Goal: Task Accomplishment & Management: Use online tool/utility

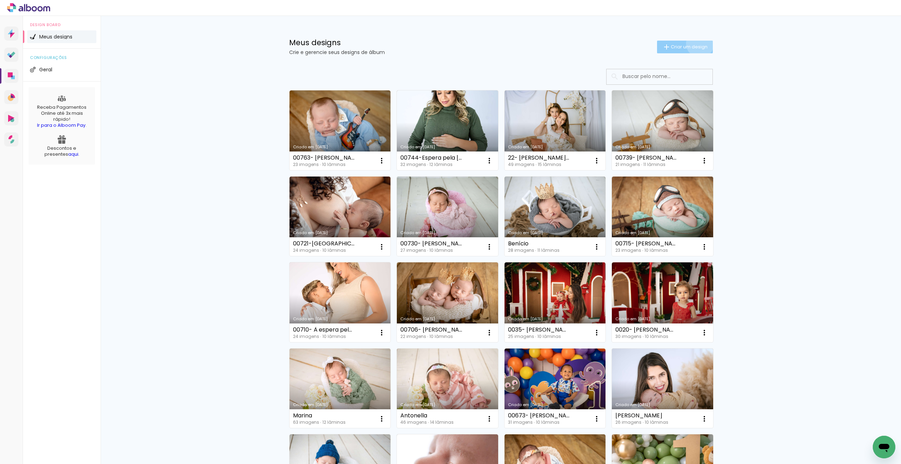
click at [697, 44] on span "Criar um design" at bounding box center [689, 46] width 37 height 5
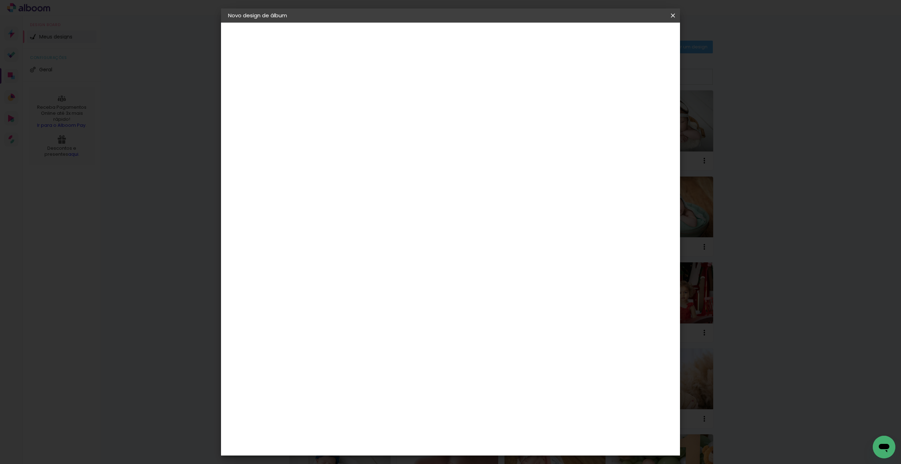
click at [0, 0] on paper-input-container "Título do álbum" at bounding box center [0, 0] width 0 height 0
type input "00760- [PERSON_NAME]- 20 dias"
type paper-input "00760- [PERSON_NAME]- 20 dias"
click at [416, 41] on paper-button "Avançar" at bounding box center [398, 37] width 35 height 12
drag, startPoint x: 652, startPoint y: 37, endPoint x: 636, endPoint y: 48, distance: 19.4
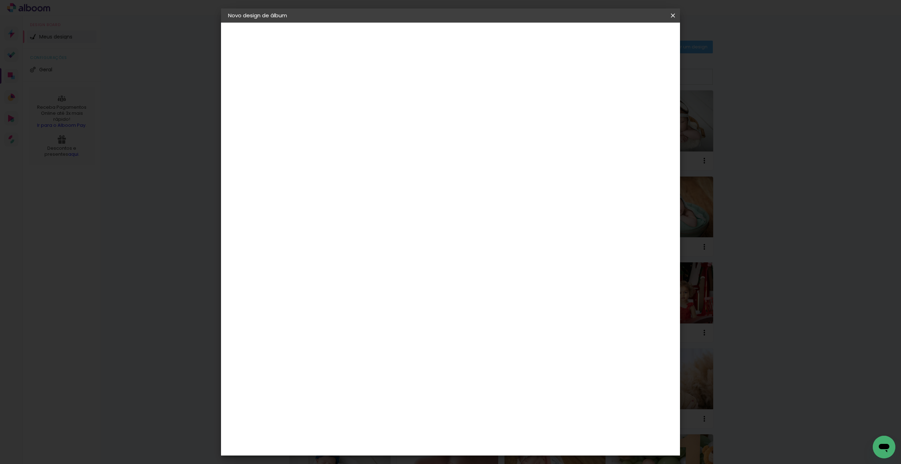
click at [476, 37] on div "Voltar Avançar" at bounding box center [440, 37] width 70 height 12
click at [371, 111] on input "Brasil" at bounding box center [359, 112] width 66 height 9
click at [366, 121] on paper-input-container at bounding box center [361, 113] width 76 height 16
click at [381, 114] on input "Brasil" at bounding box center [359, 112] width 66 height 9
click at [369, 121] on paper-input-container at bounding box center [361, 113] width 76 height 16
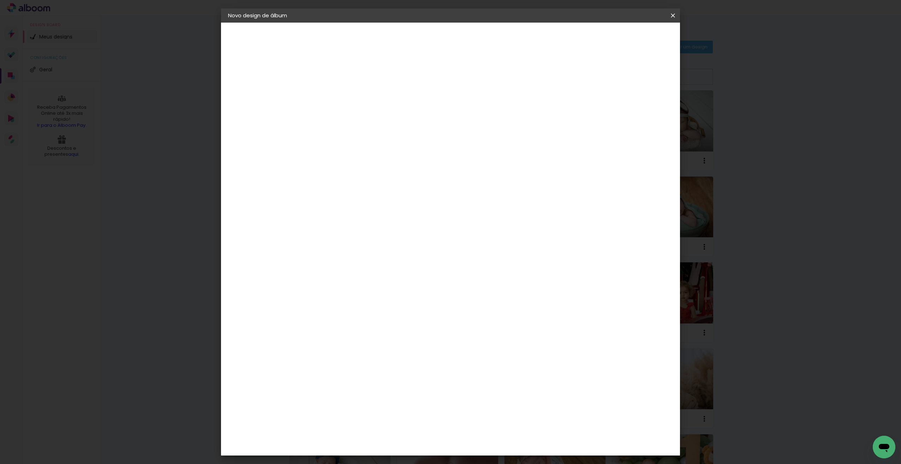
click at [364, 138] on input at bounding box center [361, 134] width 71 height 9
click at [365, 138] on input at bounding box center [361, 134] width 71 height 9
type input "dre"
type paper-input "dre"
click at [361, 162] on div "DreambooksPro" at bounding box center [362, 160] width 46 height 6
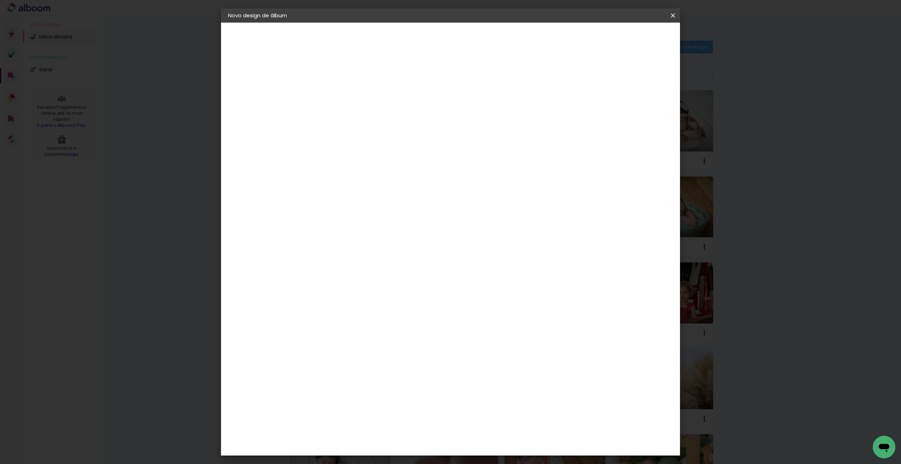
click at [0, 0] on slot "Avançar" at bounding box center [0, 0] width 0 height 0
click at [371, 118] on input "text" at bounding box center [358, 123] width 28 height 11
click at [0, 0] on slot "Réplica Grande" at bounding box center [0, 0] width 0 height 0
click at [441, 123] on paper-input-container "Linha Réplica Grande" at bounding box center [391, 116] width 100 height 18
click at [487, 120] on paper-item "Álbum" at bounding box center [496, 117] width 141 height 14
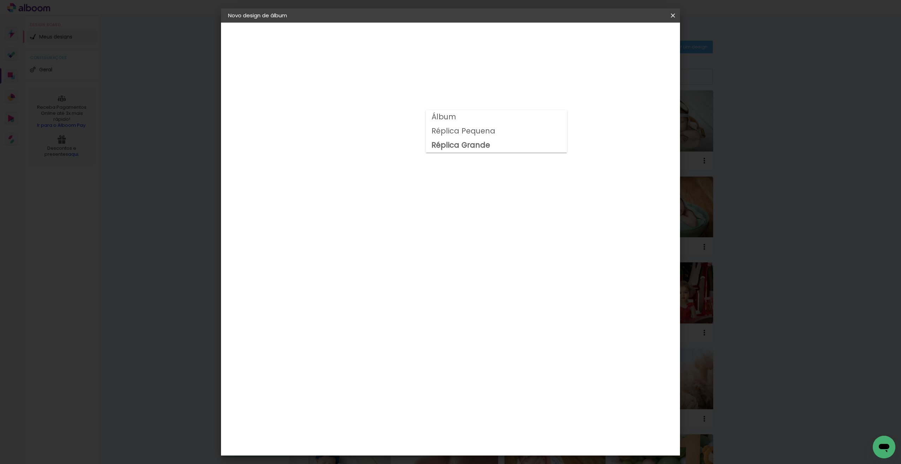
type input "Álbum"
click at [391, 306] on span "20 × 20" at bounding box center [374, 313] width 33 height 14
click at [459, 42] on paper-button "Avançar" at bounding box center [441, 37] width 35 height 12
click at [629, 37] on span "Iniciar design" at bounding box center [613, 37] width 32 height 5
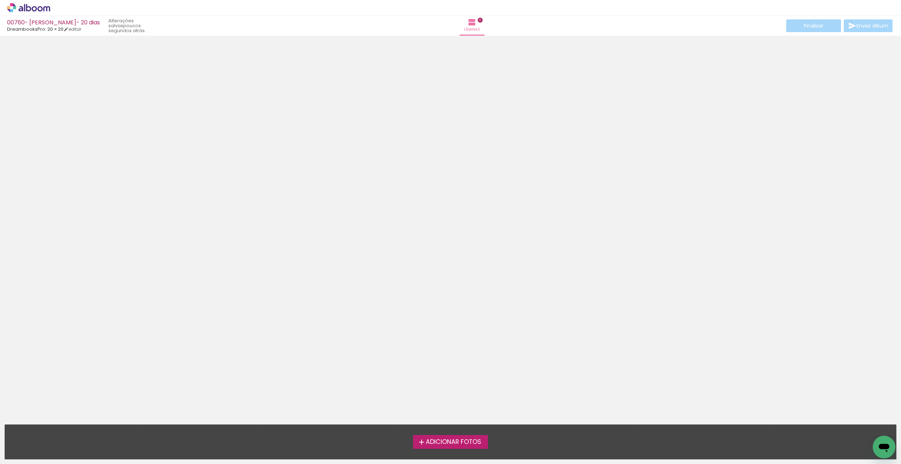
click at [445, 441] on span "Adicionar Fotos" at bounding box center [453, 442] width 55 height 6
click at [0, 0] on input "file" at bounding box center [0, 0] width 0 height 0
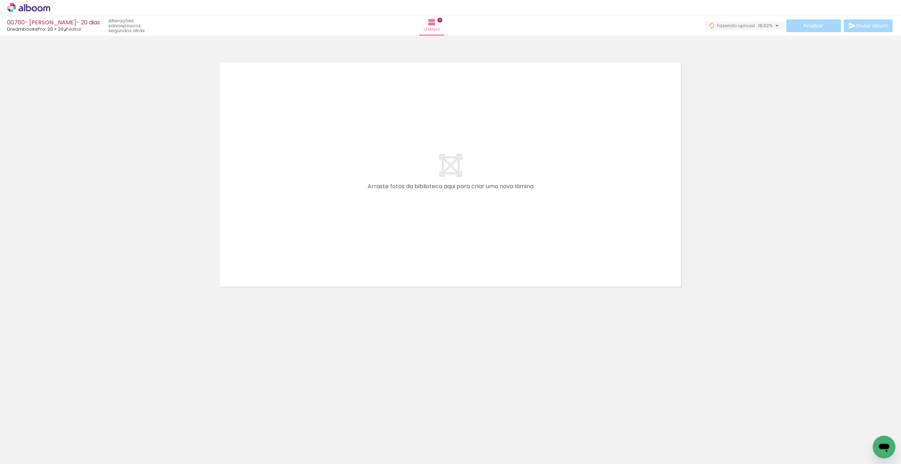
scroll to position [0, 286]
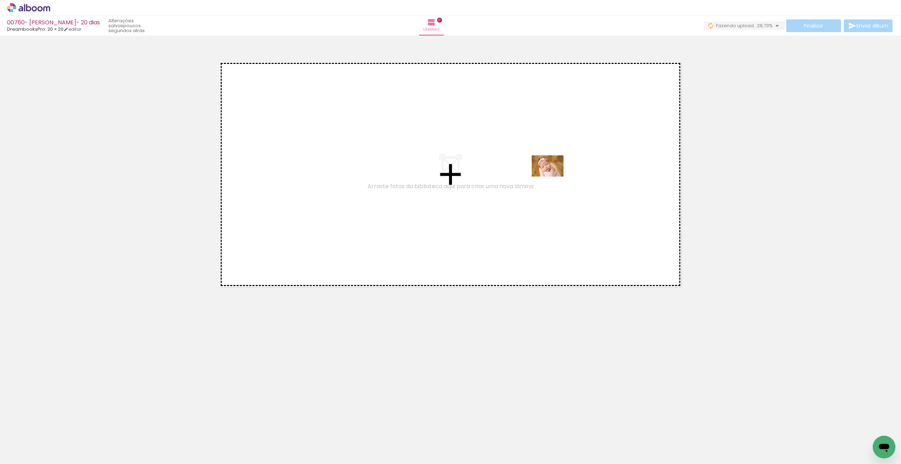
drag, startPoint x: 415, startPoint y: 446, endPoint x: 549, endPoint y: 182, distance: 296.3
click at [552, 180] on quentale-workspace at bounding box center [450, 232] width 901 height 464
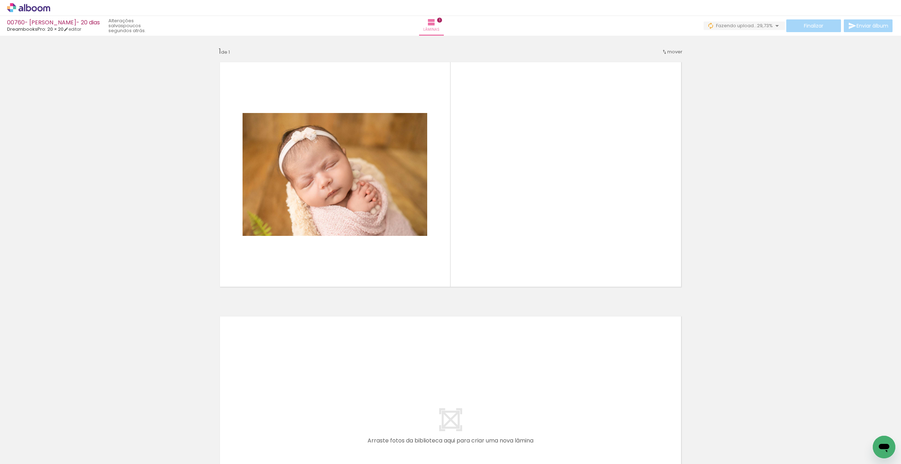
scroll to position [0, 622]
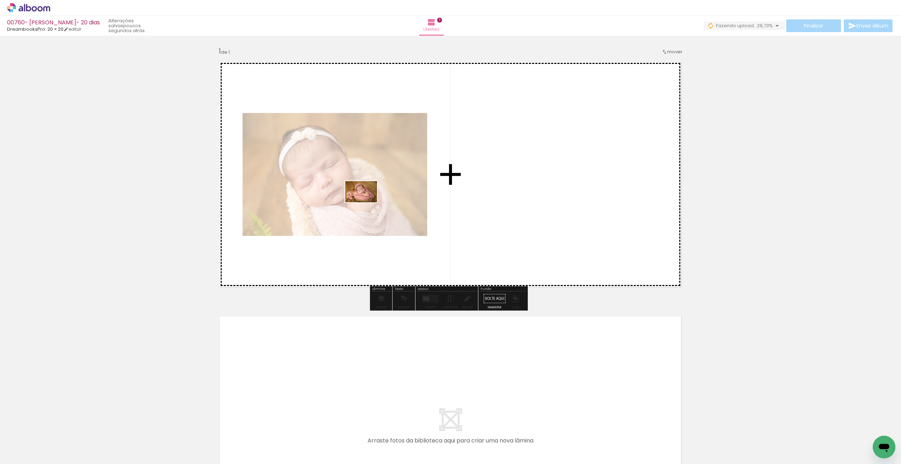
drag, startPoint x: 639, startPoint y: 443, endPoint x: 365, endPoint y: 204, distance: 363.7
click at [366, 203] on quentale-workspace at bounding box center [450, 232] width 901 height 464
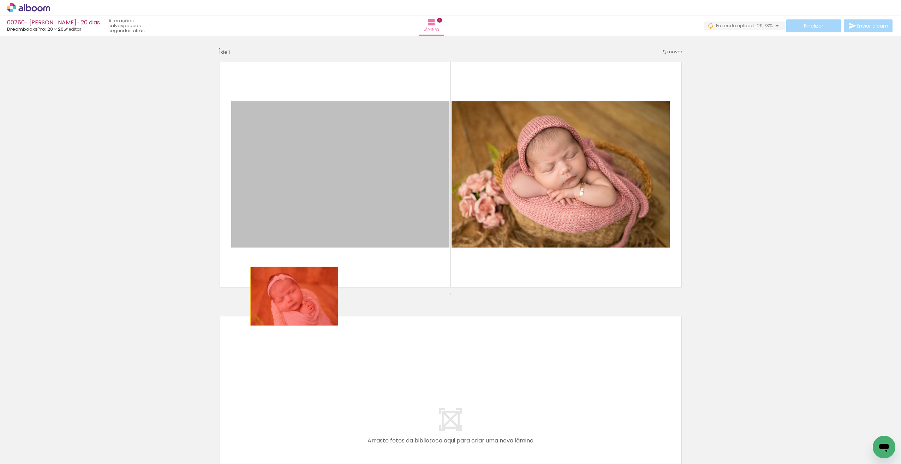
drag, startPoint x: 365, startPoint y: 186, endPoint x: 292, endPoint y: 296, distance: 132.2
click at [292, 296] on div "Inserir lâmina 1 de 1" at bounding box center [450, 292] width 901 height 509
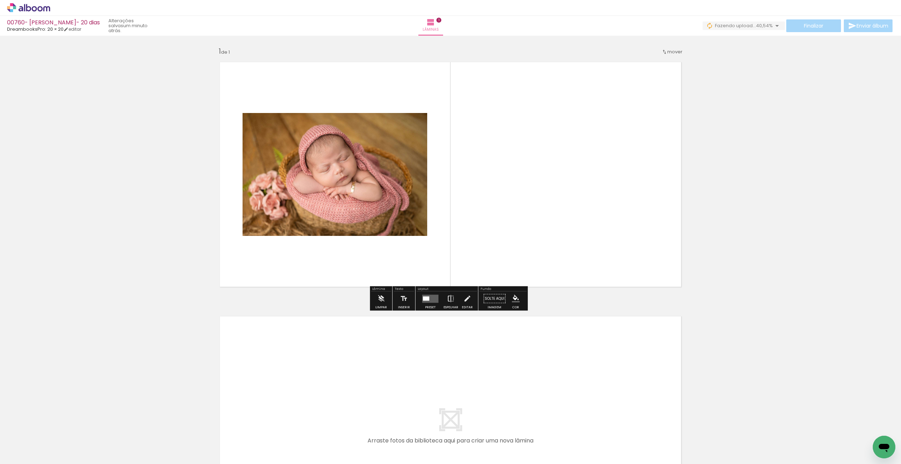
click at [449, 301] on iron-icon at bounding box center [451, 299] width 8 height 14
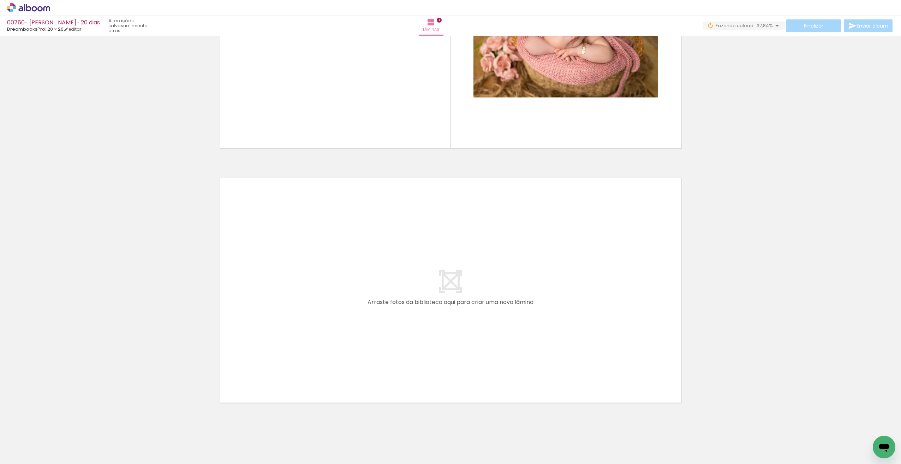
scroll to position [152, 0]
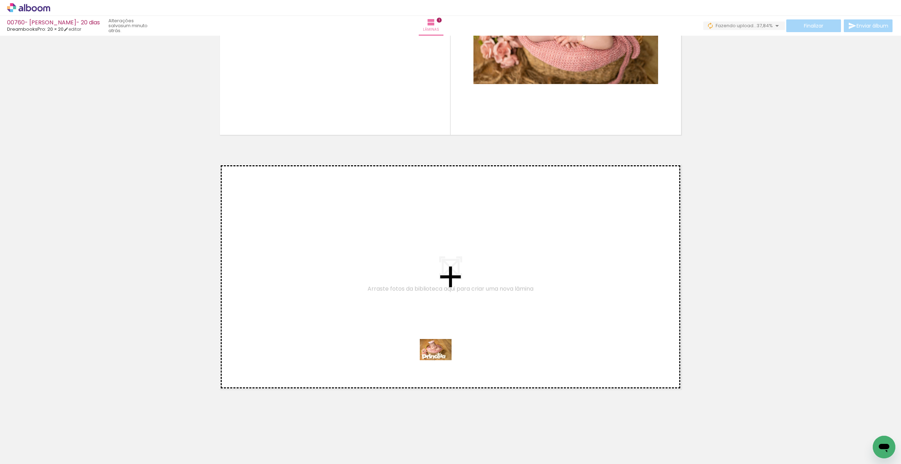
drag, startPoint x: 485, startPoint y: 444, endPoint x: 440, endPoint y: 359, distance: 96.2
click at [440, 359] on quentale-workspace at bounding box center [450, 232] width 901 height 464
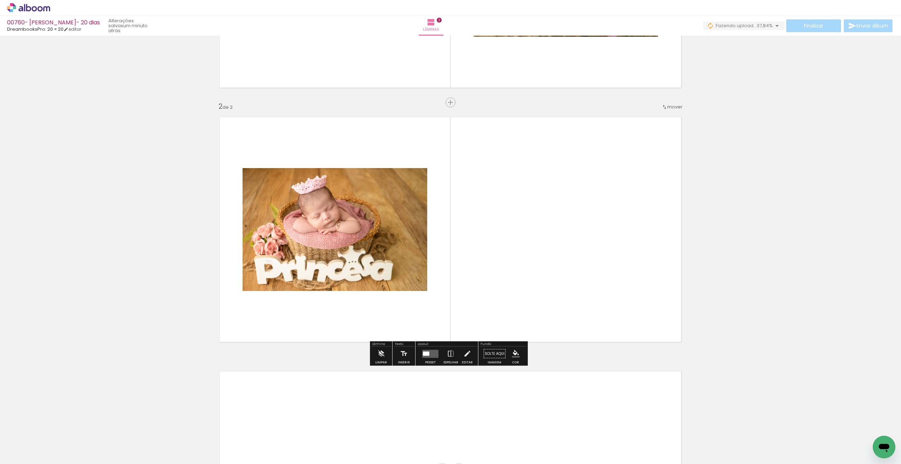
scroll to position [201, 0]
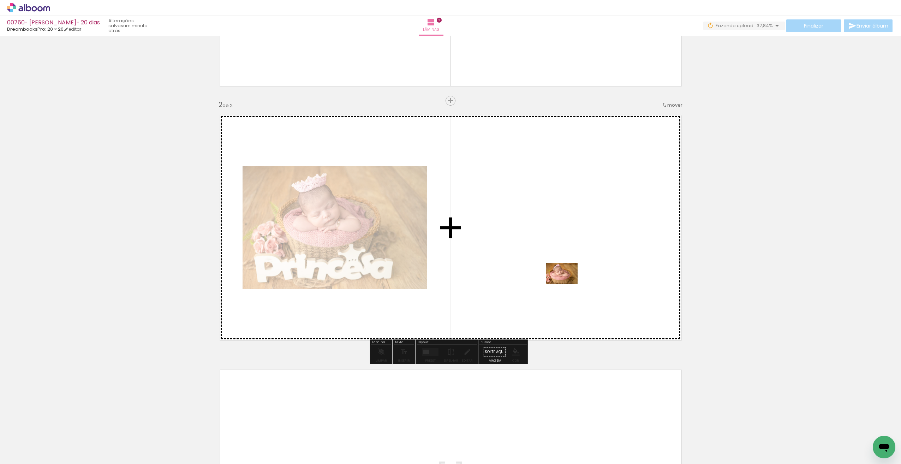
drag, startPoint x: 525, startPoint y: 397, endPoint x: 553, endPoint y: 317, distance: 84.9
click at [567, 285] on quentale-workspace at bounding box center [450, 232] width 901 height 464
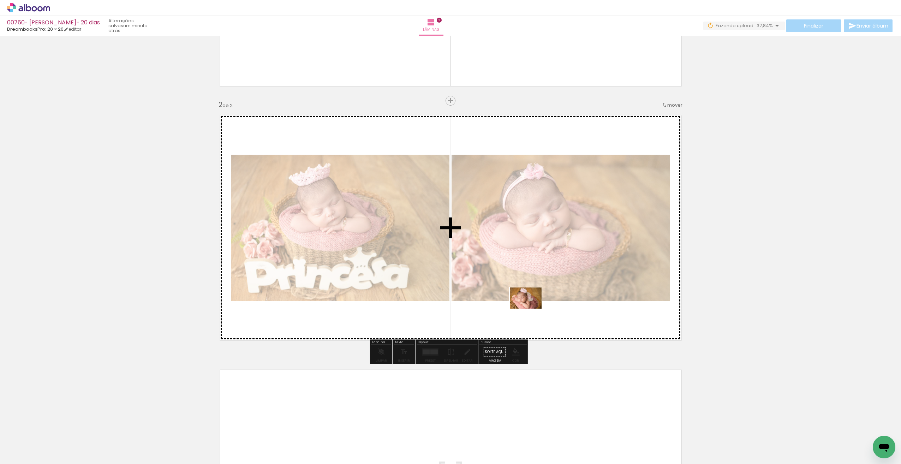
drag, startPoint x: 563, startPoint y: 446, endPoint x: 532, endPoint y: 307, distance: 142.9
click at [530, 309] on quentale-workspace at bounding box center [450, 232] width 901 height 464
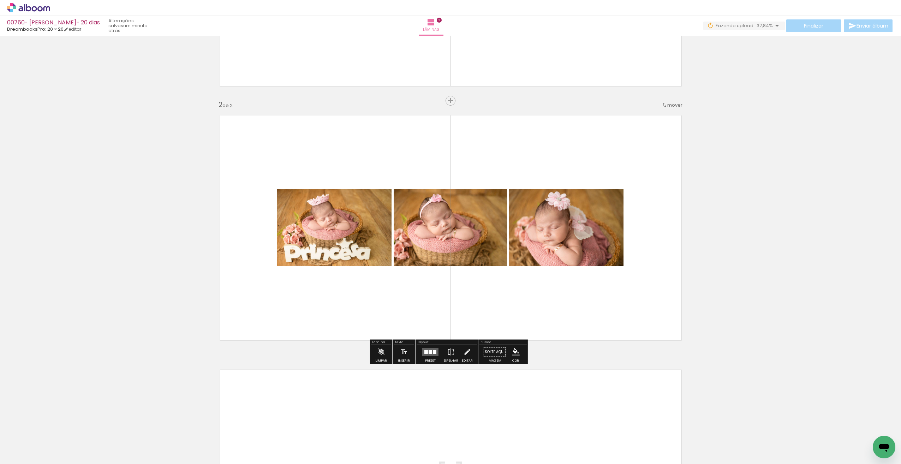
click at [431, 350] on quentale-layouter at bounding box center [430, 352] width 16 height 8
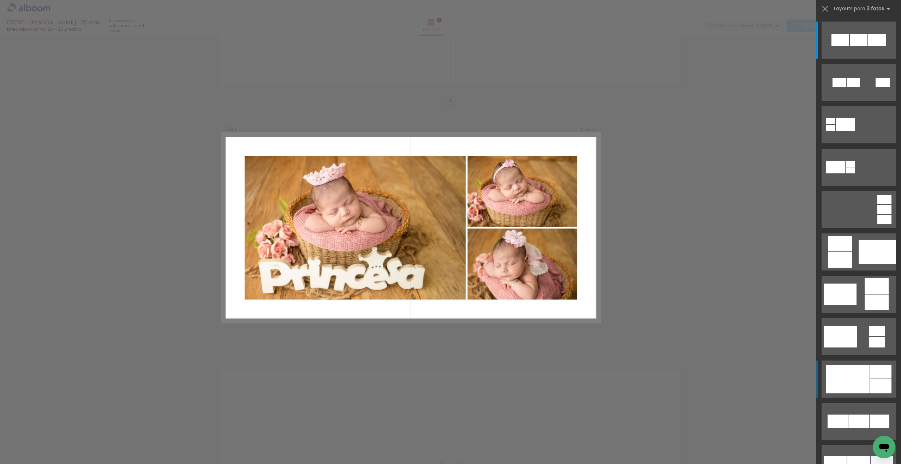
click at [880, 46] on div at bounding box center [877, 40] width 18 height 12
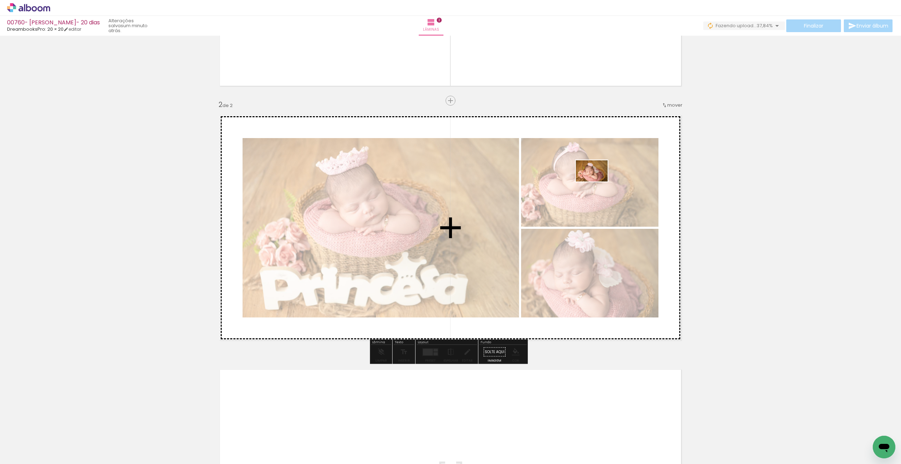
drag, startPoint x: 601, startPoint y: 445, endPoint x: 596, endPoint y: 182, distance: 263.1
click at [597, 182] on quentale-workspace at bounding box center [450, 232] width 901 height 464
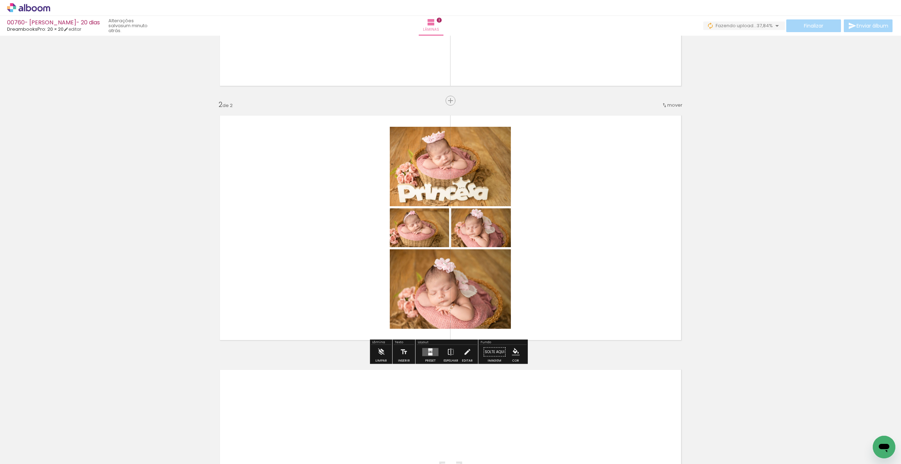
click at [431, 354] on div at bounding box center [430, 354] width 4 height 2
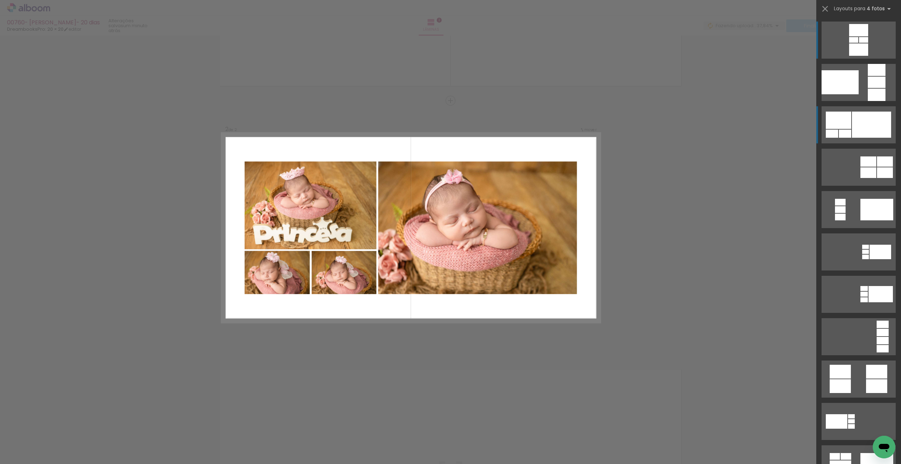
click at [865, 123] on div at bounding box center [871, 125] width 39 height 26
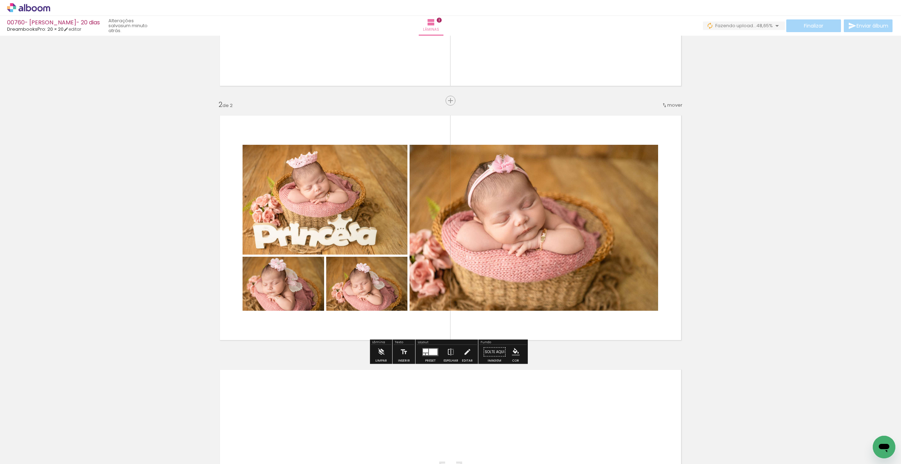
click at [432, 352] on div at bounding box center [433, 352] width 8 height 6
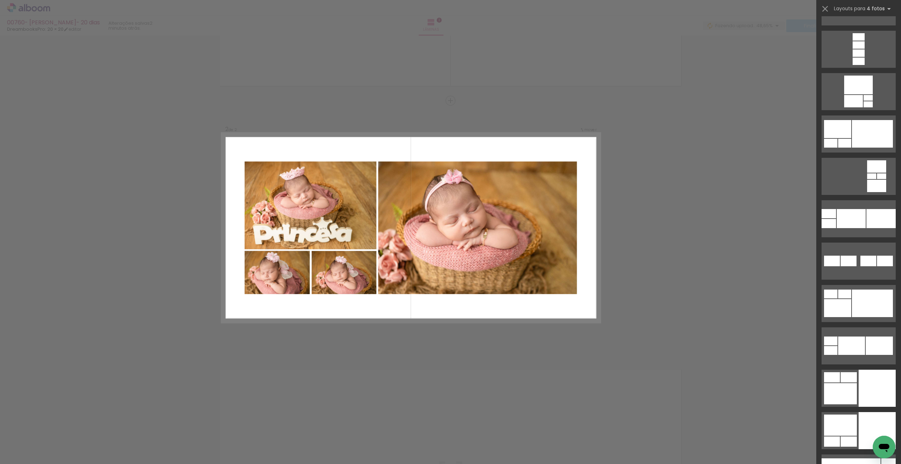
scroll to position [2932, 0]
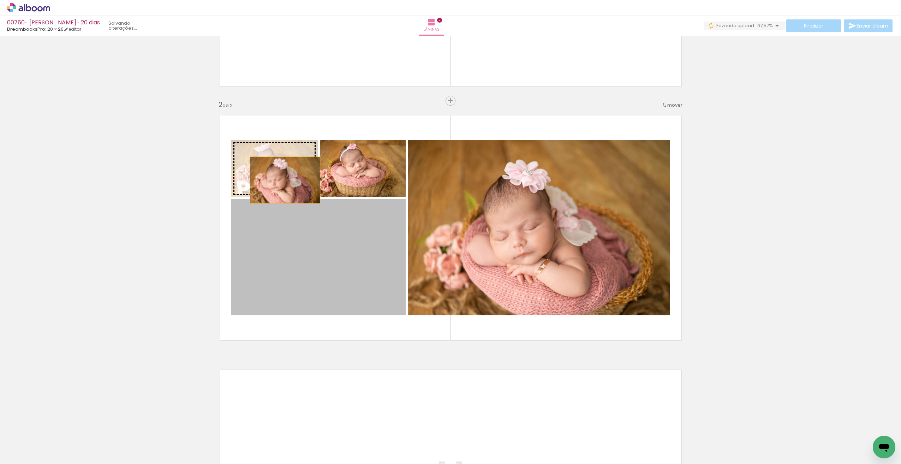
drag, startPoint x: 314, startPoint y: 243, endPoint x: 282, endPoint y: 180, distance: 70.3
click at [0, 0] on slot at bounding box center [0, 0] width 0 height 0
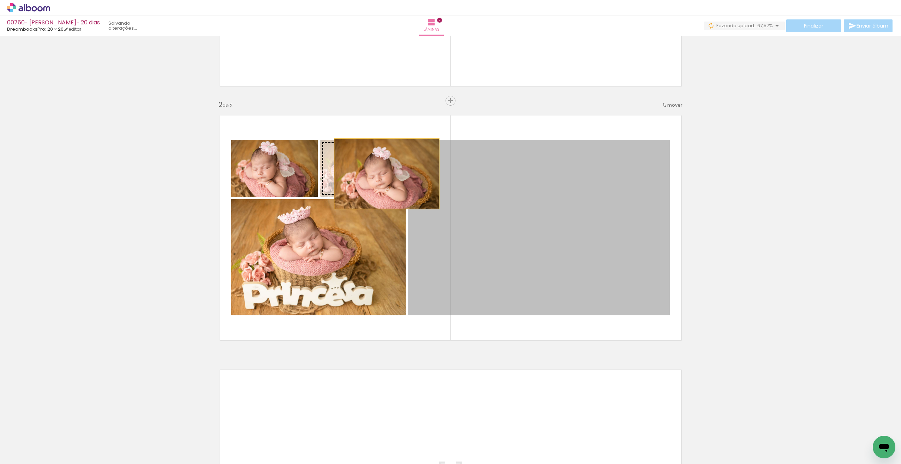
drag, startPoint x: 504, startPoint y: 225, endPoint x: 386, endPoint y: 168, distance: 130.8
click at [0, 0] on slot at bounding box center [0, 0] width 0 height 0
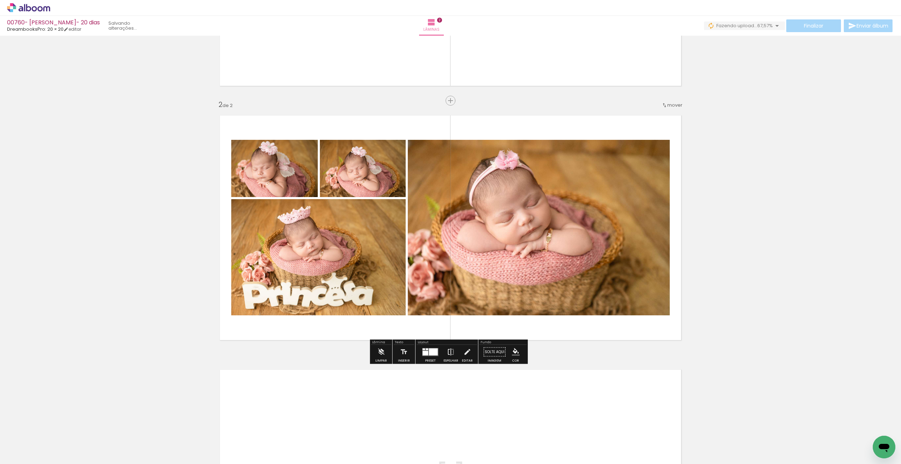
click at [447, 355] on iron-icon at bounding box center [451, 352] width 8 height 14
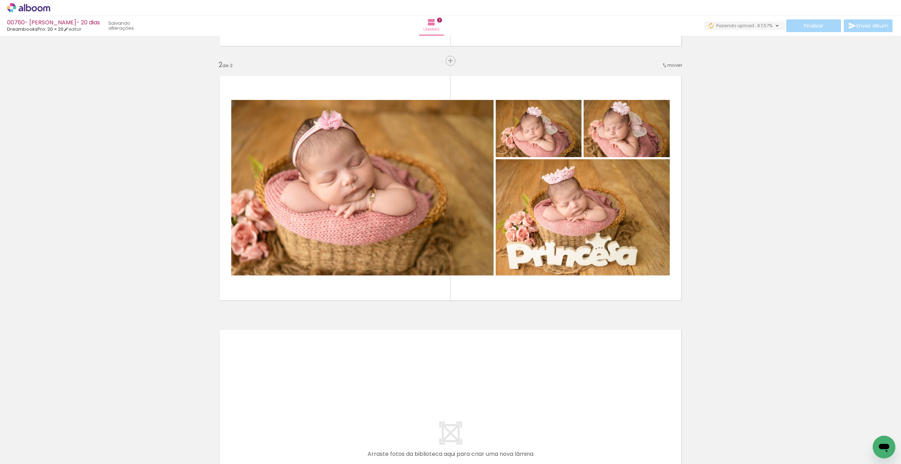
scroll to position [237, 0]
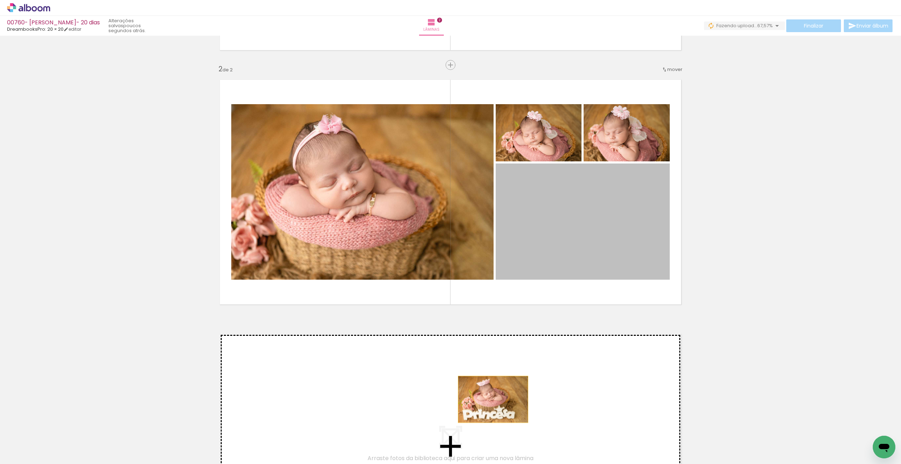
drag, startPoint x: 592, startPoint y: 215, endPoint x: 491, endPoint y: 399, distance: 209.9
click at [491, 399] on div "Inserir lâmina 1 de 2 Inserir lâmina 2 de 2" at bounding box center [450, 183] width 901 height 763
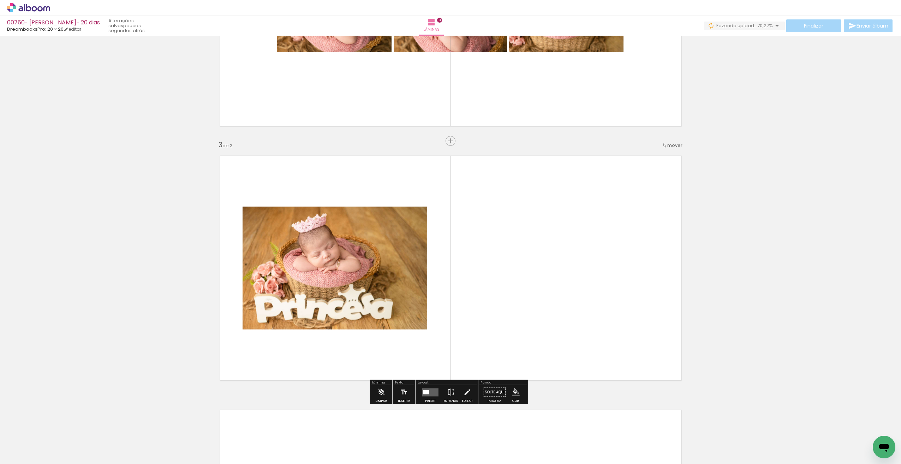
scroll to position [455, 0]
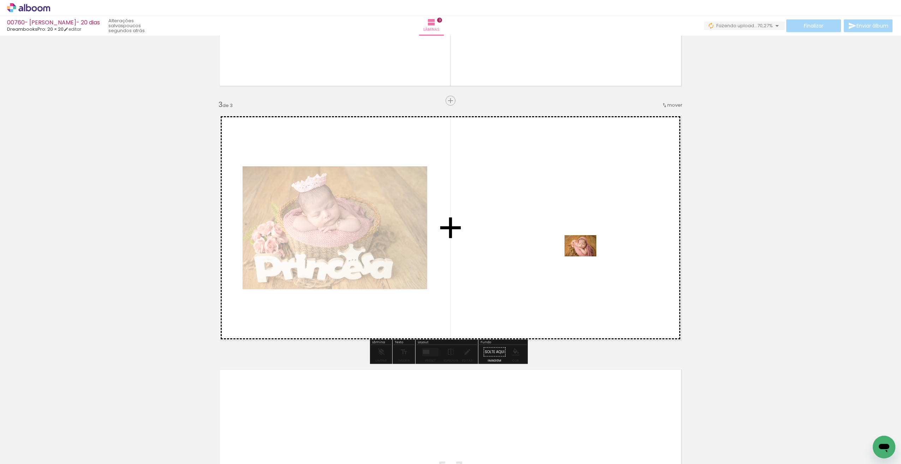
drag, startPoint x: 669, startPoint y: 427, endPoint x: 584, endPoint y: 257, distance: 190.2
click at [584, 257] on quentale-workspace at bounding box center [450, 232] width 901 height 464
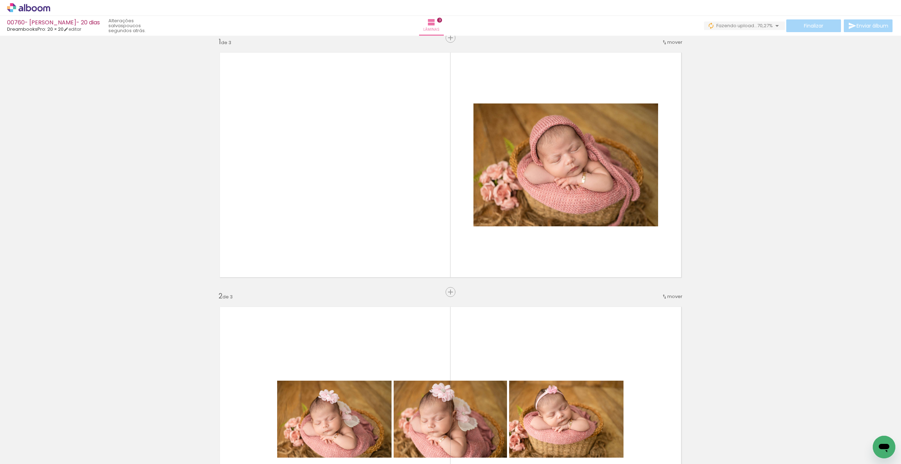
scroll to position [8, 0]
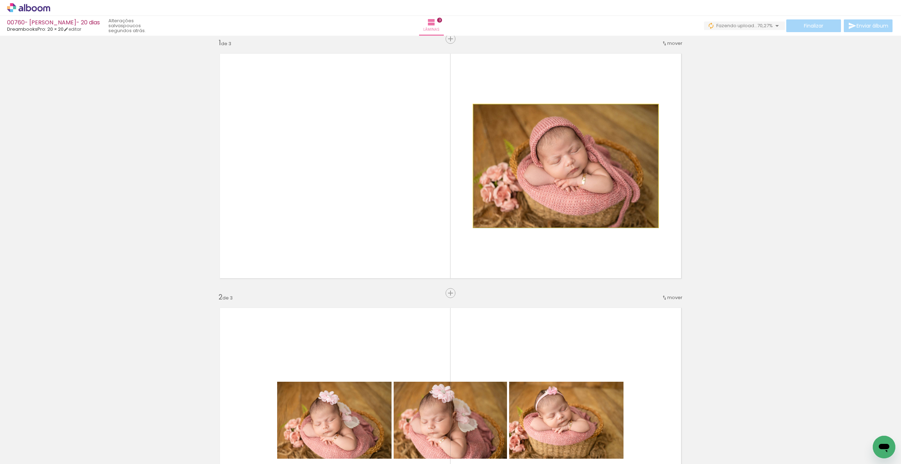
drag, startPoint x: 573, startPoint y: 144, endPoint x: 568, endPoint y: 183, distance: 39.6
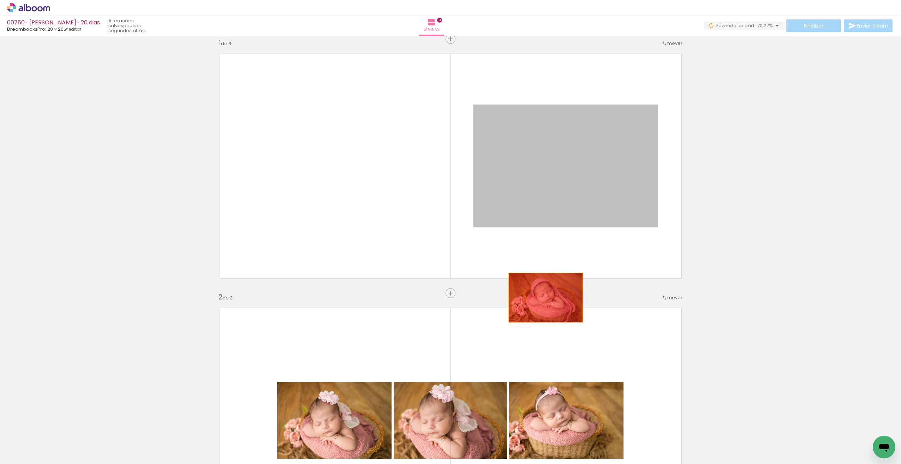
drag, startPoint x: 567, startPoint y: 198, endPoint x: 543, endPoint y: 298, distance: 102.8
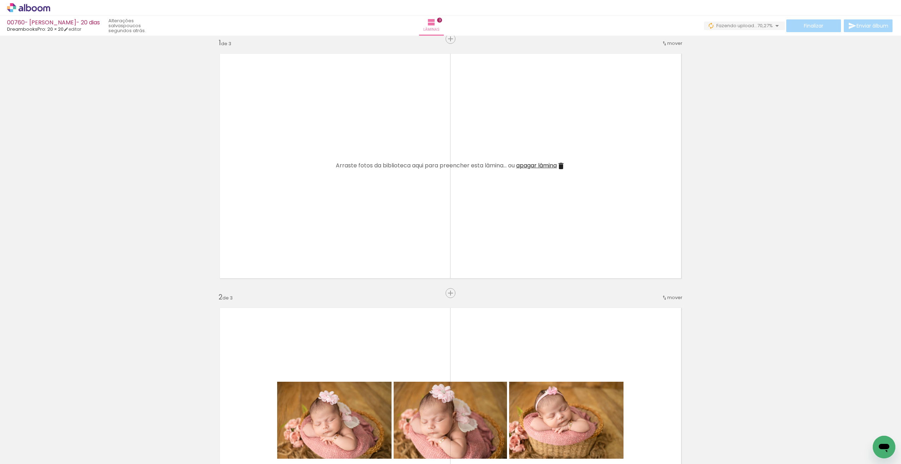
drag, startPoint x: 896, startPoint y: 217, endPoint x: 895, endPoint y: 250, distance: 33.2
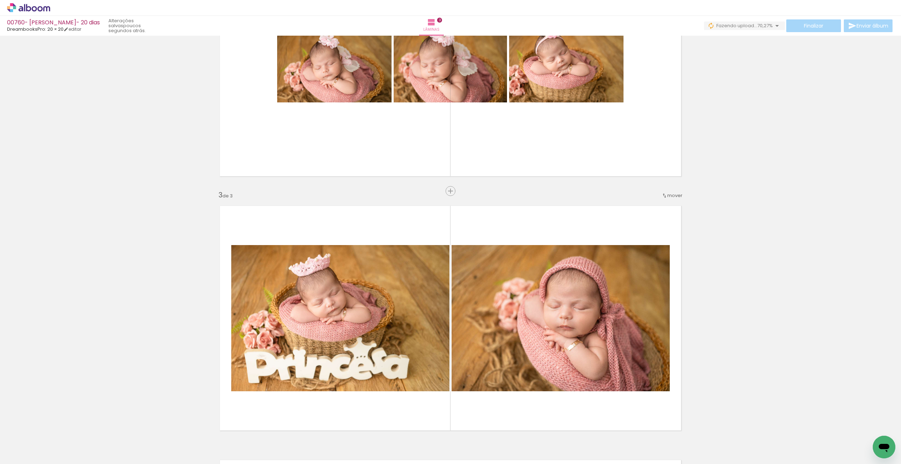
scroll to position [430, 0]
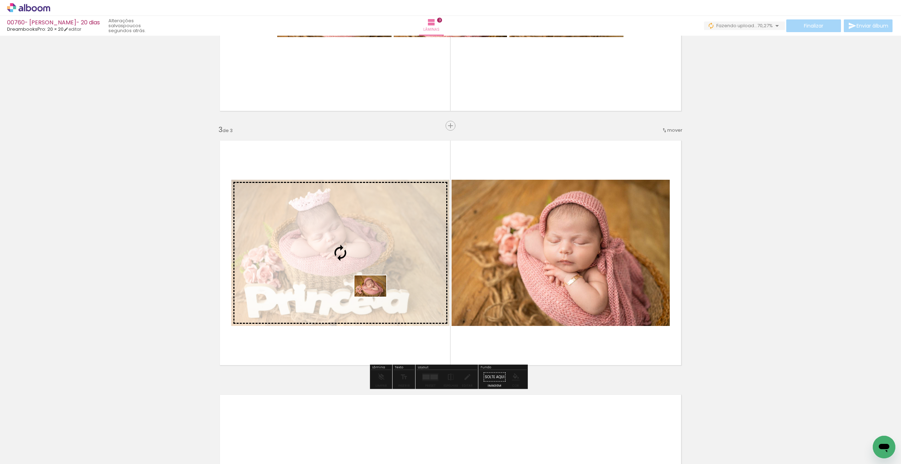
drag, startPoint x: 632, startPoint y: 438, endPoint x: 374, endPoint y: 293, distance: 295.9
click at [375, 298] on quentale-workspace at bounding box center [450, 232] width 901 height 464
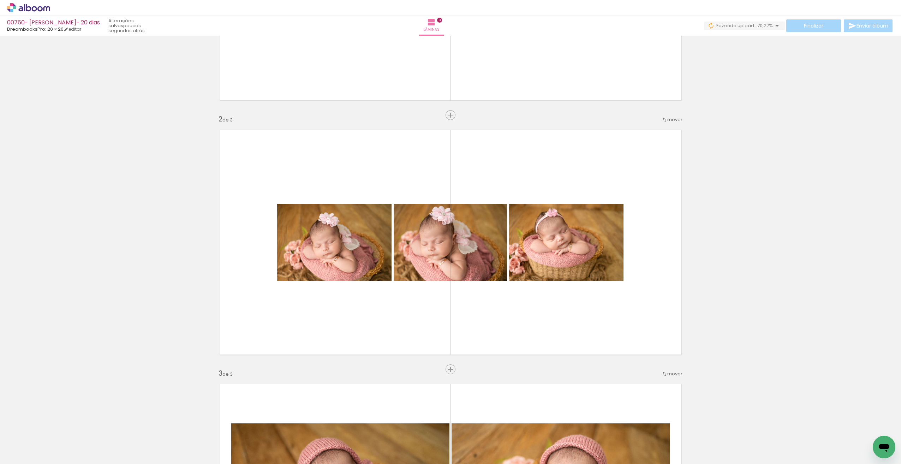
scroll to position [193, 0]
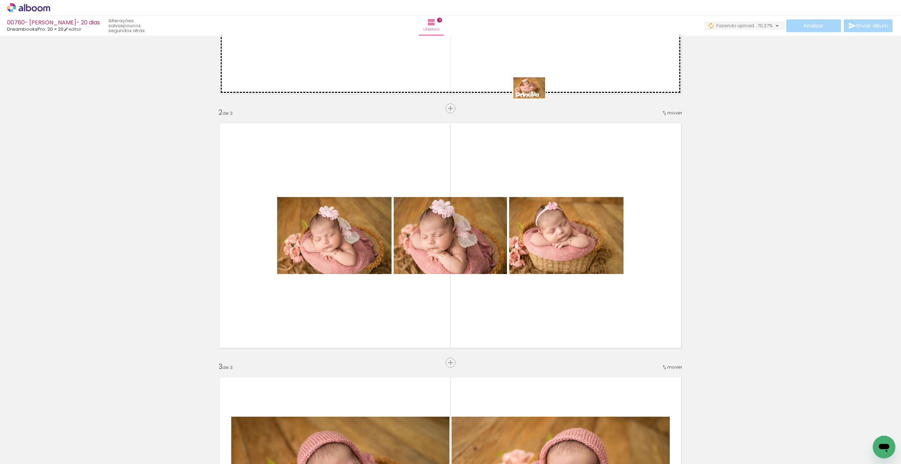
drag, startPoint x: 482, startPoint y: 440, endPoint x: 545, endPoint y: 39, distance: 405.4
click at [545, 39] on quentale-workspace at bounding box center [450, 232] width 901 height 464
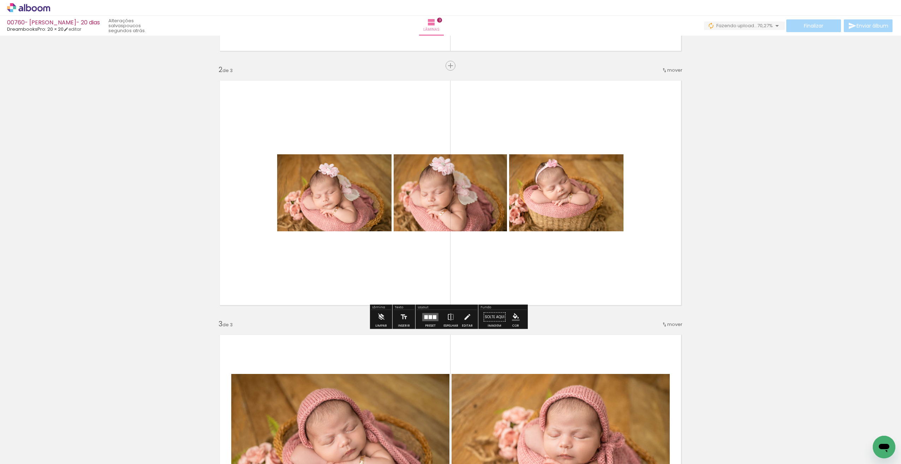
scroll to position [231, 0]
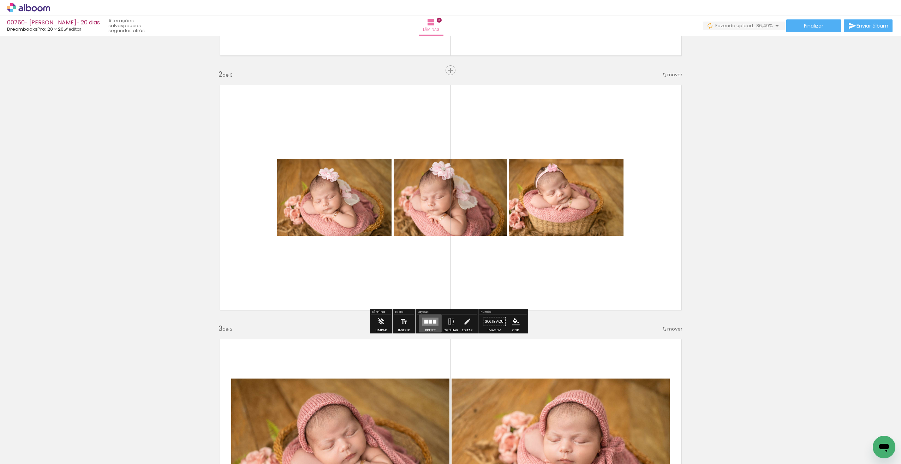
drag, startPoint x: 429, startPoint y: 319, endPoint x: 603, endPoint y: 276, distance: 179.2
click at [437, 304] on div "Inserir lâmina 1 de 3 Inserir lâmina 2 de 3 Inserir lâmina 3 de 3" at bounding box center [450, 315] width 901 height 1017
drag, startPoint x: 603, startPoint y: 276, endPoint x: 612, endPoint y: 276, distance: 9.2
click at [612, 276] on quentale-layouter at bounding box center [450, 197] width 473 height 237
click at [431, 323] on quentale-layouter at bounding box center [430, 321] width 16 height 8
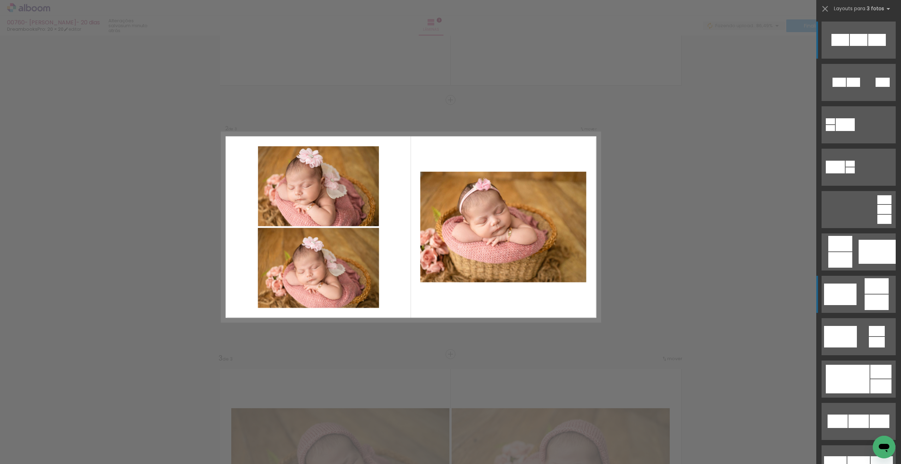
scroll to position [201, 0]
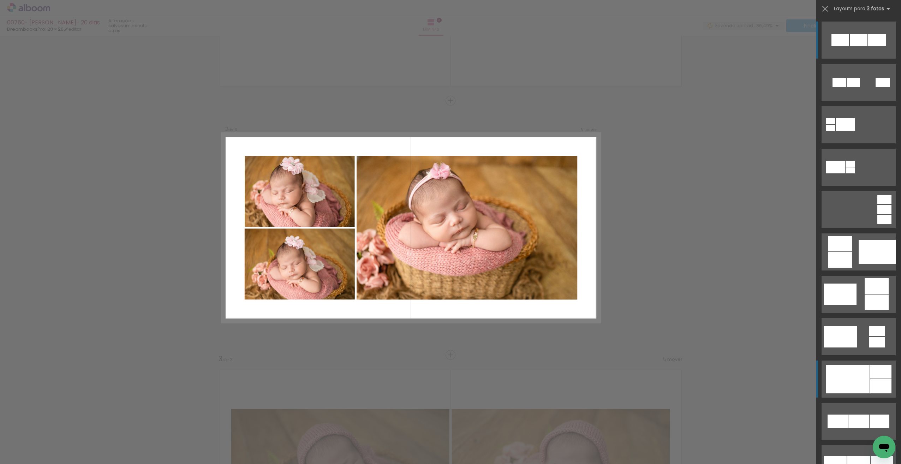
click at [871, 46] on div at bounding box center [877, 40] width 18 height 12
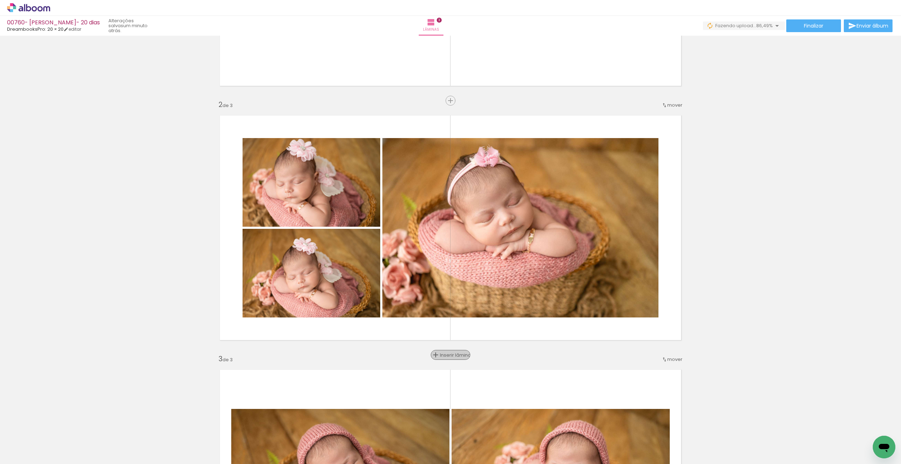
click at [450, 353] on span "Inserir lâmina" at bounding box center [454, 355] width 28 height 5
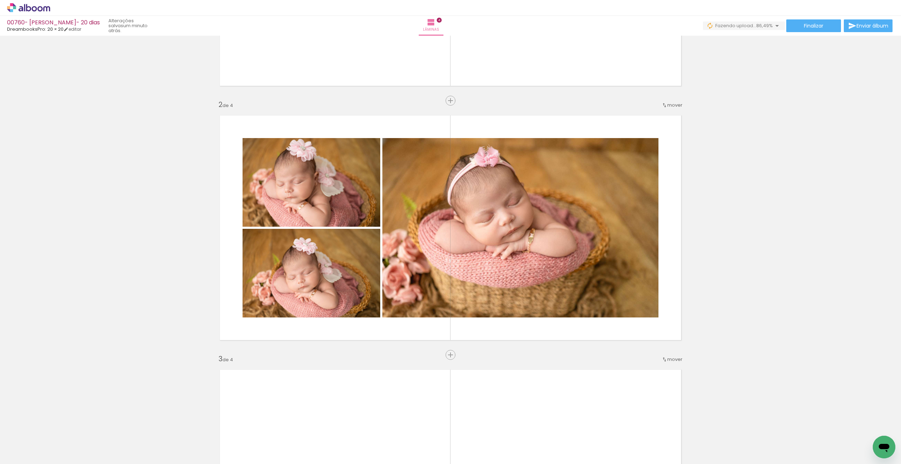
click at [667, 361] on span "mover" at bounding box center [674, 359] width 15 height 7
click at [655, 395] on span "depois da" at bounding box center [645, 393] width 24 height 12
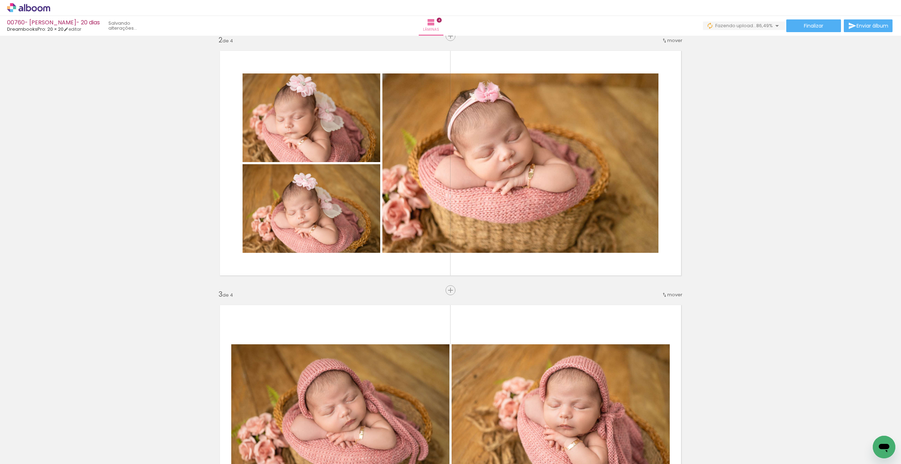
scroll to position [260, 0]
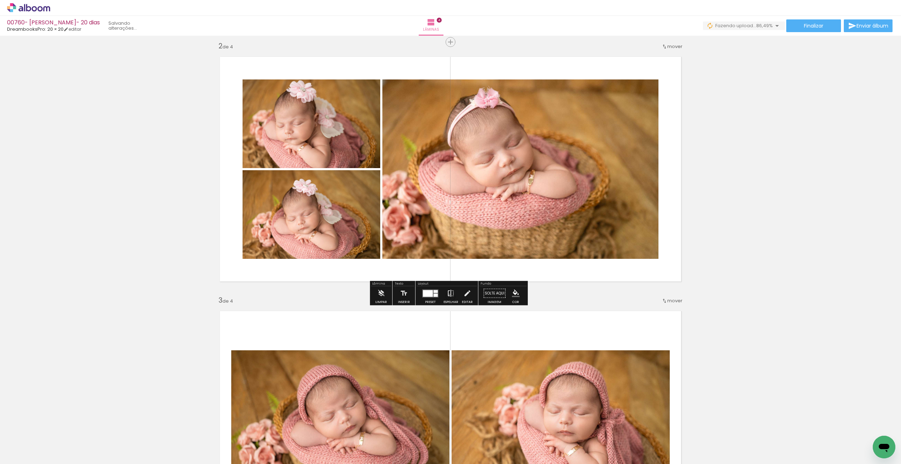
click at [449, 295] on iron-icon at bounding box center [451, 293] width 8 height 14
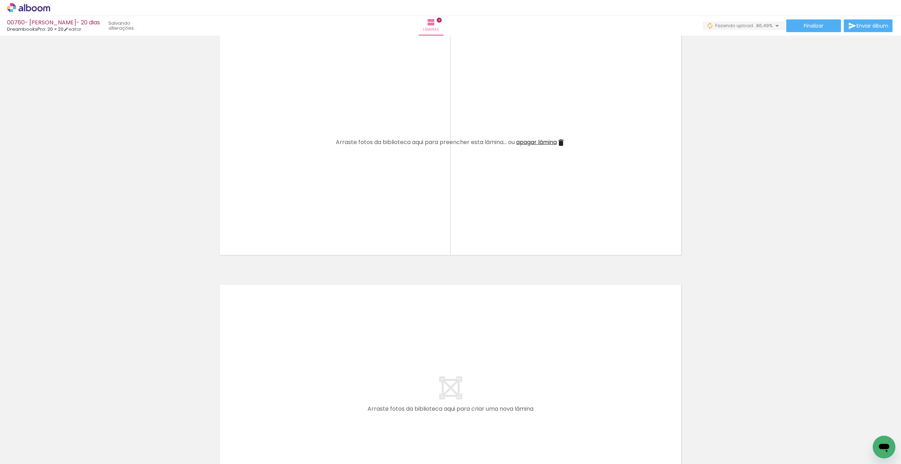
scroll to position [787, 0]
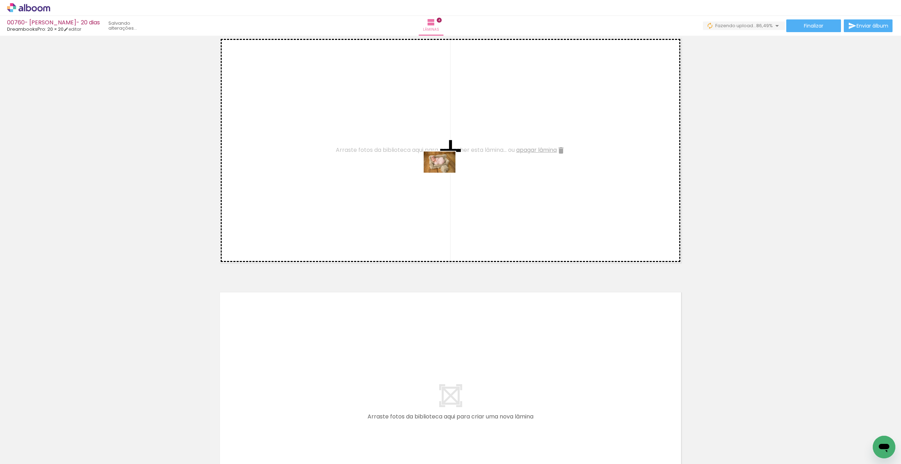
drag, startPoint x: 439, startPoint y: 447, endPoint x: 441, endPoint y: 177, distance: 269.5
click at [444, 174] on quentale-workspace at bounding box center [450, 232] width 901 height 464
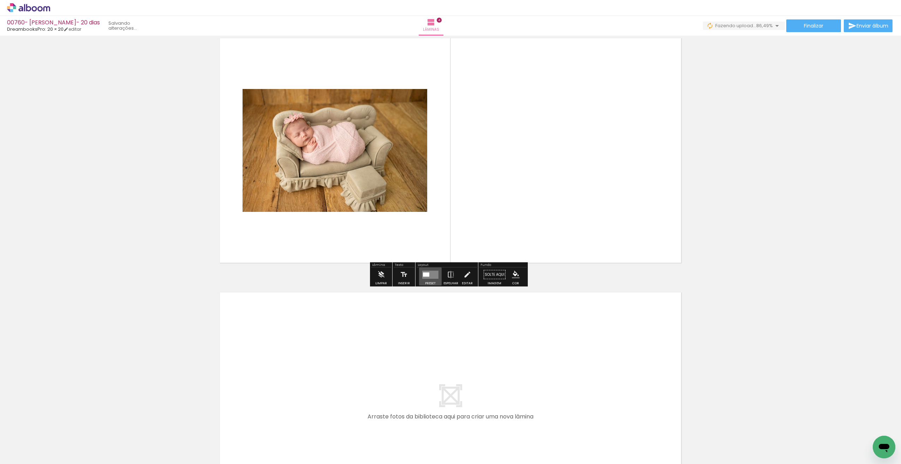
drag, startPoint x: 429, startPoint y: 274, endPoint x: 426, endPoint y: 197, distance: 76.7
click at [507, 203] on quentale-layouter at bounding box center [450, 150] width 473 height 237
drag, startPoint x: 427, startPoint y: 275, endPoint x: 415, endPoint y: 273, distance: 12.5
click at [417, 273] on div "Preset Espelhar Editar" at bounding box center [447, 277] width 60 height 18
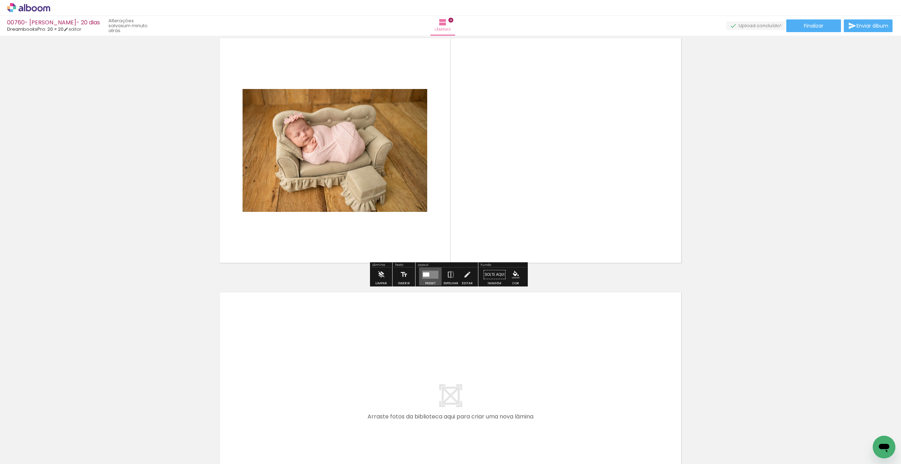
drag, startPoint x: 432, startPoint y: 275, endPoint x: 414, endPoint y: 285, distance: 21.0
click at [422, 277] on quentale-layouter at bounding box center [430, 275] width 16 height 8
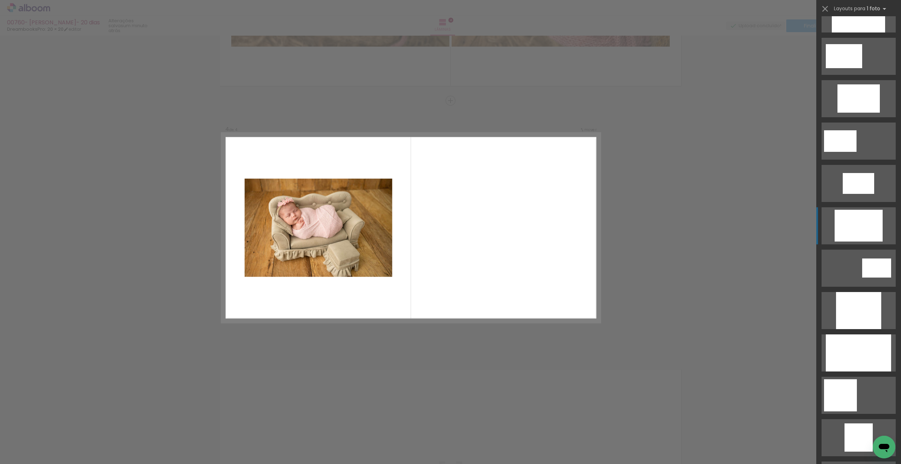
scroll to position [176, 0]
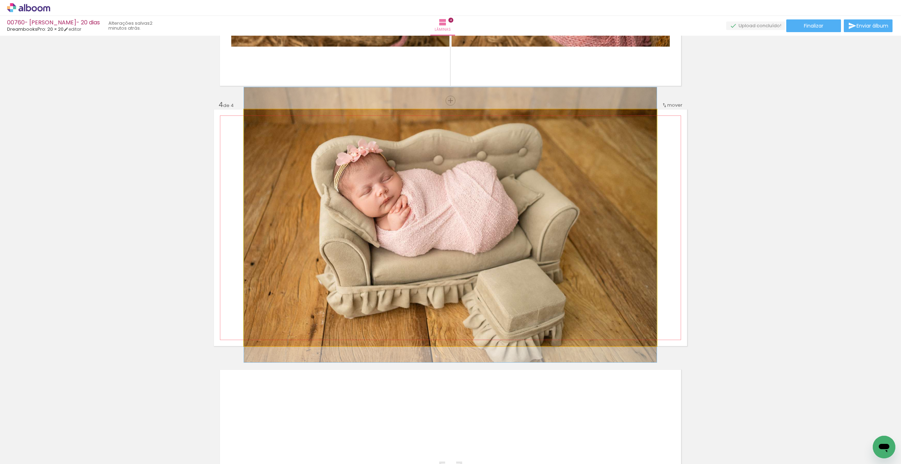
drag, startPoint x: 547, startPoint y: 258, endPoint x: 548, endPoint y: 253, distance: 4.6
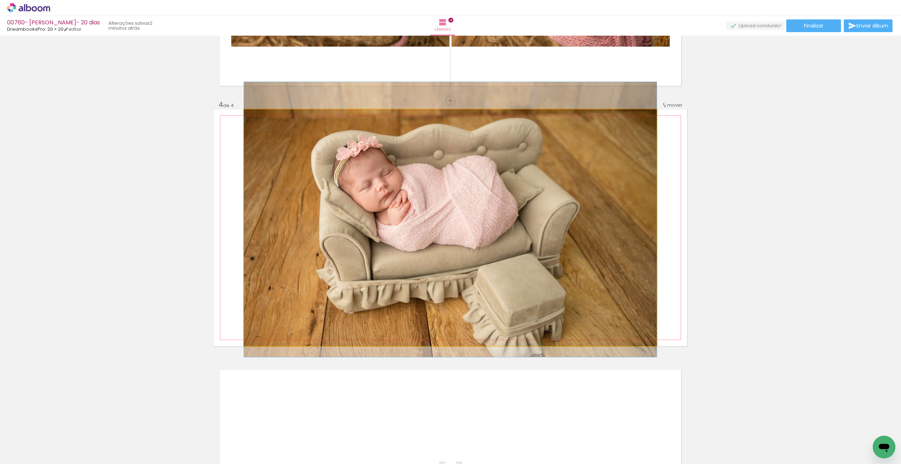
drag, startPoint x: 555, startPoint y: 242, endPoint x: 548, endPoint y: 237, distance: 8.1
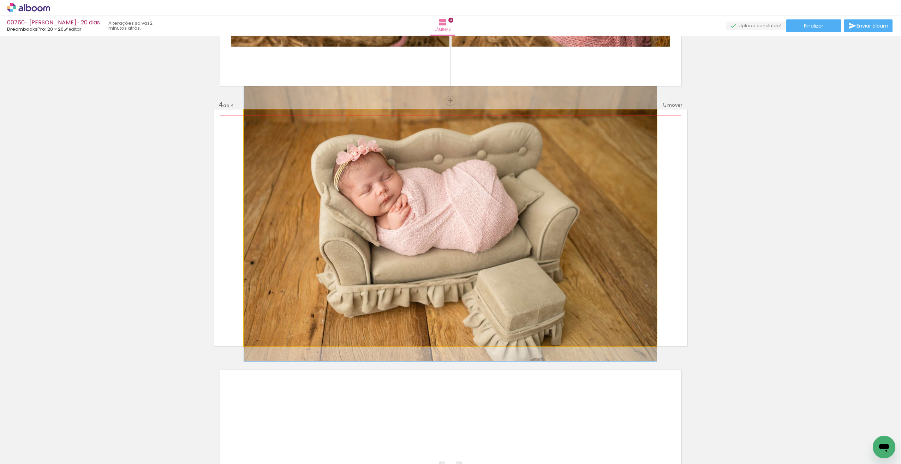
drag, startPoint x: 549, startPoint y: 239, endPoint x: 752, endPoint y: 249, distance: 203.3
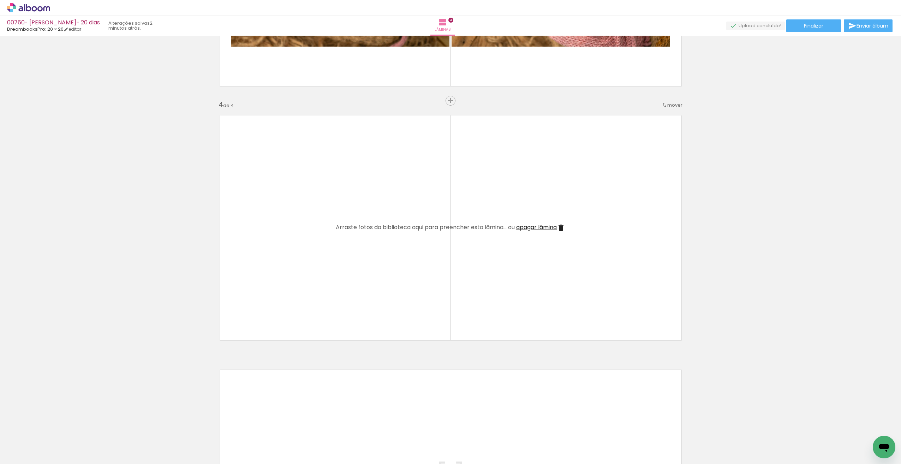
drag, startPoint x: 767, startPoint y: 247, endPoint x: 593, endPoint y: 251, distance: 174.9
drag, startPoint x: 546, startPoint y: 235, endPoint x: 520, endPoint y: 268, distance: 42.2
click at [466, 292] on quentale-layouter at bounding box center [450, 227] width 473 height 237
drag, startPoint x: 499, startPoint y: 231, endPoint x: 439, endPoint y: 288, distance: 83.4
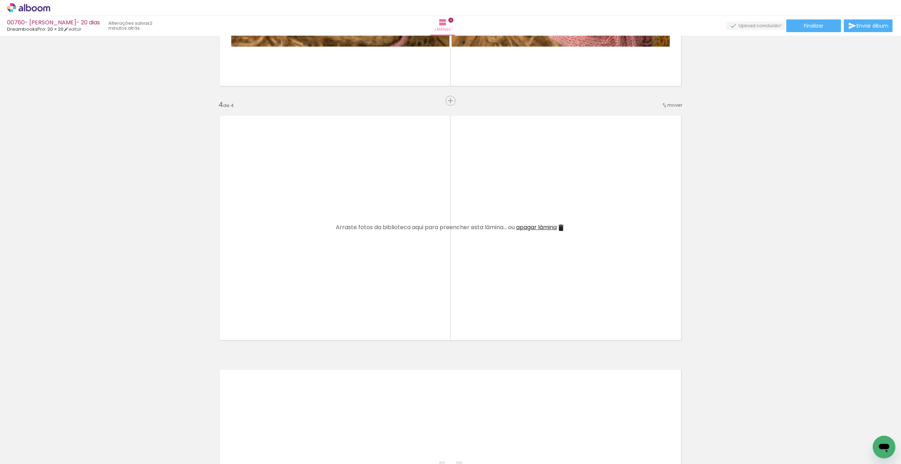
click at [439, 288] on quentale-layouter at bounding box center [450, 227] width 473 height 237
click at [441, 305] on quentale-layouter at bounding box center [450, 227] width 473 height 237
drag, startPoint x: 441, startPoint y: 305, endPoint x: 464, endPoint y: 393, distance: 91.4
drag, startPoint x: 433, startPoint y: 390, endPoint x: 442, endPoint y: 267, distance: 123.5
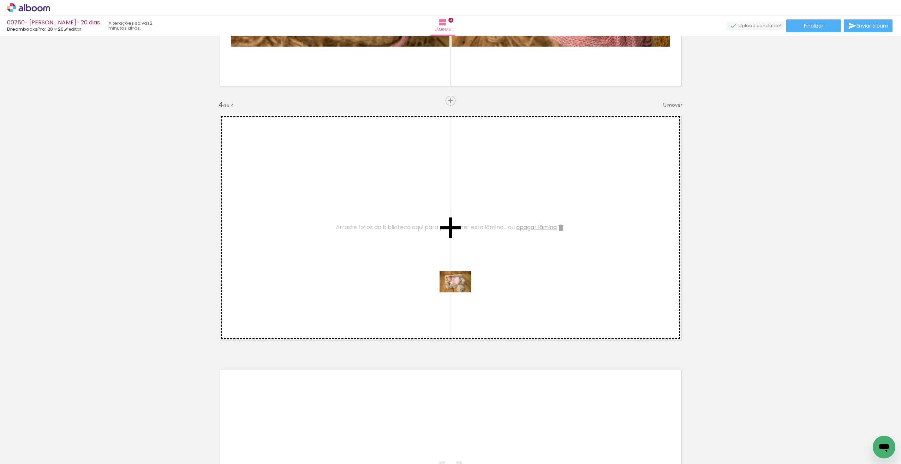
drag, startPoint x: 443, startPoint y: 444, endPoint x: 459, endPoint y: 291, distance: 153.5
click at [460, 291] on quentale-workspace at bounding box center [450, 232] width 901 height 464
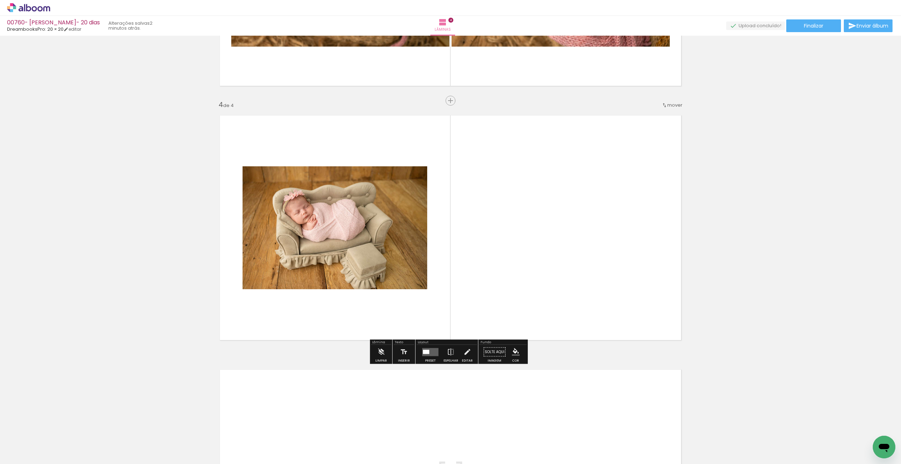
drag, startPoint x: 430, startPoint y: 350, endPoint x: 434, endPoint y: 345, distance: 6.1
click at [430, 350] on quentale-layouter at bounding box center [430, 352] width 16 height 8
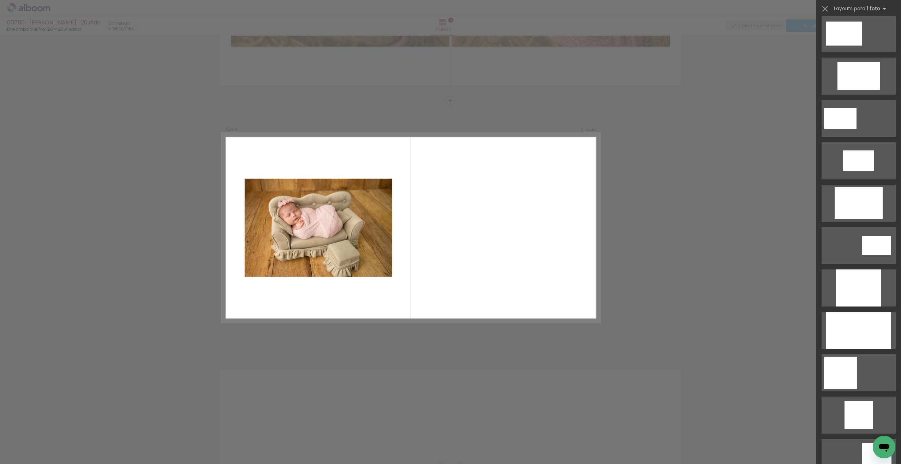
scroll to position [0, 0]
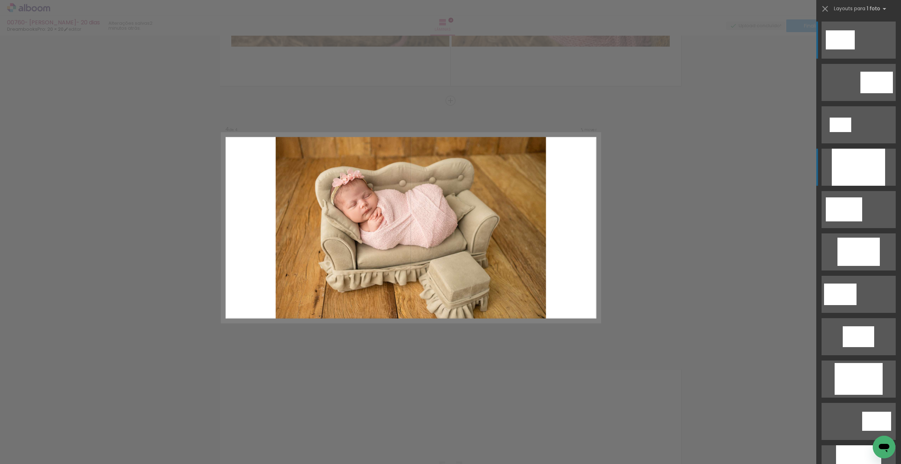
click at [873, 171] on div at bounding box center [858, 167] width 53 height 37
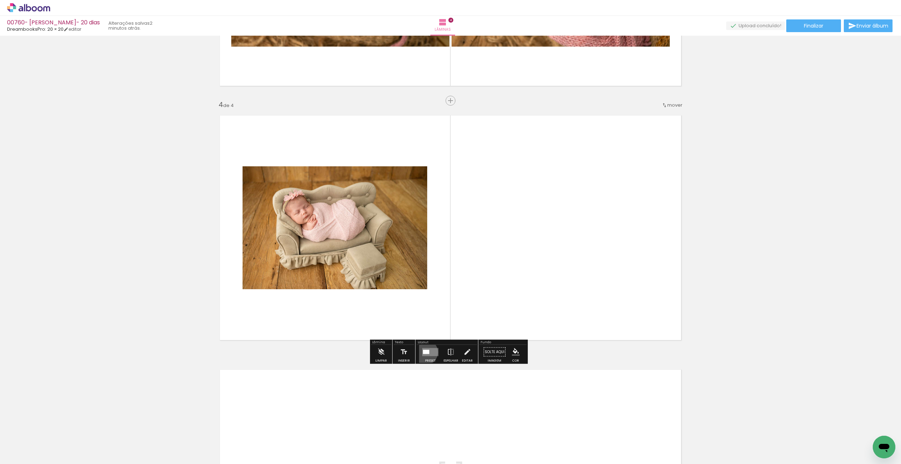
click at [424, 352] on div at bounding box center [426, 352] width 6 height 4
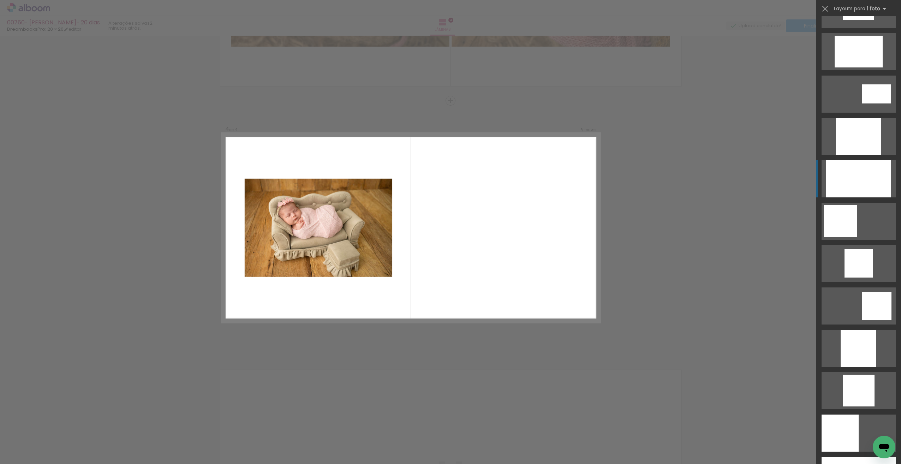
scroll to position [340, 0]
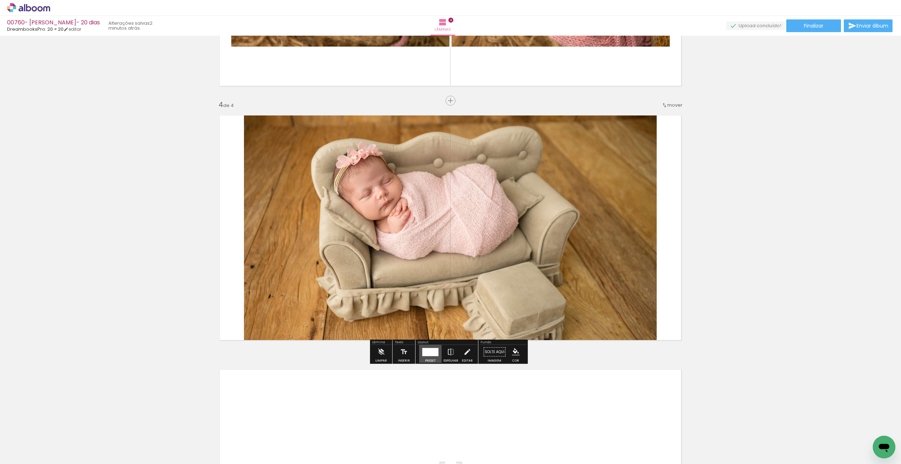
drag, startPoint x: 428, startPoint y: 352, endPoint x: 652, endPoint y: 333, distance: 224.3
drag, startPoint x: 432, startPoint y: 356, endPoint x: 438, endPoint y: 353, distance: 6.5
click at [431, 354] on div at bounding box center [430, 352] width 16 height 8
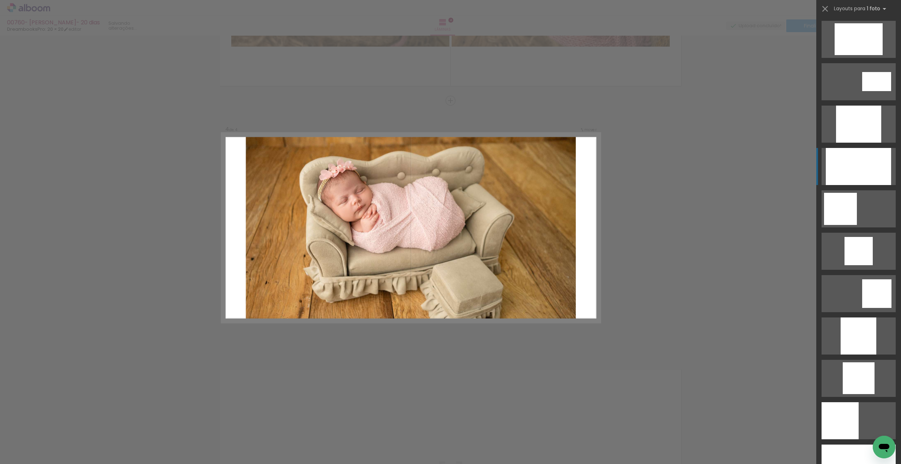
scroll to position [466, 0]
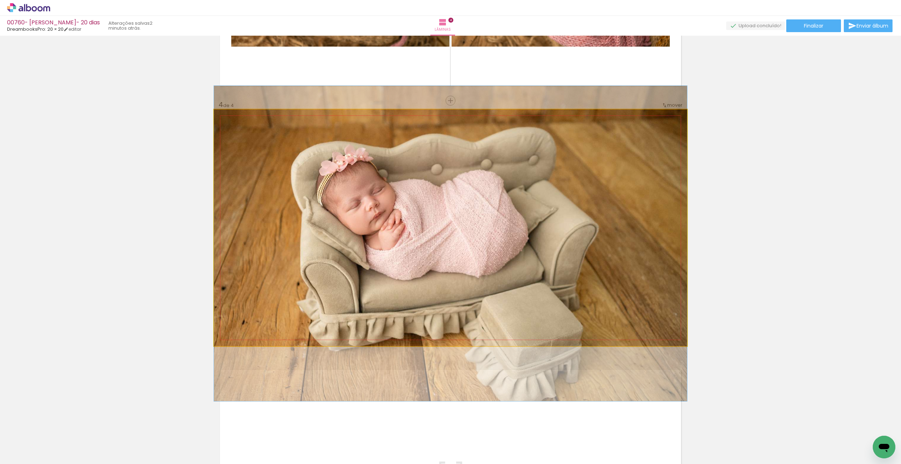
drag, startPoint x: 465, startPoint y: 193, endPoint x: 464, endPoint y: 206, distance: 13.1
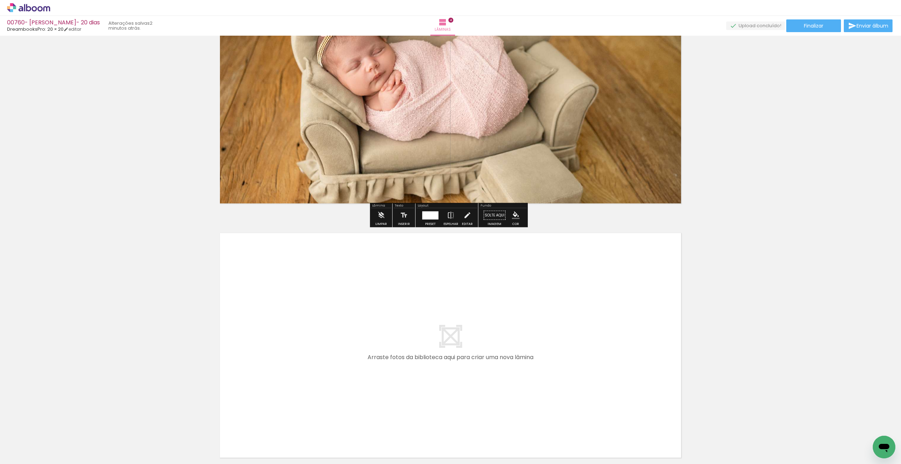
scroll to position [915, 0]
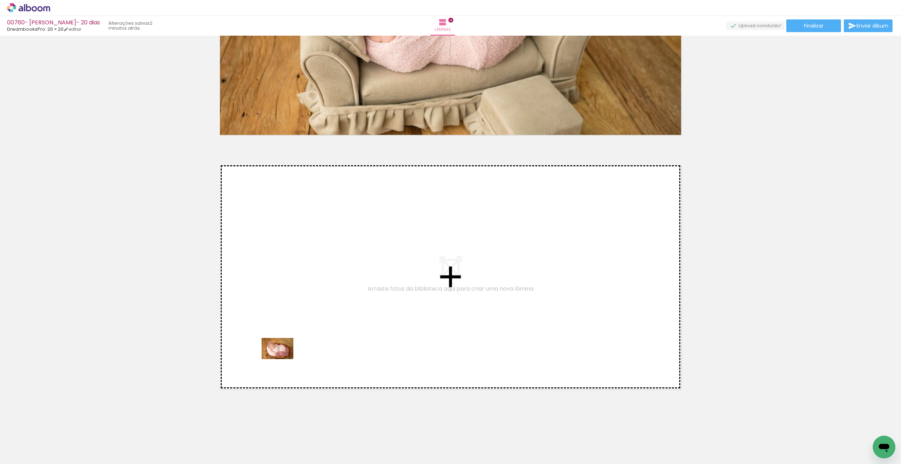
drag, startPoint x: 279, startPoint y: 449, endPoint x: 283, endPoint y: 361, distance: 88.7
click at [283, 361] on quentale-workspace at bounding box center [450, 232] width 901 height 464
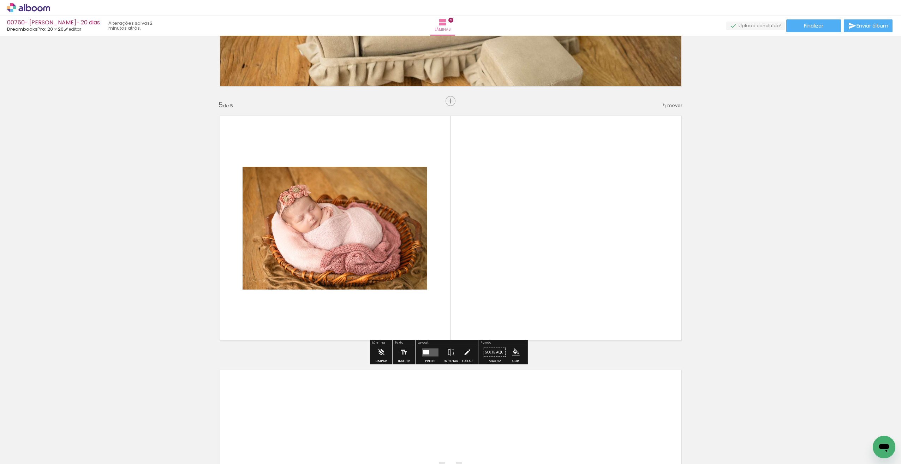
scroll to position [964, 0]
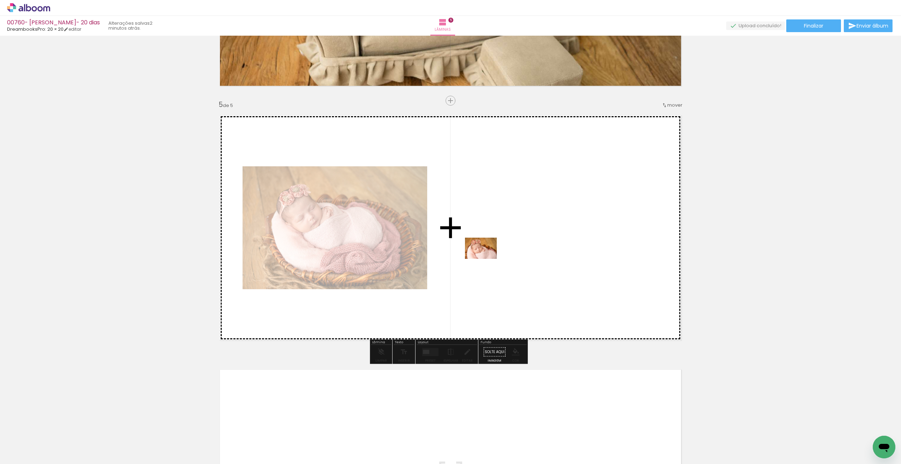
drag, startPoint x: 324, startPoint y: 441, endPoint x: 487, endPoint y: 257, distance: 245.6
click at [487, 257] on quentale-workspace at bounding box center [450, 232] width 901 height 464
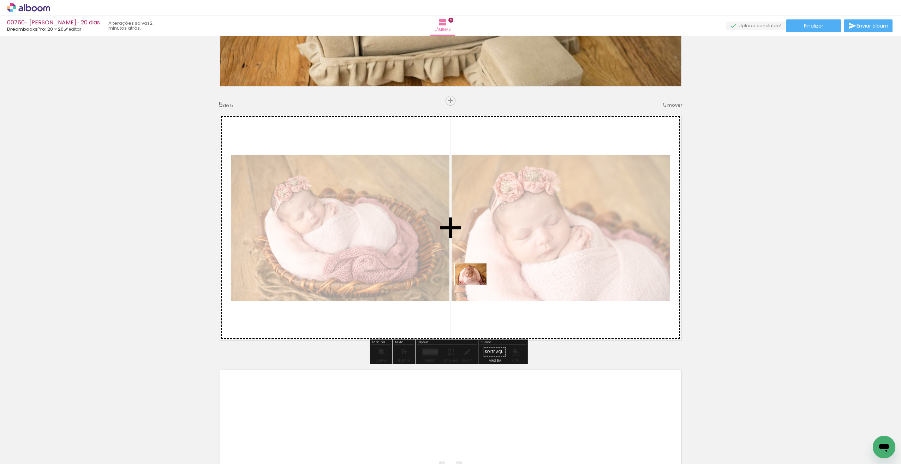
drag, startPoint x: 368, startPoint y: 438, endPoint x: 472, endPoint y: 297, distance: 175.2
click at [476, 285] on quentale-workspace at bounding box center [450, 232] width 901 height 464
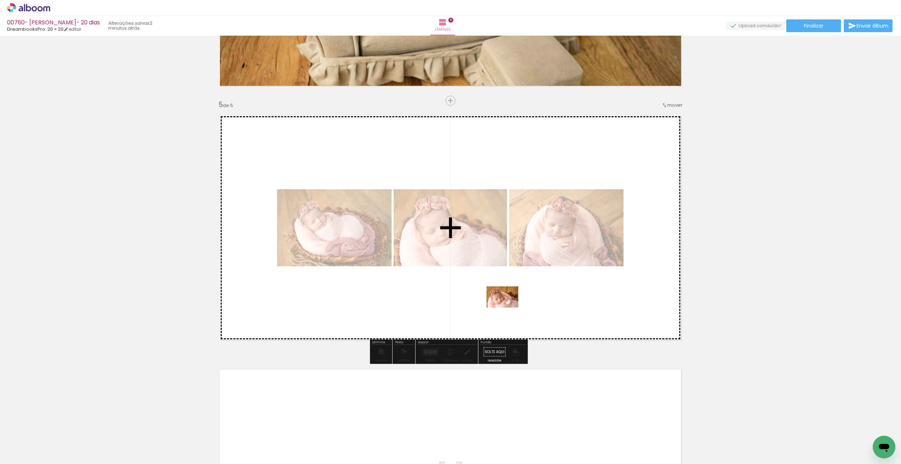
drag, startPoint x: 404, startPoint y: 439, endPoint x: 507, endPoint y: 307, distance: 168.3
click at [507, 307] on quentale-workspace at bounding box center [450, 232] width 901 height 464
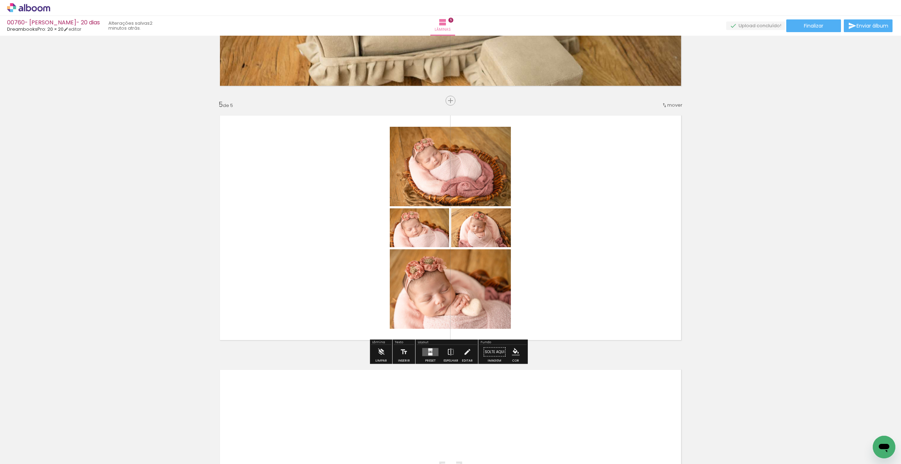
click at [429, 354] on div at bounding box center [430, 354] width 4 height 2
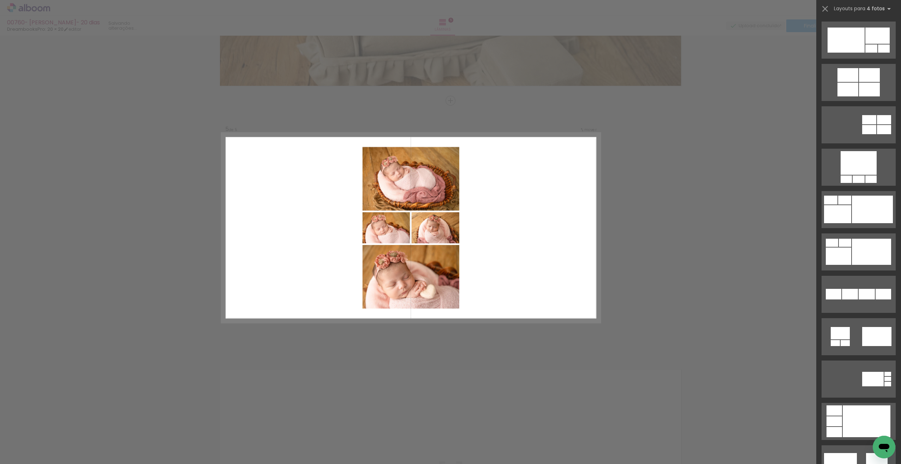
scroll to position [0, 0]
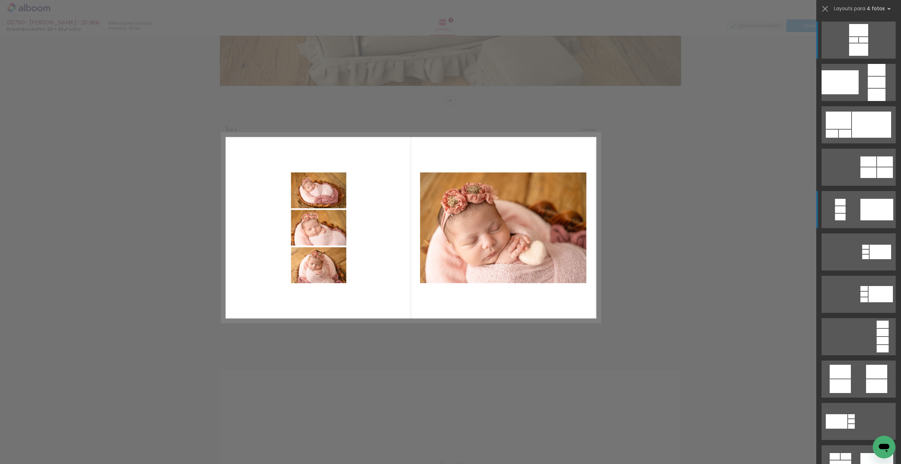
click at [865, 56] on div at bounding box center [858, 49] width 19 height 12
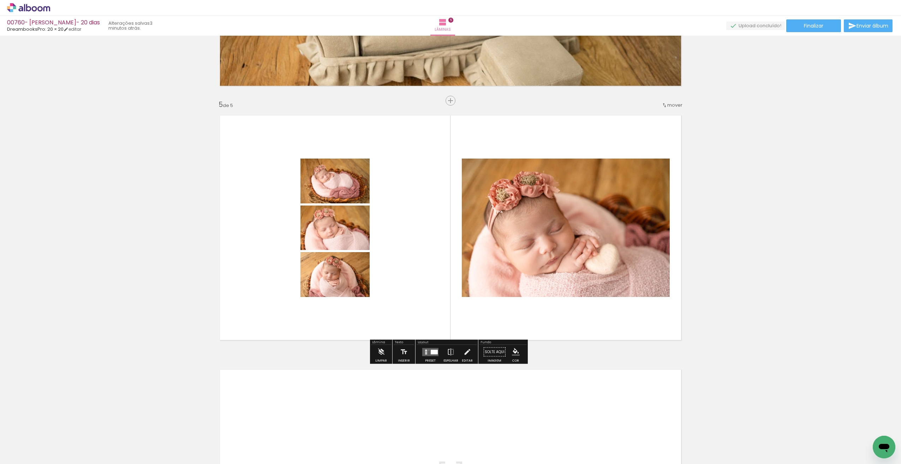
click at [427, 350] on quentale-layouter at bounding box center [430, 352] width 16 height 8
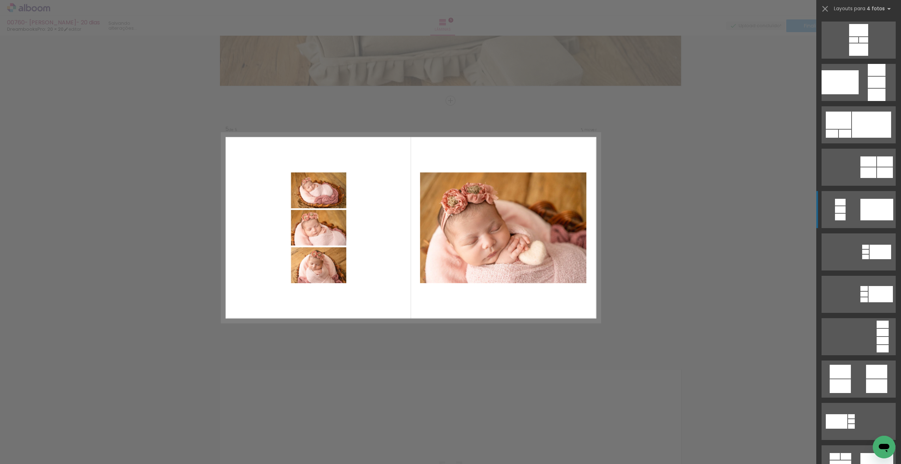
scroll to position [170, 0]
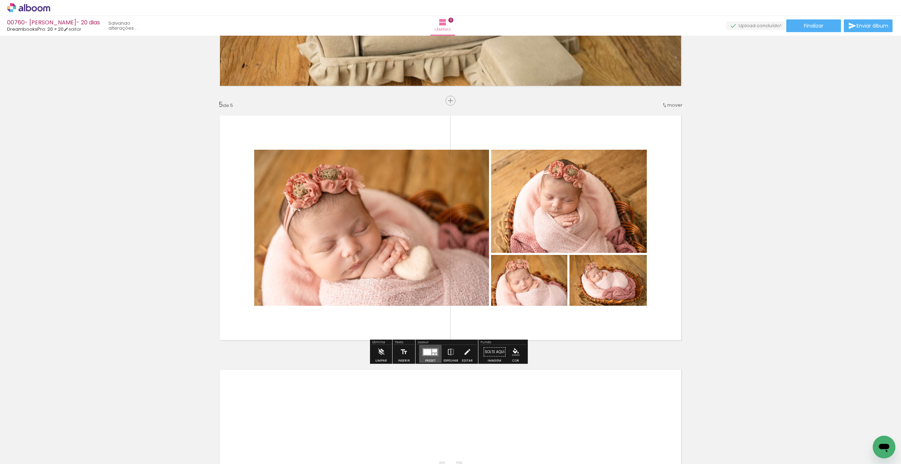
drag, startPoint x: 429, startPoint y: 351, endPoint x: 603, endPoint y: 292, distance: 183.9
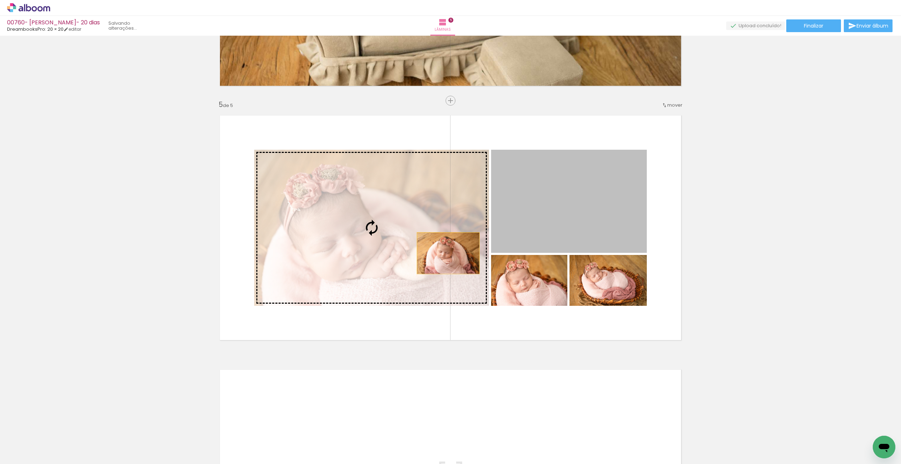
drag, startPoint x: 557, startPoint y: 226, endPoint x: 443, endPoint y: 253, distance: 116.8
click at [0, 0] on slot at bounding box center [0, 0] width 0 height 0
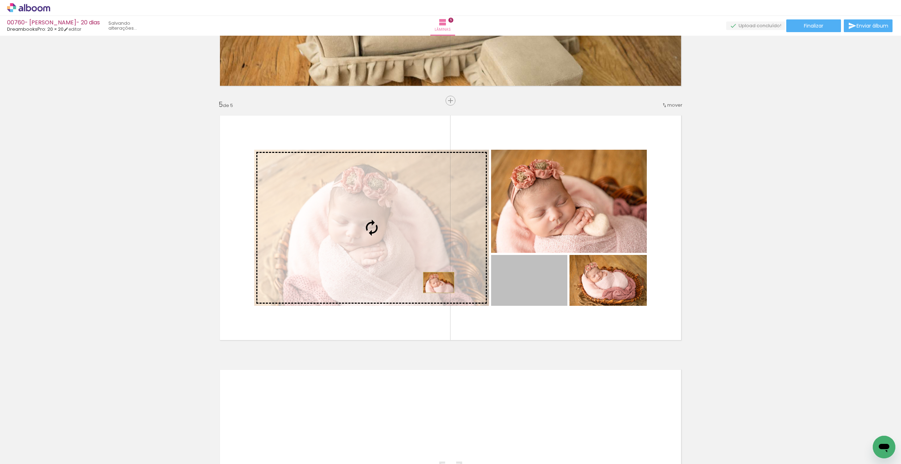
drag, startPoint x: 525, startPoint y: 289, endPoint x: 438, endPoint y: 282, distance: 87.2
click at [0, 0] on slot at bounding box center [0, 0] width 0 height 0
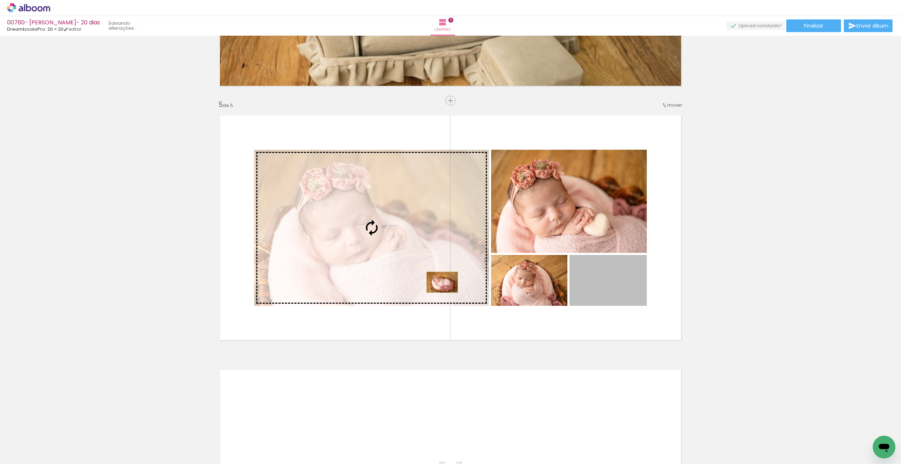
drag, startPoint x: 607, startPoint y: 285, endPoint x: 445, endPoint y: 276, distance: 162.7
click at [0, 0] on slot at bounding box center [0, 0] width 0 height 0
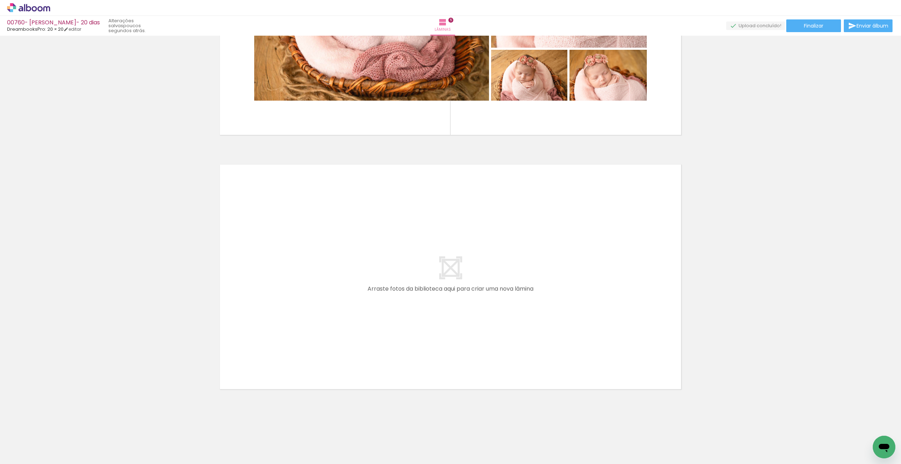
scroll to position [0, 0]
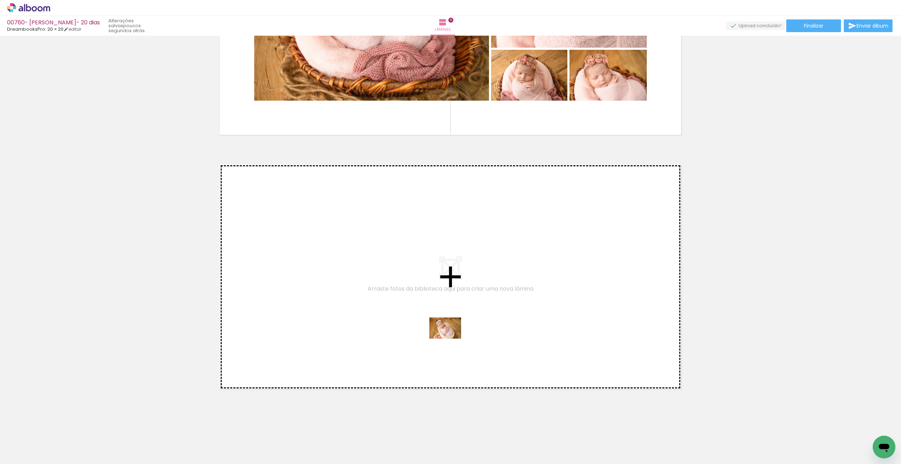
drag, startPoint x: 538, startPoint y: 433, endPoint x: 450, endPoint y: 339, distance: 128.7
click at [450, 339] on quentale-workspace at bounding box center [450, 232] width 901 height 464
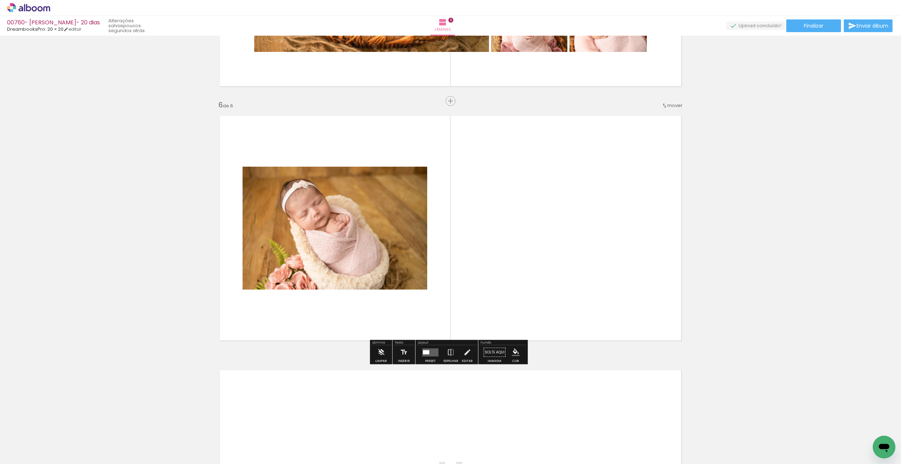
scroll to position [1218, 0]
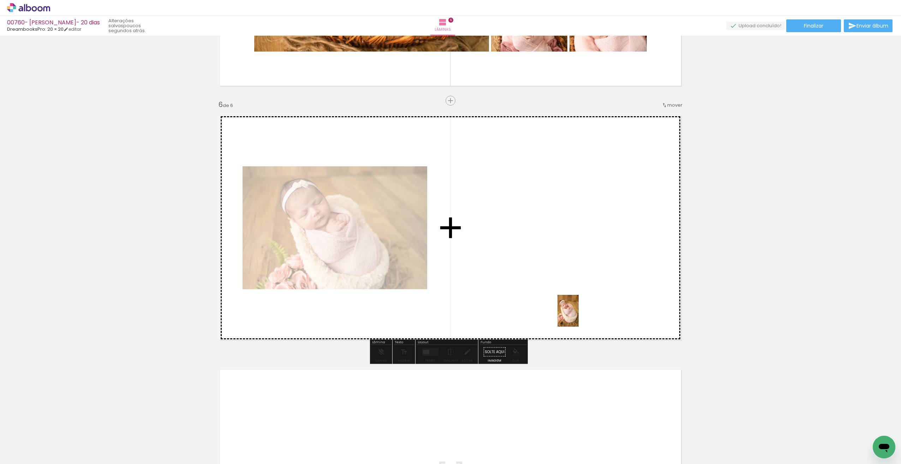
drag, startPoint x: 590, startPoint y: 435, endPoint x: 575, endPoint y: 316, distance: 119.9
click at [578, 316] on quentale-workspace at bounding box center [450, 232] width 901 height 464
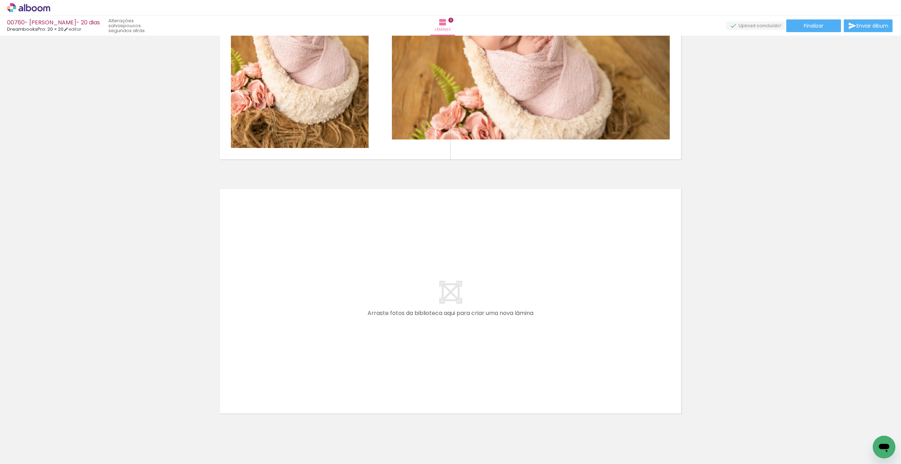
scroll to position [1401, 0]
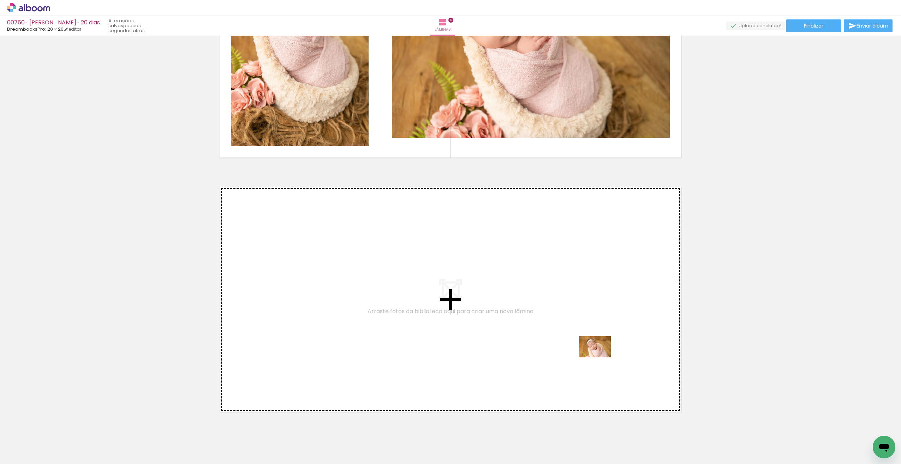
drag, startPoint x: 634, startPoint y: 441, endPoint x: 659, endPoint y: 418, distance: 34.0
click at [600, 356] on quentale-workspace at bounding box center [450, 232] width 901 height 464
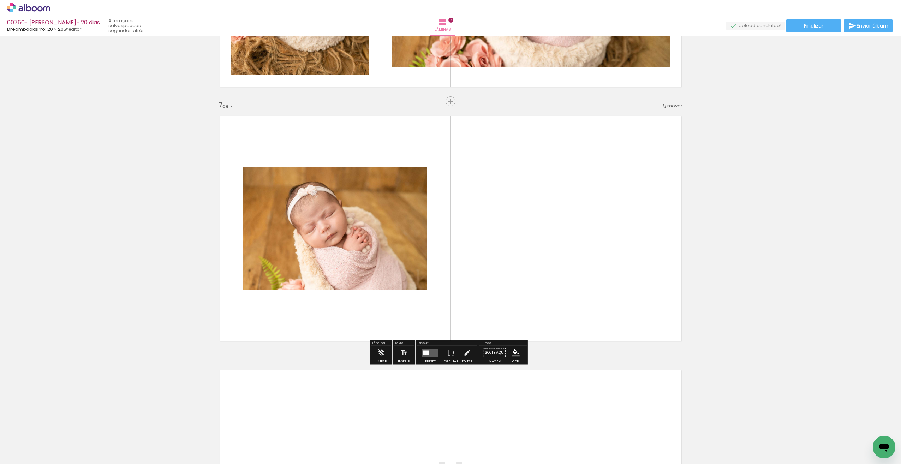
scroll to position [1472, 0]
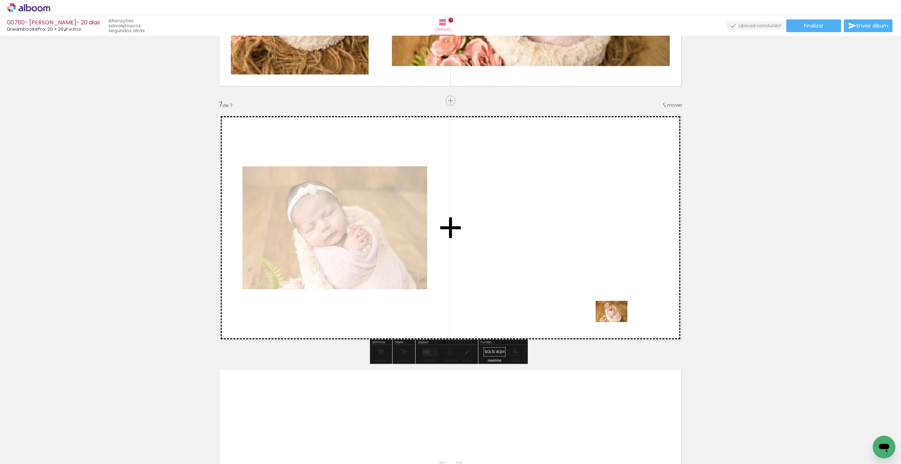
drag, startPoint x: 669, startPoint y: 443, endPoint x: 619, endPoint y: 320, distance: 132.3
click at [615, 321] on quentale-workspace at bounding box center [450, 232] width 901 height 464
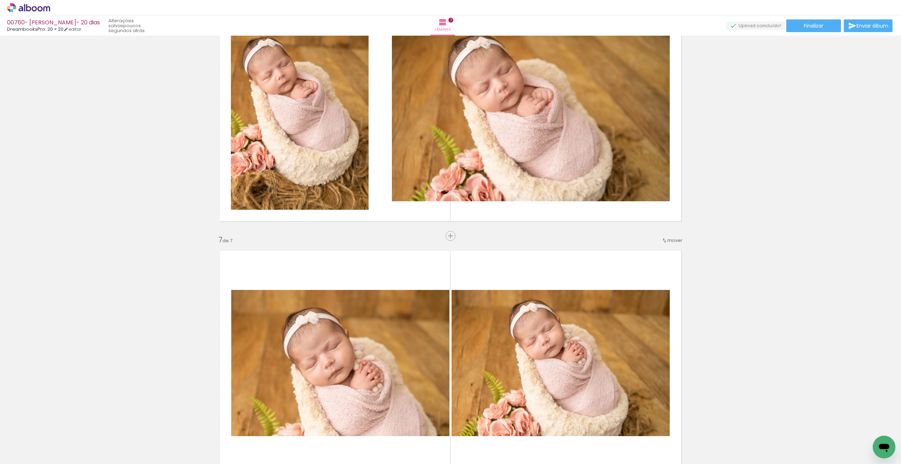
scroll to position [1319, 0]
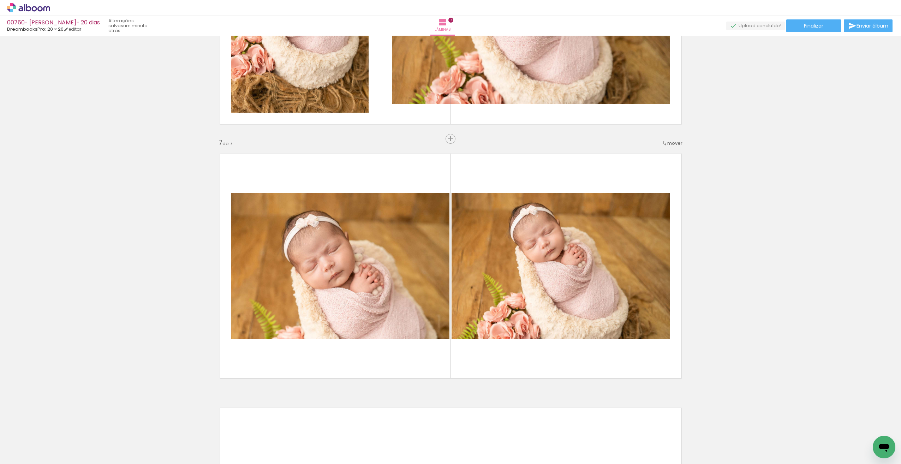
scroll to position [1440, 0]
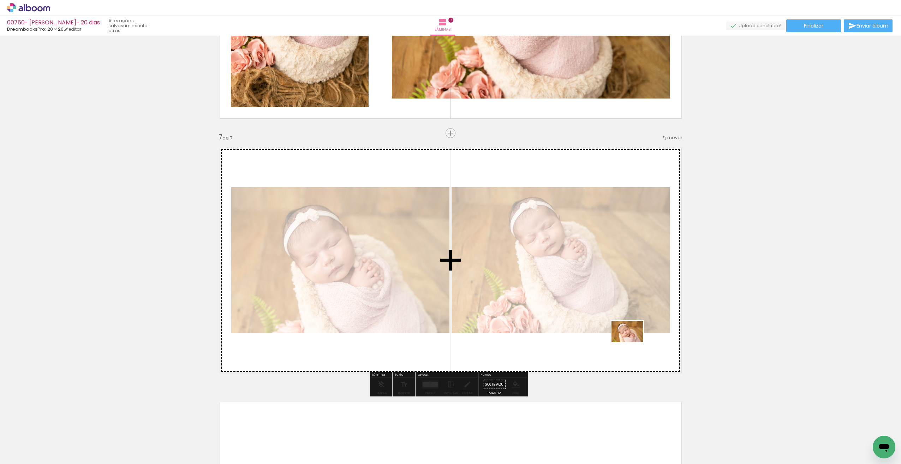
drag, startPoint x: 711, startPoint y: 441, endPoint x: 633, endPoint y: 342, distance: 126.0
click at [633, 342] on quentale-workspace at bounding box center [450, 232] width 901 height 464
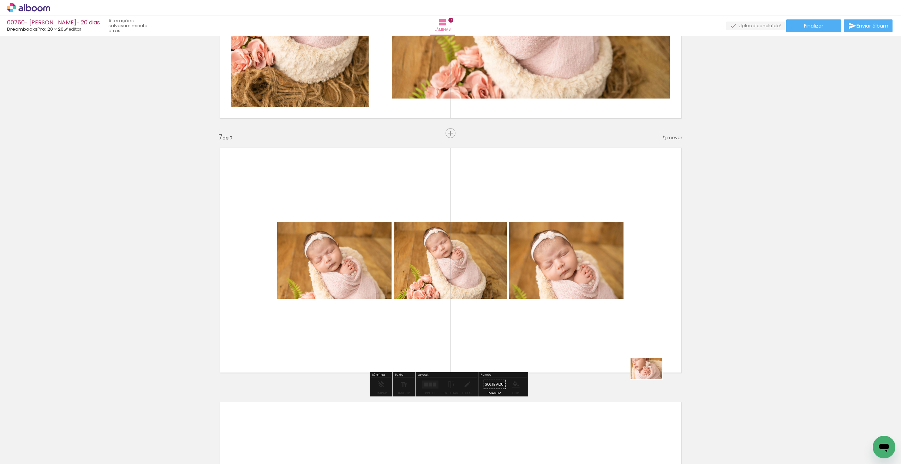
drag, startPoint x: 738, startPoint y: 440, endPoint x: 647, endPoint y: 375, distance: 111.9
click at [649, 378] on quentale-workspace at bounding box center [450, 232] width 901 height 464
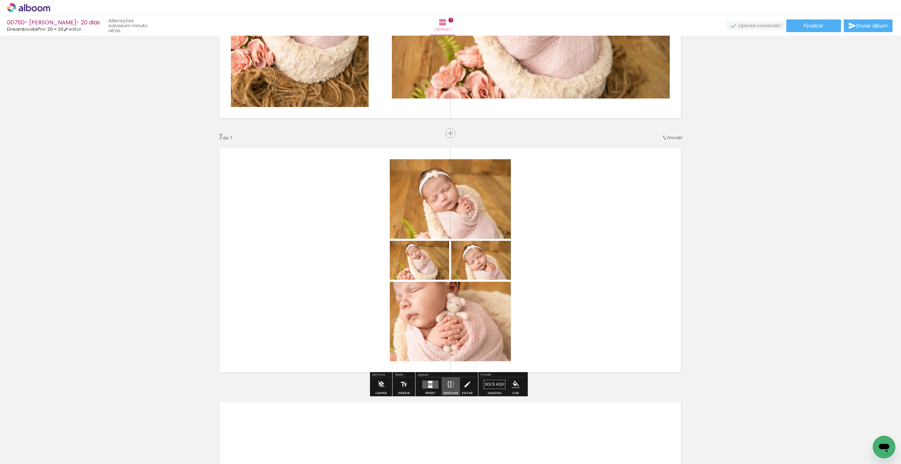
drag, startPoint x: 449, startPoint y: 384, endPoint x: 442, endPoint y: 382, distance: 7.4
click at [450, 382] on iron-icon at bounding box center [451, 385] width 8 height 14
drag, startPoint x: 429, startPoint y: 384, endPoint x: 430, endPoint y: 380, distance: 4.1
click at [430, 380] on quentale-layouter at bounding box center [430, 384] width 16 height 8
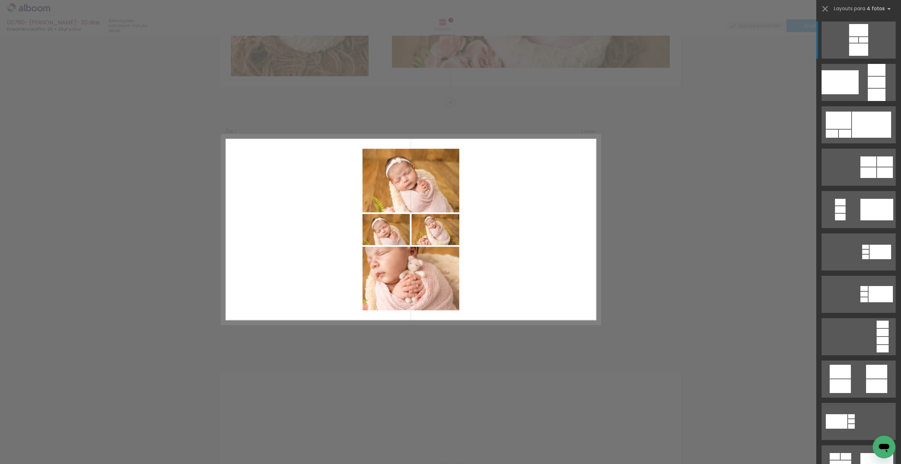
scroll to position [1472, 0]
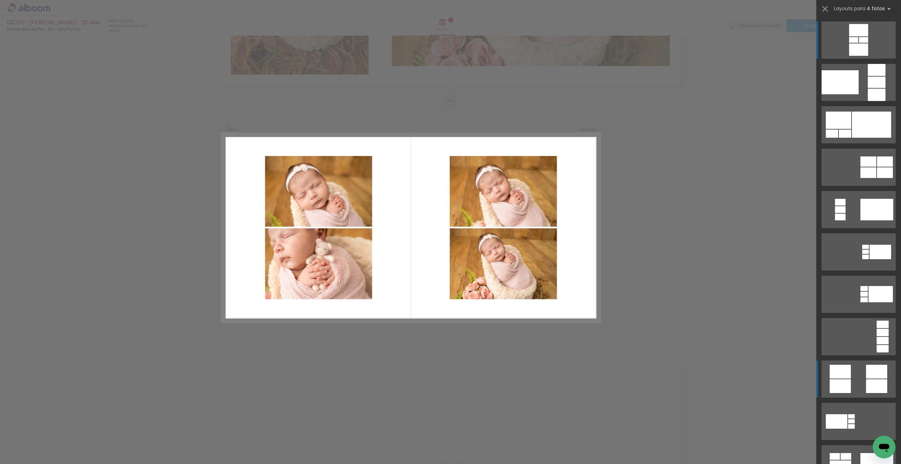
click at [863, 59] on quentale-layouter at bounding box center [859, 40] width 74 height 37
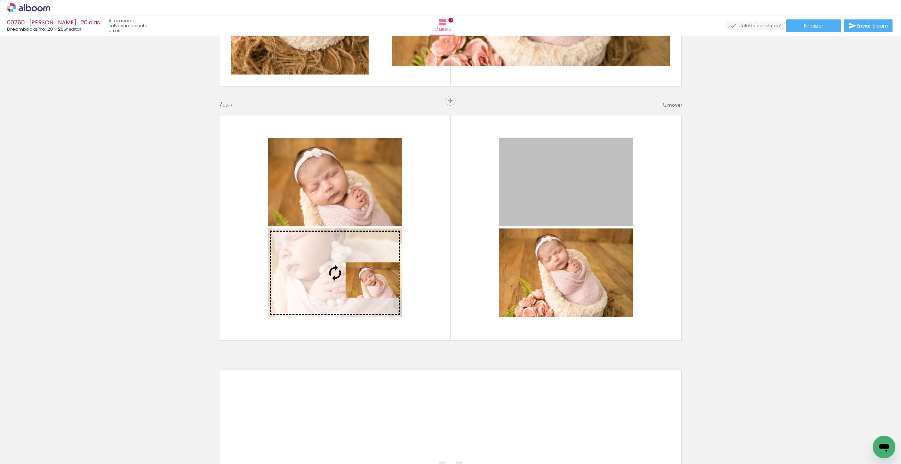
drag, startPoint x: 554, startPoint y: 197, endPoint x: 372, endPoint y: 278, distance: 199.8
click at [0, 0] on slot at bounding box center [0, 0] width 0 height 0
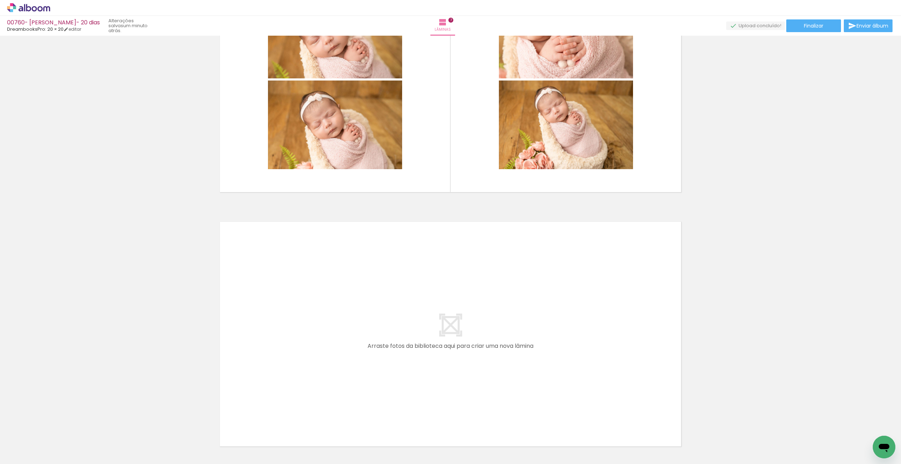
scroll to position [1677, 0]
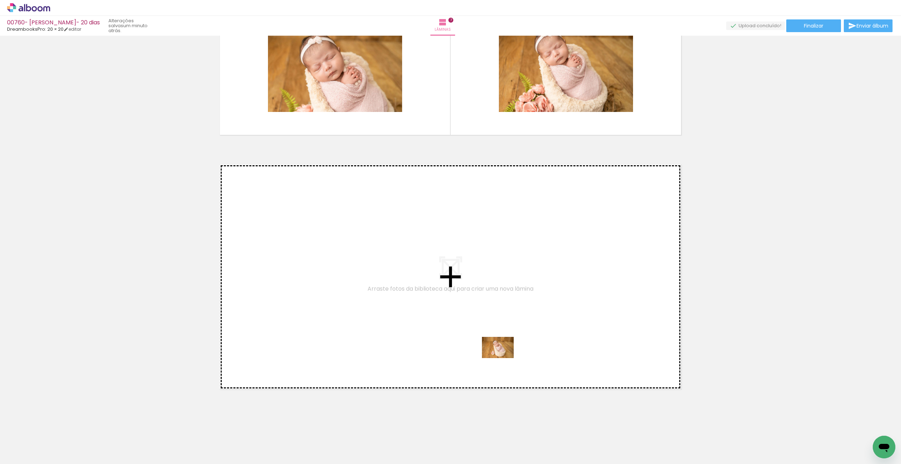
drag, startPoint x: 566, startPoint y: 439, endPoint x: 505, endPoint y: 358, distance: 100.9
click at [505, 358] on quentale-workspace at bounding box center [450, 232] width 901 height 464
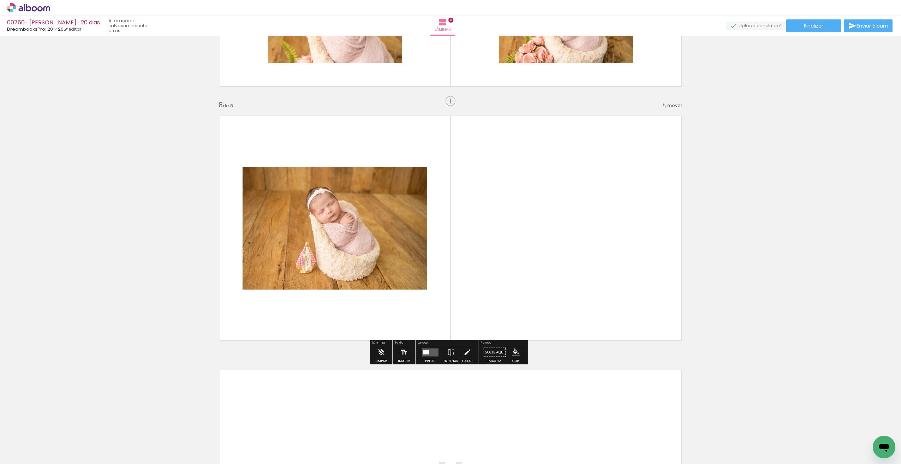
scroll to position [1727, 0]
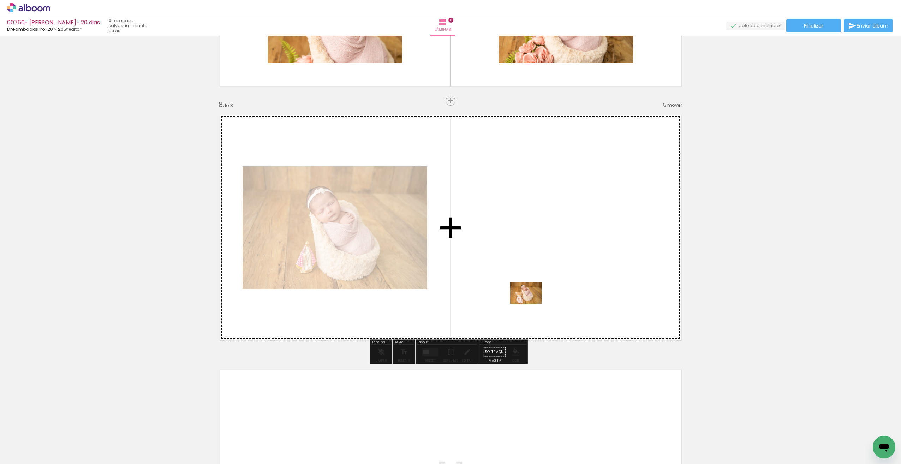
drag, startPoint x: 604, startPoint y: 432, endPoint x: 532, endPoint y: 317, distance: 135.7
click at [528, 305] on quentale-workspace at bounding box center [450, 232] width 901 height 464
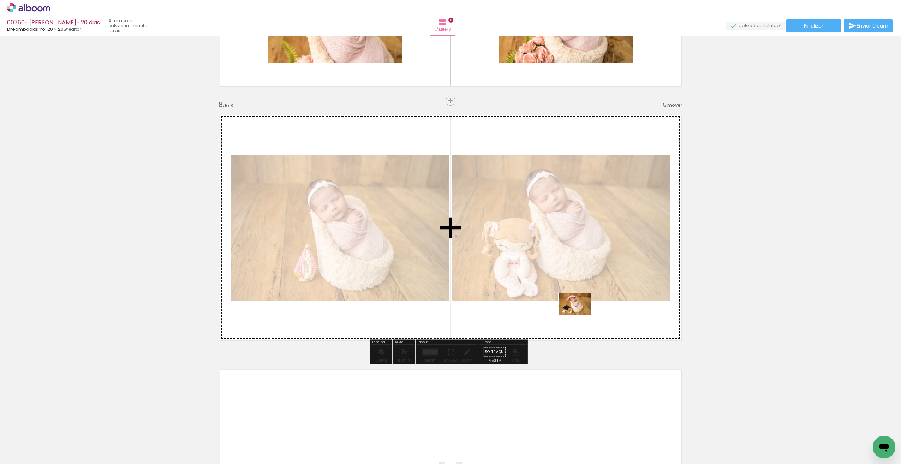
drag, startPoint x: 645, startPoint y: 440, endPoint x: 583, endPoint y: 312, distance: 142.8
click at [580, 313] on quentale-workspace at bounding box center [450, 232] width 901 height 464
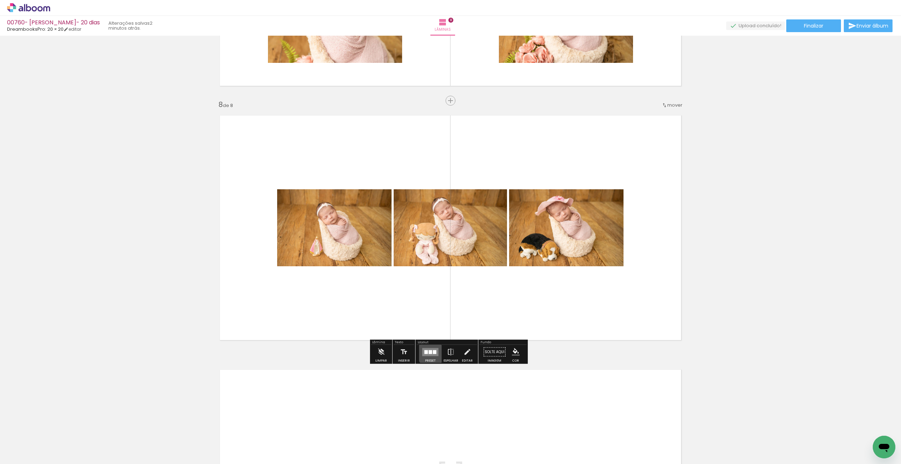
drag, startPoint x: 433, startPoint y: 351, endPoint x: 482, endPoint y: 316, distance: 59.7
click at [436, 347] on div at bounding box center [430, 352] width 19 height 14
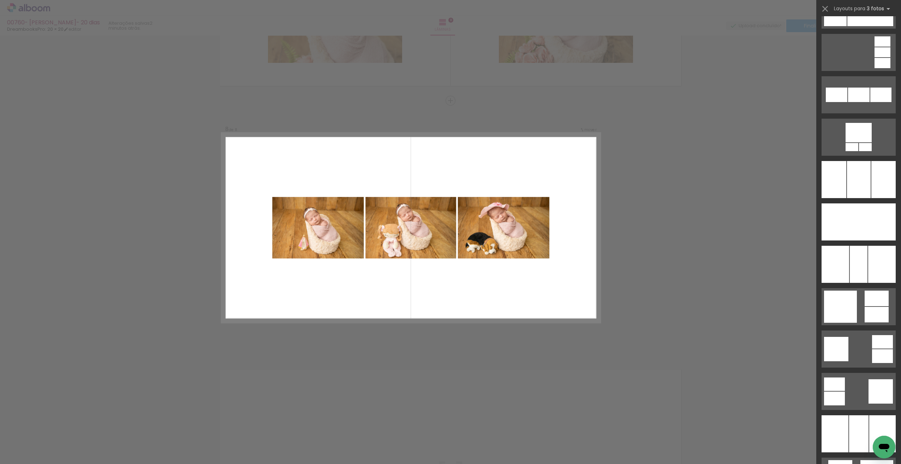
scroll to position [1655, 0]
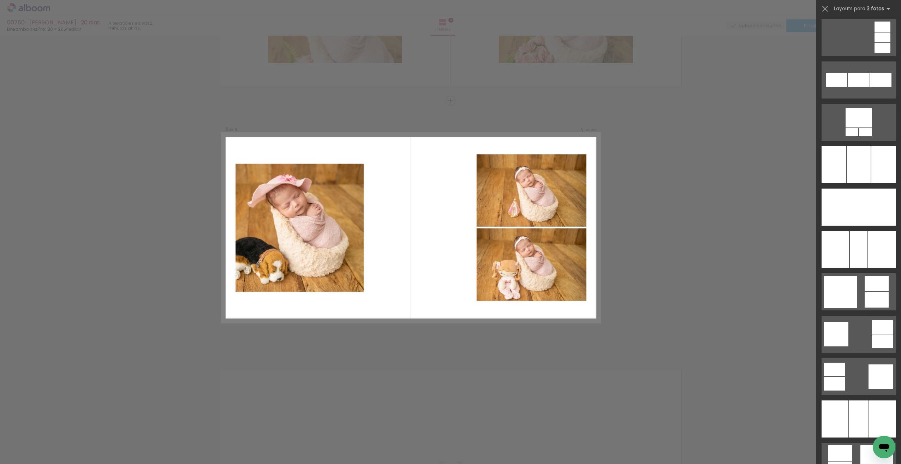
drag, startPoint x: 852, startPoint y: 339, endPoint x: 810, endPoint y: 341, distance: 42.1
click at [810, 341] on quentale-workspace at bounding box center [450, 232] width 901 height 464
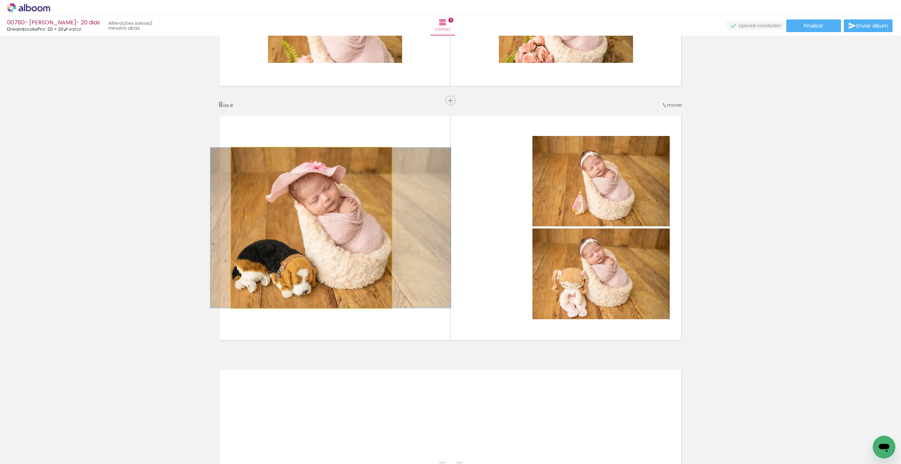
drag, startPoint x: 345, startPoint y: 245, endPoint x: 364, endPoint y: 245, distance: 19.4
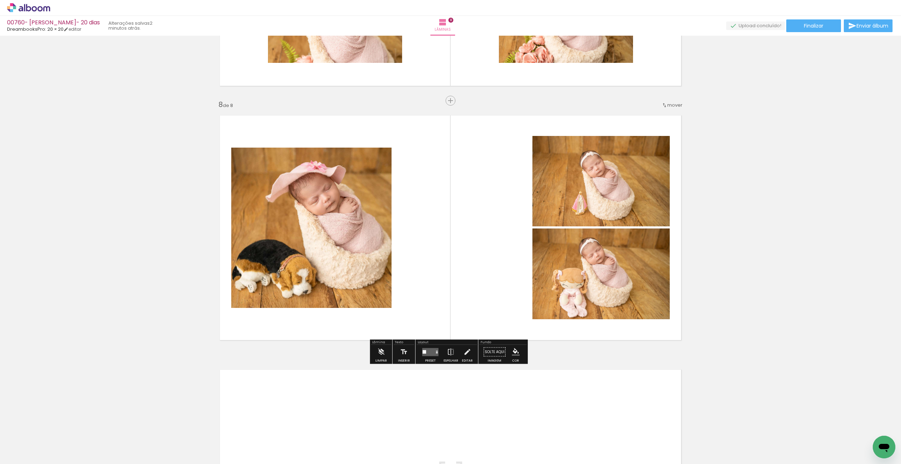
drag, startPoint x: 428, startPoint y: 350, endPoint x: 585, endPoint y: 317, distance: 160.8
click at [427, 354] on quentale-layouter at bounding box center [430, 352] width 16 height 8
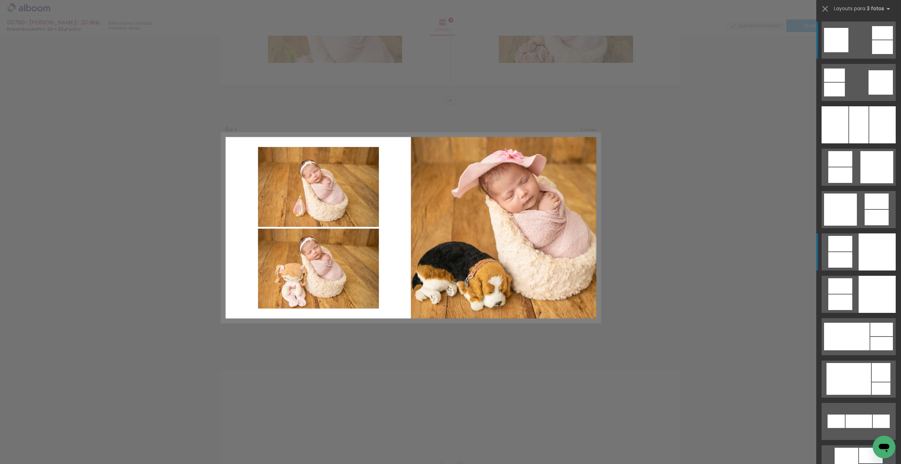
drag, startPoint x: 872, startPoint y: 255, endPoint x: 862, endPoint y: 261, distance: 11.7
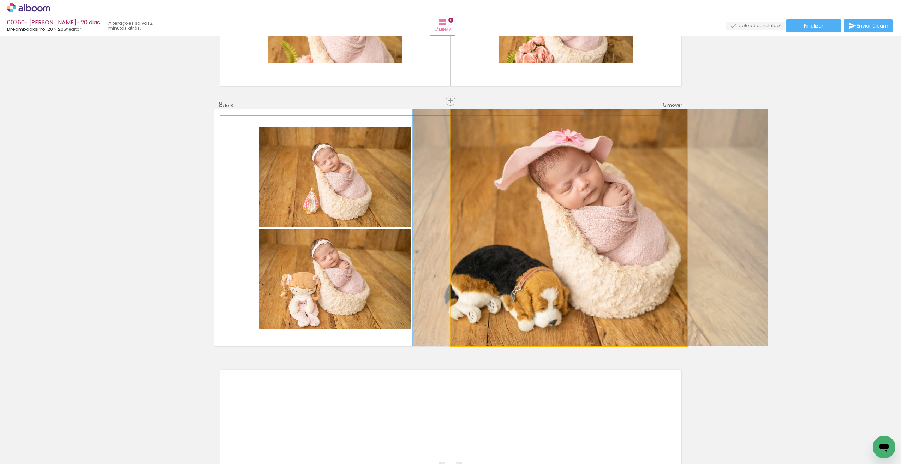
drag, startPoint x: 641, startPoint y: 259, endPoint x: 636, endPoint y: 258, distance: 4.6
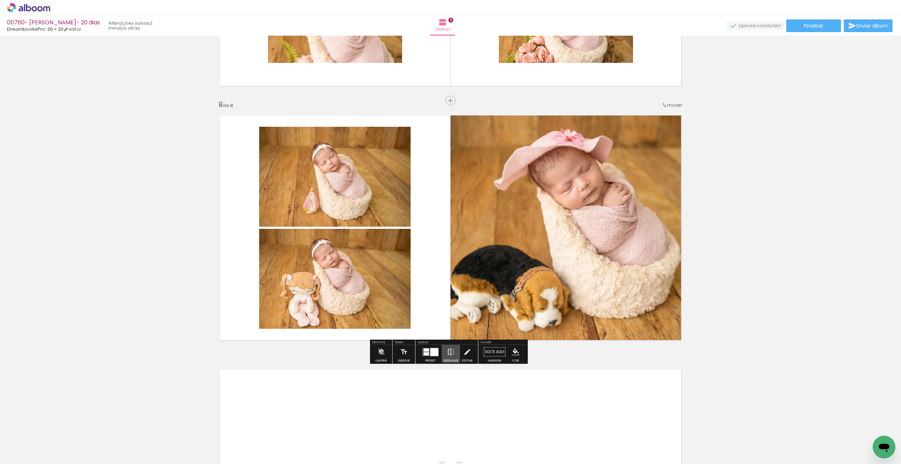
click at [450, 352] on iron-icon at bounding box center [451, 352] width 8 height 14
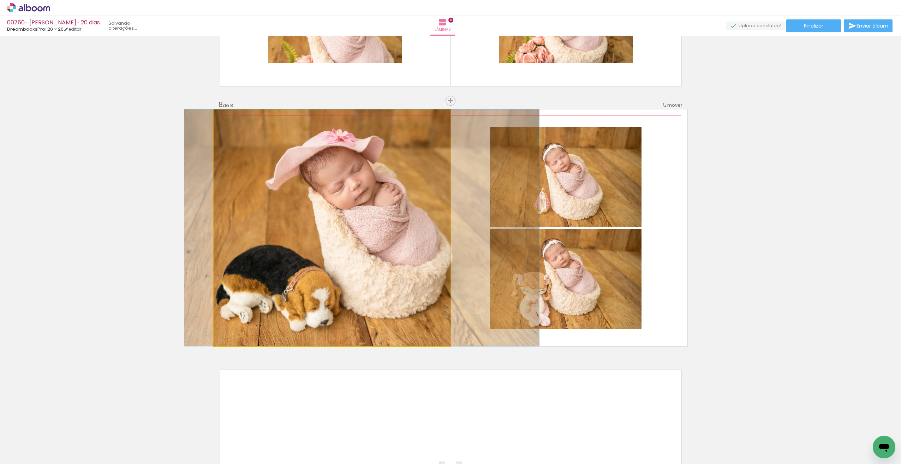
drag, startPoint x: 385, startPoint y: 283, endPoint x: 398, endPoint y: 282, distance: 13.5
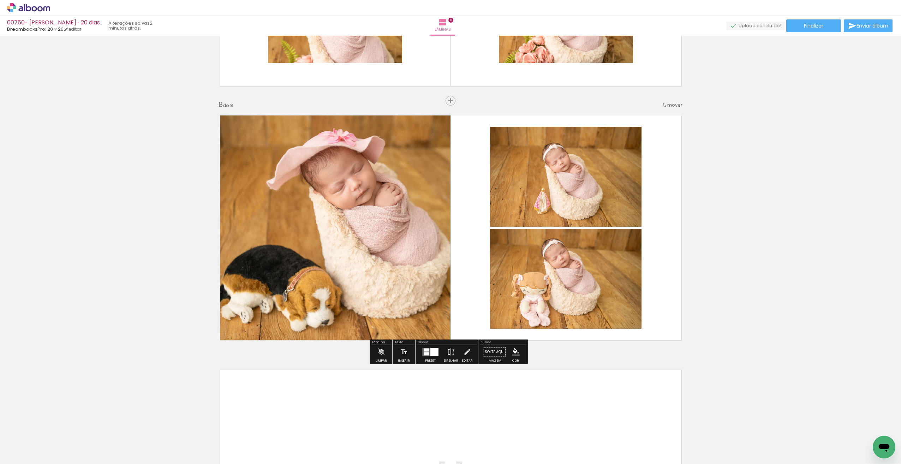
click at [420, 279] on quentale-photo at bounding box center [332, 227] width 237 height 237
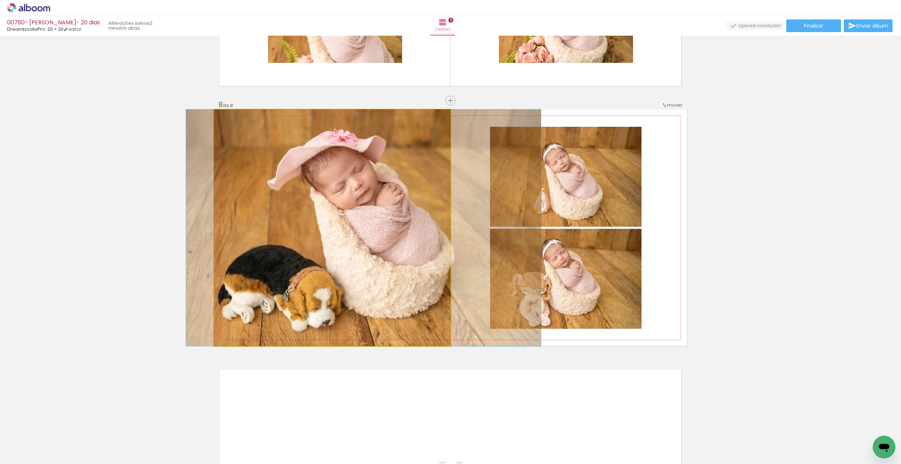
drag, startPoint x: 420, startPoint y: 279, endPoint x: 423, endPoint y: 275, distance: 4.5
click at [423, 273] on quentale-photo at bounding box center [332, 227] width 237 height 237
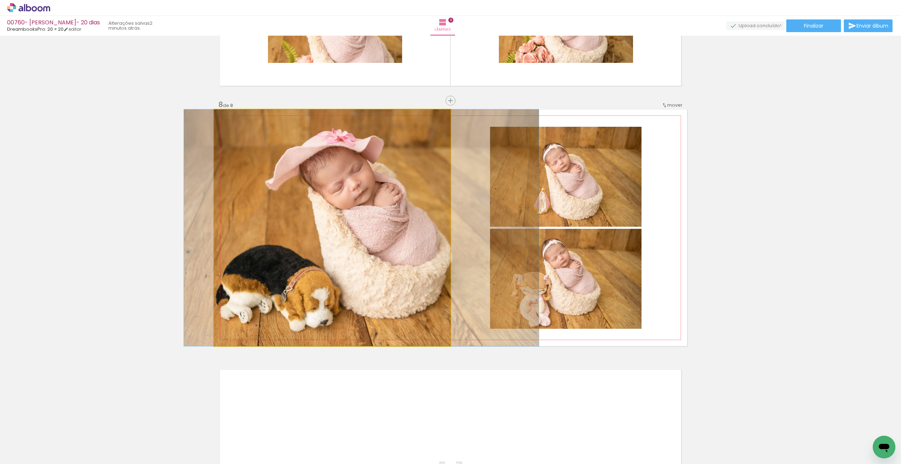
click at [325, 278] on quentale-photo at bounding box center [332, 227] width 237 height 237
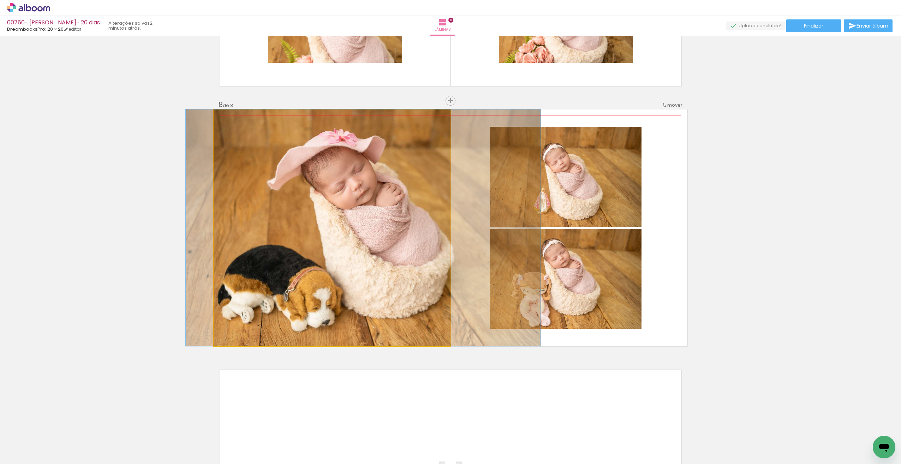
drag, startPoint x: 325, startPoint y: 278, endPoint x: 328, endPoint y: 273, distance: 6.0
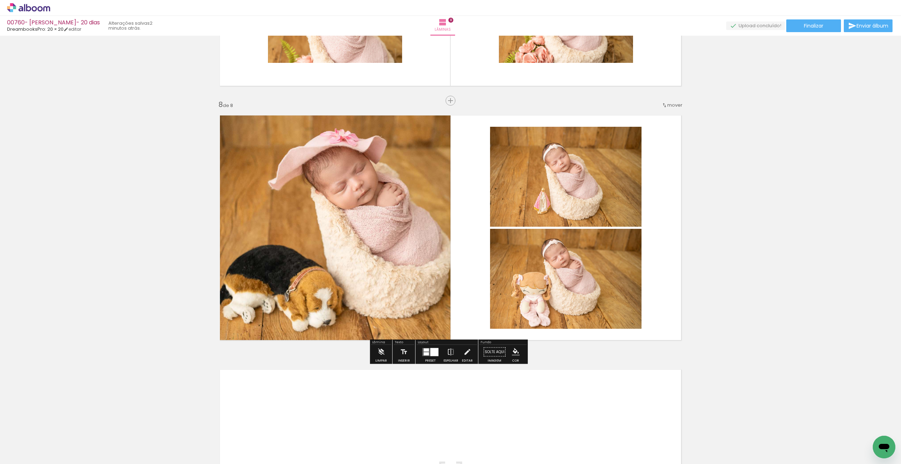
click at [472, 290] on quentale-layouter at bounding box center [450, 227] width 473 height 237
click at [440, 270] on quentale-photo at bounding box center [332, 227] width 237 height 237
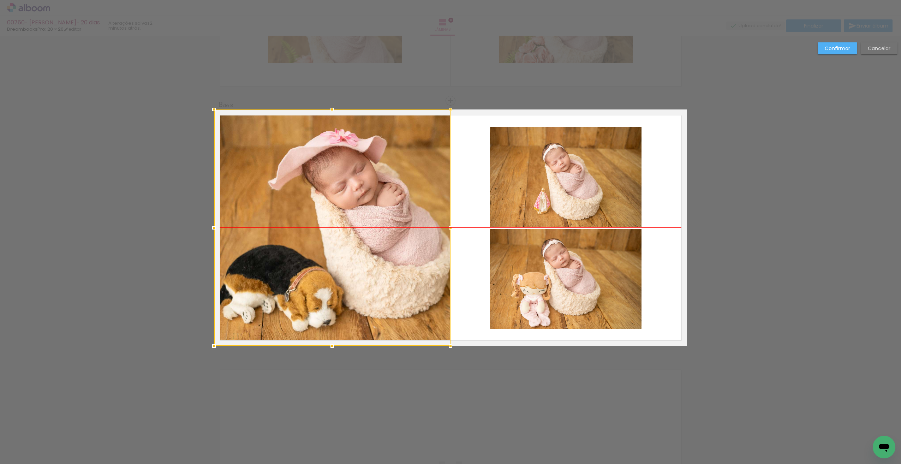
click at [440, 269] on div at bounding box center [332, 227] width 237 height 237
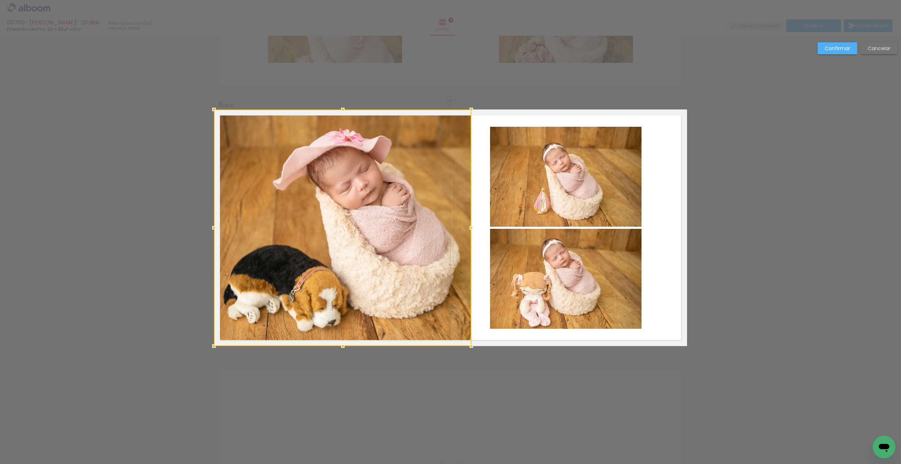
drag, startPoint x: 447, startPoint y: 228, endPoint x: 468, endPoint y: 227, distance: 20.9
click at [468, 227] on div at bounding box center [471, 228] width 14 height 14
click at [666, 270] on quentale-layouter at bounding box center [450, 227] width 473 height 237
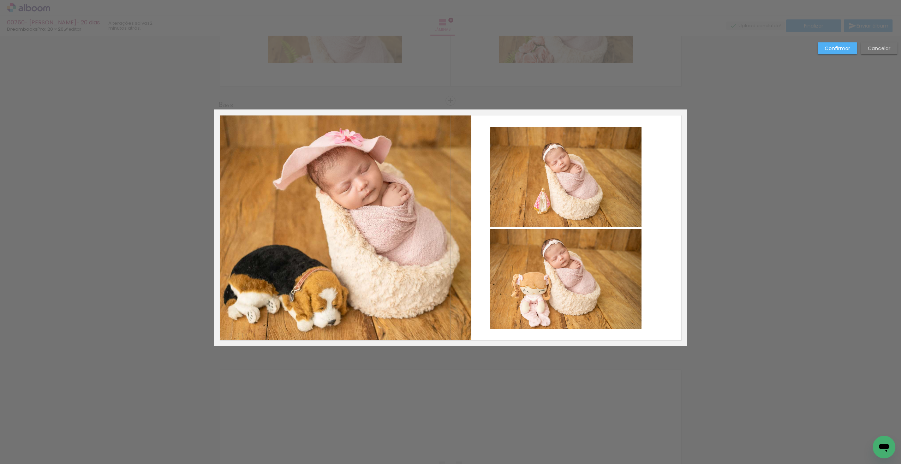
click at [618, 204] on quentale-photo at bounding box center [566, 177] width 152 height 100
click at [606, 260] on quentale-photo at bounding box center [566, 279] width 152 height 100
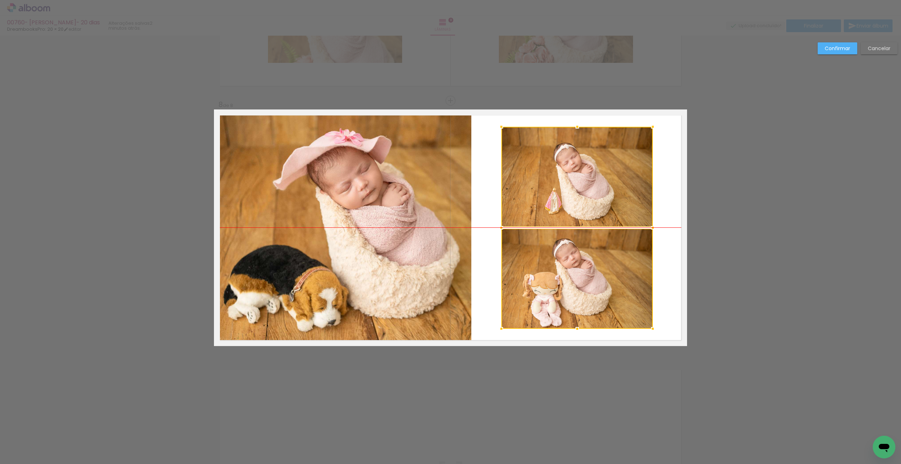
drag, startPoint x: 602, startPoint y: 250, endPoint x: 614, endPoint y: 250, distance: 11.3
click at [614, 250] on div at bounding box center [577, 228] width 152 height 202
click at [671, 250] on quentale-layouter at bounding box center [450, 227] width 473 height 237
click at [0, 0] on slot "Confirmar" at bounding box center [0, 0] width 0 height 0
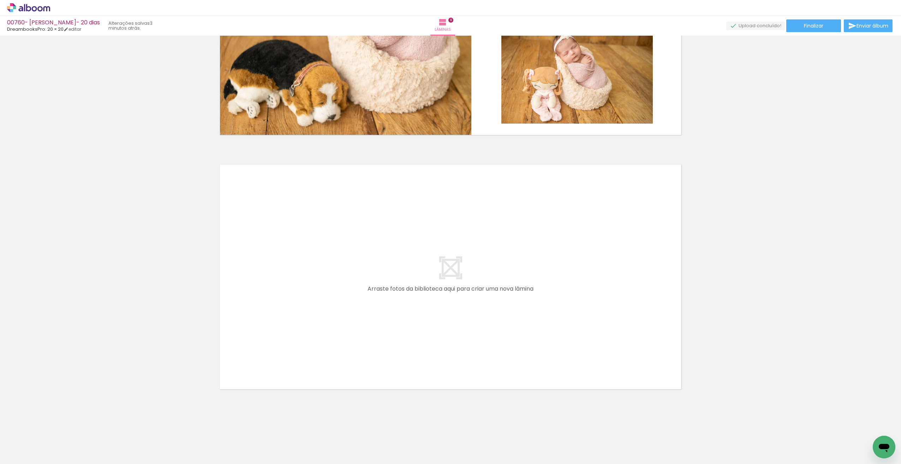
scroll to position [0, 0]
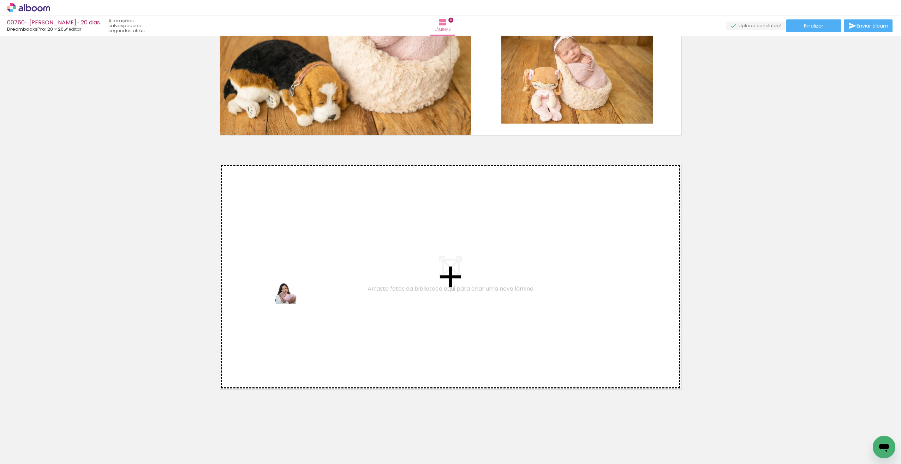
drag, startPoint x: 72, startPoint y: 443, endPoint x: 292, endPoint y: 303, distance: 260.6
click at [292, 303] on quentale-workspace at bounding box center [450, 232] width 901 height 464
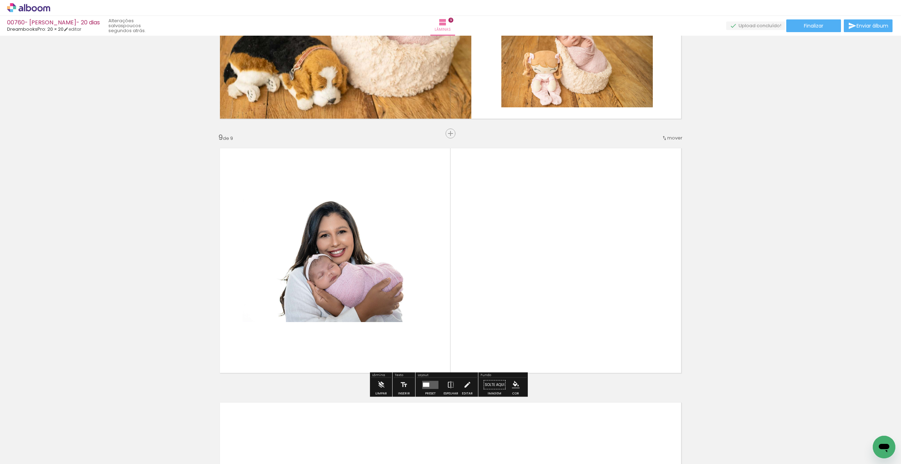
scroll to position [1981, 0]
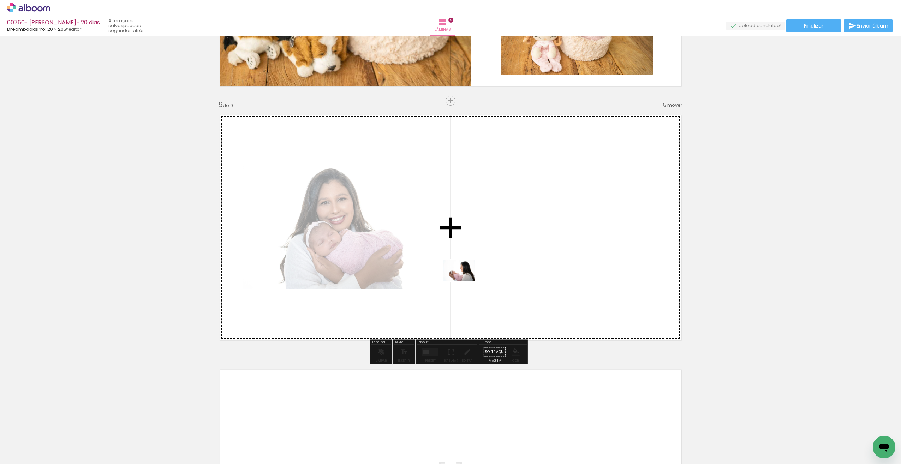
drag, startPoint x: 440, startPoint y: 412, endPoint x: 463, endPoint y: 281, distance: 133.1
click at [463, 281] on quentale-workspace at bounding box center [450, 232] width 901 height 464
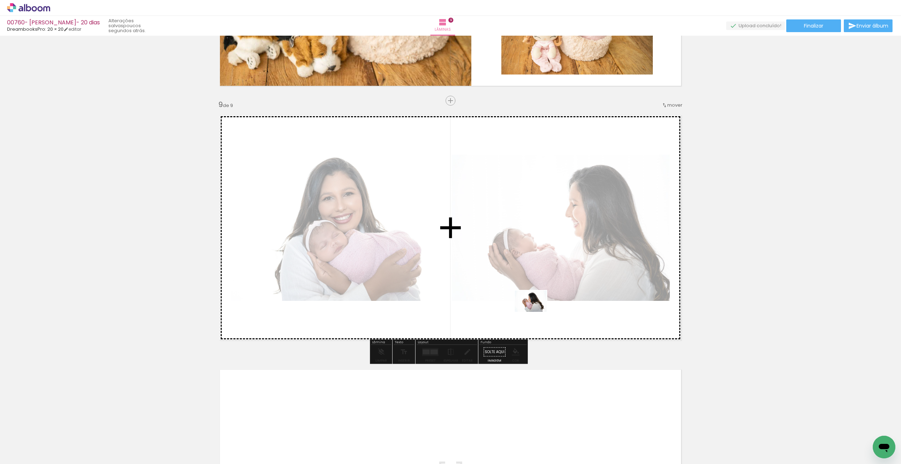
drag, startPoint x: 474, startPoint y: 441, endPoint x: 534, endPoint y: 312, distance: 142.7
click at [535, 312] on quentale-workspace at bounding box center [450, 232] width 901 height 464
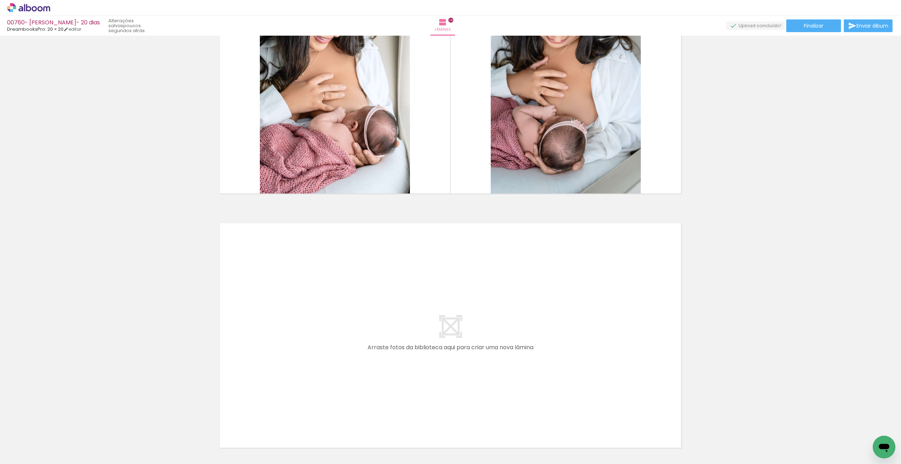
scroll to position [0, 622]
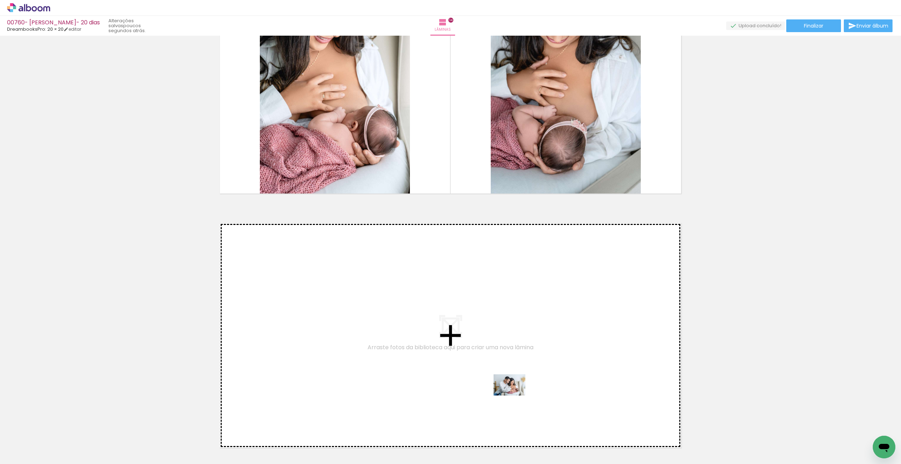
drag, startPoint x: 839, startPoint y: 445, endPoint x: 519, endPoint y: 396, distance: 324.5
click at [519, 396] on quentale-workspace at bounding box center [450, 232] width 901 height 464
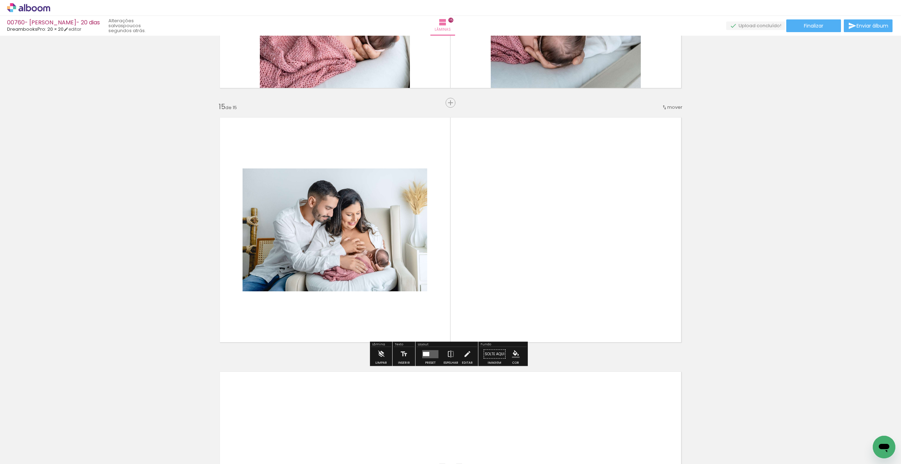
scroll to position [3506, 0]
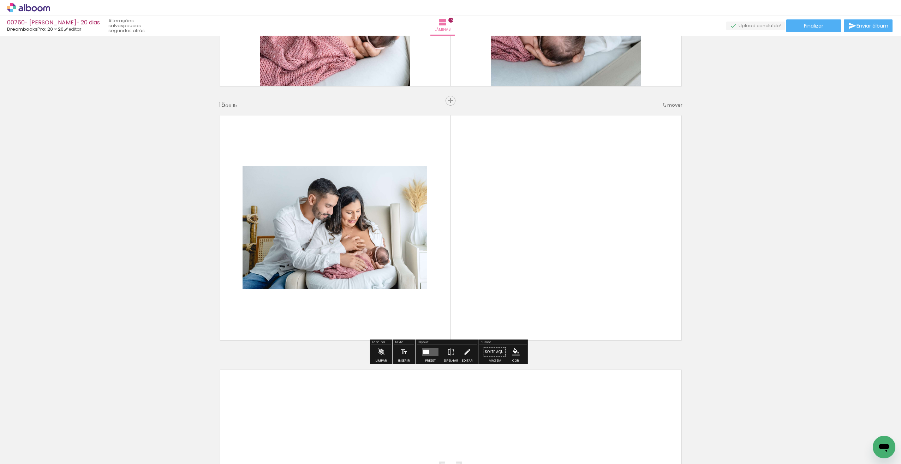
drag, startPoint x: 876, startPoint y: 439, endPoint x: 715, endPoint y: 317, distance: 201.9
click html
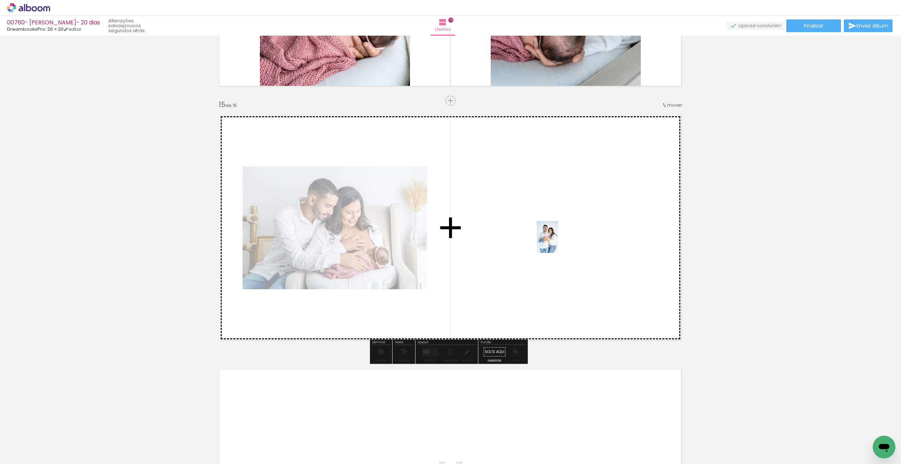
drag, startPoint x: 876, startPoint y: 436, endPoint x: 561, endPoint y: 244, distance: 369.3
click at [558, 244] on quentale-workspace at bounding box center [450, 232] width 901 height 464
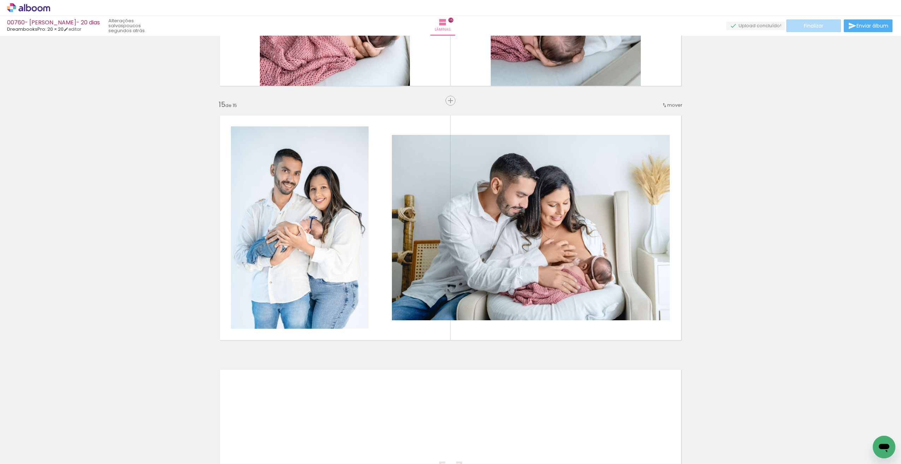
click at [809, 27] on span "Finalizar" at bounding box center [813, 25] width 19 height 5
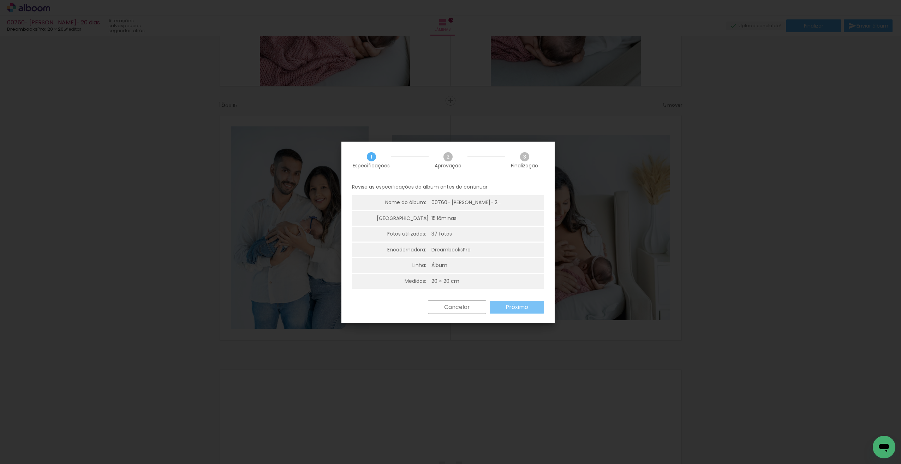
click at [0, 0] on slot "Próximo" at bounding box center [0, 0] width 0 height 0
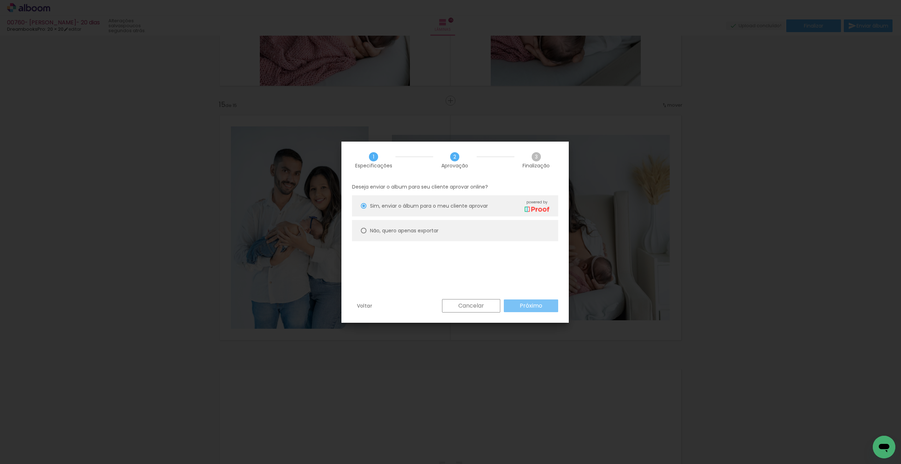
click at [0, 0] on slot "Próximo" at bounding box center [0, 0] width 0 height 0
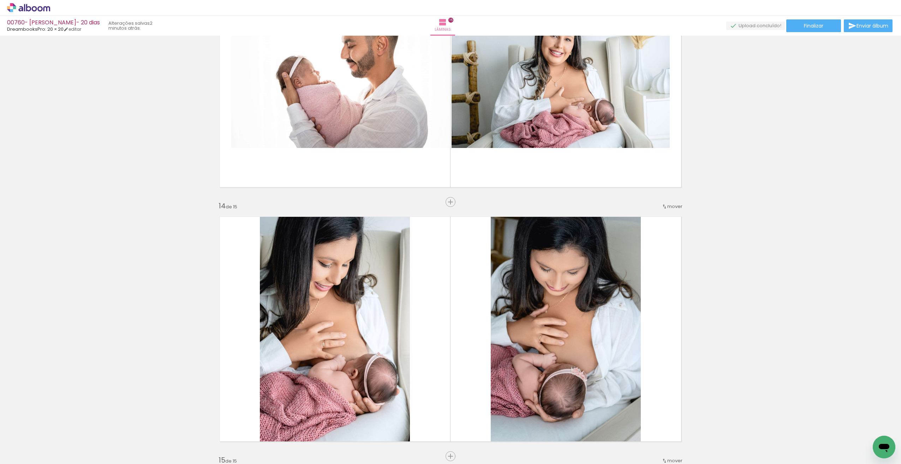
scroll to position [3158, 0]
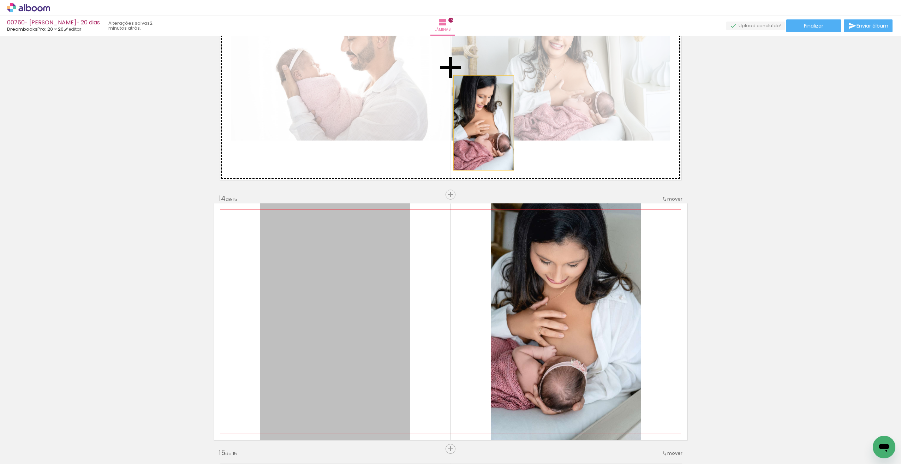
drag, startPoint x: 351, startPoint y: 267, endPoint x: 469, endPoint y: 150, distance: 165.6
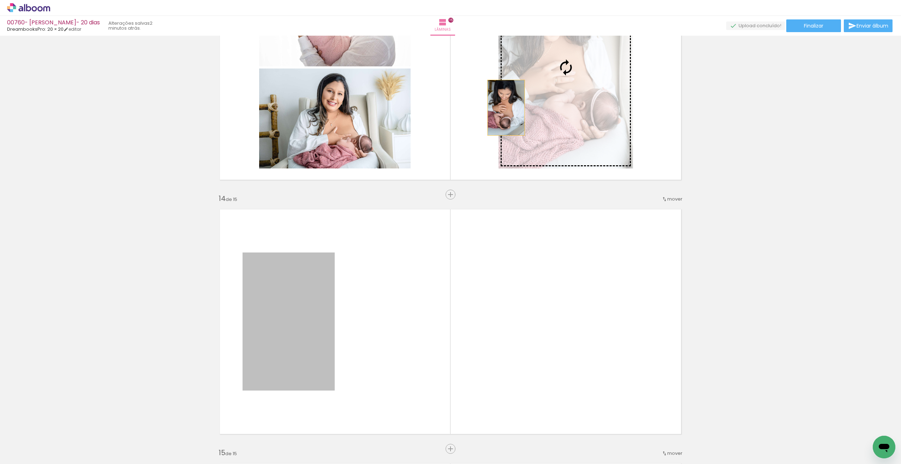
drag, startPoint x: 297, startPoint y: 301, endPoint x: 504, endPoint y: 108, distance: 283.1
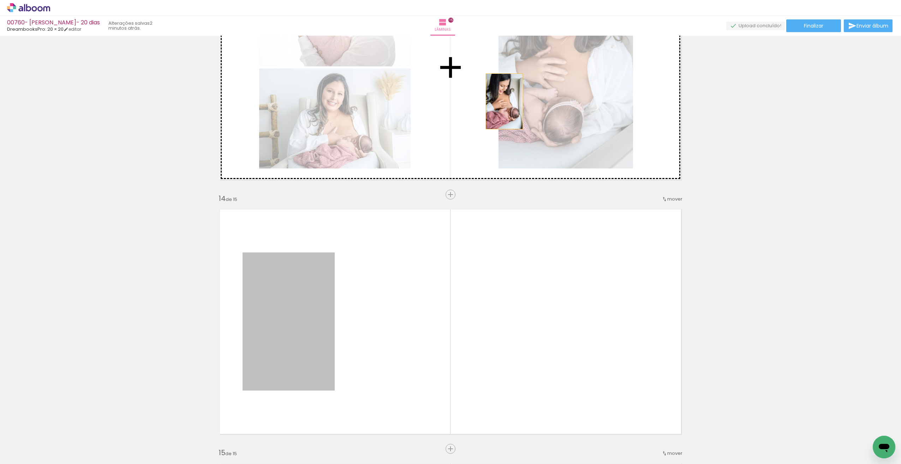
drag, startPoint x: 297, startPoint y: 296, endPoint x: 501, endPoint y: 106, distance: 278.6
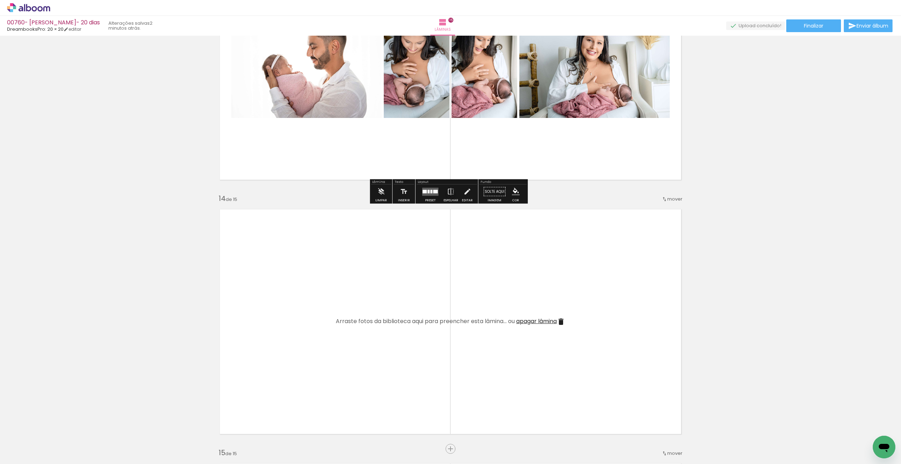
click at [431, 190] on div at bounding box center [431, 192] width 2 height 4
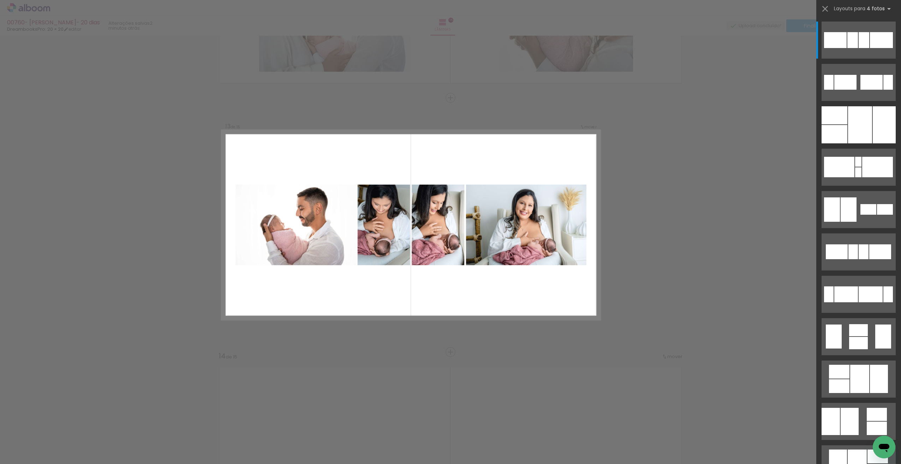
scroll to position [2998, 0]
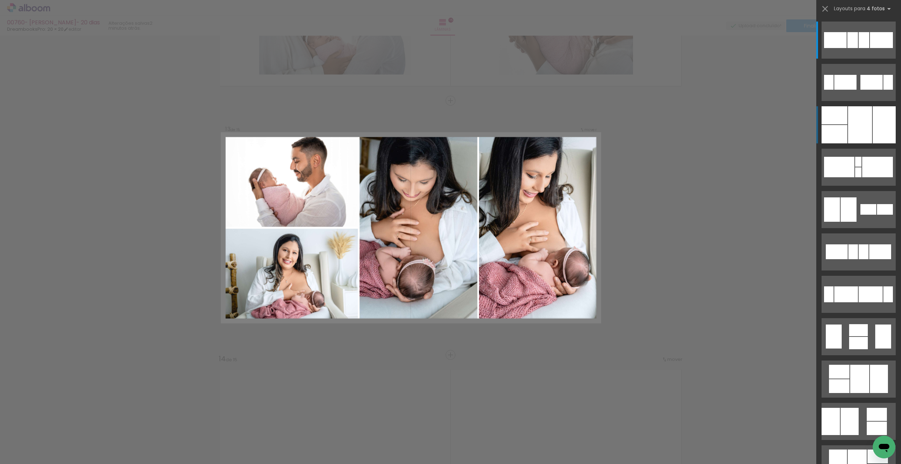
click at [858, 135] on div at bounding box center [860, 124] width 24 height 37
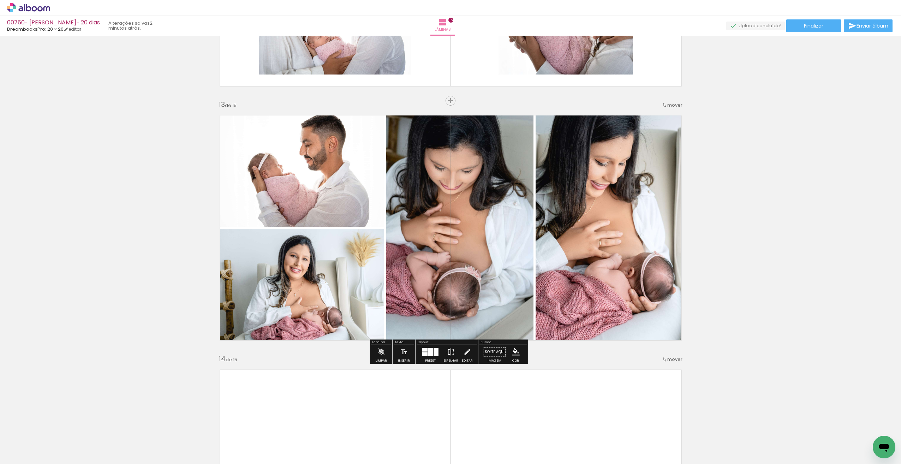
click at [449, 351] on iron-icon at bounding box center [451, 352] width 8 height 14
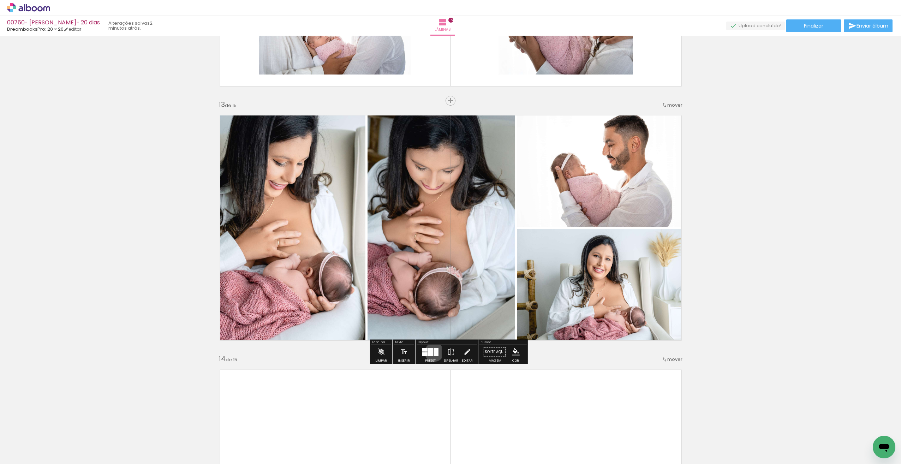
click at [434, 352] on div at bounding box center [436, 352] width 5 height 8
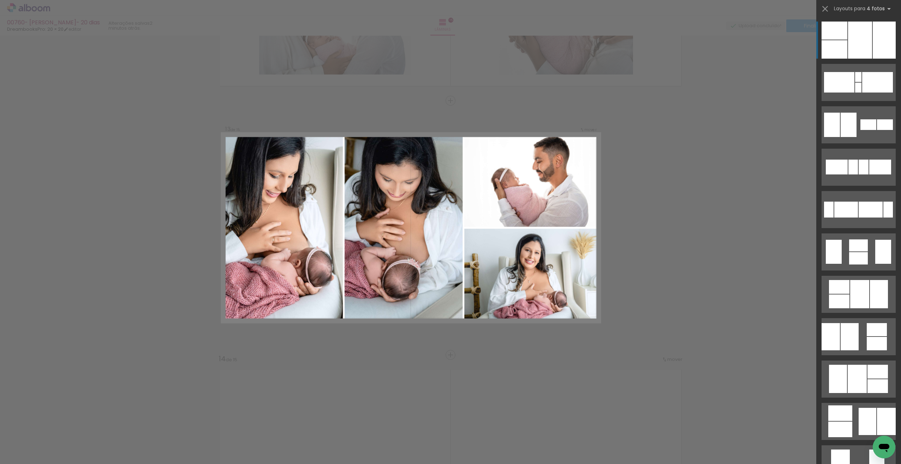
scroll to position [0, 0]
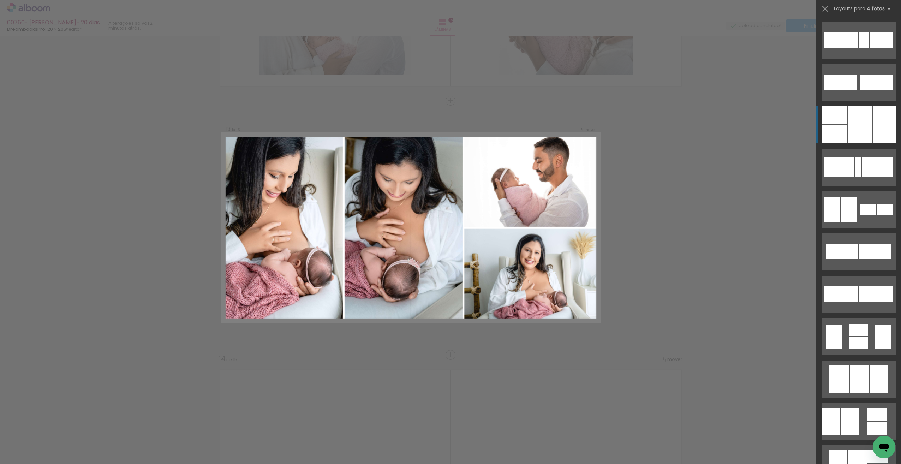
click at [873, 122] on div at bounding box center [884, 124] width 23 height 37
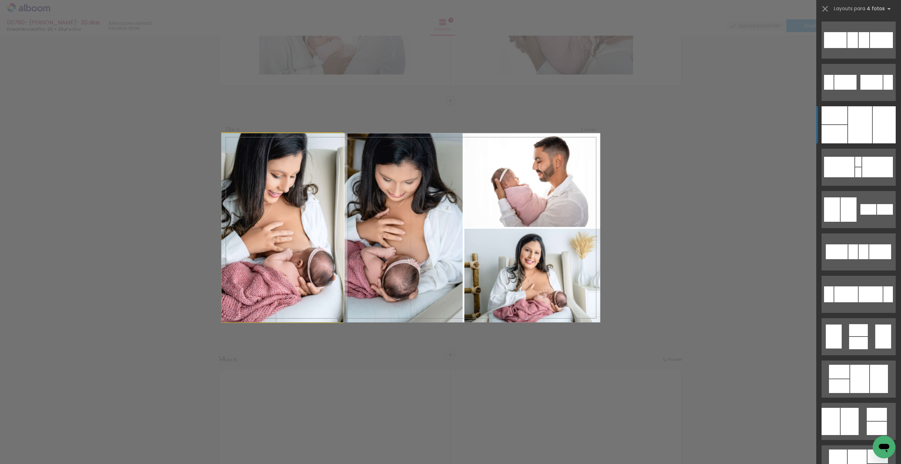
scroll to position [85, 0]
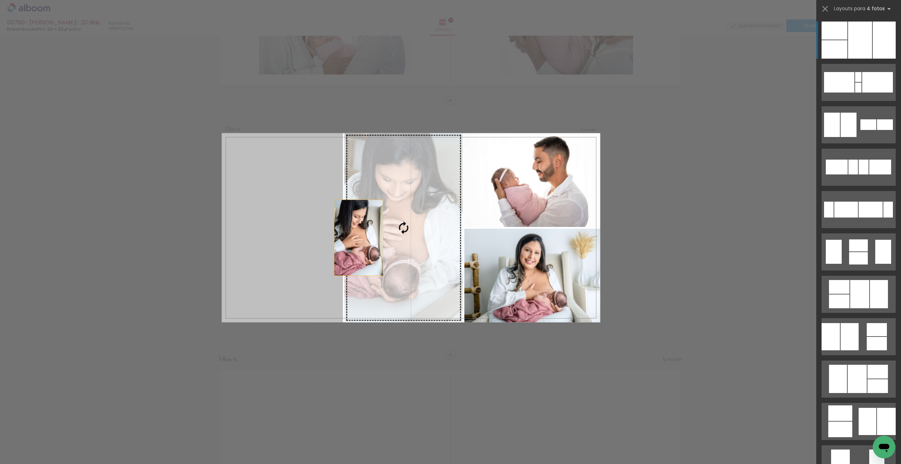
drag, startPoint x: 260, startPoint y: 254, endPoint x: 374, endPoint y: 241, distance: 114.8
click at [0, 0] on slot at bounding box center [0, 0] width 0 height 0
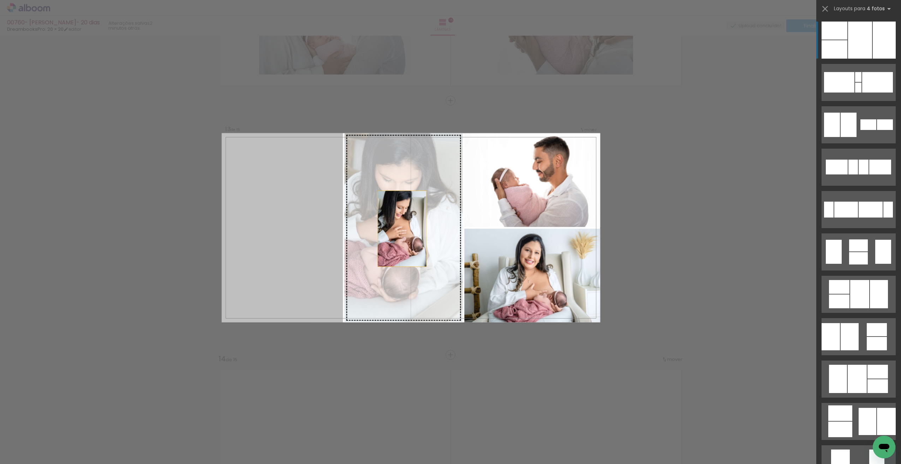
drag, startPoint x: 288, startPoint y: 245, endPoint x: 429, endPoint y: 229, distance: 141.8
click at [0, 0] on slot at bounding box center [0, 0] width 0 height 0
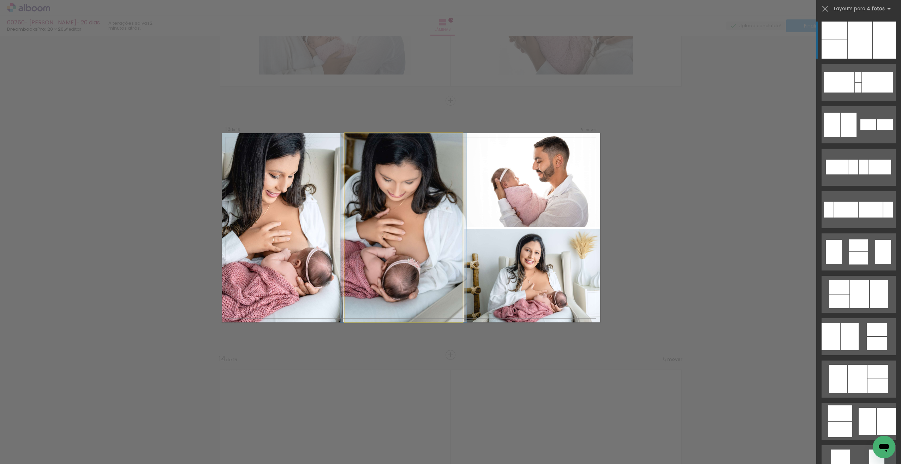
click at [400, 287] on quentale-photo at bounding box center [404, 227] width 118 height 189
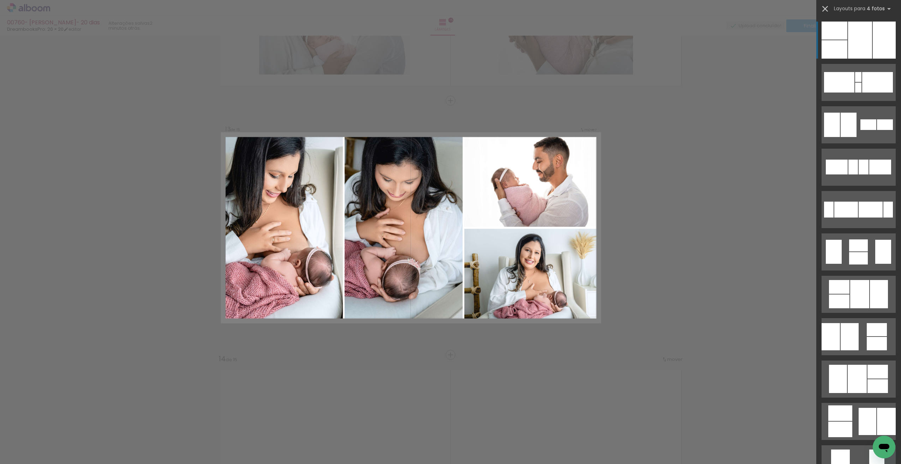
click at [822, 6] on iron-icon at bounding box center [825, 9] width 10 height 10
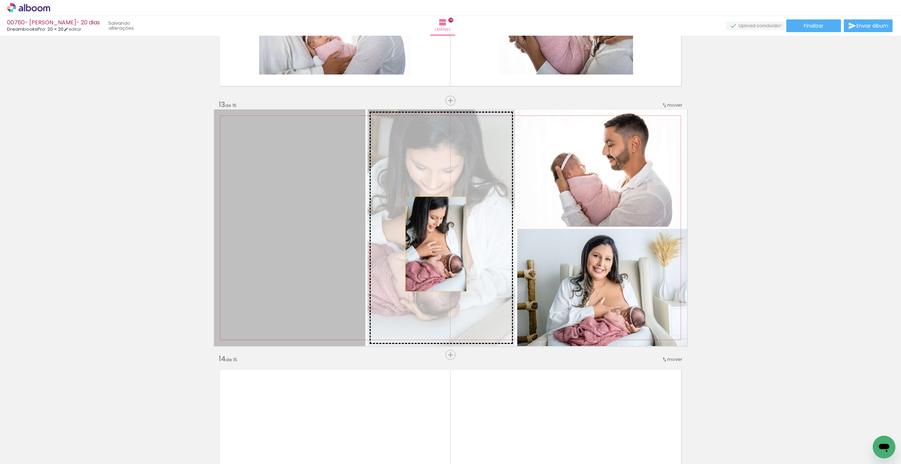
drag, startPoint x: 309, startPoint y: 252, endPoint x: 433, endPoint y: 244, distance: 124.9
click at [0, 0] on slot at bounding box center [0, 0] width 0 height 0
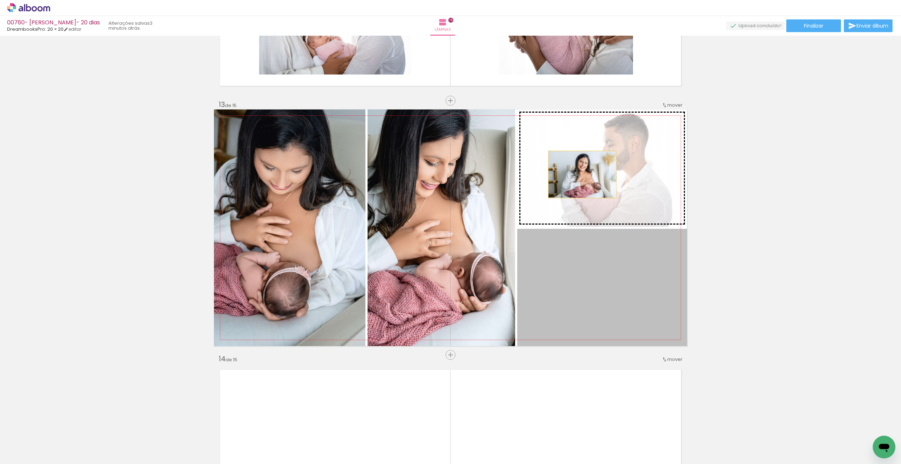
drag, startPoint x: 570, startPoint y: 298, endPoint x: 580, endPoint y: 174, distance: 124.4
click at [0, 0] on slot at bounding box center [0, 0] width 0 height 0
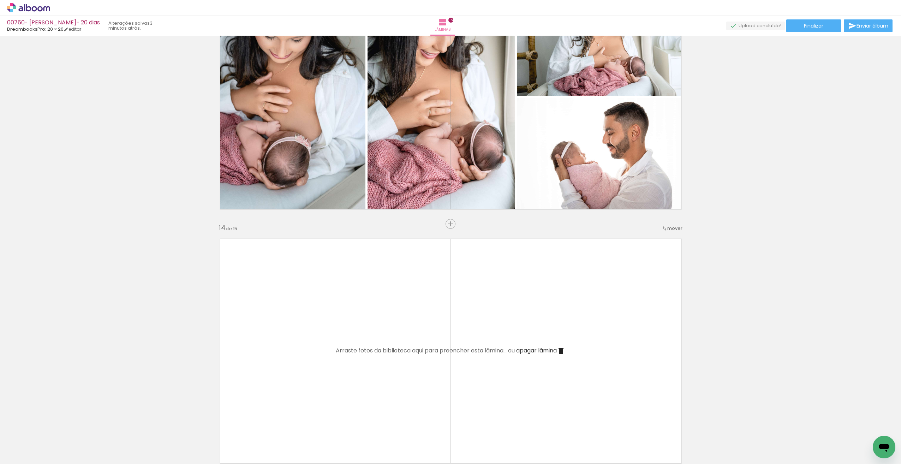
scroll to position [3136, 0]
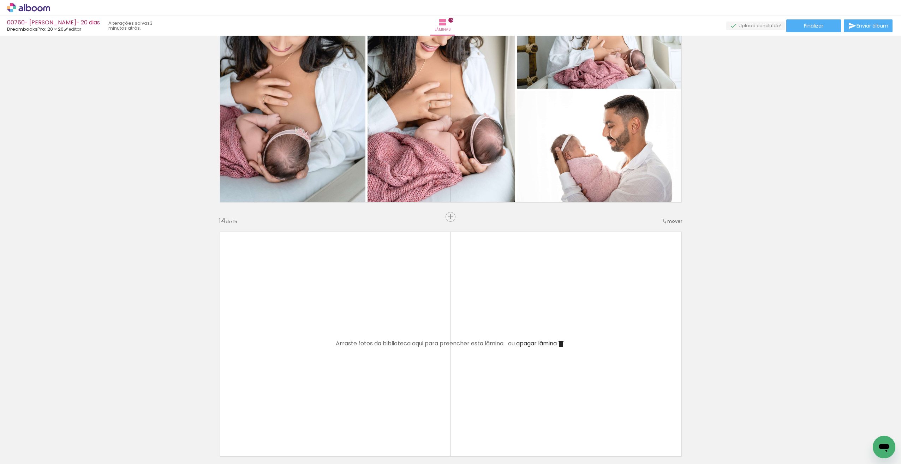
click at [561, 343] on iron-icon at bounding box center [561, 344] width 8 height 8
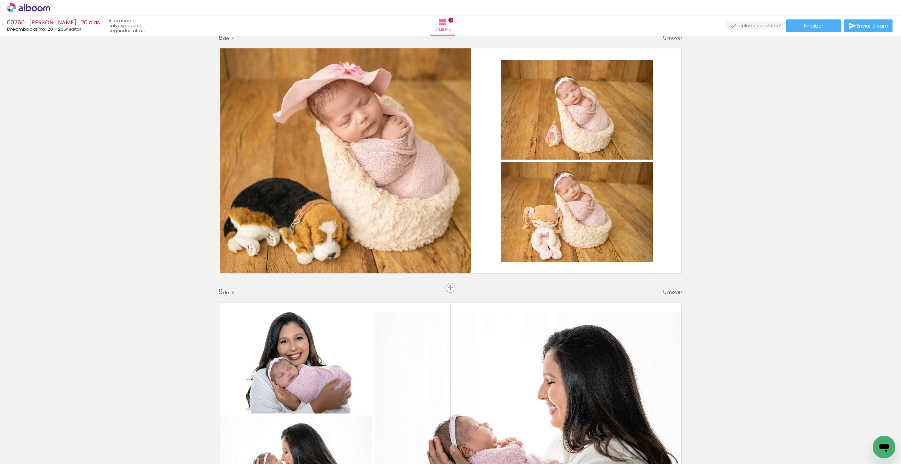
scroll to position [1970, 0]
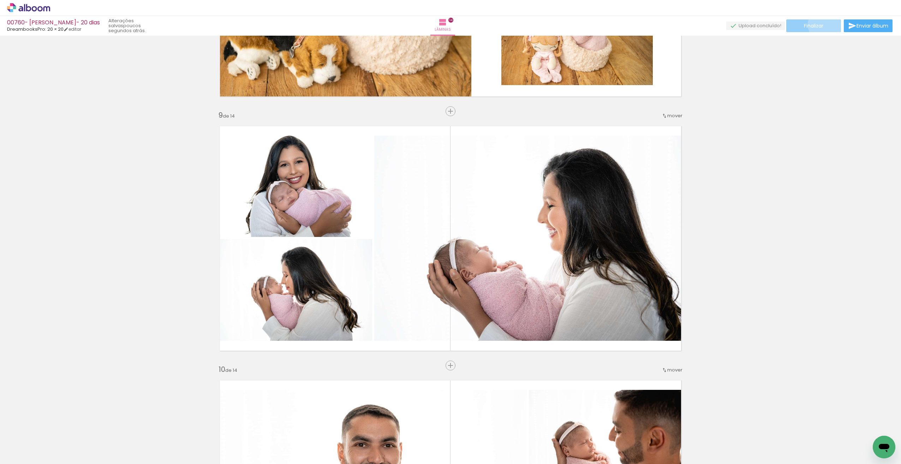
click at [824, 23] on paper-button "Finalizar" at bounding box center [813, 25] width 55 height 13
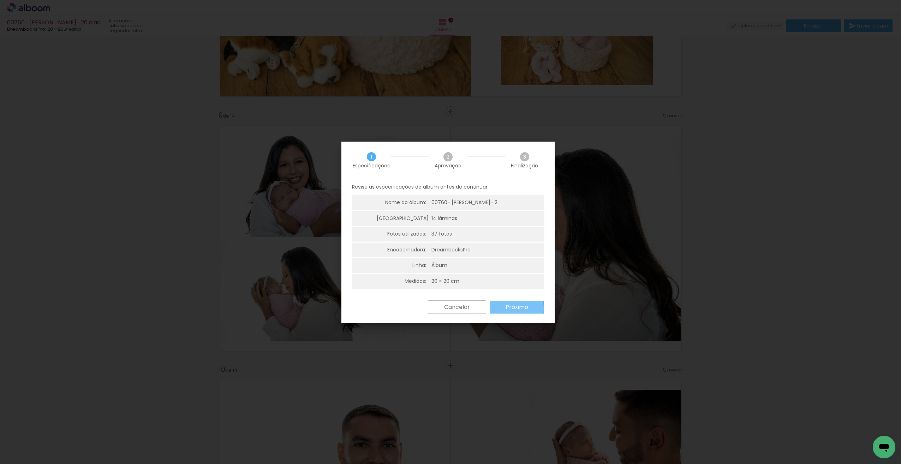
click at [0, 0] on slot "Próximo" at bounding box center [0, 0] width 0 height 0
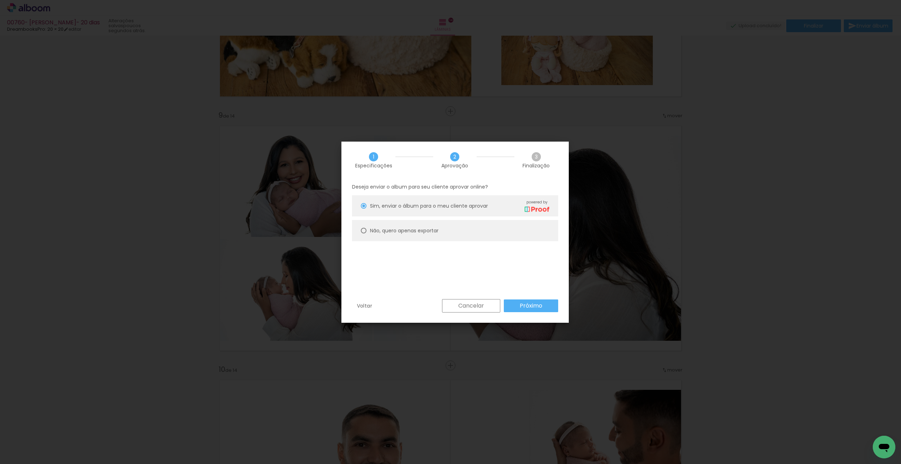
click at [0, 0] on slot "Próximo" at bounding box center [0, 0] width 0 height 0
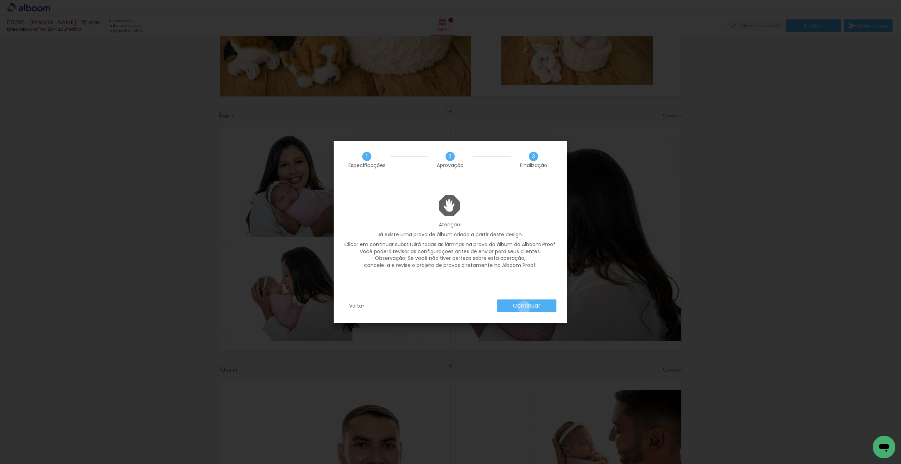
click at [0, 0] on slot "Continuar" at bounding box center [0, 0] width 0 height 0
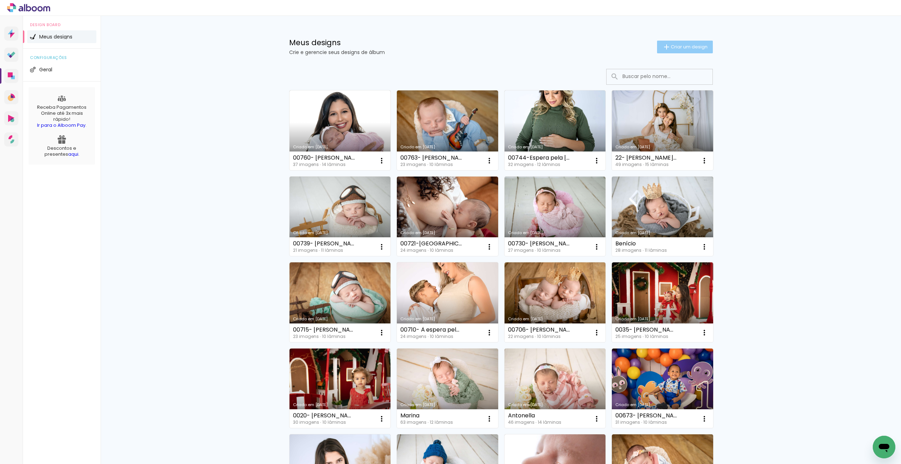
click at [689, 48] on span "Criar um design" at bounding box center [689, 46] width 37 height 5
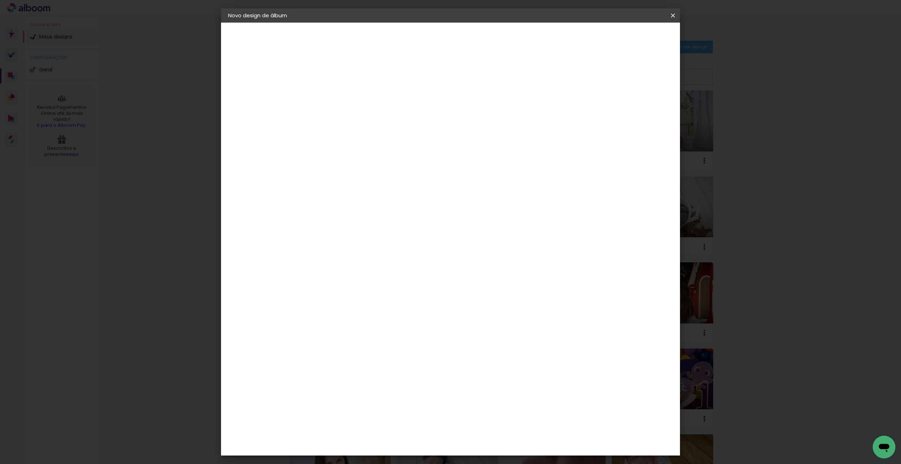
click at [0, 0] on paper-input-container "Título do álbum" at bounding box center [0, 0] width 0 height 0
paste input "00760- [PERSON_NAME]- 20 dias"
type input "00760- [PERSON_NAME]- 20 dias"
type paper-input "00760- [PERSON_NAME]- 20 dias"
click at [0, 0] on header "Informações Dê um título ao seu álbum. Avançar" at bounding box center [0, 0] width 0 height 0
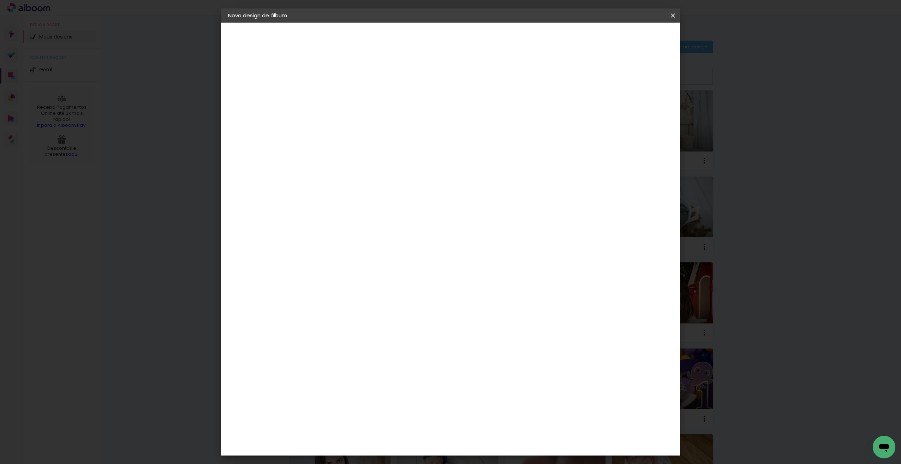
click at [416, 40] on paper-button "Avançar" at bounding box center [398, 37] width 35 height 12
click at [382, 116] on input "[GEOGRAPHIC_DATA]" at bounding box center [359, 112] width 66 height 9
click at [382, 132] on input at bounding box center [361, 134] width 71 height 9
click at [393, 135] on input at bounding box center [361, 134] width 71 height 9
type input "dre"
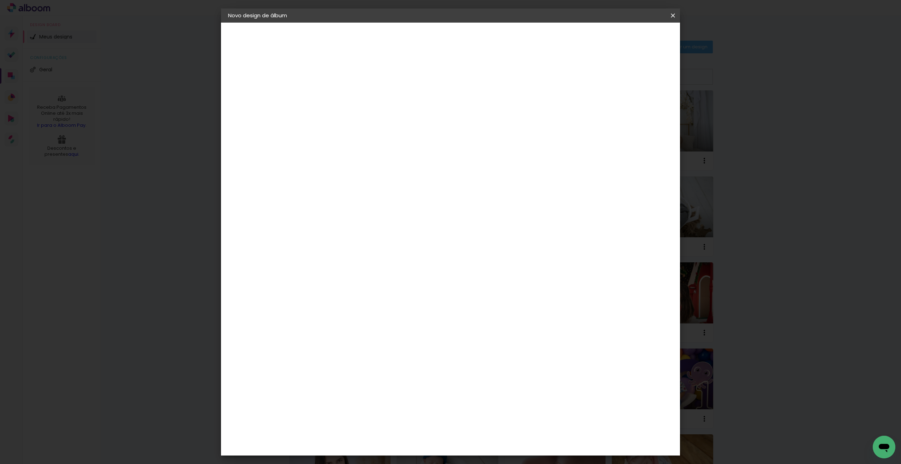
type paper-input "dre"
click at [385, 157] on div "DreambooksPro" at bounding box center [362, 160] width 46 height 6
click at [385, 158] on div "DreambooksPro" at bounding box center [362, 160] width 46 height 6
drag, startPoint x: 656, startPoint y: 29, endPoint x: 658, endPoint y: 34, distance: 5.4
click at [470, 29] on header "Fornecedor Escolha um fornecedor ou avance com o tamanho livre. Voltar Avançar" at bounding box center [391, 47] width 157 height 48
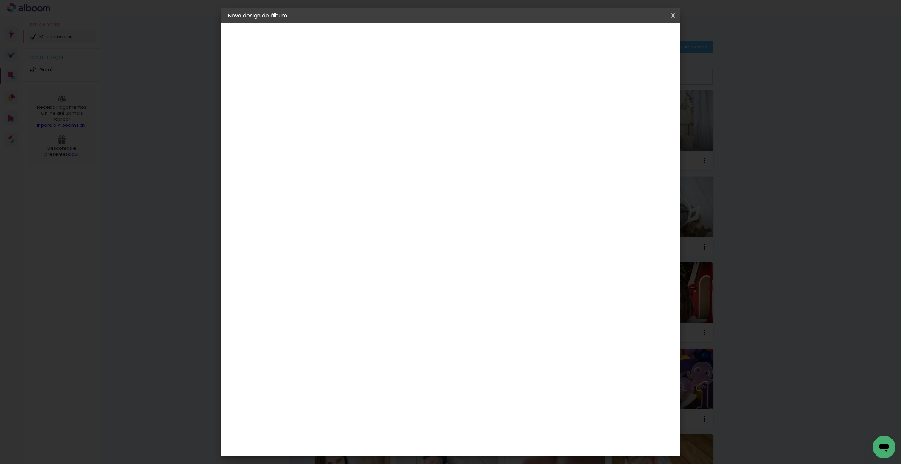
click at [0, 0] on slot "Avançar" at bounding box center [0, 0] width 0 height 0
click at [371, 118] on input "text" at bounding box center [358, 123] width 28 height 11
click at [0, 0] on slot "Álbum" at bounding box center [0, 0] width 0 height 0
type input "Álbum"
click at [391, 306] on span "20 × 20" at bounding box center [374, 313] width 33 height 14
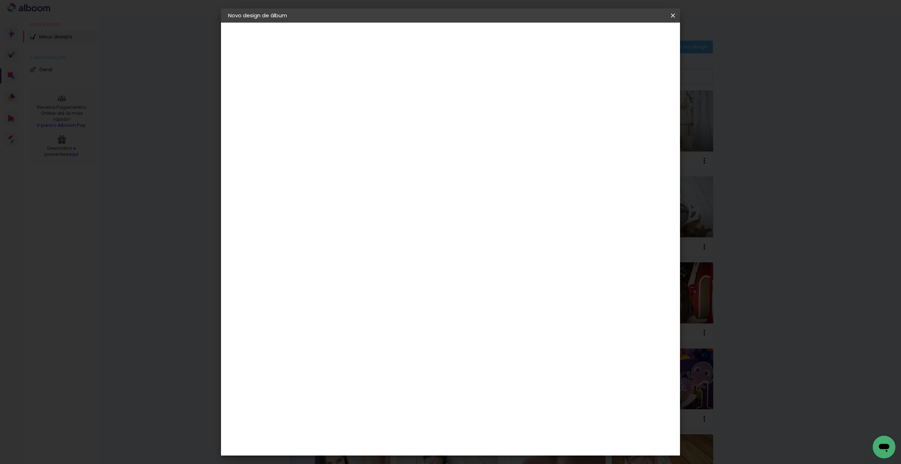
click at [0, 0] on slot "Avançar" at bounding box center [0, 0] width 0 height 0
click at [629, 39] on span "Iniciar design" at bounding box center [613, 37] width 32 height 5
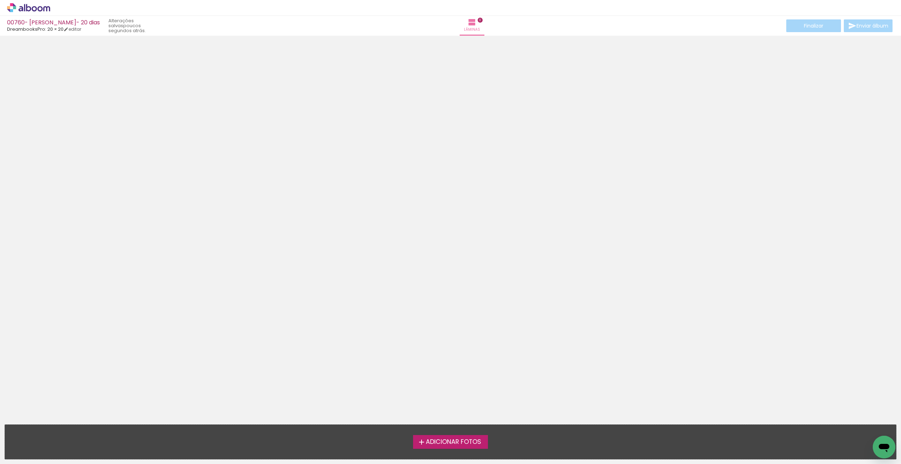
click at [467, 441] on span "Adicionar Fotos" at bounding box center [453, 442] width 55 height 6
click at [0, 0] on input "file" at bounding box center [0, 0] width 0 height 0
click at [69, 28] on iron-icon at bounding box center [66, 29] width 5 height 5
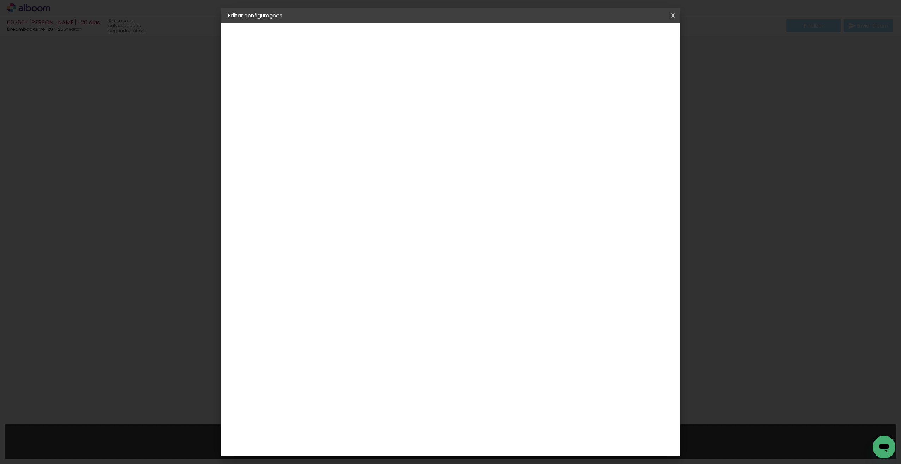
click at [0, 0] on slot "Voltar" at bounding box center [0, 0] width 0 height 0
drag, startPoint x: 534, startPoint y: 95, endPoint x: 411, endPoint y: 107, distance: 124.2
click at [364, 101] on div at bounding box center [343, 95] width 40 height 53
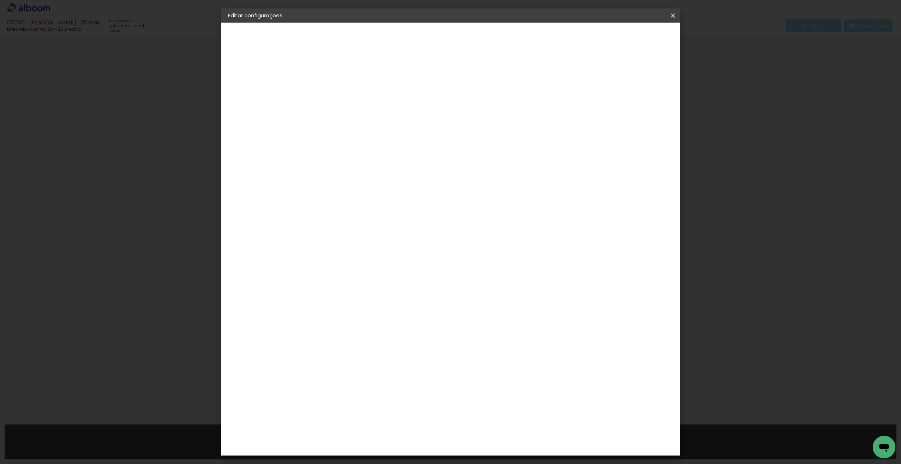
paste input "41-Ana Laura 24"
type input "00741-[PERSON_NAME] 24 dias"
type paper-input "00741-[PERSON_NAME] 24 dias"
click at [416, 41] on paper-button "Avançar" at bounding box center [398, 37] width 35 height 12
click at [357, 135] on input at bounding box center [361, 134] width 71 height 9
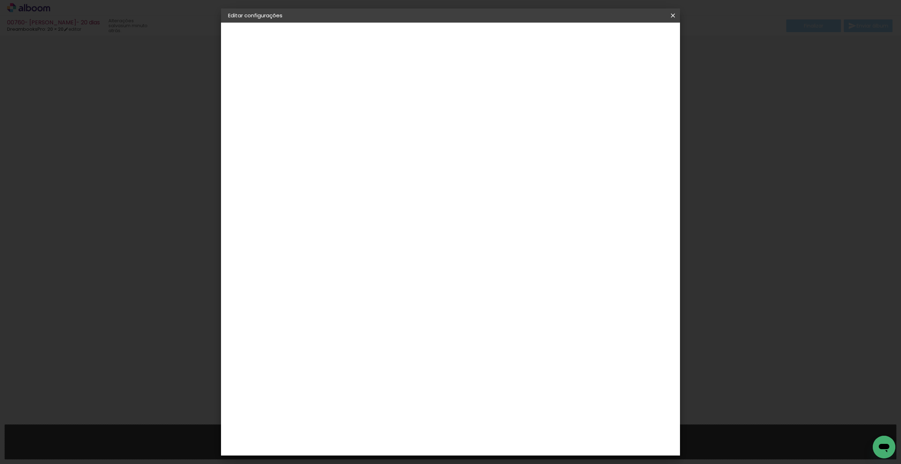
type input "dre"
type paper-input "dre"
click at [367, 161] on div "DreambooksPro" at bounding box center [362, 160] width 46 height 6
click at [459, 42] on paper-button "Avançar" at bounding box center [442, 37] width 35 height 12
click at [371, 119] on input "text" at bounding box center [358, 123] width 28 height 11
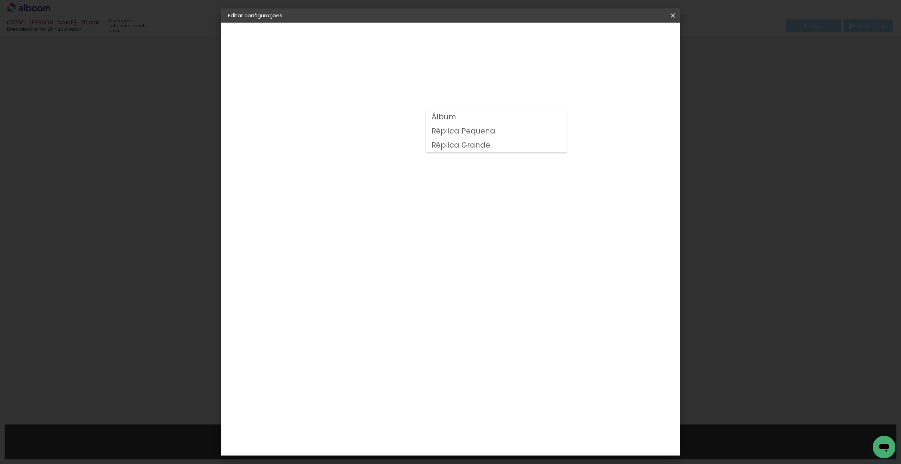
click at [469, 115] on paper-item "Álbum" at bounding box center [496, 117] width 141 height 14
type input "Álbum"
click at [391, 306] on span "20 × 20" at bounding box center [374, 313] width 33 height 14
click at [0, 0] on slot "Avançar" at bounding box center [0, 0] width 0 height 0
click at [629, 36] on span "Salvar configurações" at bounding box center [603, 37] width 52 height 5
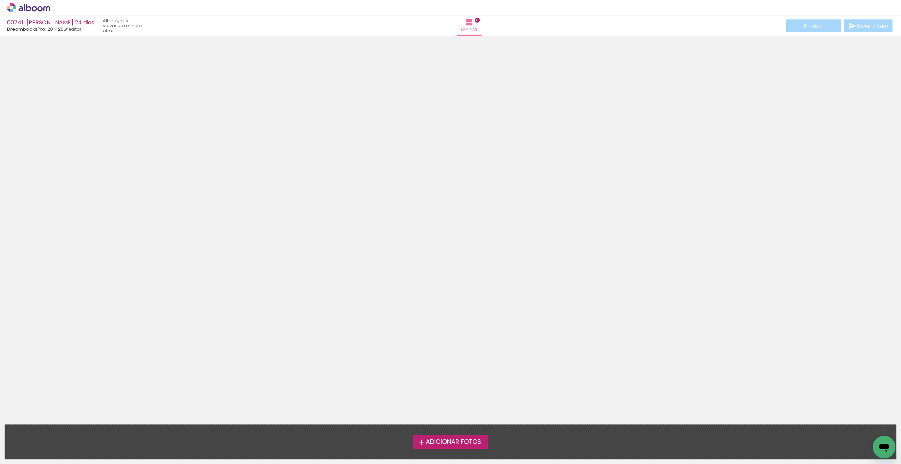
click at [451, 439] on span "Adicionar Fotos" at bounding box center [453, 442] width 55 height 6
click at [0, 0] on input "file" at bounding box center [0, 0] width 0 height 0
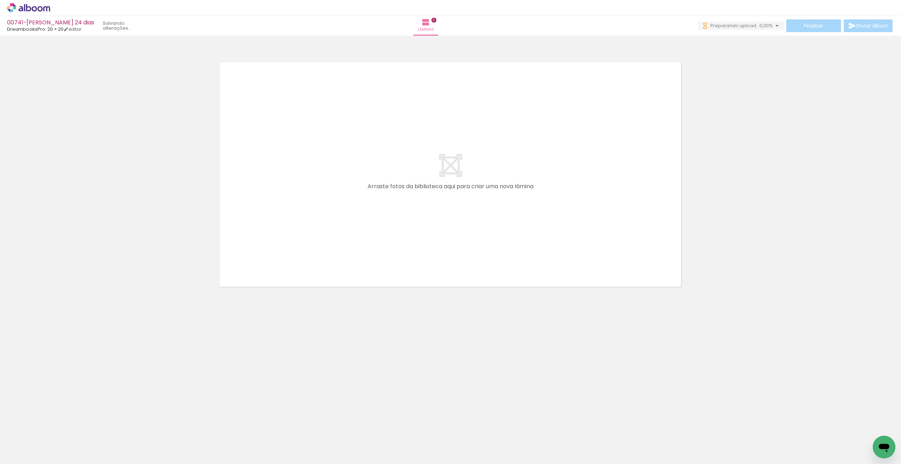
scroll to position [0, 4]
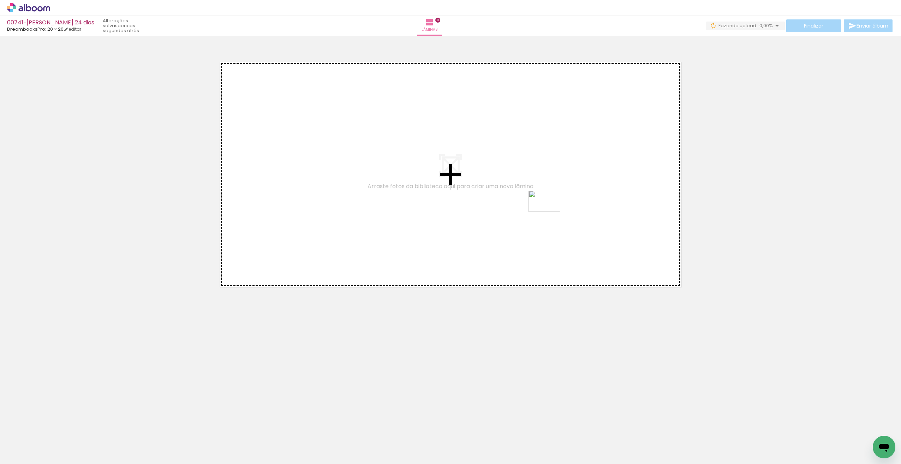
drag, startPoint x: 505, startPoint y: 441, endPoint x: 551, endPoint y: 214, distance: 231.3
click at [551, 214] on quentale-workspace at bounding box center [450, 232] width 901 height 464
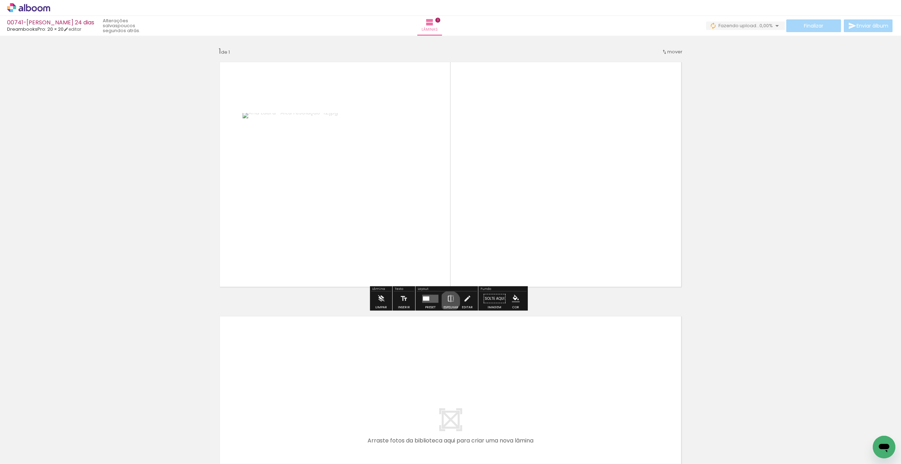
click at [449, 301] on iron-icon at bounding box center [451, 299] width 8 height 14
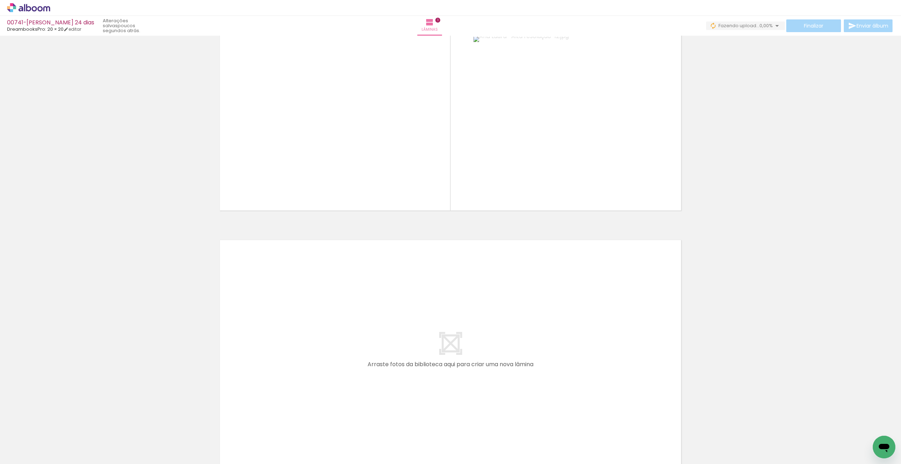
scroll to position [108, 0]
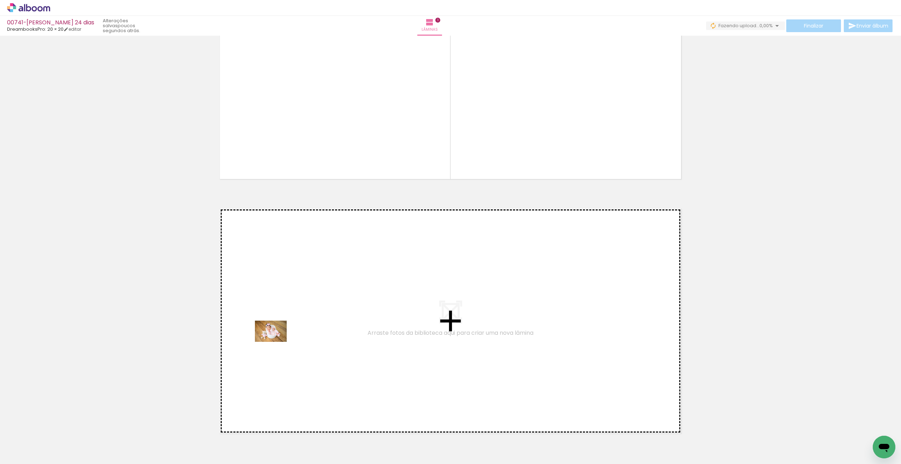
drag, startPoint x: 75, startPoint y: 441, endPoint x: 284, endPoint y: 337, distance: 233.3
click at [284, 337] on quentale-workspace at bounding box center [450, 232] width 901 height 464
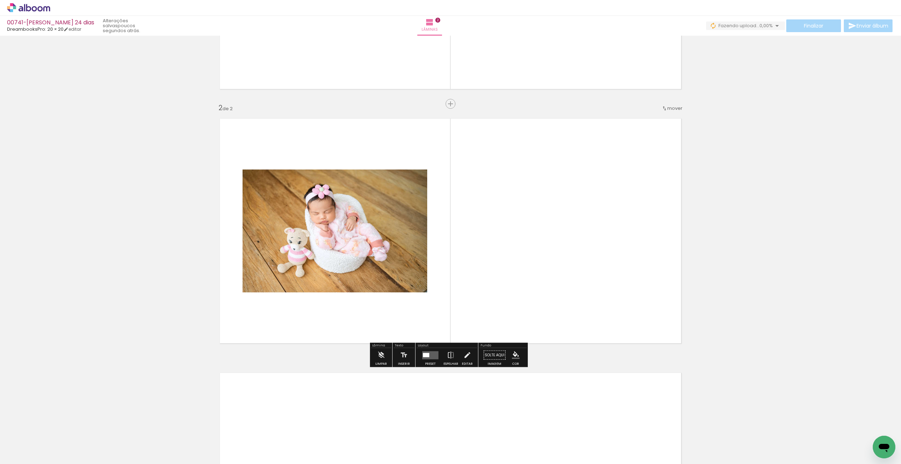
scroll to position [201, 0]
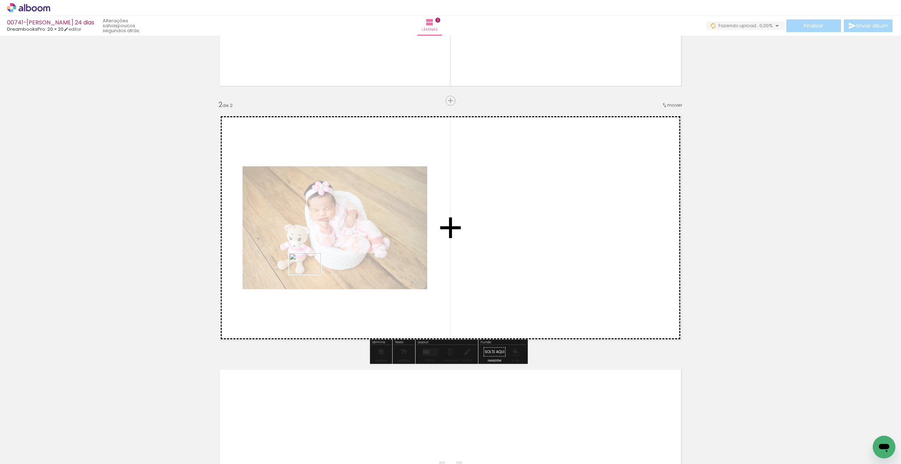
drag, startPoint x: 152, startPoint y: 418, endPoint x: 305, endPoint y: 279, distance: 206.8
click at [311, 273] on quentale-workspace at bounding box center [450, 232] width 901 height 464
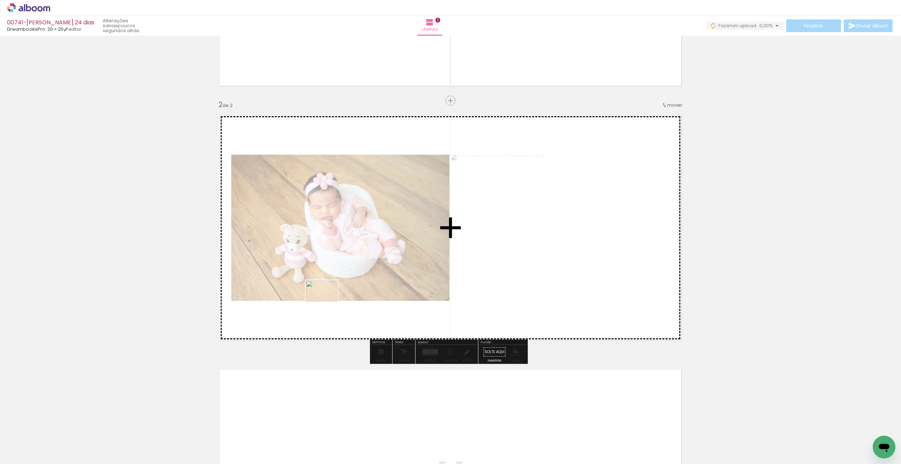
drag, startPoint x: 151, startPoint y: 444, endPoint x: 327, endPoint y: 302, distance: 226.7
click at [327, 302] on quentale-workspace at bounding box center [450, 232] width 901 height 464
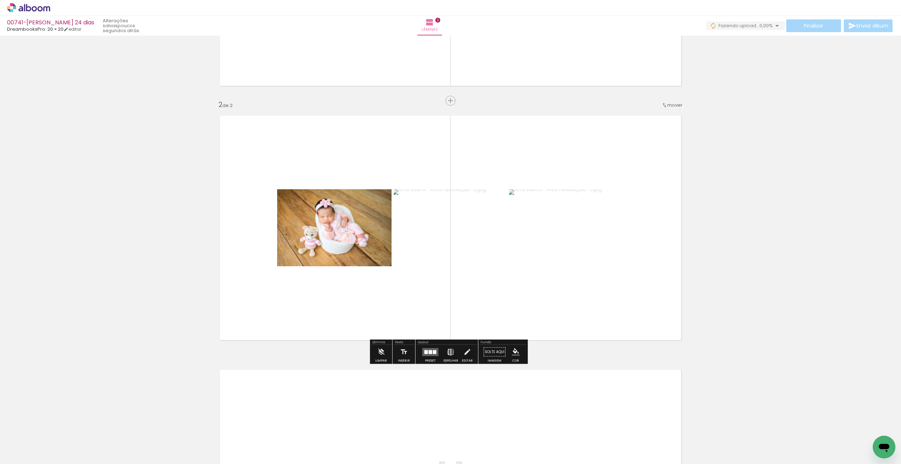
click at [449, 352] on iron-icon at bounding box center [451, 352] width 8 height 14
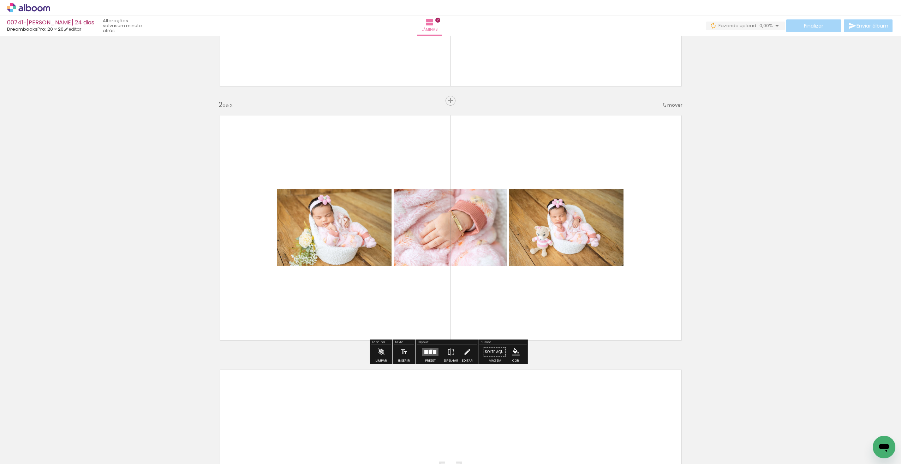
click at [429, 350] on div at bounding box center [431, 352] width 4 height 4
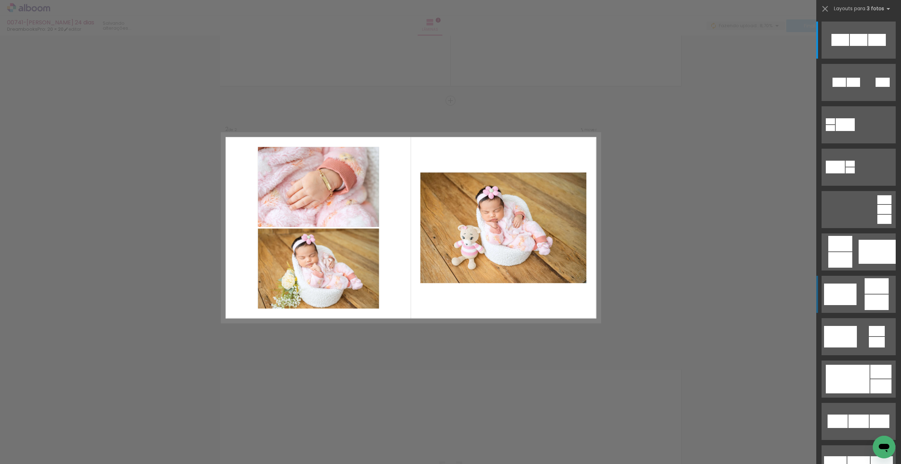
click at [862, 59] on quentale-layouter at bounding box center [859, 40] width 74 height 37
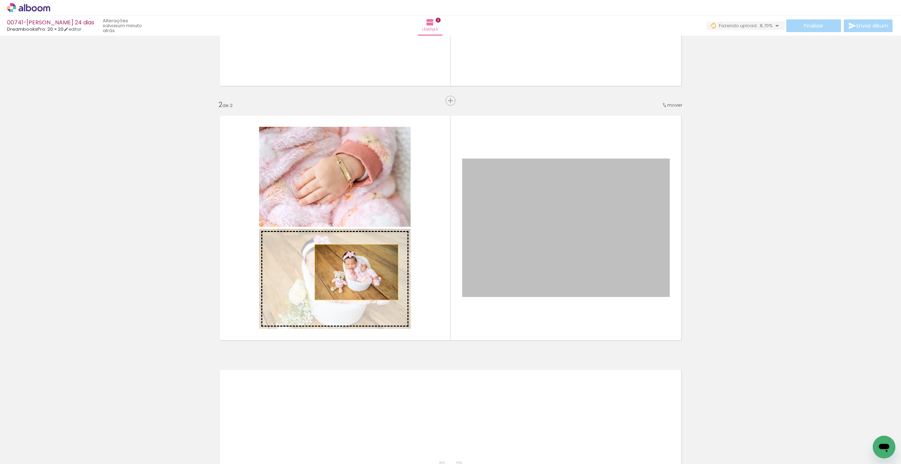
drag, startPoint x: 558, startPoint y: 221, endPoint x: 354, endPoint y: 272, distance: 210.0
click at [0, 0] on slot at bounding box center [0, 0] width 0 height 0
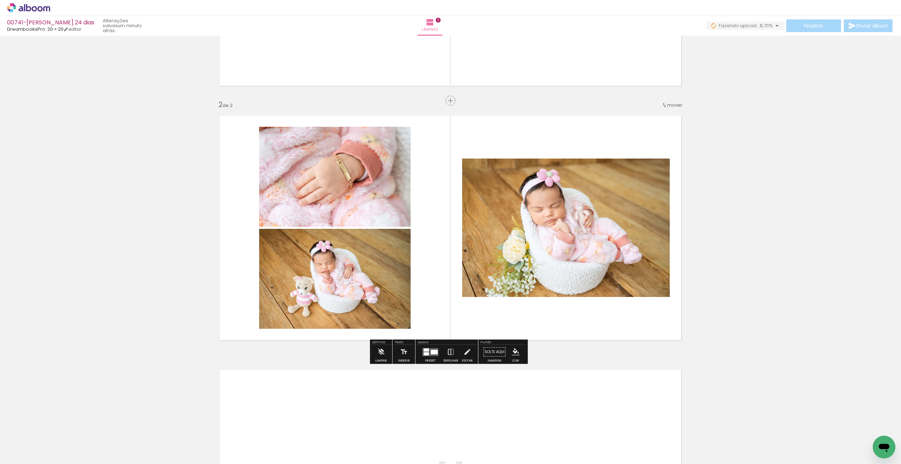
click at [449, 354] on iron-icon at bounding box center [451, 352] width 8 height 14
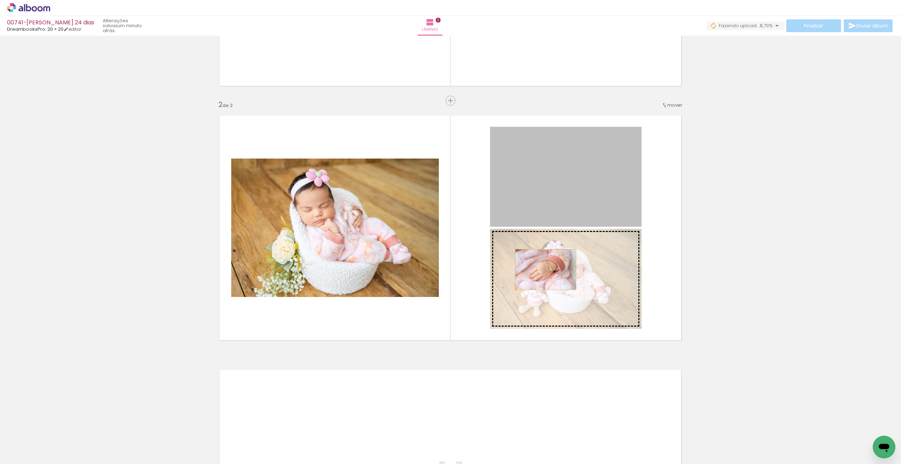
drag, startPoint x: 549, startPoint y: 188, endPoint x: 540, endPoint y: 271, distance: 83.1
click at [0, 0] on slot at bounding box center [0, 0] width 0 height 0
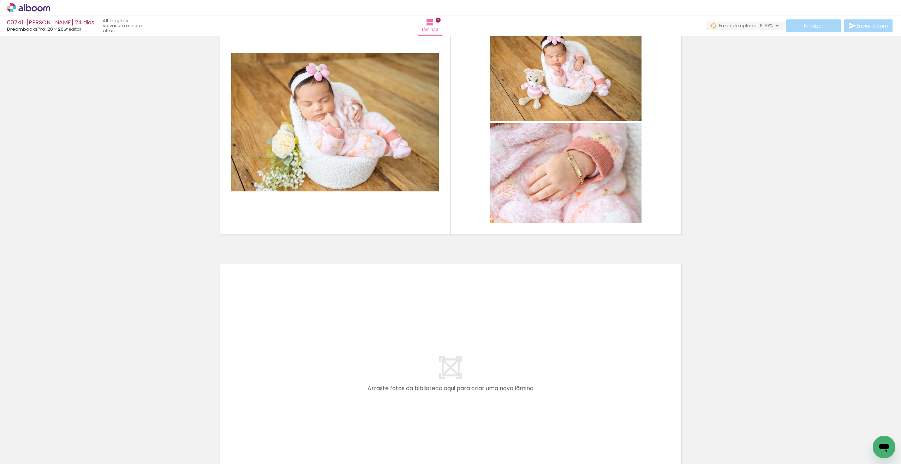
scroll to position [306, 0]
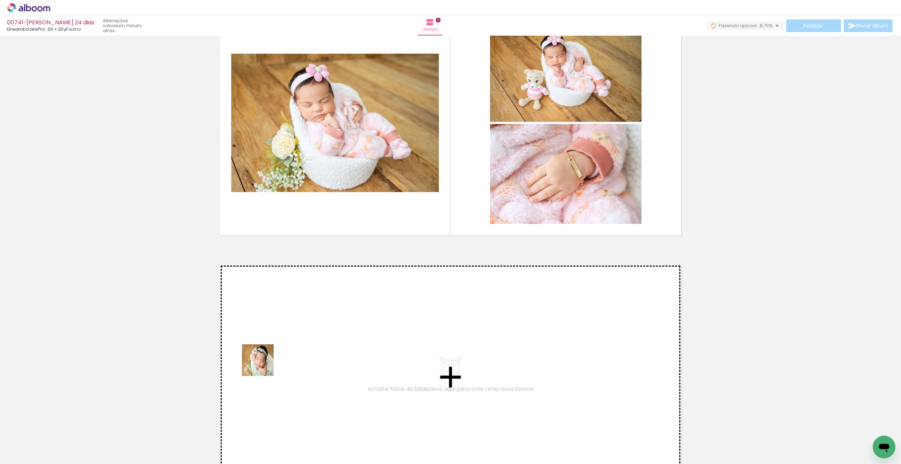
drag, startPoint x: 189, startPoint y: 443, endPoint x: 272, endPoint y: 354, distance: 122.2
click at [272, 354] on quentale-workspace at bounding box center [450, 232] width 901 height 464
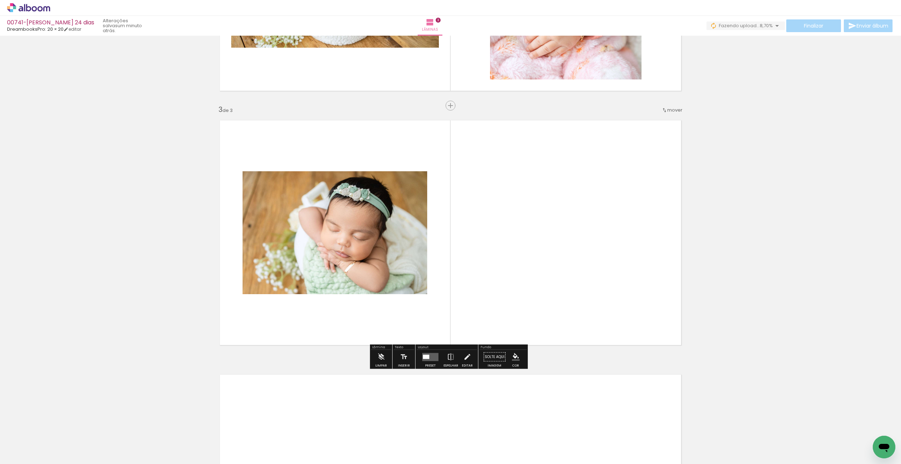
scroll to position [455, 0]
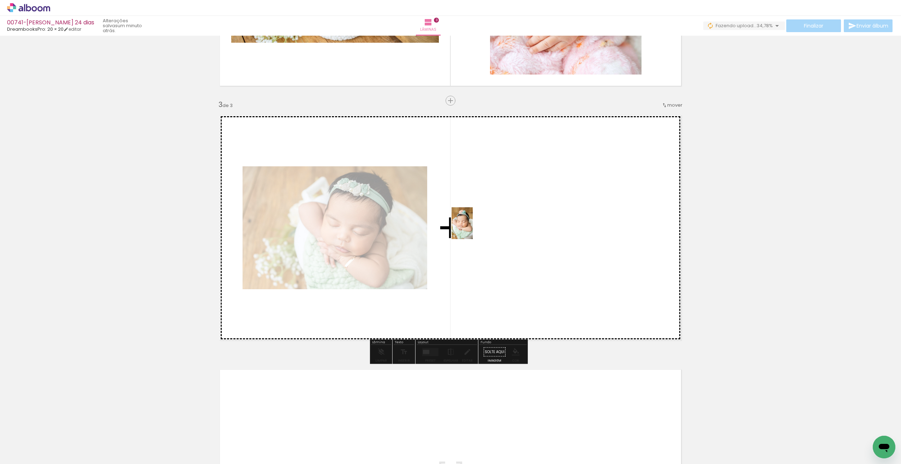
drag, startPoint x: 307, startPoint y: 446, endPoint x: 473, endPoint y: 228, distance: 273.6
click at [473, 228] on quentale-workspace at bounding box center [450, 232] width 901 height 464
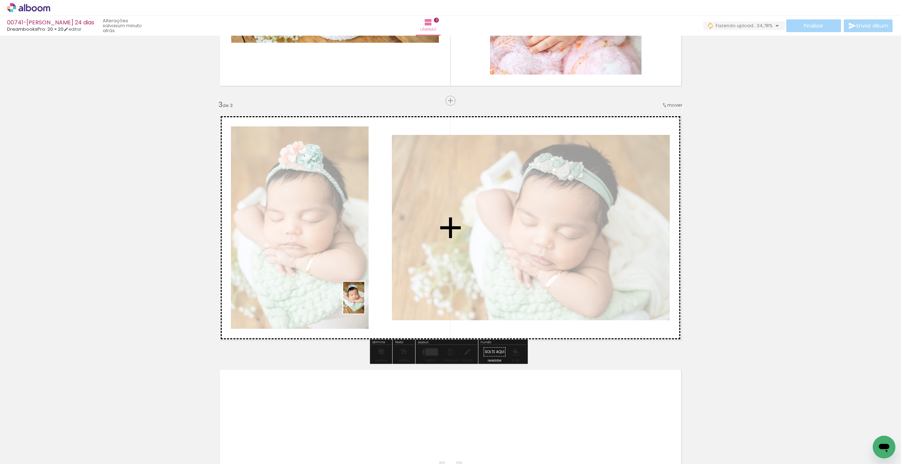
drag, startPoint x: 390, startPoint y: 442, endPoint x: 364, endPoint y: 292, distance: 151.7
click at [361, 294] on quentale-workspace at bounding box center [450, 232] width 901 height 464
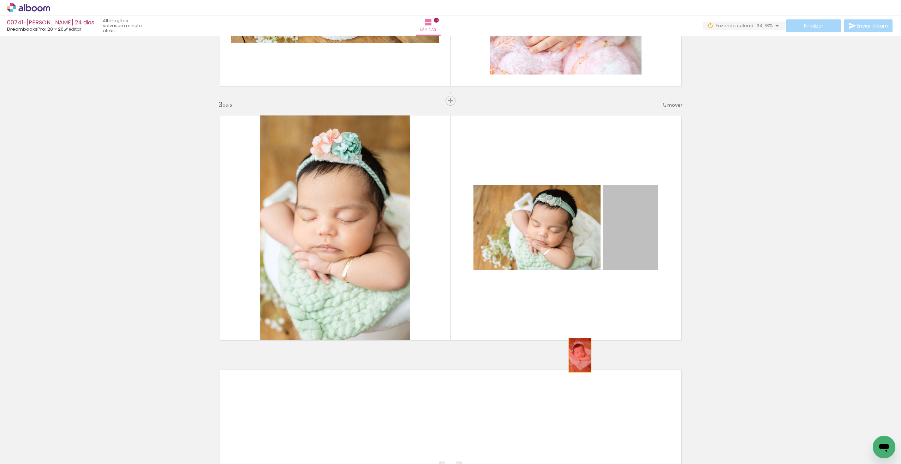
drag, startPoint x: 639, startPoint y: 234, endPoint x: 577, endPoint y: 355, distance: 135.7
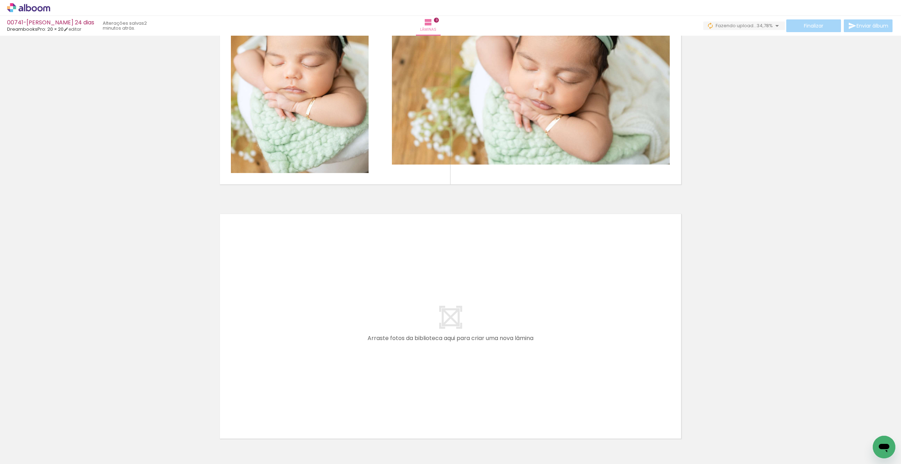
scroll to position [614, 0]
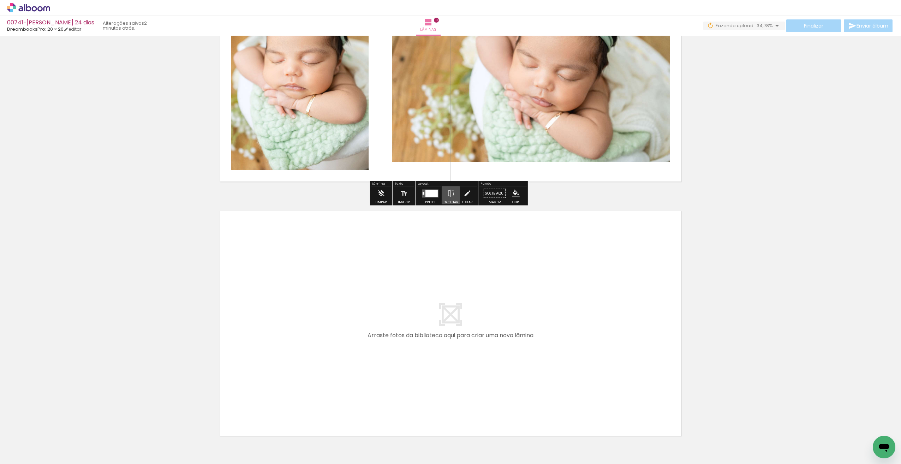
click at [450, 192] on iron-icon at bounding box center [451, 193] width 8 height 14
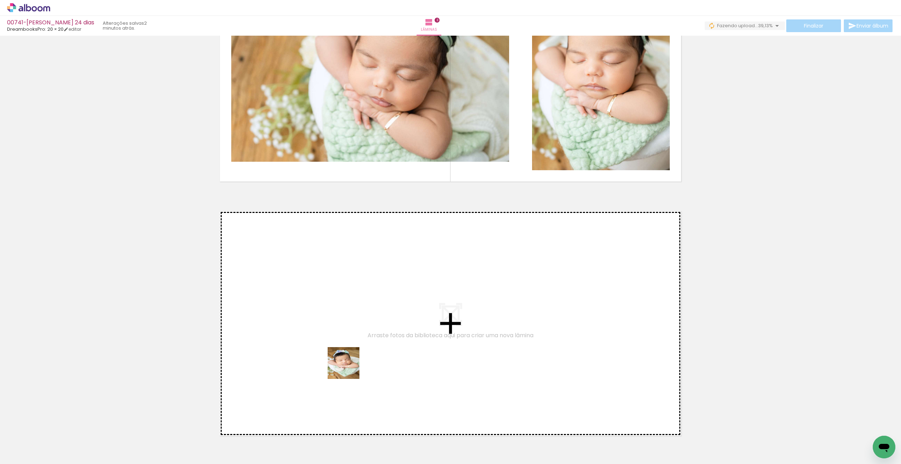
drag, startPoint x: 386, startPoint y: 447, endPoint x: 349, endPoint y: 367, distance: 88.6
click at [349, 367] on quentale-workspace at bounding box center [450, 232] width 901 height 464
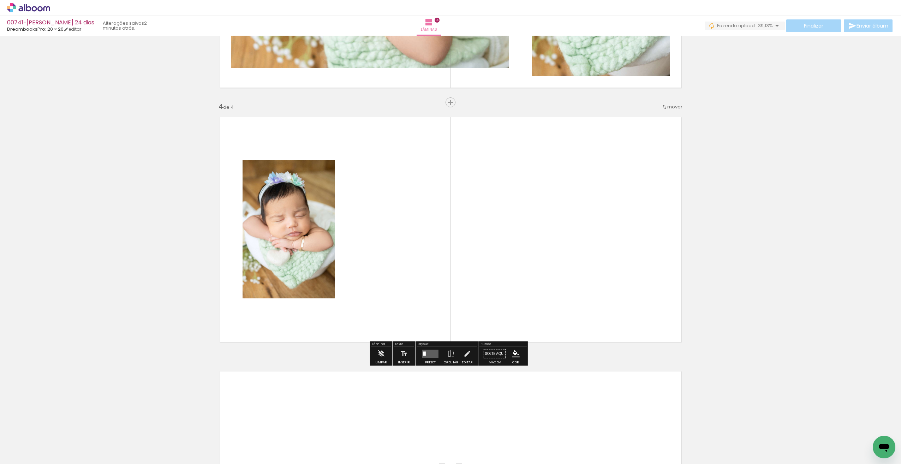
scroll to position [709, 0]
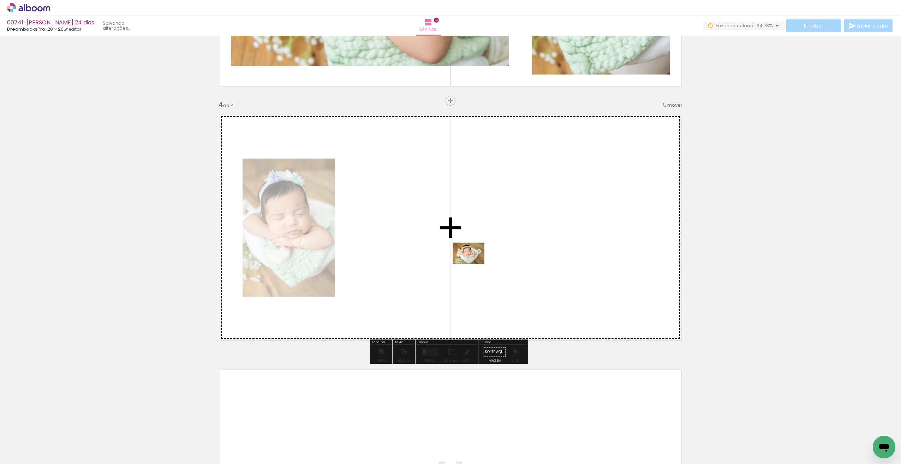
drag, startPoint x: 368, startPoint y: 415, endPoint x: 474, endPoint y: 264, distance: 184.6
click at [474, 264] on quentale-workspace at bounding box center [450, 232] width 901 height 464
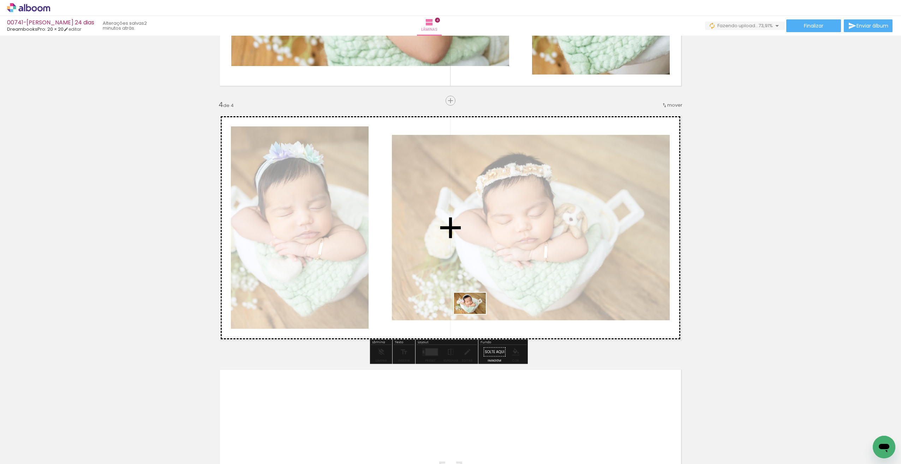
drag, startPoint x: 424, startPoint y: 445, endPoint x: 475, endPoint y: 314, distance: 140.3
click at [475, 314] on quentale-workspace at bounding box center [450, 232] width 901 height 464
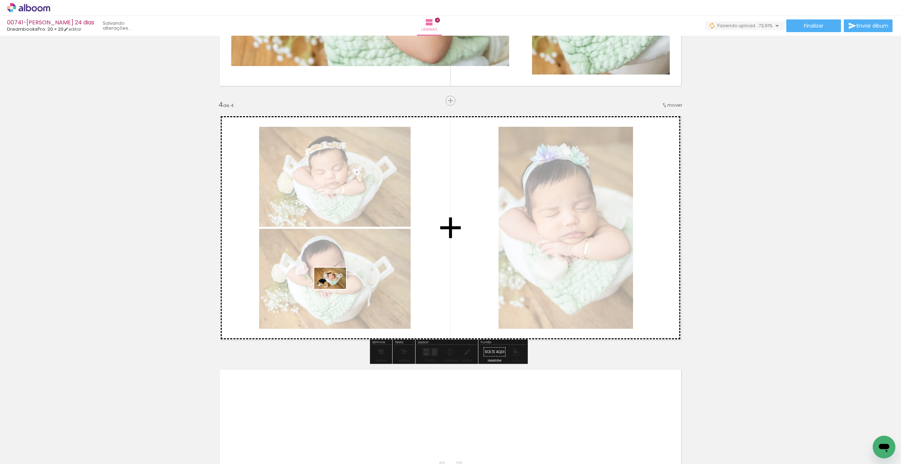
drag, startPoint x: 263, startPoint y: 434, endPoint x: 333, endPoint y: 301, distance: 150.7
click at [335, 290] on quentale-workspace at bounding box center [450, 232] width 901 height 464
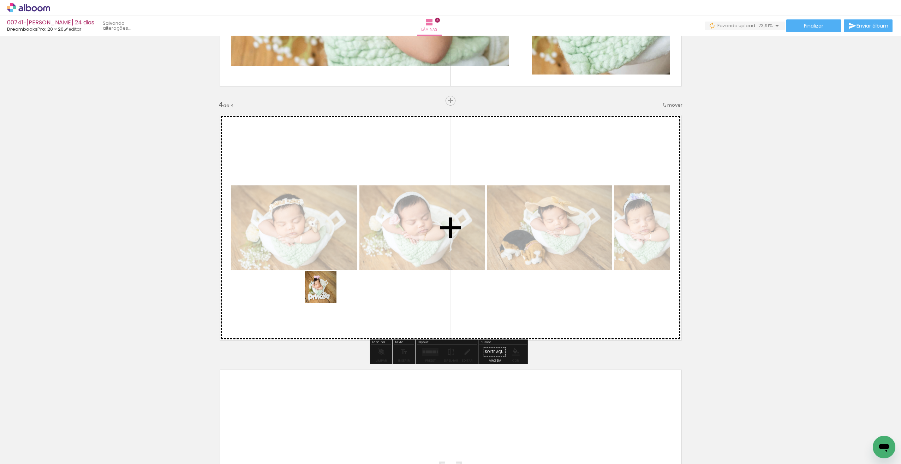
drag, startPoint x: 238, startPoint y: 421, endPoint x: 328, endPoint y: 292, distance: 156.8
click at [327, 291] on quentale-workspace at bounding box center [450, 232] width 901 height 464
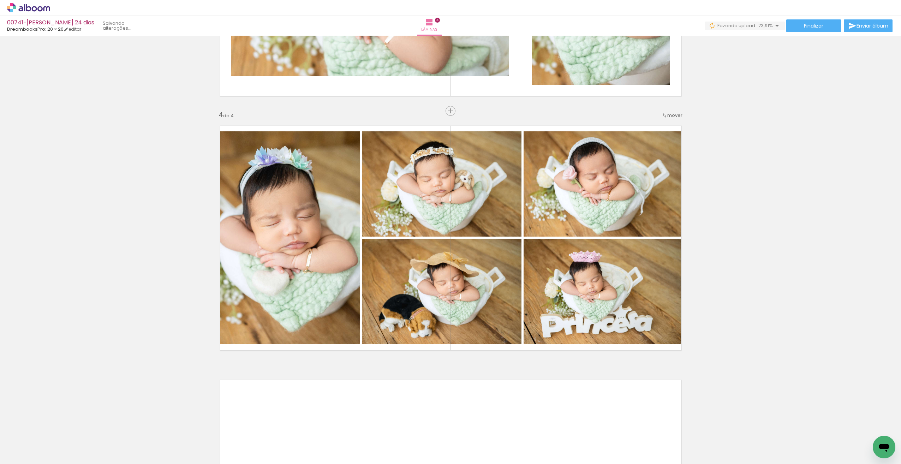
scroll to position [705, 0]
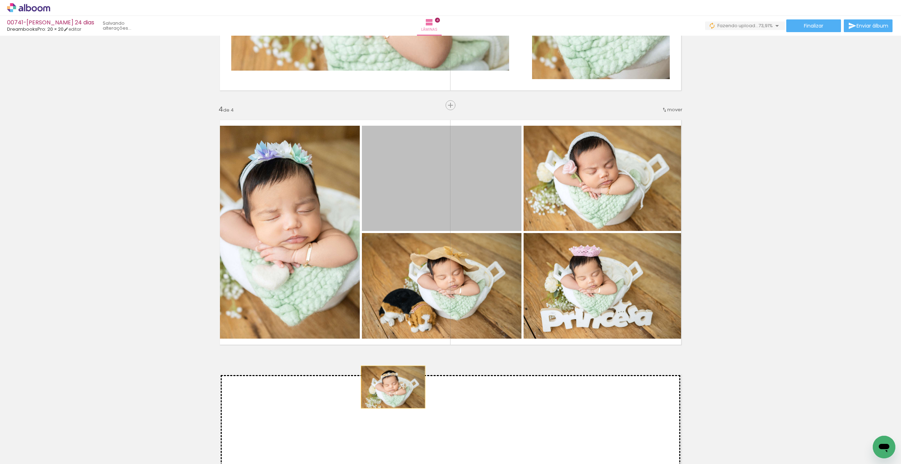
drag, startPoint x: 433, startPoint y: 200, endPoint x: 407, endPoint y: 356, distance: 157.6
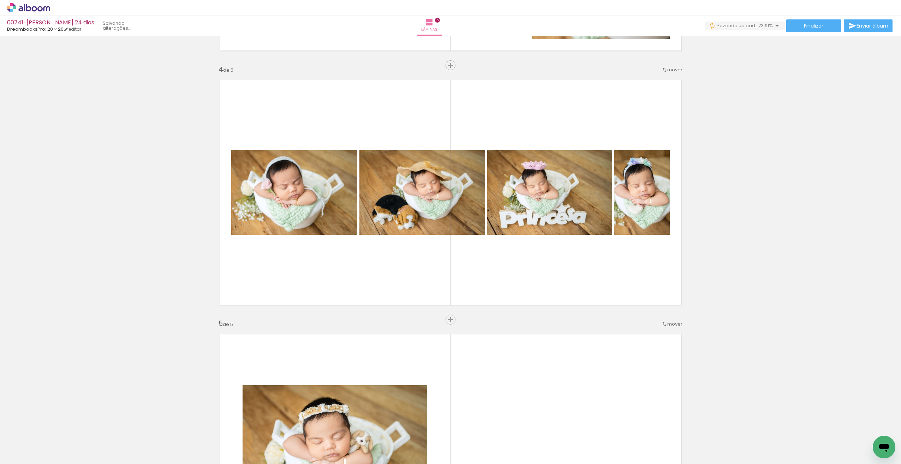
scroll to position [754, 0]
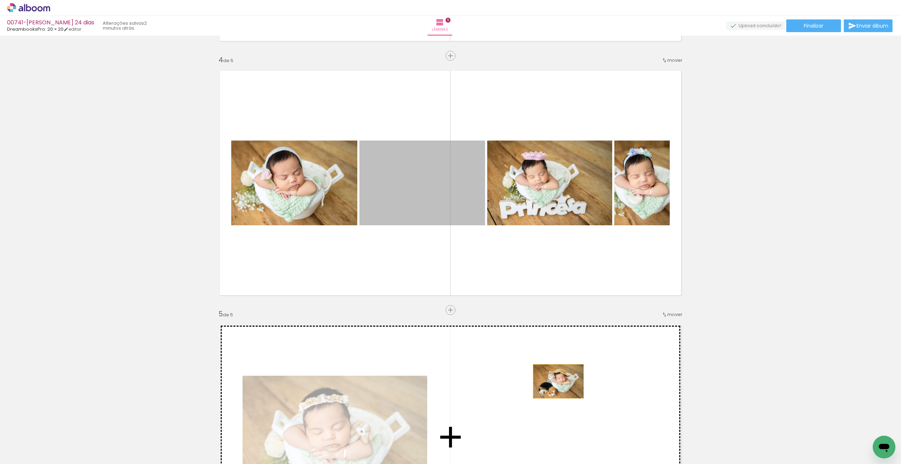
drag, startPoint x: 444, startPoint y: 183, endPoint x: 551, endPoint y: 384, distance: 227.7
click at [551, 384] on div "Inserir lâmina 1 de 5 Inserir lâmina 2 de 5 Inserir lâmina 3 de 5 Inserir lâmin…" at bounding box center [450, 47] width 901 height 1526
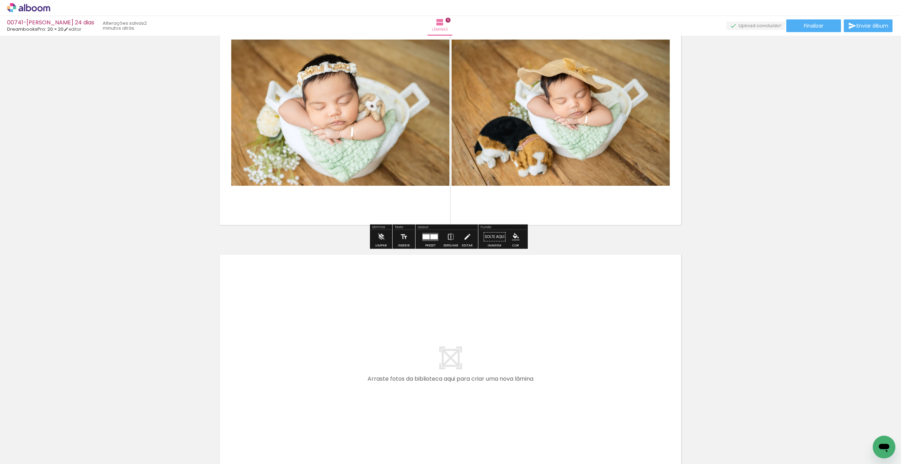
scroll to position [1090, 0]
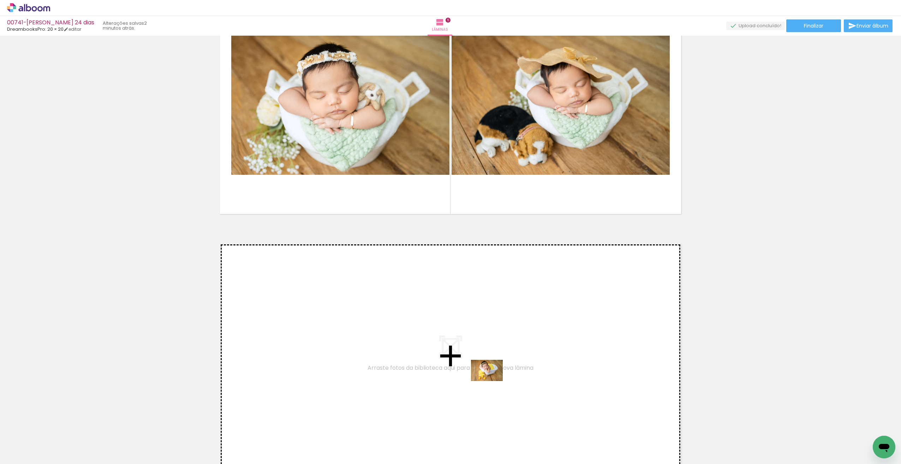
drag, startPoint x: 462, startPoint y: 441, endPoint x: 492, endPoint y: 380, distance: 67.4
click at [492, 380] on quentale-workspace at bounding box center [450, 232] width 901 height 464
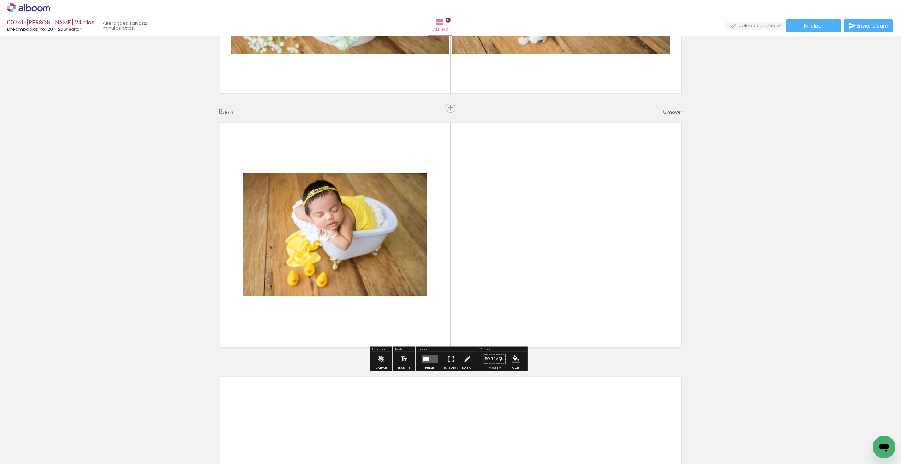
scroll to position [1218, 0]
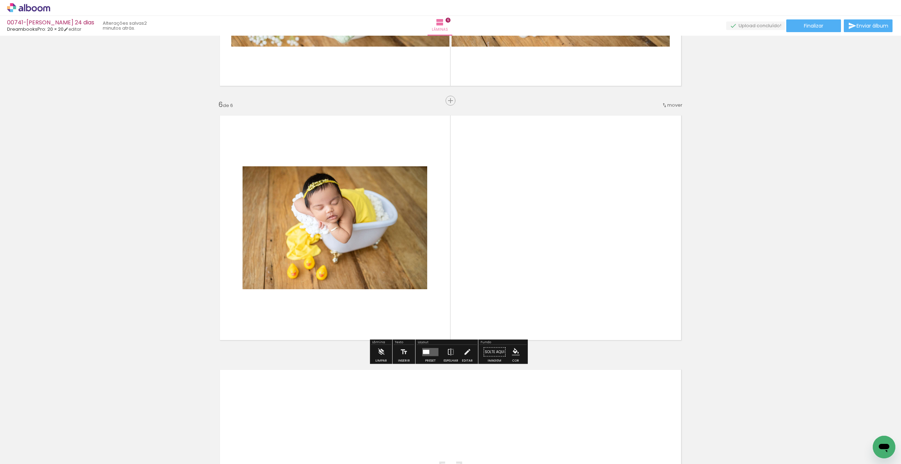
click at [426, 351] on div at bounding box center [426, 352] width 6 height 4
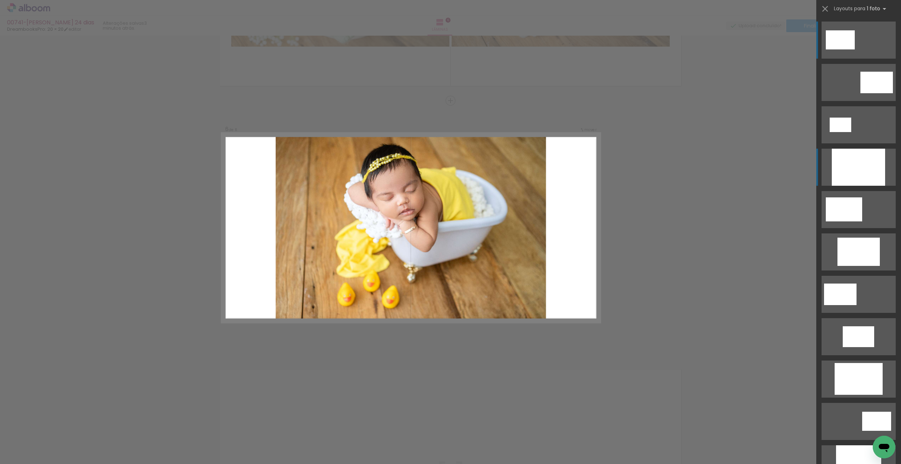
click at [847, 159] on div at bounding box center [858, 167] width 53 height 37
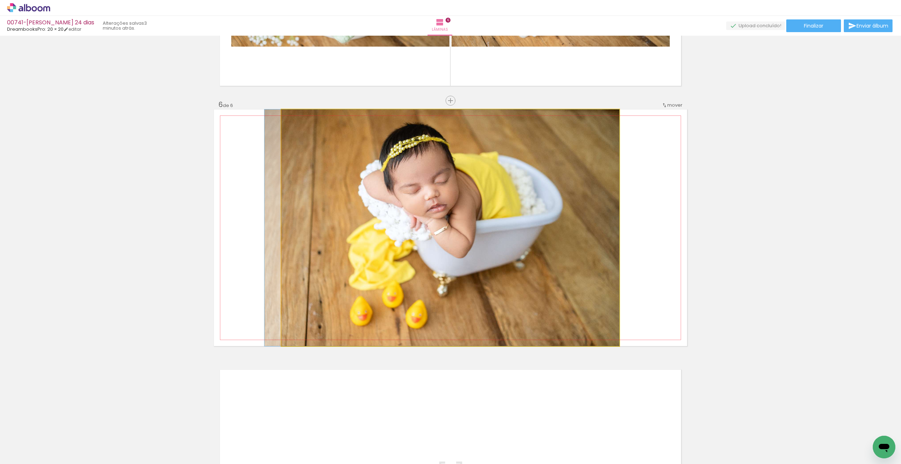
drag, startPoint x: 483, startPoint y: 216, endPoint x: 461, endPoint y: 216, distance: 22.2
drag, startPoint x: 545, startPoint y: 234, endPoint x: 488, endPoint y: 222, distance: 58.1
click at [486, 221] on quentale-photo at bounding box center [450, 227] width 338 height 237
drag, startPoint x: 486, startPoint y: 221, endPoint x: 350, endPoint y: 239, distance: 137.1
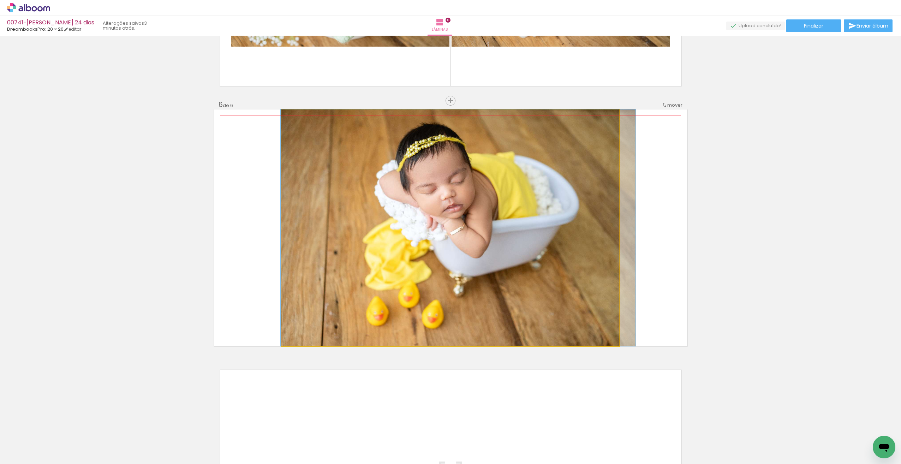
drag, startPoint x: 360, startPoint y: 194, endPoint x: 301, endPoint y: 82, distance: 126.2
drag, startPoint x: 172, startPoint y: 192, endPoint x: 176, endPoint y: 185, distance: 8.1
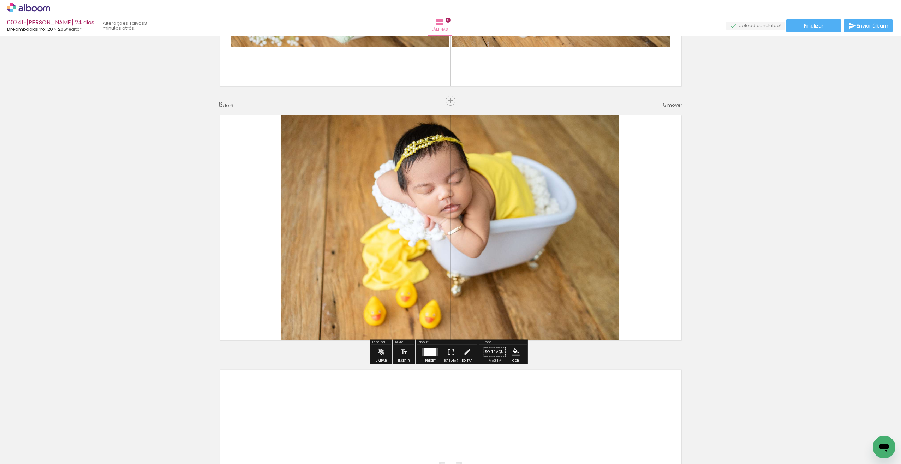
click at [428, 353] on div at bounding box center [430, 352] width 12 height 8
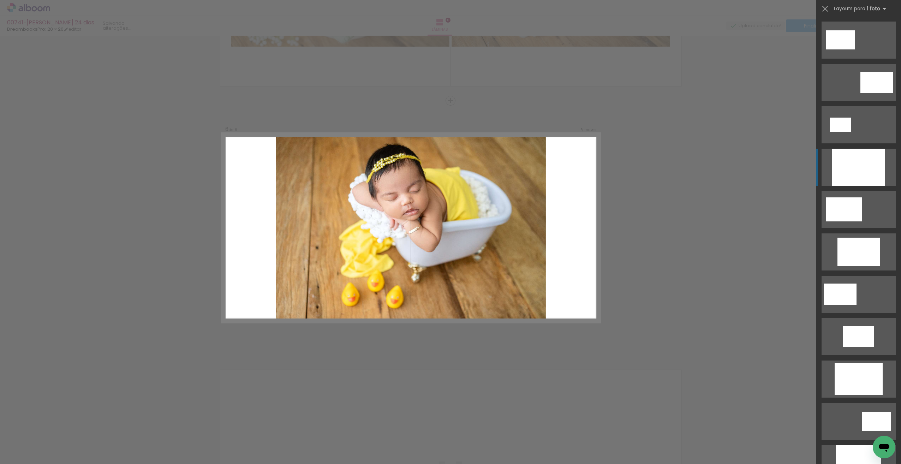
scroll to position [127, 0]
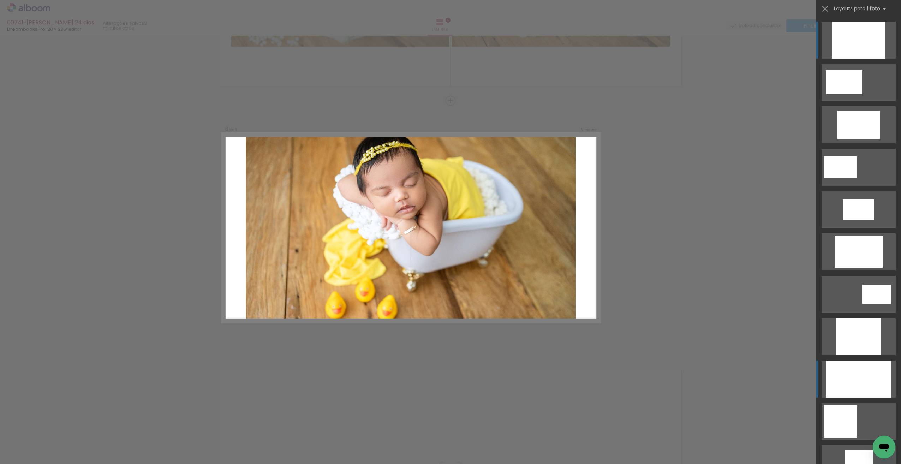
click at [843, 59] on div at bounding box center [858, 40] width 53 height 37
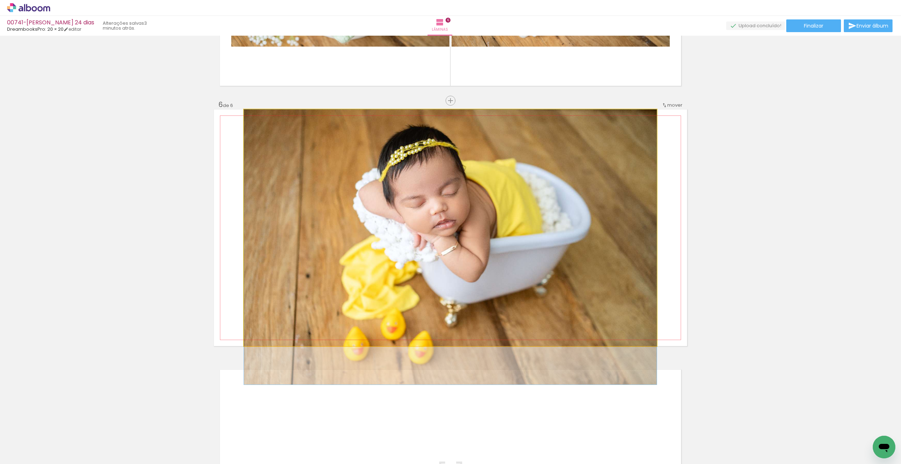
drag, startPoint x: 535, startPoint y: 259, endPoint x: 516, endPoint y: 281, distance: 29.6
drag, startPoint x: 514, startPoint y: 262, endPoint x: 486, endPoint y: 264, distance: 28.7
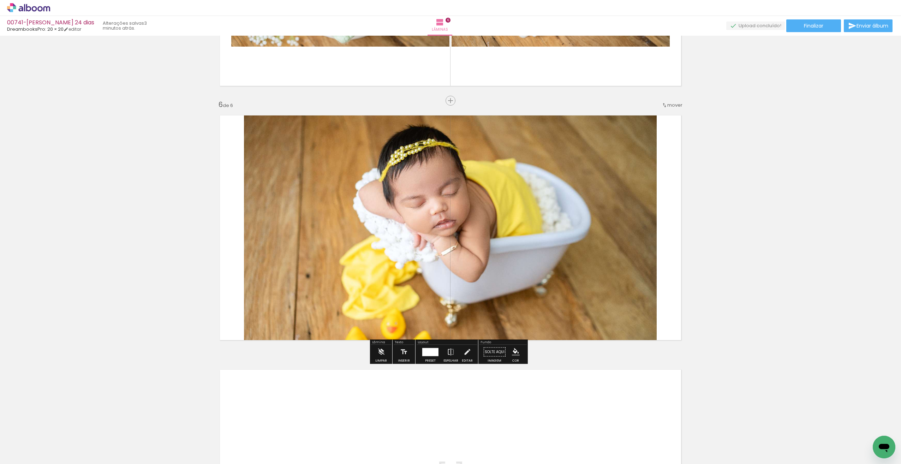
click at [499, 263] on quentale-photo at bounding box center [450, 227] width 413 height 237
click at [499, 262] on quentale-photo at bounding box center [450, 227] width 413 height 237
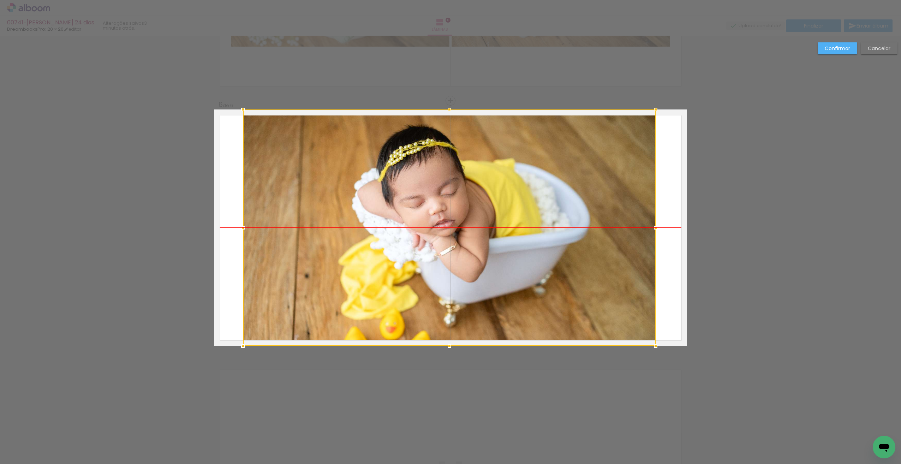
click at [498, 262] on div at bounding box center [449, 227] width 413 height 237
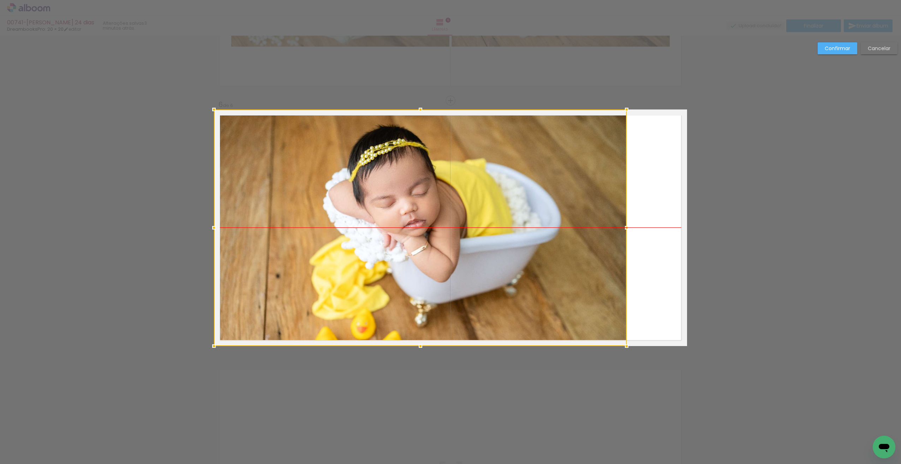
drag, startPoint x: 486, startPoint y: 266, endPoint x: 468, endPoint y: 269, distance: 18.2
click at [468, 269] on div at bounding box center [420, 227] width 413 height 237
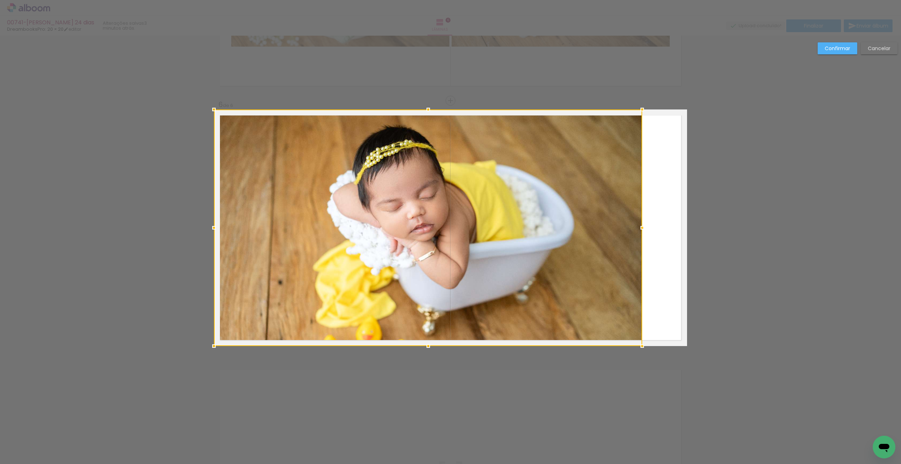
drag, startPoint x: 628, startPoint y: 229, endPoint x: 626, endPoint y: 248, distance: 18.8
click at [642, 239] on album-spread "6 de 6" at bounding box center [450, 227] width 473 height 237
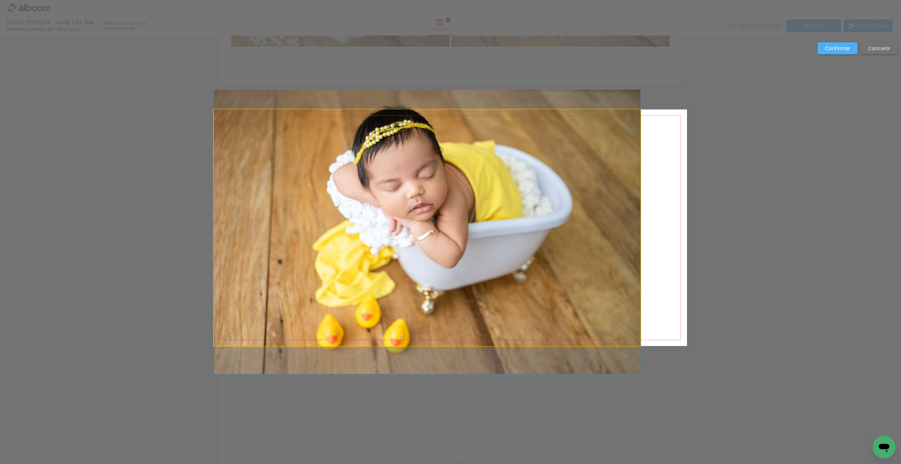
drag, startPoint x: 582, startPoint y: 258, endPoint x: 576, endPoint y: 242, distance: 17.1
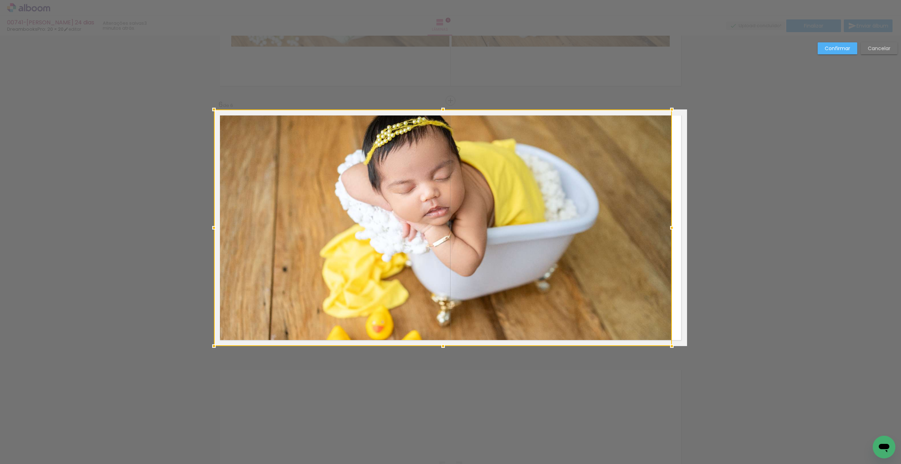
drag, startPoint x: 638, startPoint y: 230, endPoint x: 665, endPoint y: 226, distance: 27.7
click at [668, 226] on div at bounding box center [672, 228] width 14 height 14
drag, startPoint x: 882, startPoint y: 49, endPoint x: 870, endPoint y: 56, distance: 14.1
click at [870, 56] on div "Confirmar Cancelar" at bounding box center [855, 50] width 83 height 17
click at [0, 0] on slot "Cancelar" at bounding box center [0, 0] width 0 height 0
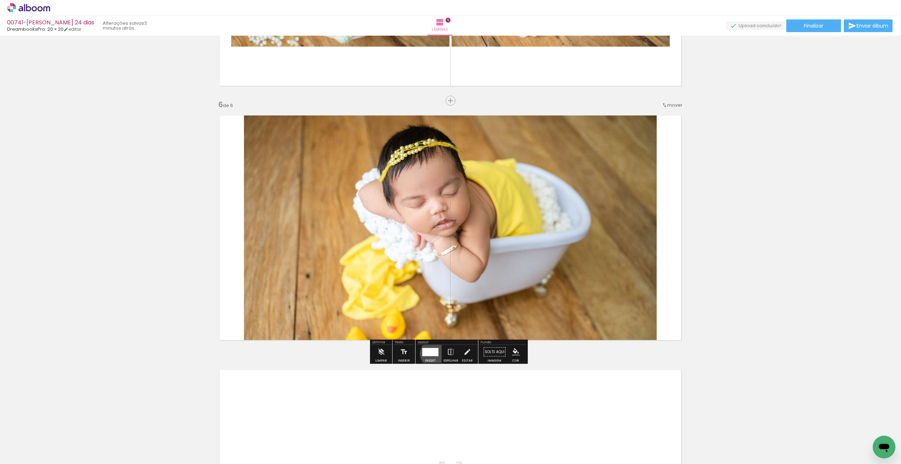
click at [433, 354] on div at bounding box center [430, 352] width 16 height 8
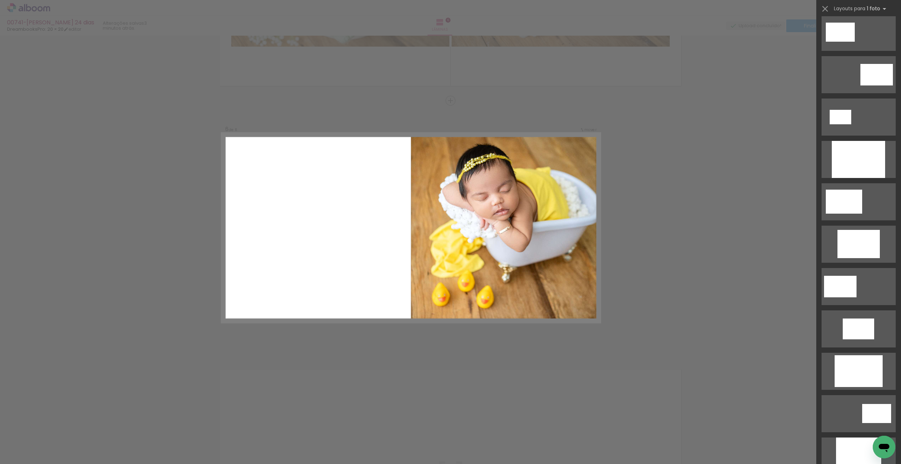
scroll to position [2, 0]
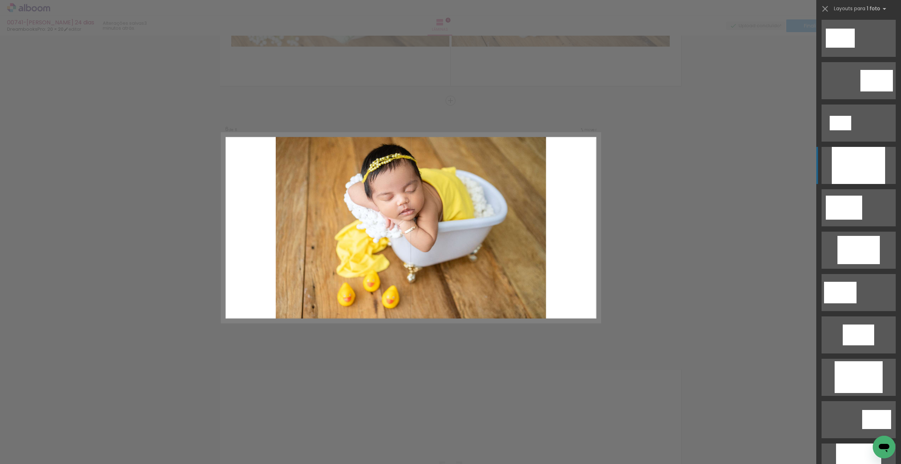
click at [857, 165] on div at bounding box center [858, 165] width 53 height 37
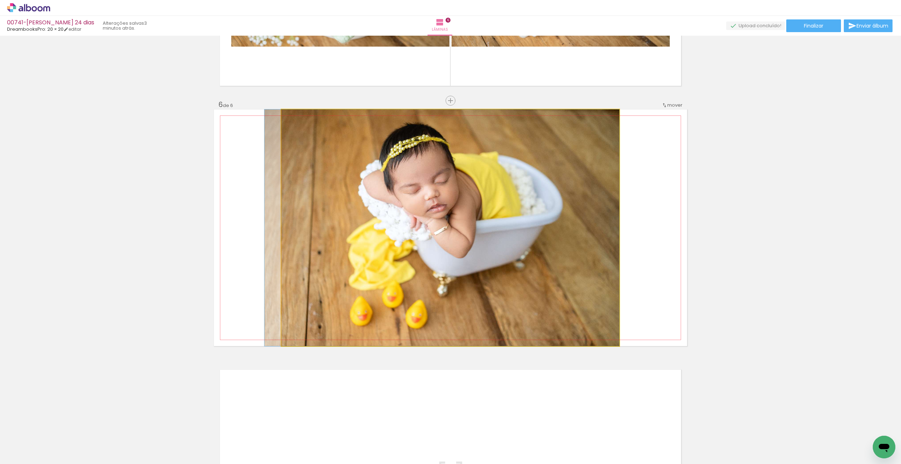
drag, startPoint x: 556, startPoint y: 212, endPoint x: 535, endPoint y: 211, distance: 20.8
drag, startPoint x: 539, startPoint y: 214, endPoint x: 535, endPoint y: 213, distance: 3.6
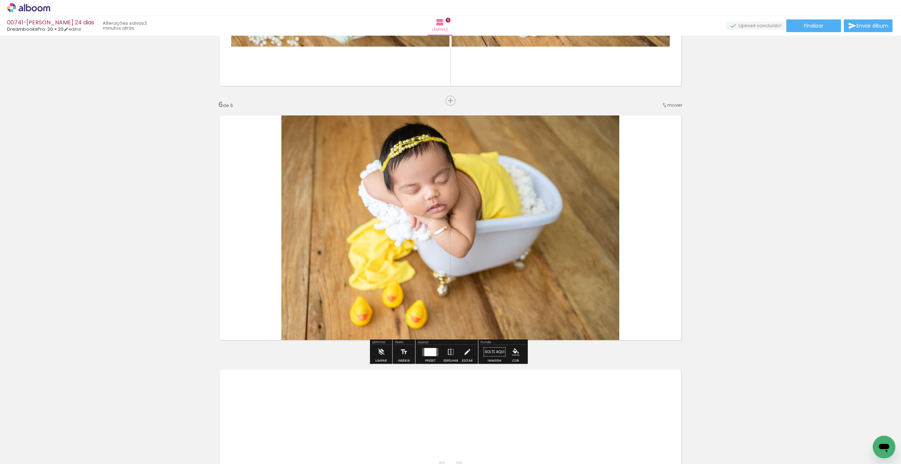
click at [289, 239] on quentale-photo at bounding box center [450, 227] width 338 height 237
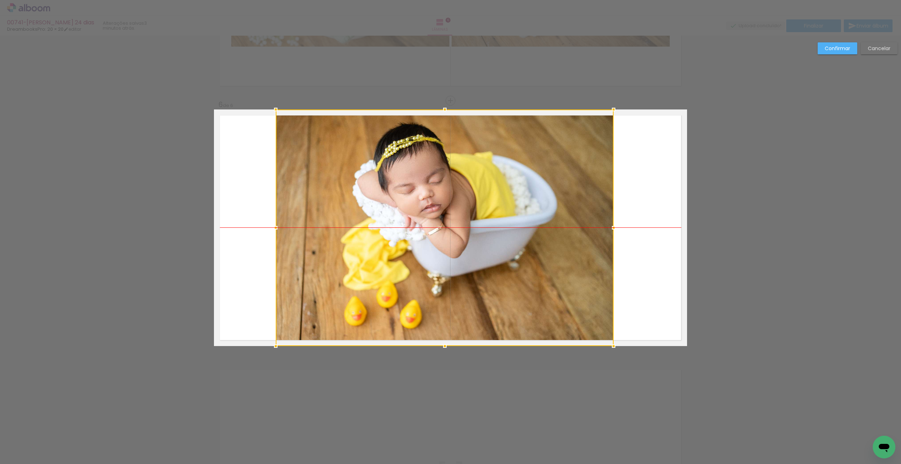
click at [295, 234] on div at bounding box center [445, 227] width 338 height 237
click at [841, 46] on paper-button "Confirmar" at bounding box center [838, 48] width 40 height 12
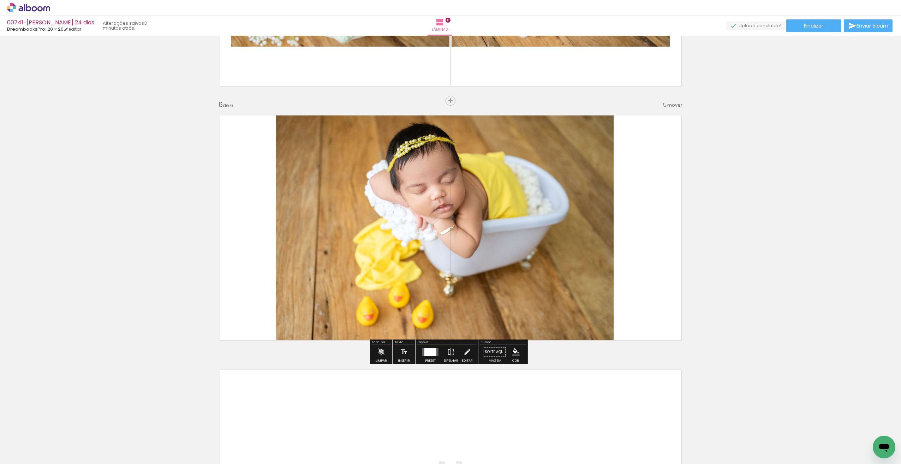
click at [456, 182] on quentale-photo at bounding box center [445, 227] width 338 height 237
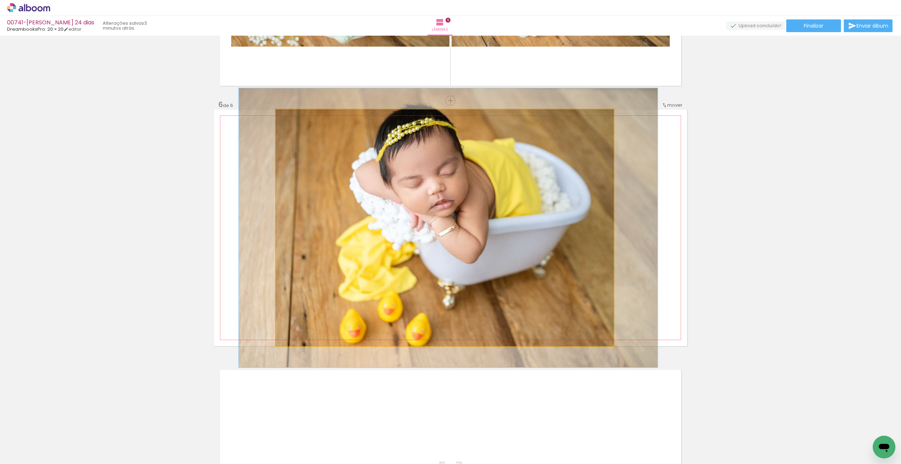
drag, startPoint x: 292, startPoint y: 117, endPoint x: 306, endPoint y: 127, distance: 17.2
click at [296, 119] on div at bounding box center [296, 116] width 11 height 11
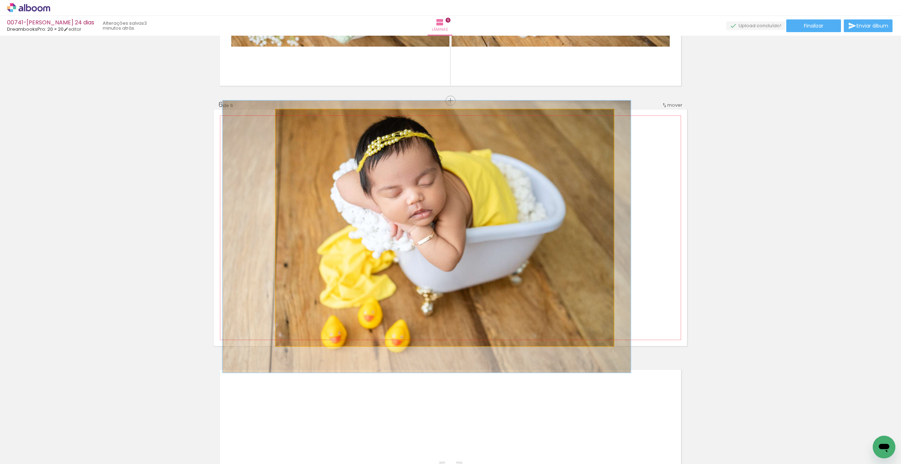
drag, startPoint x: 571, startPoint y: 282, endPoint x: 566, endPoint y: 288, distance: 7.5
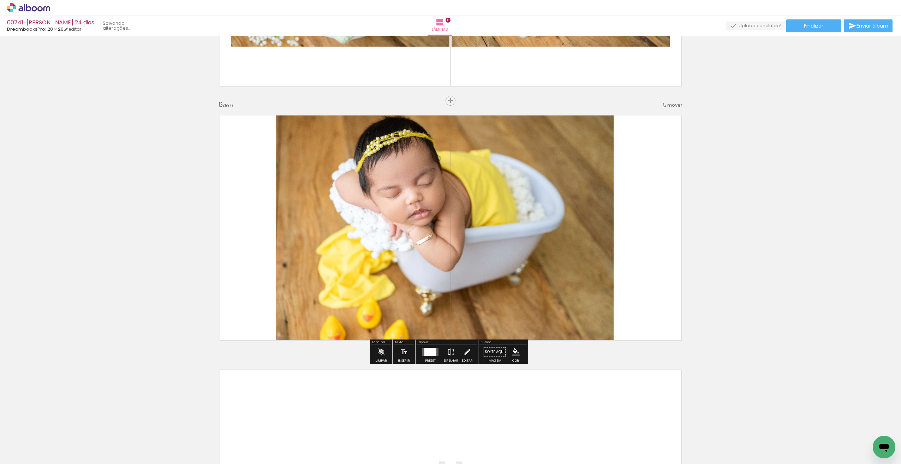
click at [640, 284] on quentale-layouter at bounding box center [450, 227] width 473 height 237
click at [594, 284] on quentale-photo at bounding box center [445, 227] width 338 height 237
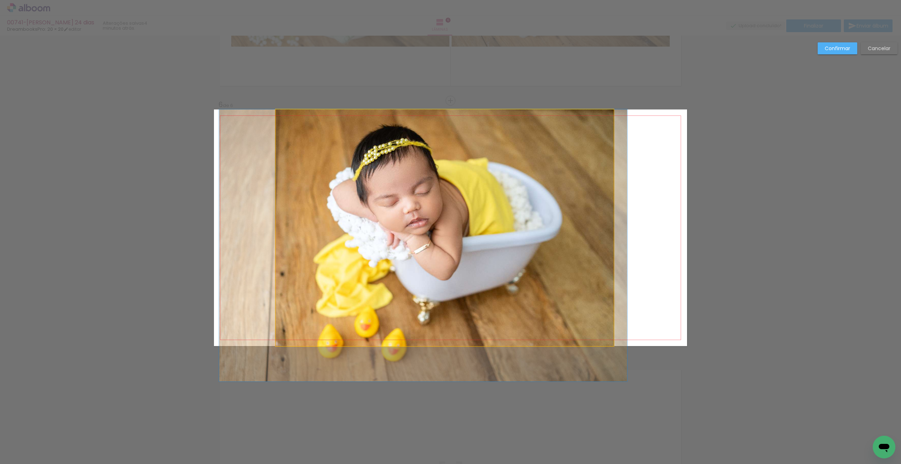
drag, startPoint x: 564, startPoint y: 295, endPoint x: 567, endPoint y: 305, distance: 10.4
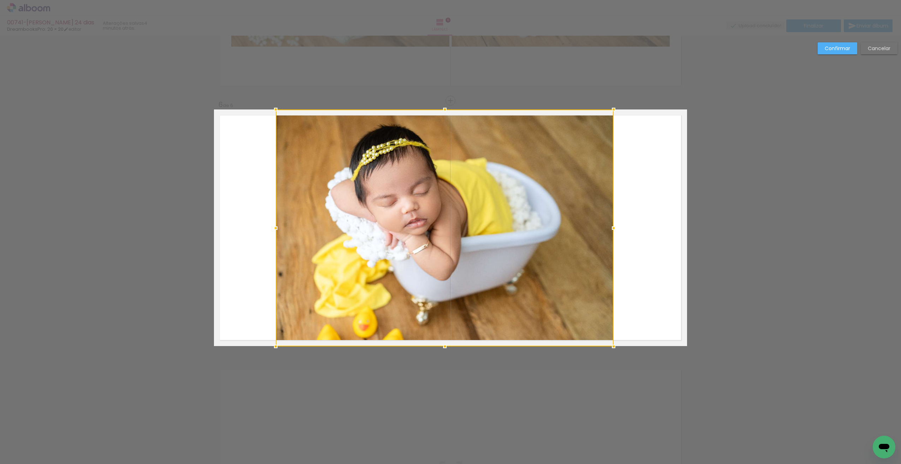
drag, startPoint x: 442, startPoint y: 346, endPoint x: 446, endPoint y: 340, distance: 7.4
click at [446, 340] on div at bounding box center [445, 346] width 14 height 14
click at [662, 264] on quentale-layouter at bounding box center [450, 227] width 473 height 237
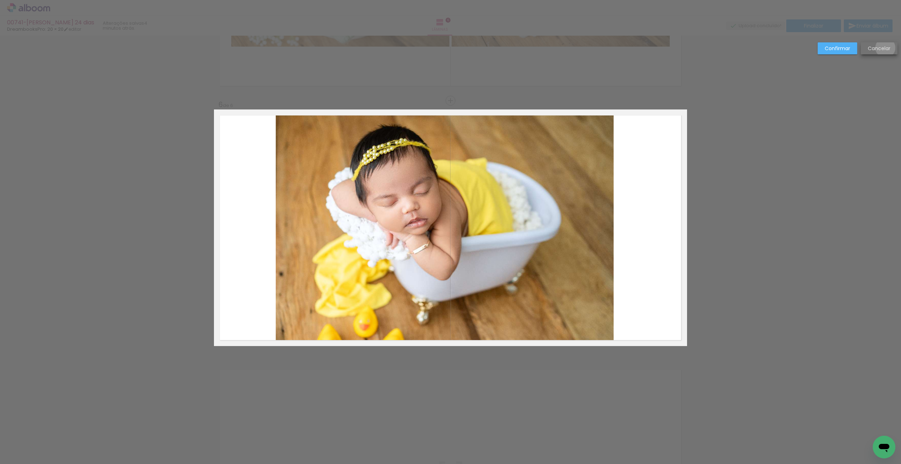
click at [0, 0] on slot "Cancelar" at bounding box center [0, 0] width 0 height 0
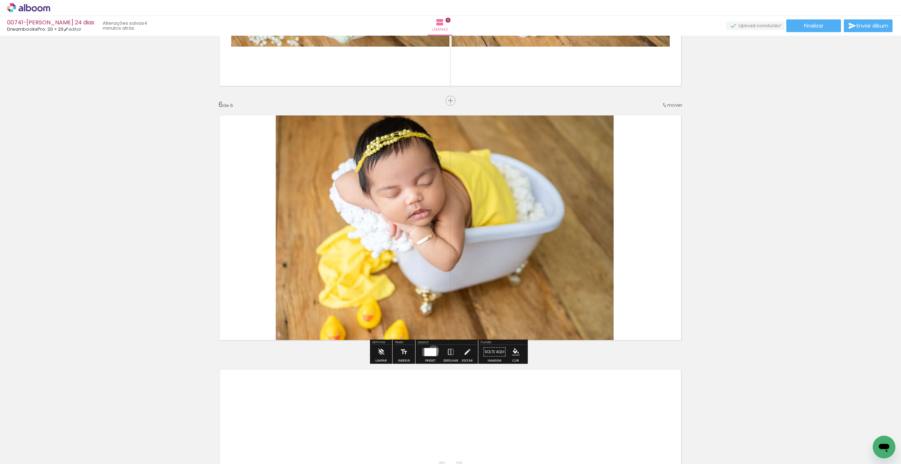
click at [432, 351] on div at bounding box center [430, 352] width 12 height 8
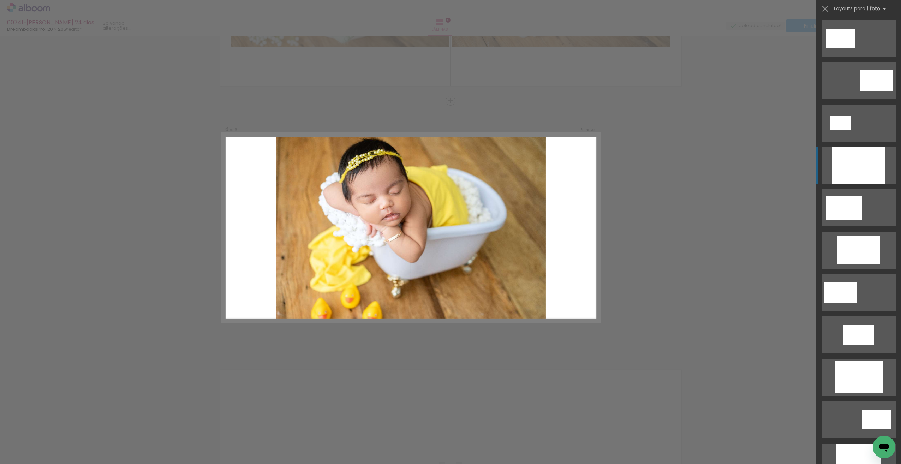
scroll to position [127, 0]
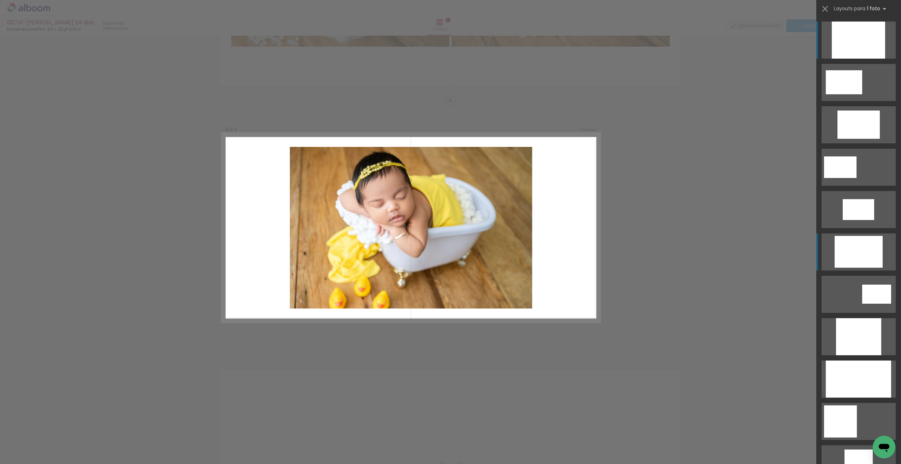
click at [843, 59] on div at bounding box center [858, 40] width 53 height 37
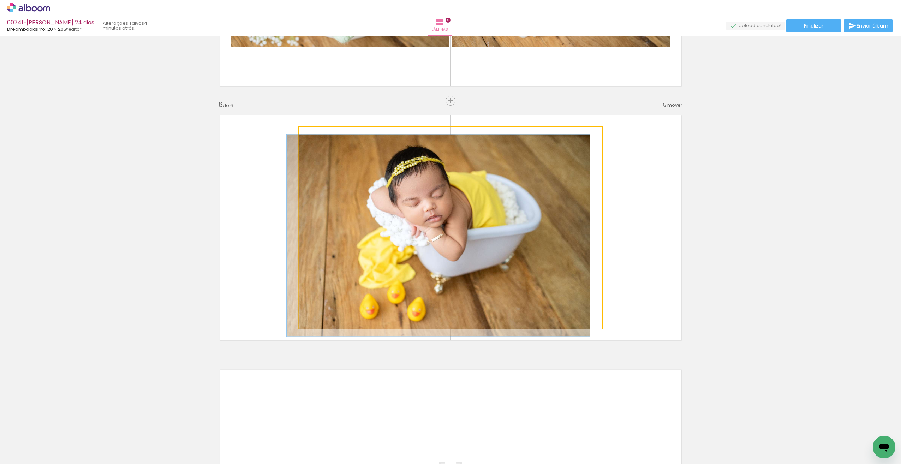
drag, startPoint x: 311, startPoint y: 136, endPoint x: 304, endPoint y: 135, distance: 7.4
type paper-slider "100"
click at [304, 135] on div at bounding box center [325, 134] width 49 height 11
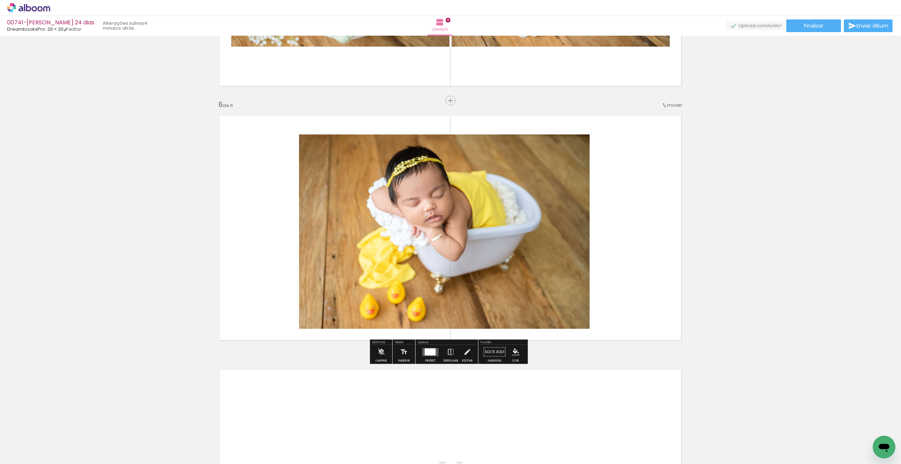
click at [633, 277] on quentale-layouter at bounding box center [450, 227] width 473 height 237
click at [636, 274] on quentale-layouter at bounding box center [450, 227] width 473 height 237
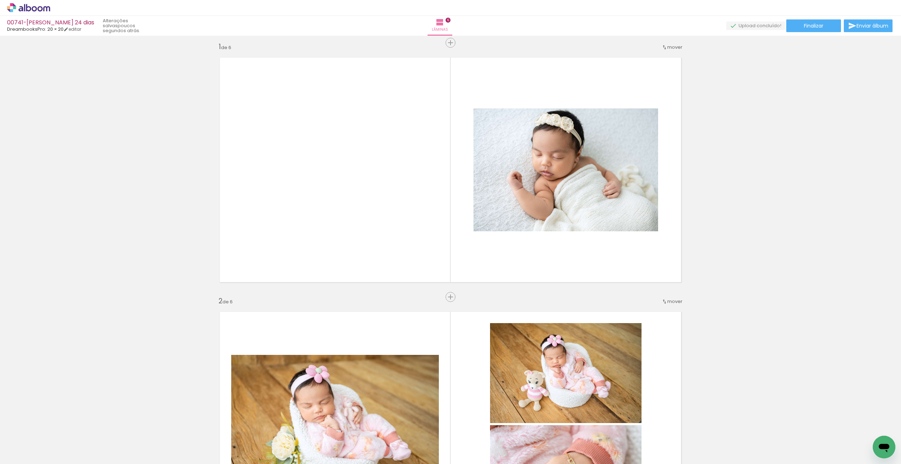
scroll to position [0, 0]
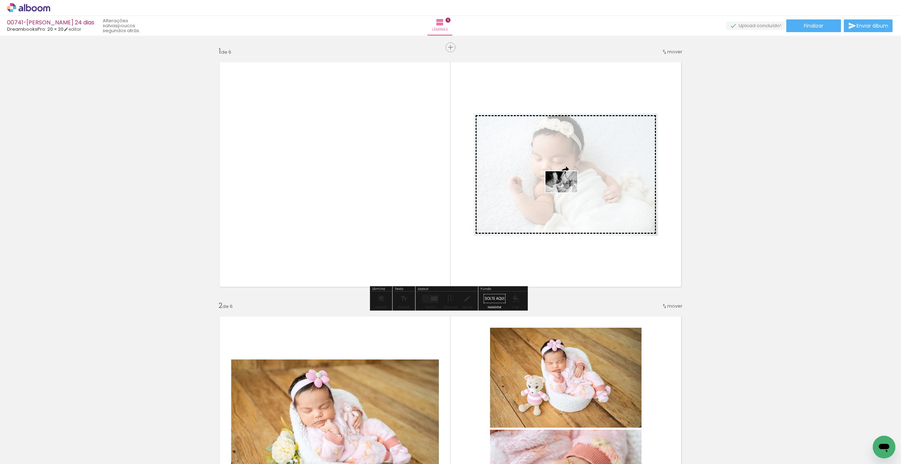
drag, startPoint x: 559, startPoint y: 443, endPoint x: 566, endPoint y: 188, distance: 255.1
click at [567, 191] on quentale-workspace at bounding box center [450, 232] width 901 height 464
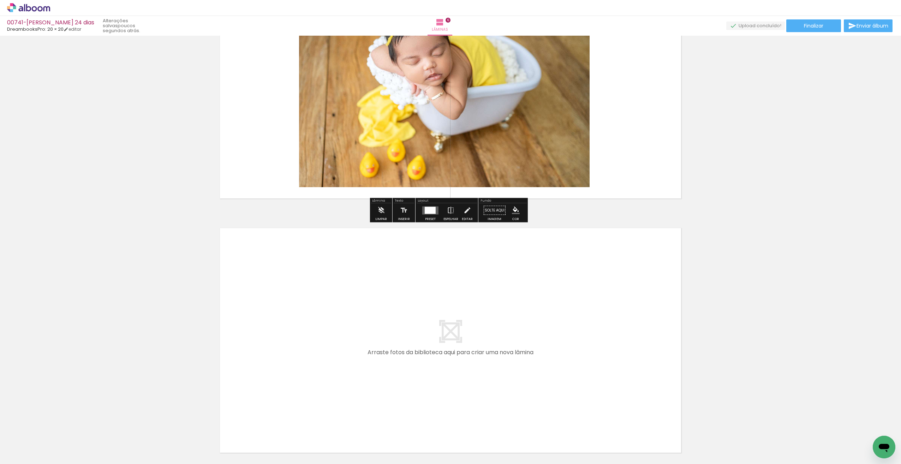
scroll to position [1398, 0]
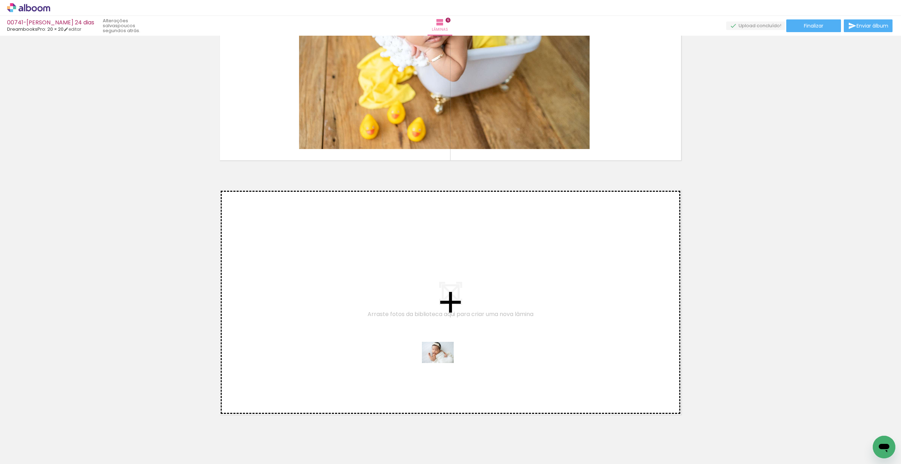
drag, startPoint x: 444, startPoint y: 446, endPoint x: 443, endPoint y: 361, distance: 85.1
click at [443, 361] on quentale-workspace at bounding box center [450, 232] width 901 height 464
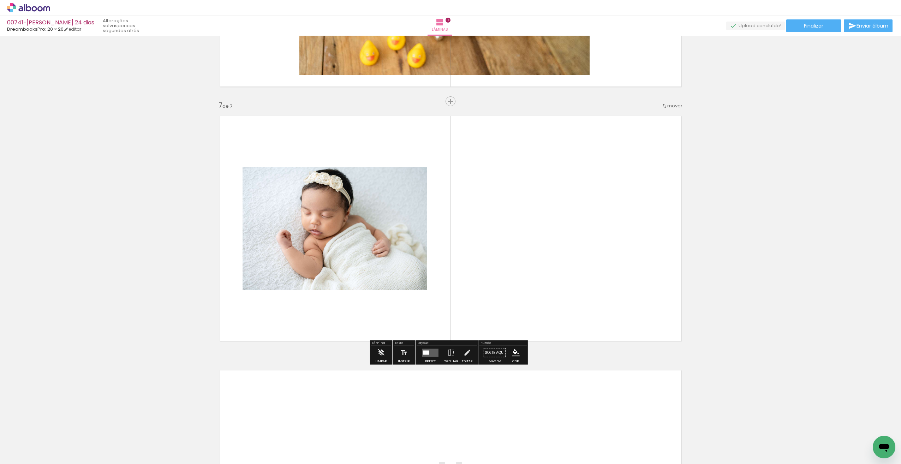
scroll to position [1472, 0]
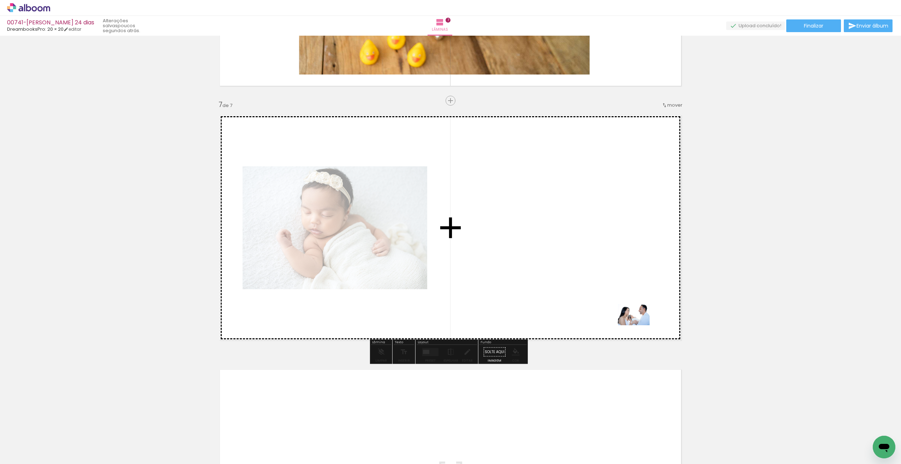
drag, startPoint x: 872, startPoint y: 441, endPoint x: 636, endPoint y: 323, distance: 263.6
click at [637, 324] on quentale-workspace at bounding box center [450, 232] width 901 height 464
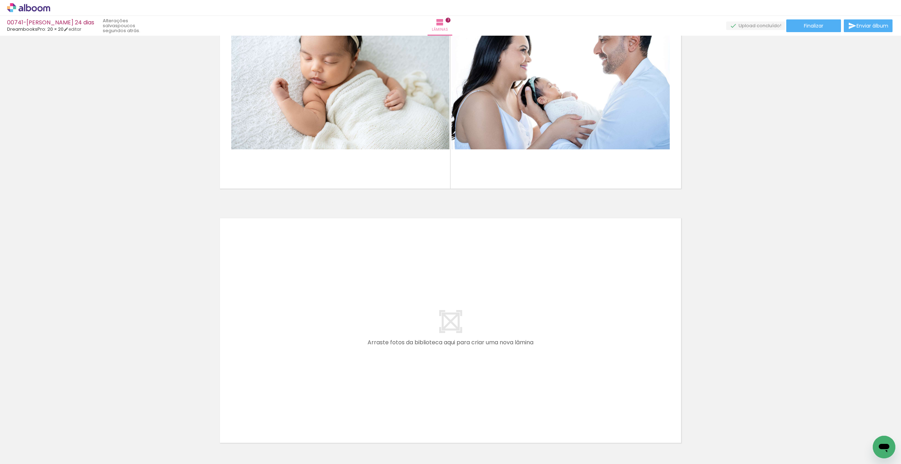
scroll to position [0, 69]
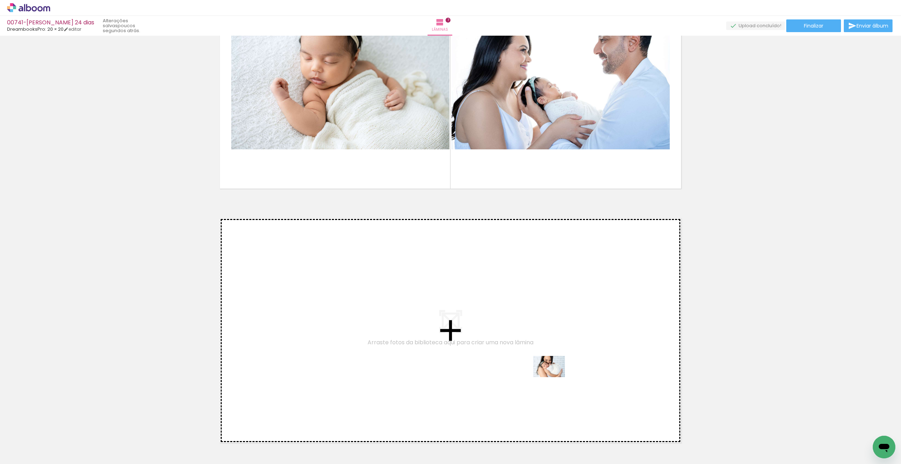
drag, startPoint x: 632, startPoint y: 441, endPoint x: 554, endPoint y: 378, distance: 99.9
click at [554, 378] on quentale-workspace at bounding box center [450, 232] width 901 height 464
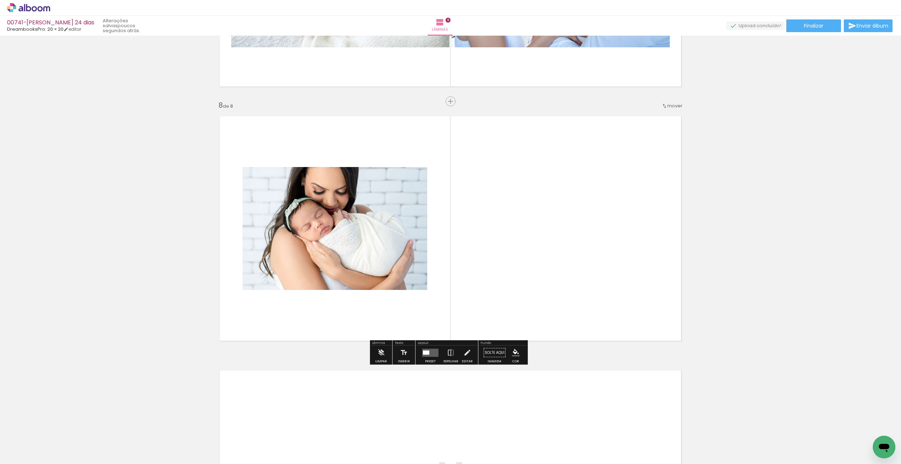
scroll to position [1727, 0]
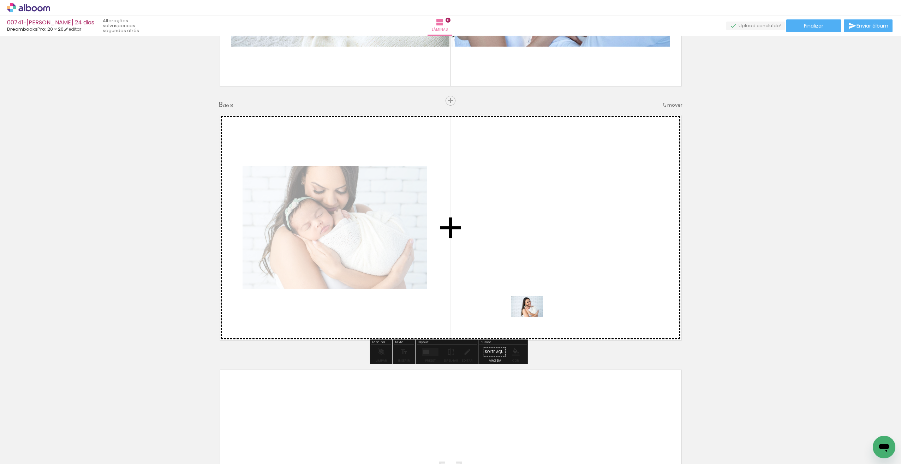
drag, startPoint x: 603, startPoint y: 445, endPoint x: 534, endPoint y: 316, distance: 145.9
click at [534, 316] on quentale-workspace at bounding box center [450, 232] width 901 height 464
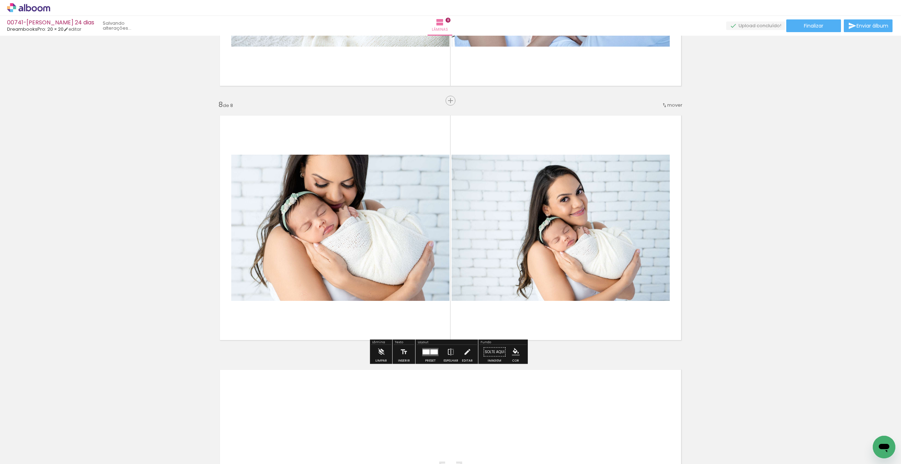
drag, startPoint x: 534, startPoint y: 316, endPoint x: 535, endPoint y: 320, distance: 3.6
click at [534, 319] on quentale-layouter at bounding box center [450, 227] width 473 height 237
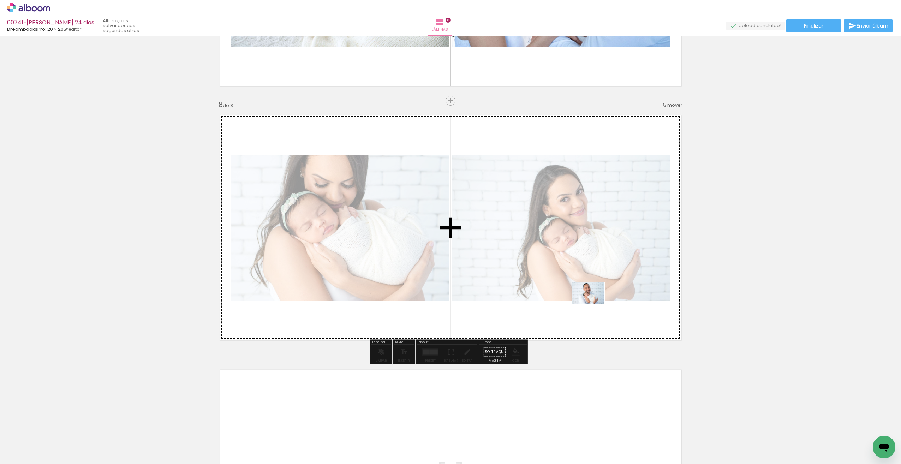
drag, startPoint x: 755, startPoint y: 445, endPoint x: 594, endPoint y: 304, distance: 214.4
click at [594, 304] on quentale-workspace at bounding box center [450, 232] width 901 height 464
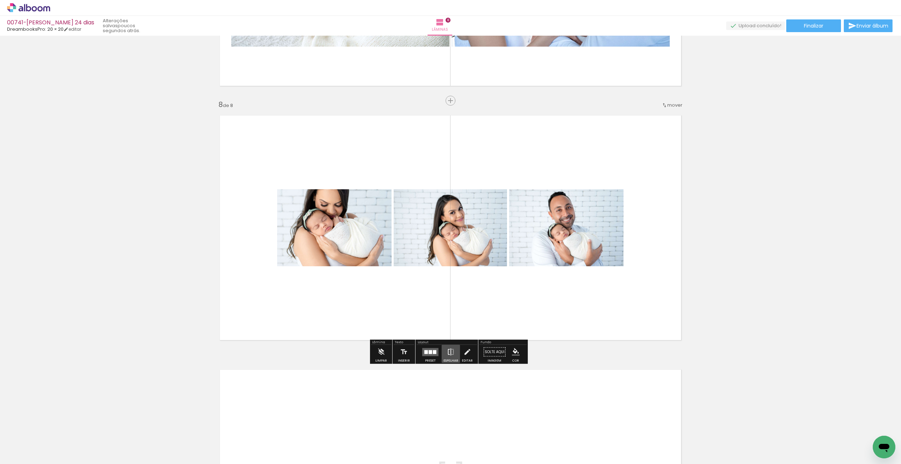
click at [448, 350] on iron-icon at bounding box center [451, 352] width 8 height 14
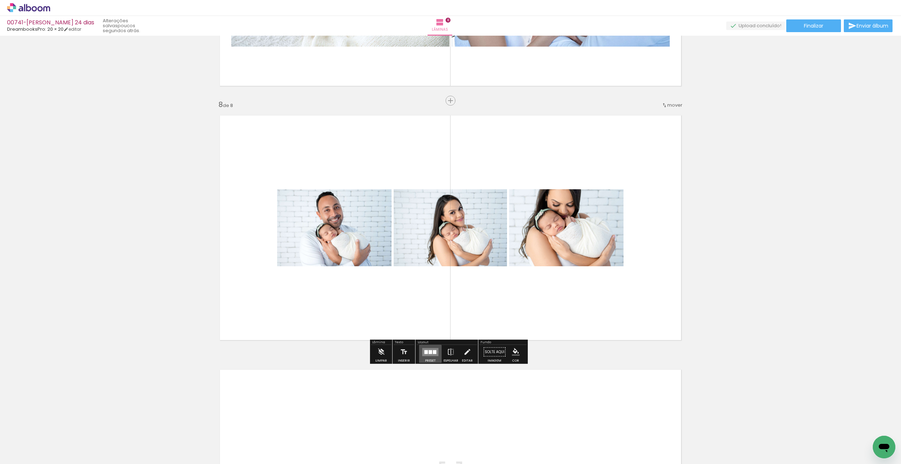
click at [433, 351] on div at bounding box center [435, 352] width 4 height 4
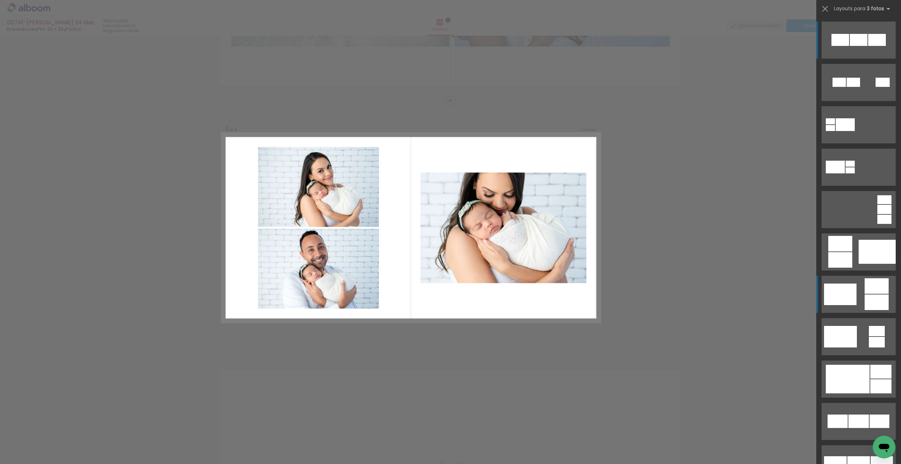
click at [868, 46] on div at bounding box center [877, 40] width 18 height 12
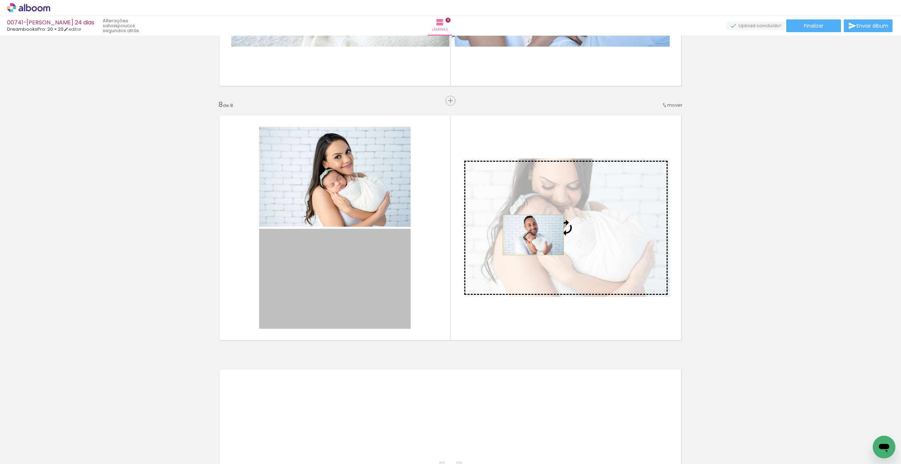
drag, startPoint x: 410, startPoint y: 256, endPoint x: 534, endPoint y: 239, distance: 124.7
click at [0, 0] on slot at bounding box center [0, 0] width 0 height 0
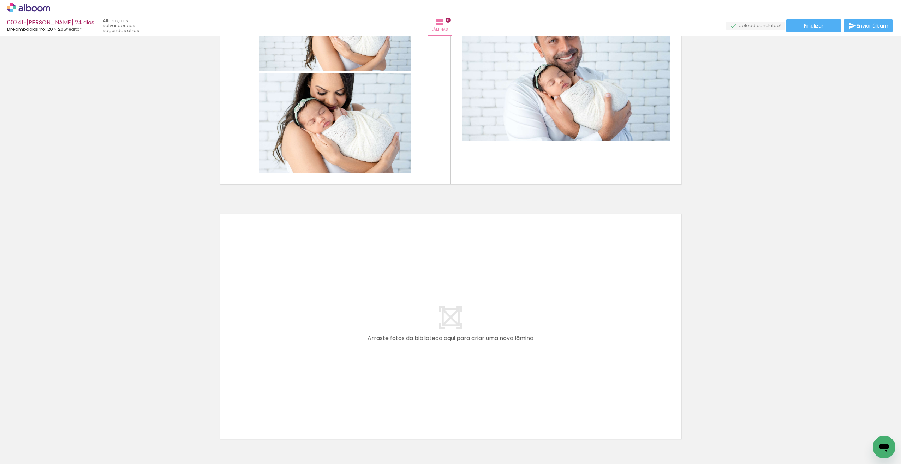
scroll to position [1893, 0]
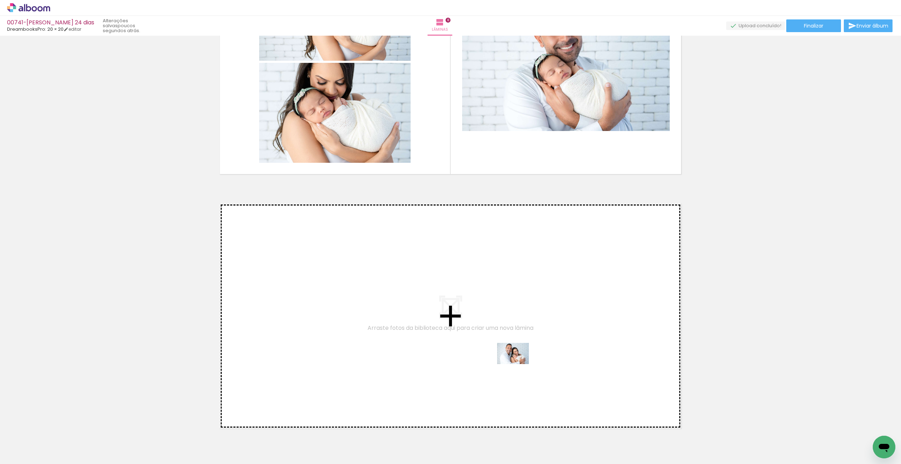
drag, startPoint x: 678, startPoint y: 443, endPoint x: 517, endPoint y: 361, distance: 181.0
click at [517, 361] on quentale-workspace at bounding box center [450, 232] width 901 height 464
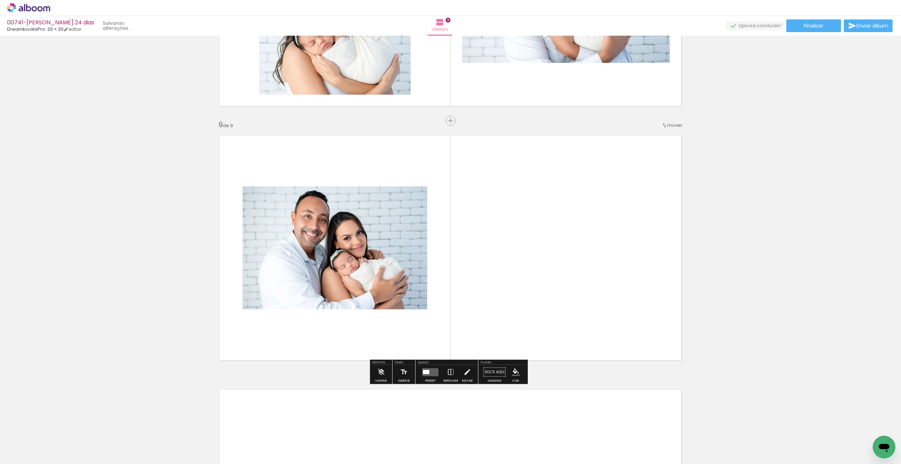
scroll to position [1981, 0]
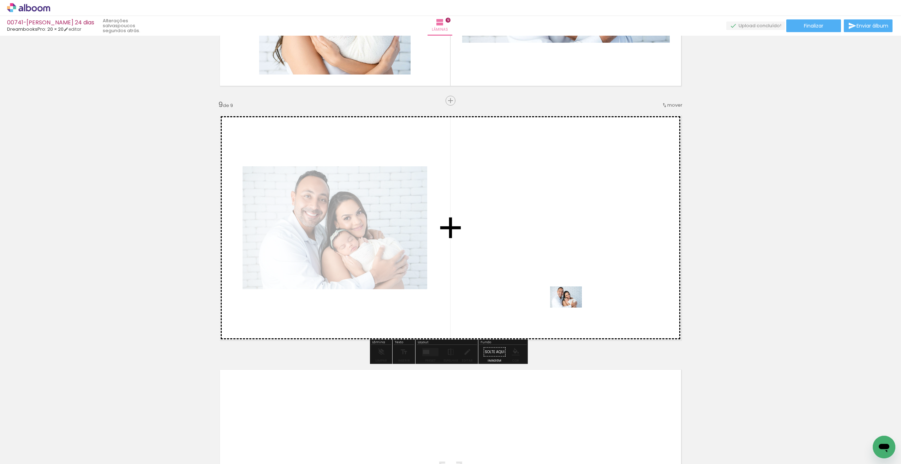
drag, startPoint x: 722, startPoint y: 442, endPoint x: 581, endPoint y: 305, distance: 196.1
click at [571, 308] on quentale-workspace at bounding box center [450, 232] width 901 height 464
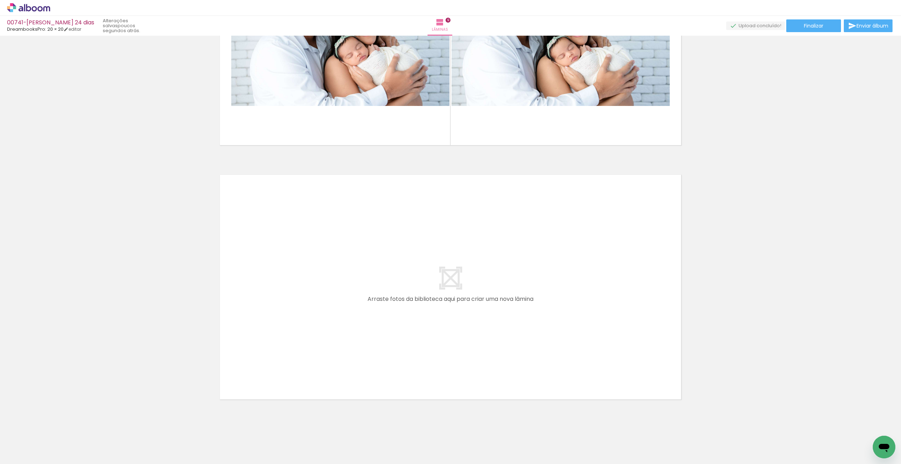
scroll to position [2186, 0]
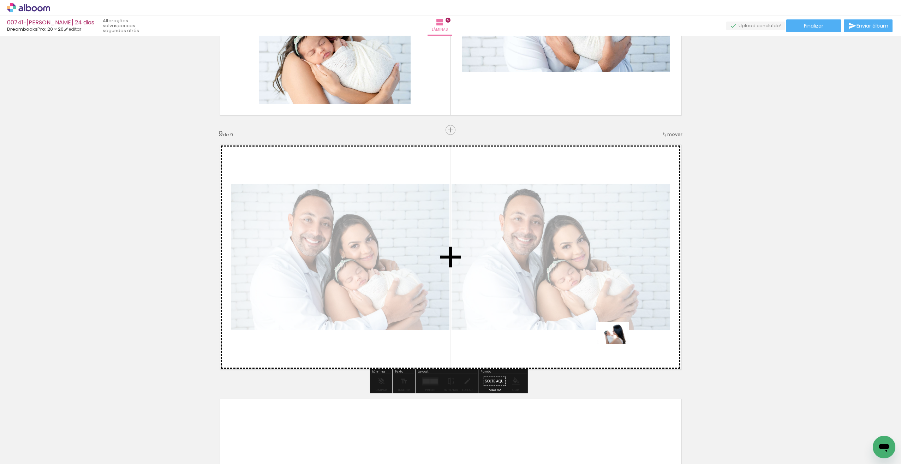
drag, startPoint x: 834, startPoint y: 444, endPoint x: 590, endPoint y: 339, distance: 265.6
click at [597, 340] on quentale-workspace at bounding box center [450, 232] width 901 height 464
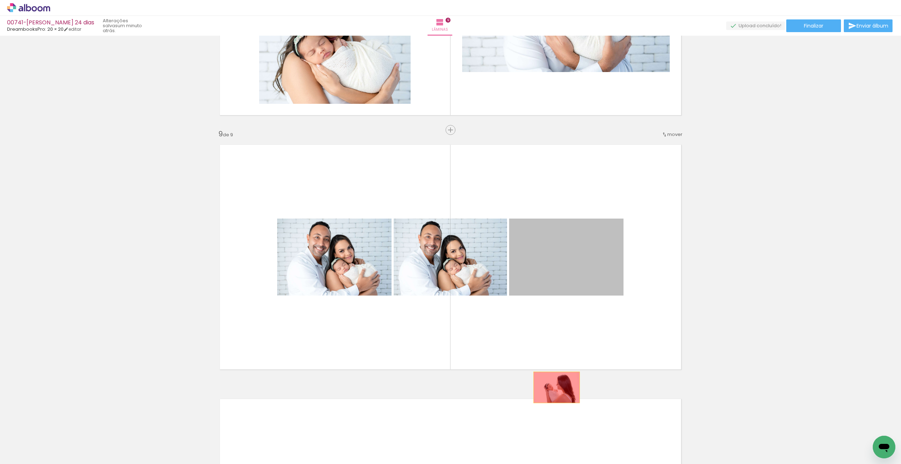
drag, startPoint x: 574, startPoint y: 269, endPoint x: 554, endPoint y: 387, distance: 120.2
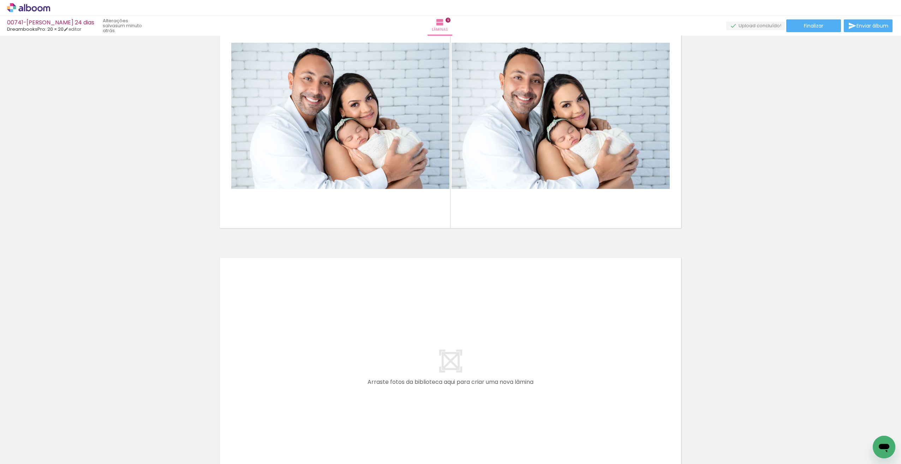
scroll to position [2162, 0]
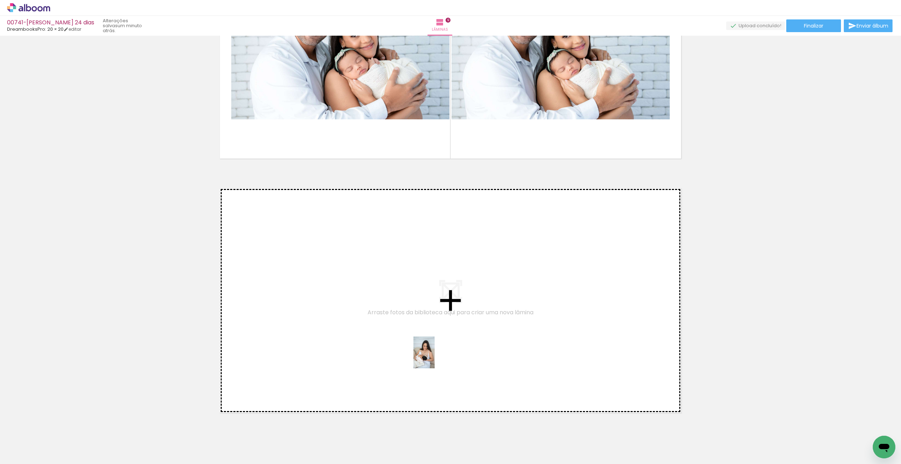
drag, startPoint x: 477, startPoint y: 443, endPoint x: 434, endPoint y: 358, distance: 94.8
click at [434, 358] on quentale-workspace at bounding box center [450, 232] width 901 height 464
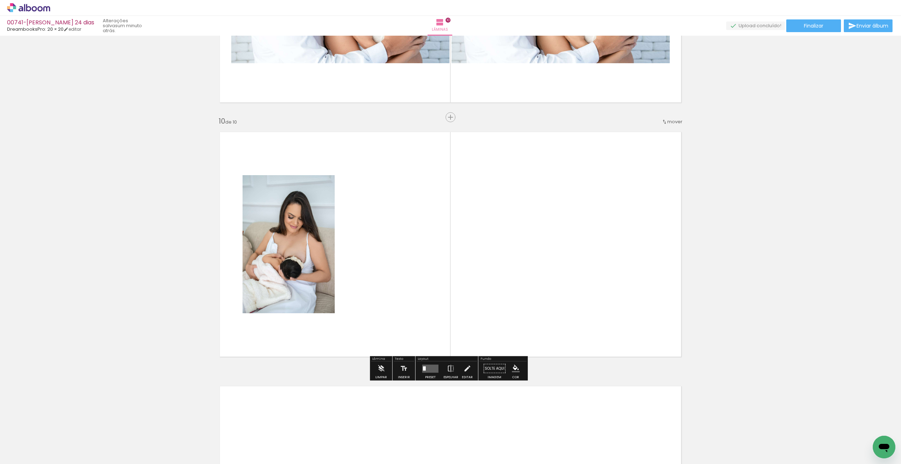
scroll to position [2235, 0]
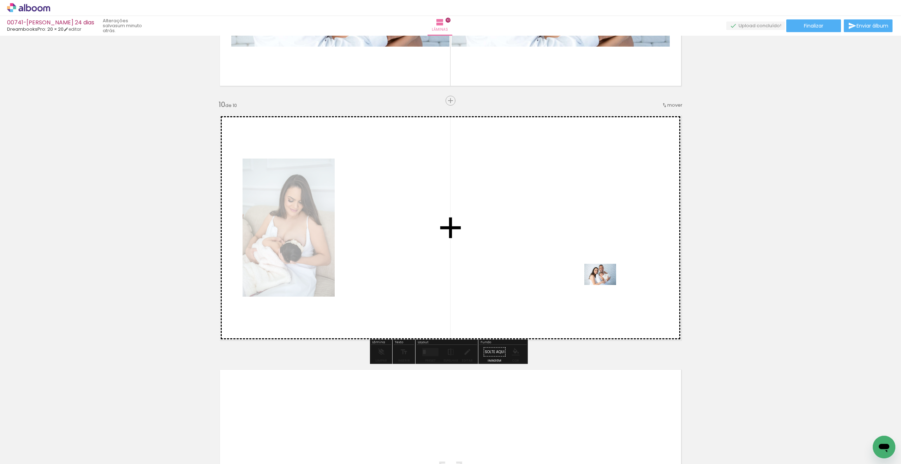
drag, startPoint x: 795, startPoint y: 439, endPoint x: 606, endPoint y: 285, distance: 243.7
click at [606, 285] on quentale-workspace at bounding box center [450, 232] width 901 height 464
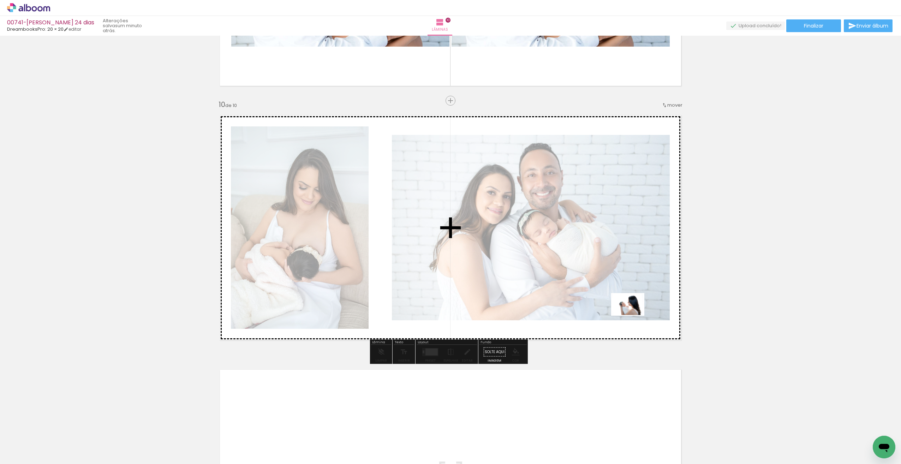
drag, startPoint x: 828, startPoint y: 443, endPoint x: 633, endPoint y: 315, distance: 232.6
click at [633, 315] on quentale-workspace at bounding box center [450, 232] width 901 height 464
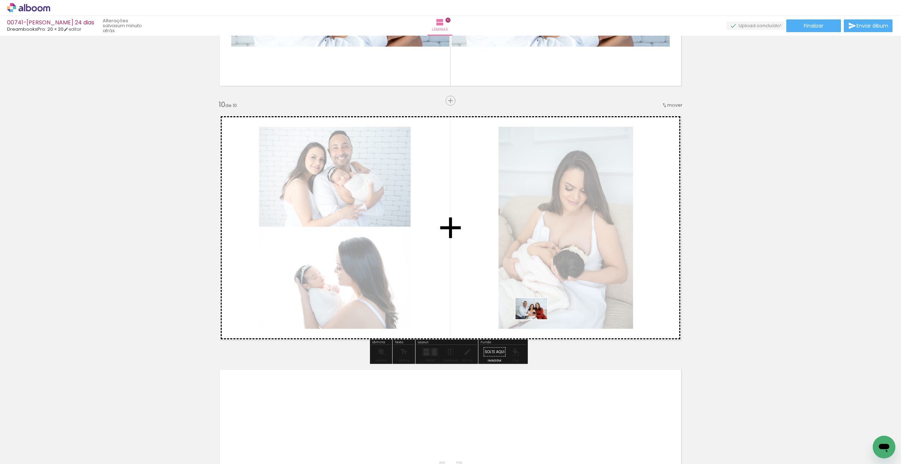
drag, startPoint x: 522, startPoint y: 446, endPoint x: 541, endPoint y: 316, distance: 131.4
click at [537, 317] on quentale-workspace at bounding box center [450, 232] width 901 height 464
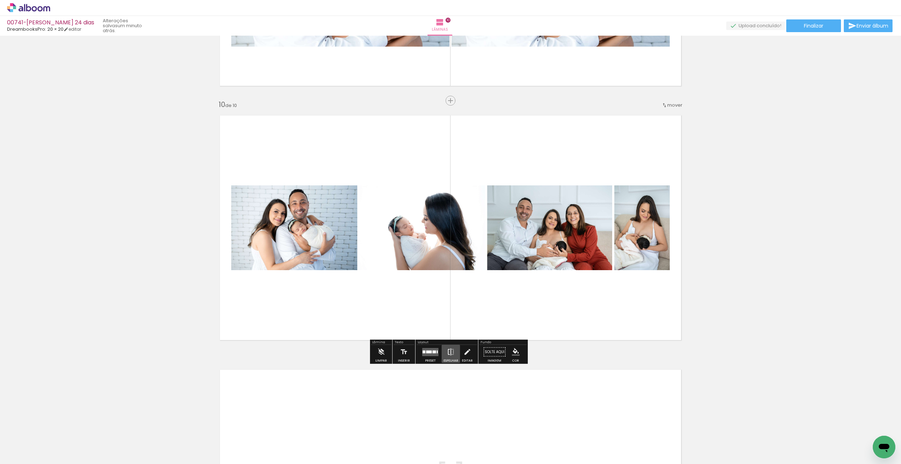
click at [450, 350] on iron-icon at bounding box center [451, 352] width 8 height 14
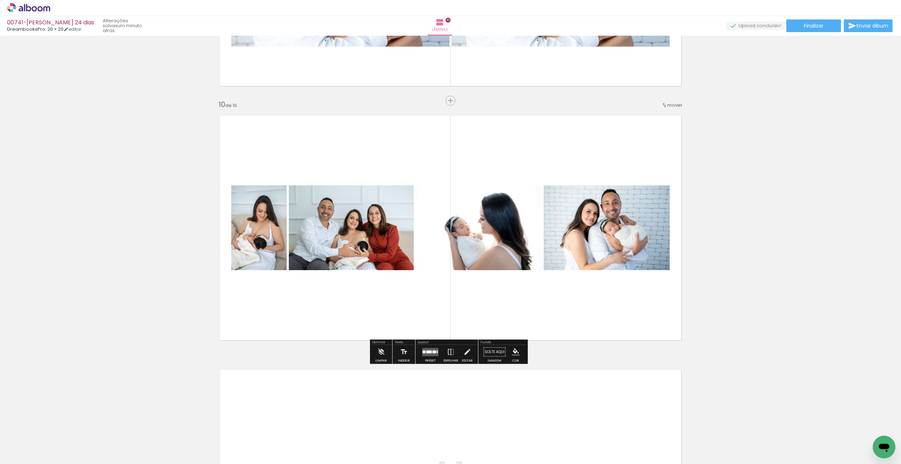
click at [433, 352] on quentale-layouter at bounding box center [430, 352] width 16 height 8
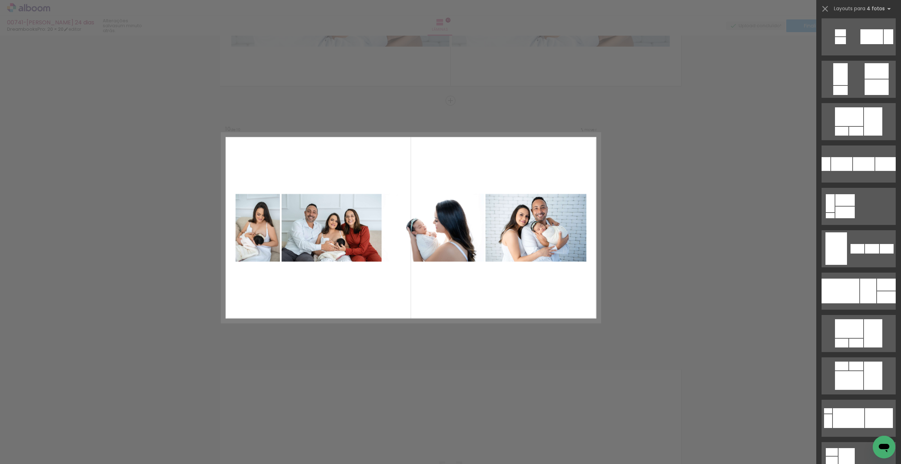
scroll to position [466, 0]
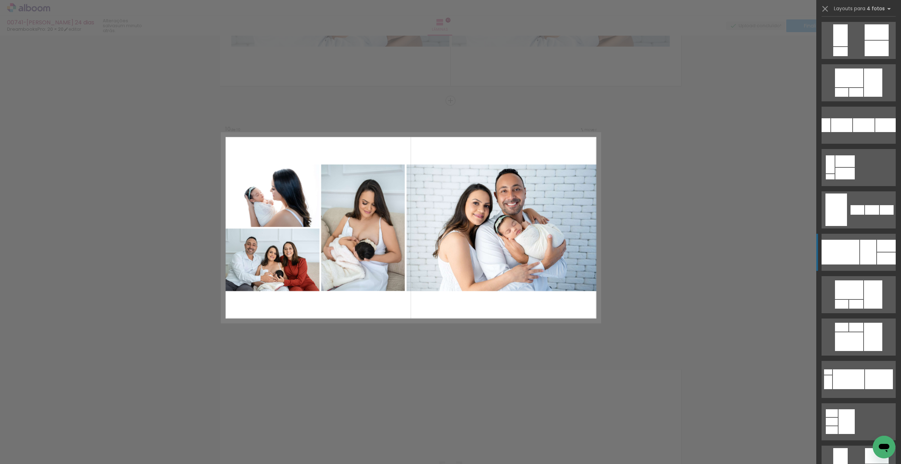
click at [853, 252] on div at bounding box center [841, 252] width 38 height 25
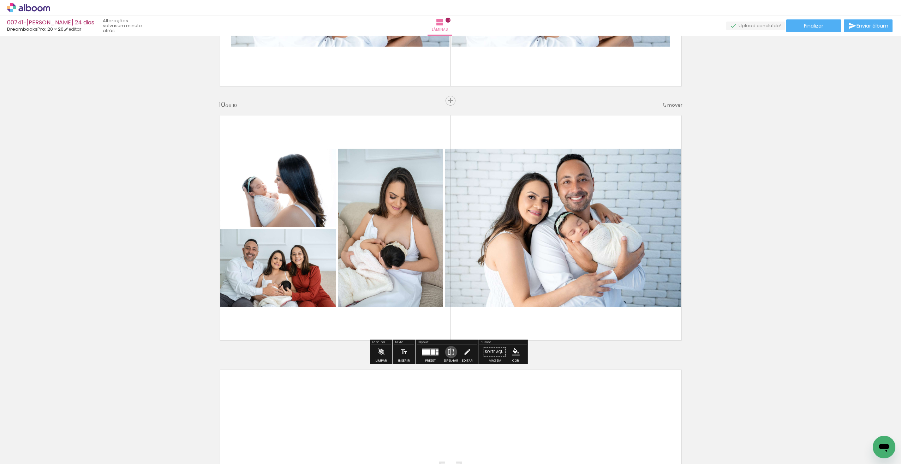
click at [449, 353] on iron-icon at bounding box center [451, 352] width 8 height 14
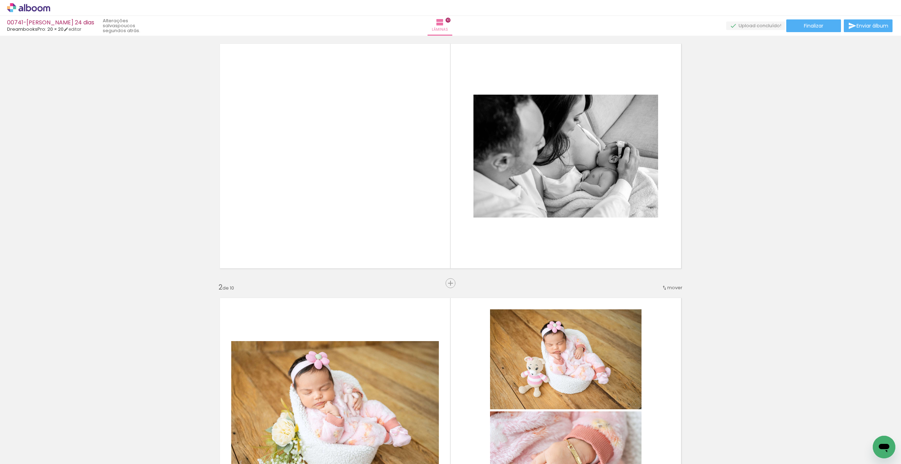
scroll to position [0, 0]
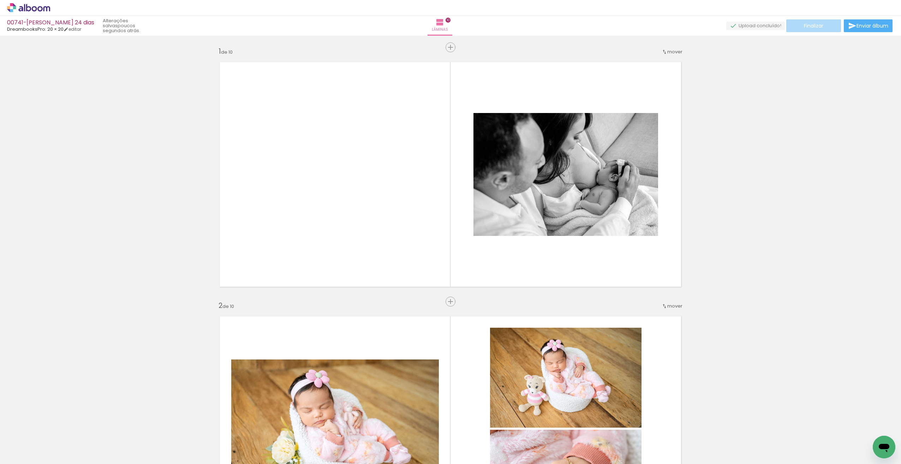
click at [812, 23] on span "Finalizar" at bounding box center [813, 25] width 19 height 5
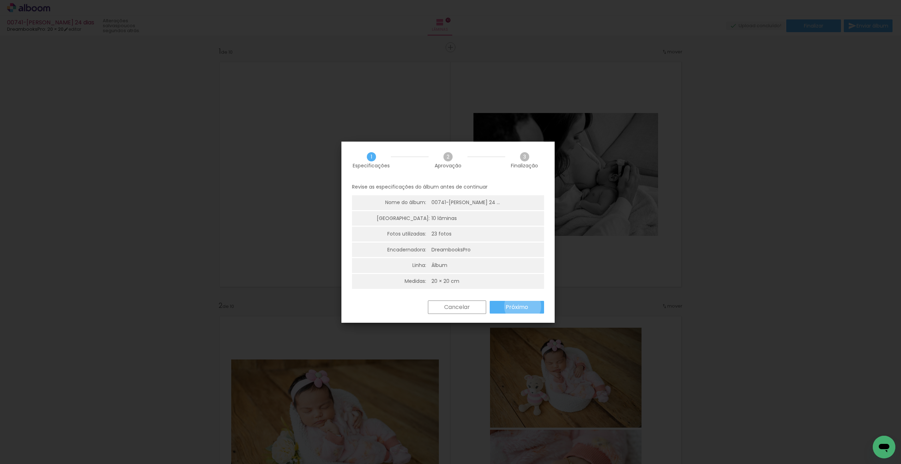
click at [0, 0] on slot "Próximo" at bounding box center [0, 0] width 0 height 0
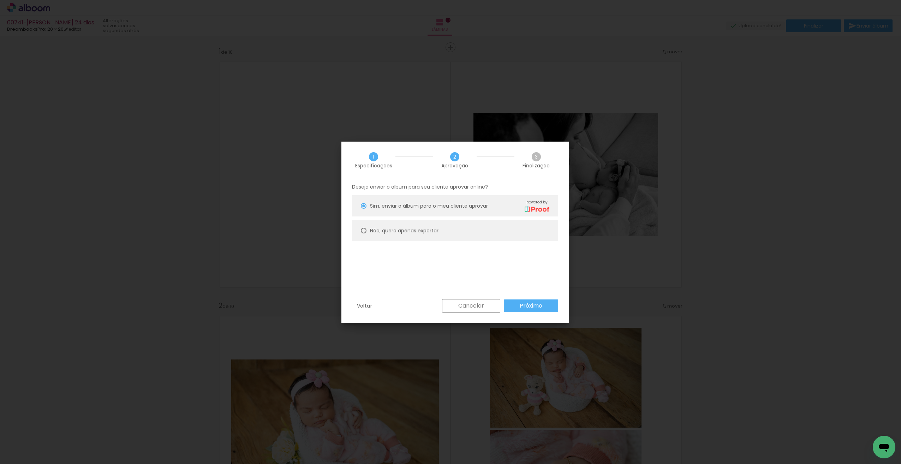
click at [0, 0] on slot "Próximo" at bounding box center [0, 0] width 0 height 0
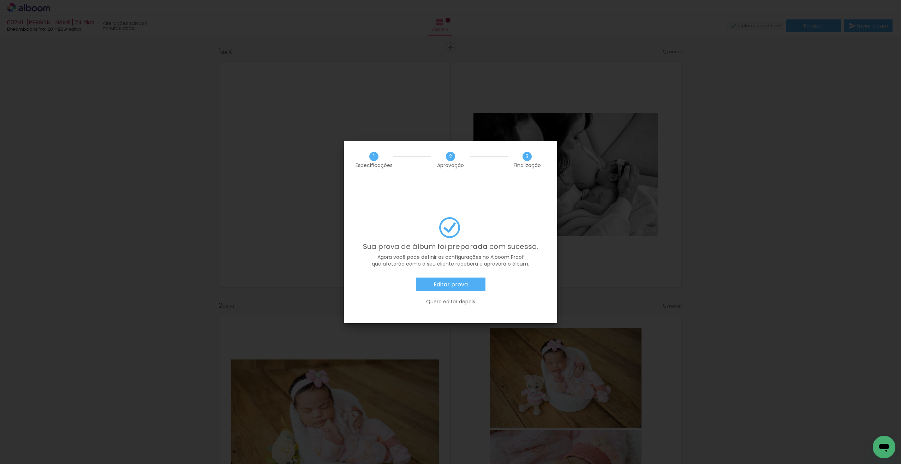
scroll to position [0, 69]
click at [588, 279] on iron-overlay-backdrop at bounding box center [450, 232] width 901 height 464
click at [0, 0] on slot "Quero editar depois" at bounding box center [0, 0] width 0 height 0
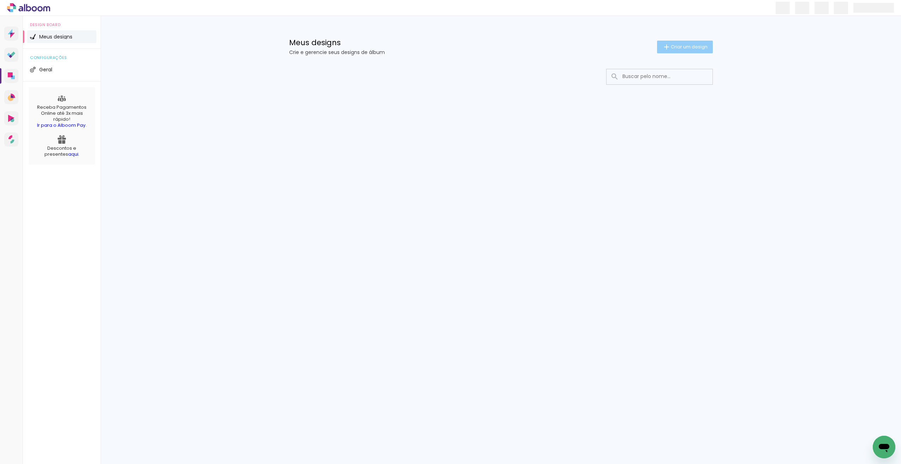
click at [680, 48] on span "Criar um design" at bounding box center [689, 46] width 37 height 5
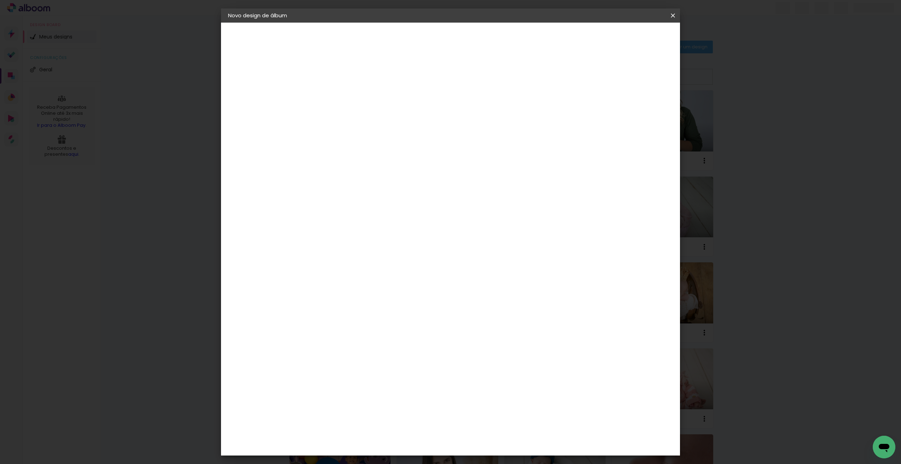
click at [0, 0] on div at bounding box center [0, 0] width 0 height 0
click at [344, 99] on input at bounding box center [344, 94] width 0 height 11
type input "00769- [PERSON_NAME]- 20 dias"
type paper-input "00769- [PERSON_NAME]- 20 dias"
click at [0, 0] on slot "Avançar" at bounding box center [0, 0] width 0 height 0
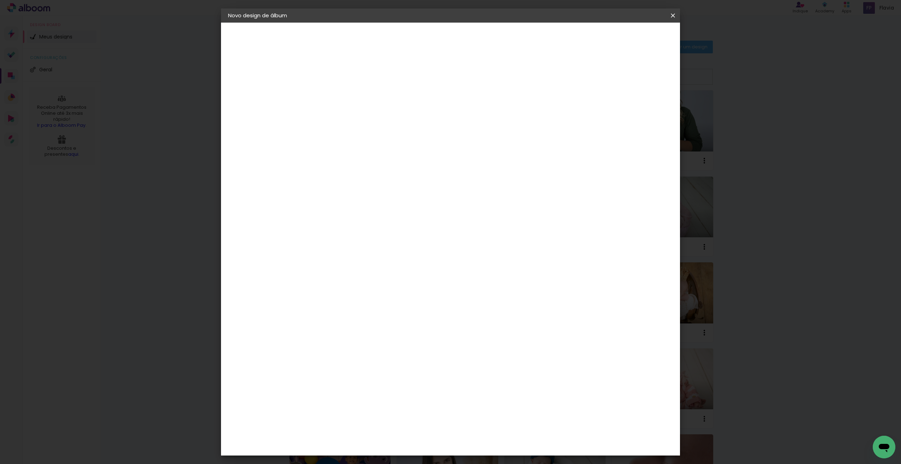
click at [373, 137] on input at bounding box center [361, 134] width 71 height 9
type input "dre"
type paper-input "dre"
click at [368, 161] on div "DreambooksPro" at bounding box center [362, 160] width 46 height 6
click at [459, 43] on paper-button "Avançar" at bounding box center [442, 37] width 35 height 12
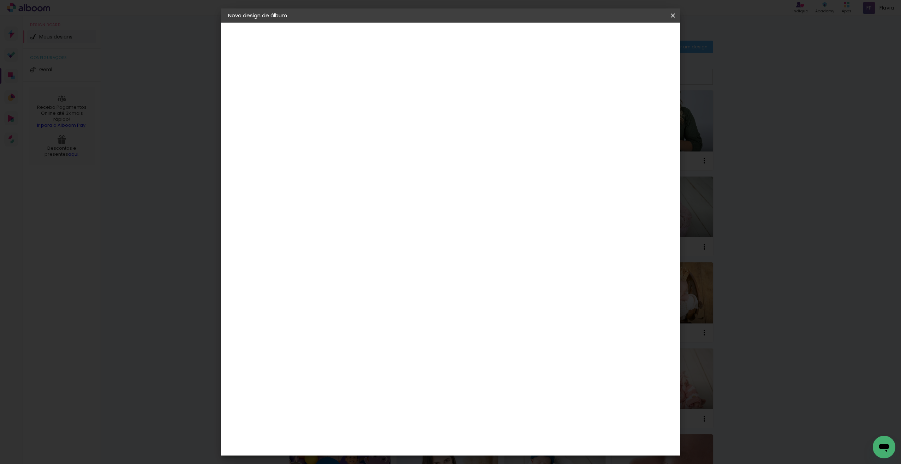
click at [380, 129] on div at bounding box center [362, 129] width 36 height 1
click at [463, 120] on paper-item "Álbum" at bounding box center [496, 117] width 141 height 14
type input "Álbum"
click at [391, 306] on span "20 × 20" at bounding box center [374, 313] width 33 height 14
click at [459, 42] on paper-button "Avançar" at bounding box center [441, 37] width 35 height 12
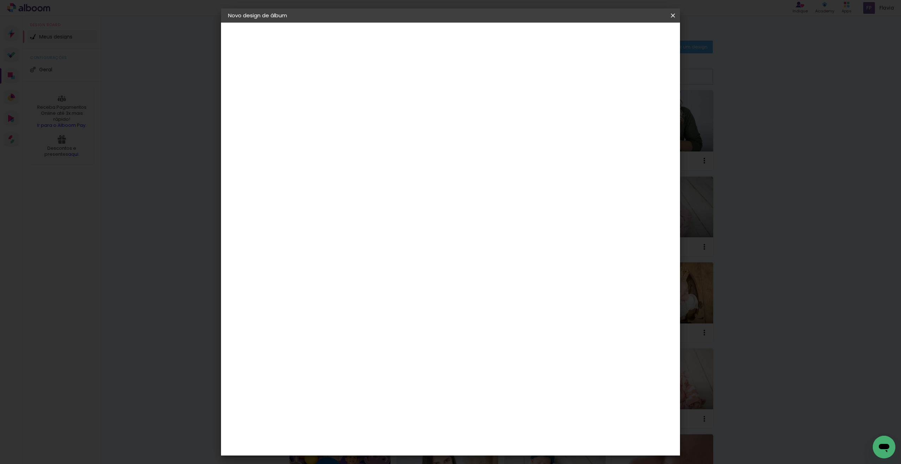
click at [629, 40] on span "Iniciar design" at bounding box center [613, 37] width 32 height 5
click at [649, 35] on body "link( href="../../bower_components/polymer/polymer.html" rel="import" ) picture…" at bounding box center [450, 232] width 901 height 464
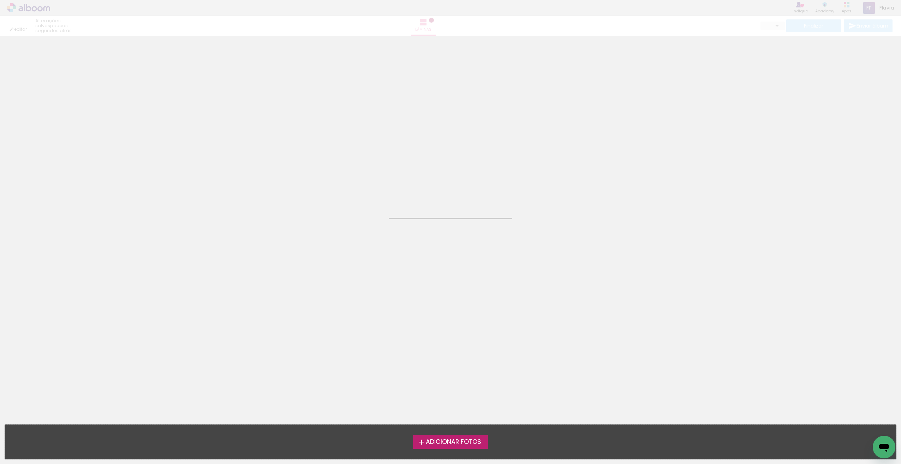
click at [461, 440] on span "Adicionar Fotos" at bounding box center [453, 442] width 55 height 6
click at [0, 0] on input "file" at bounding box center [0, 0] width 0 height 0
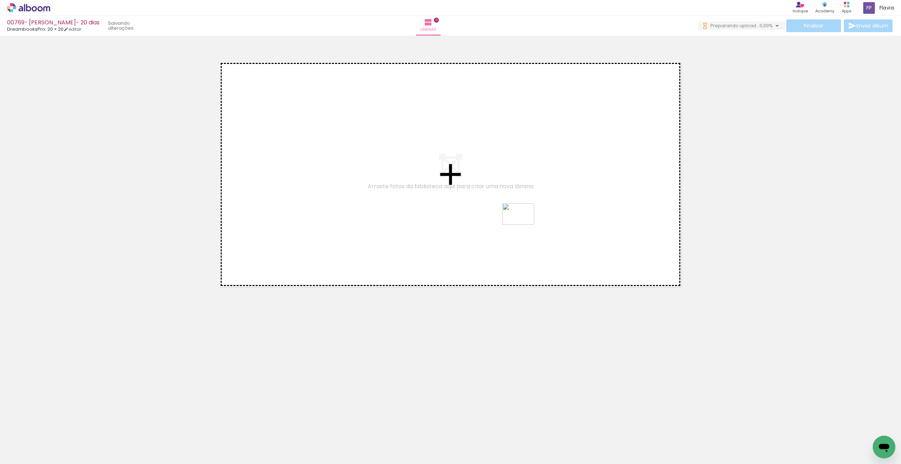
drag, startPoint x: 388, startPoint y: 447, endPoint x: 526, endPoint y: 220, distance: 265.6
click at [525, 221] on quentale-workspace at bounding box center [450, 232] width 901 height 464
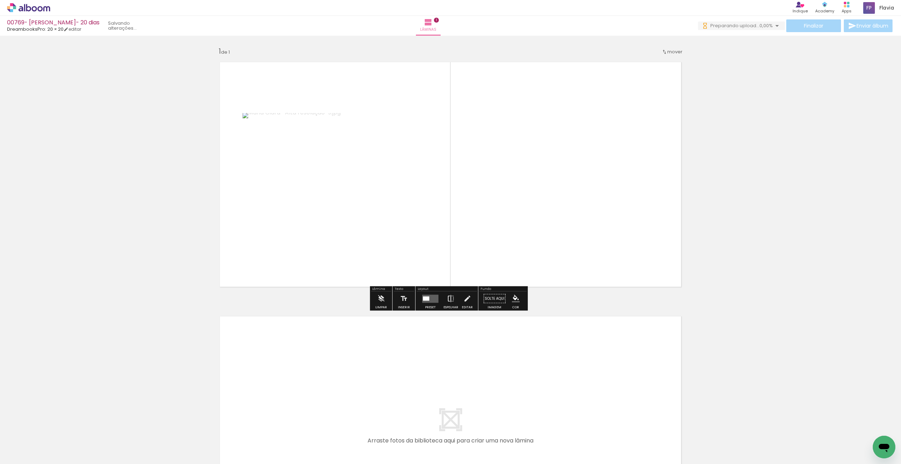
click at [449, 298] on iron-icon at bounding box center [451, 299] width 8 height 14
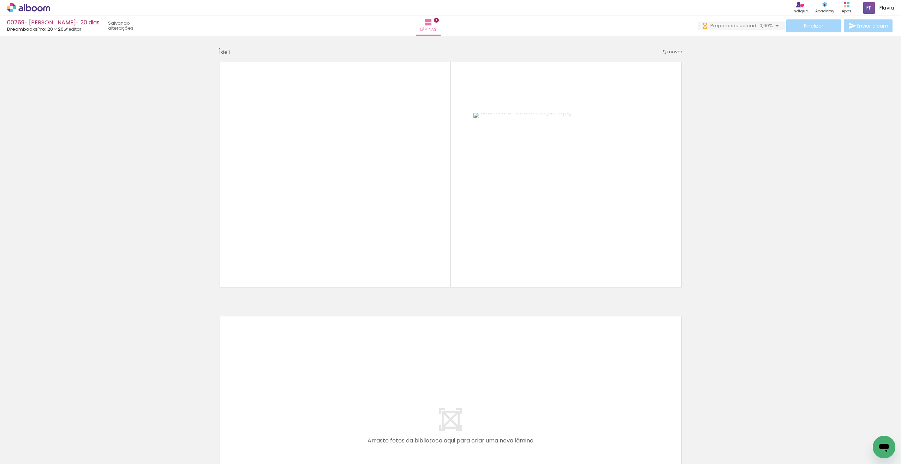
click at [77, 443] on div at bounding box center [70, 440] width 35 height 23
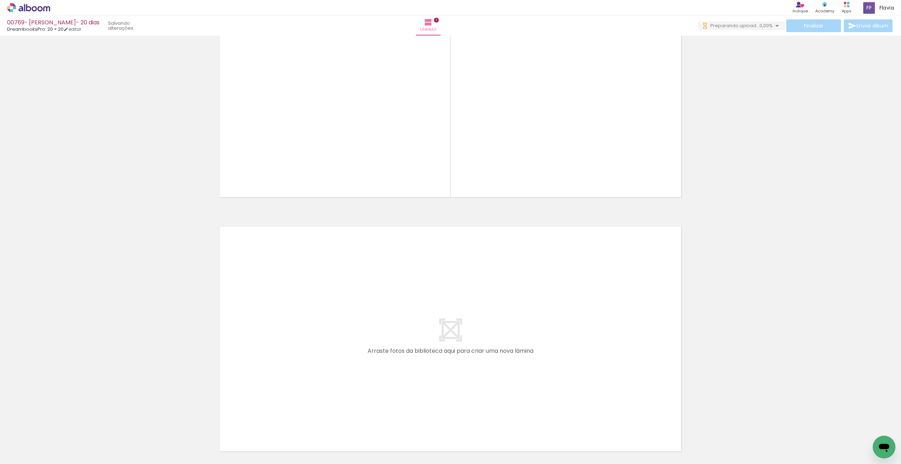
scroll to position [89, 0]
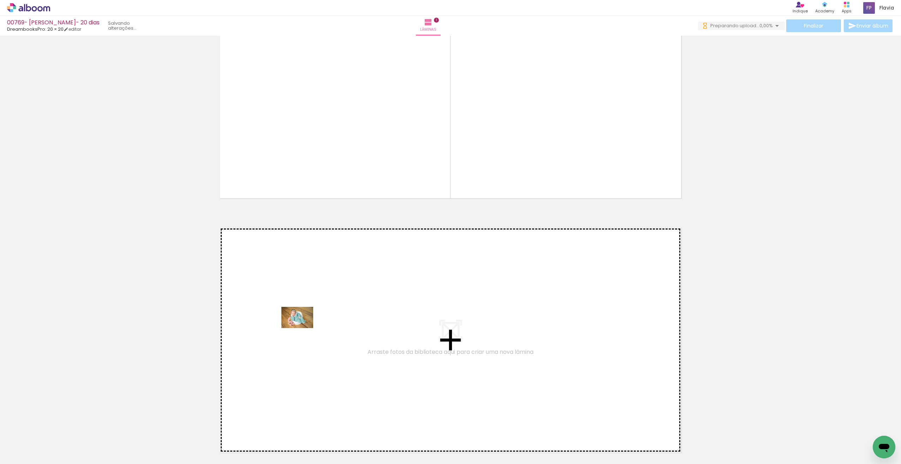
drag, startPoint x: 71, startPoint y: 444, endPoint x: 301, endPoint y: 329, distance: 257.3
click at [301, 329] on quentale-workspace at bounding box center [450, 232] width 901 height 464
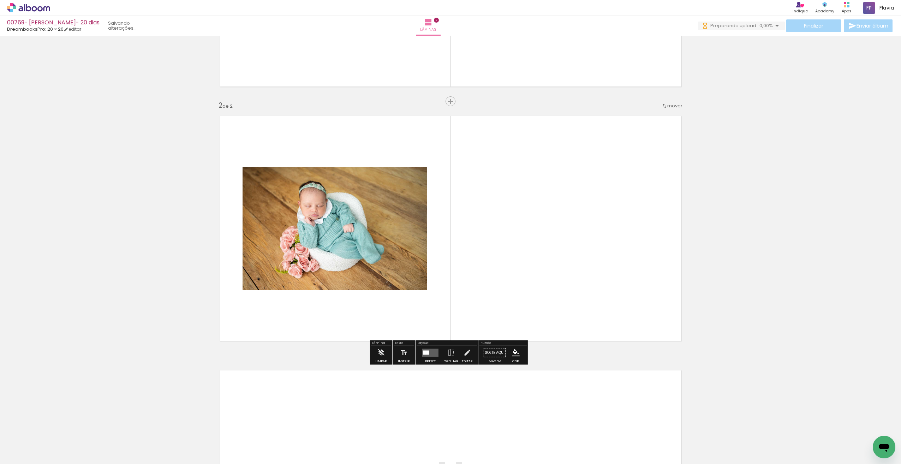
scroll to position [201, 0]
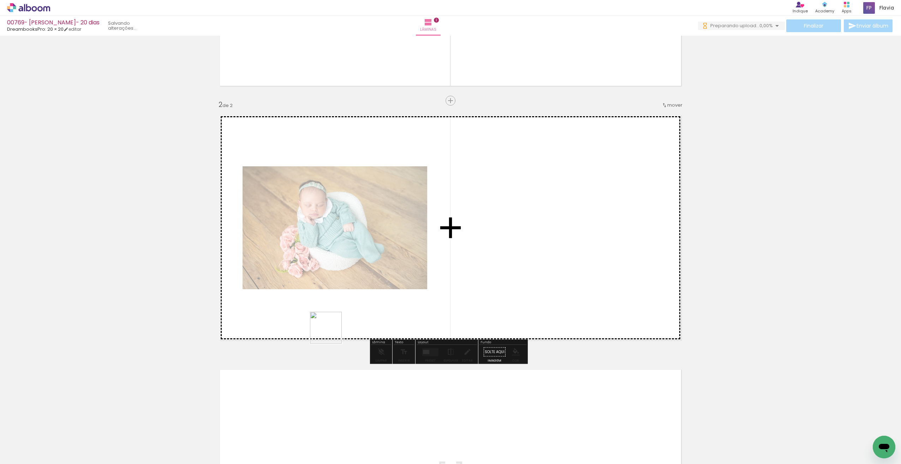
drag, startPoint x: 228, startPoint y: 380, endPoint x: 449, endPoint y: 288, distance: 238.6
click at [449, 288] on quentale-workspace at bounding box center [450, 232] width 901 height 464
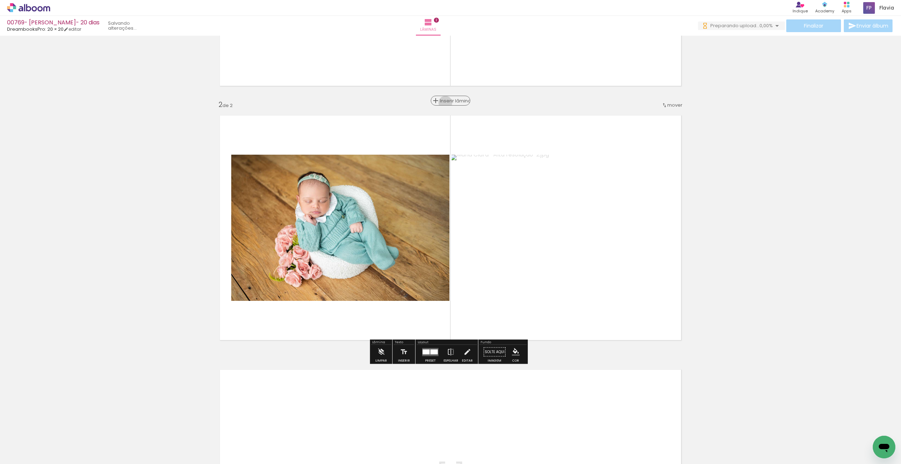
click at [450, 103] on span "Inserir lâmina" at bounding box center [454, 101] width 28 height 5
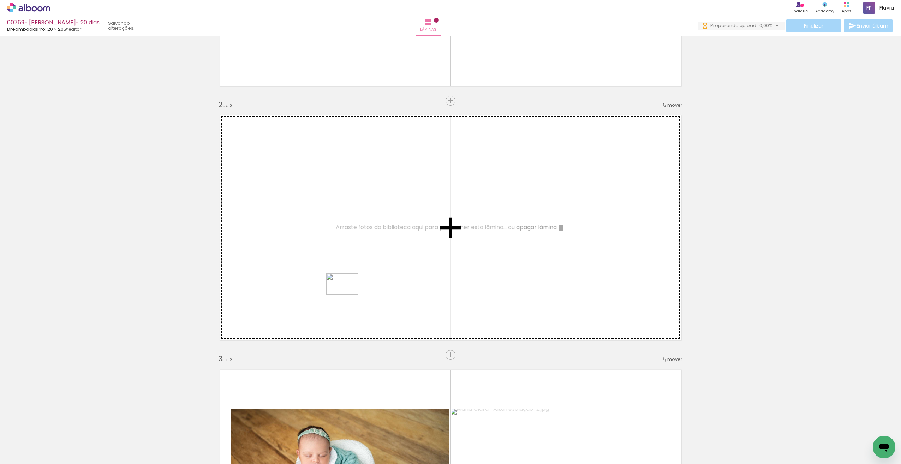
drag, startPoint x: 233, startPoint y: 380, endPoint x: 341, endPoint y: 295, distance: 138.0
click at [346, 295] on quentale-workspace at bounding box center [450, 232] width 901 height 464
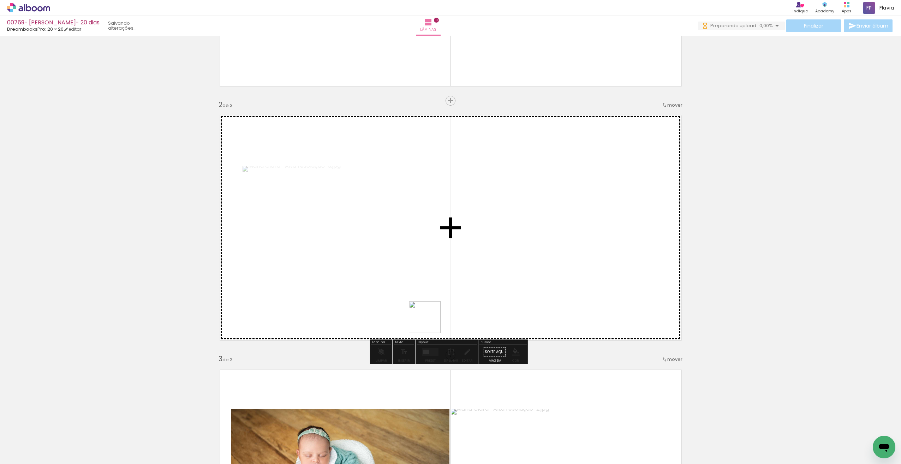
drag, startPoint x: 269, startPoint y: 400, endPoint x: 543, endPoint y: 262, distance: 307.2
click at [543, 262] on quentale-workspace at bounding box center [450, 232] width 901 height 464
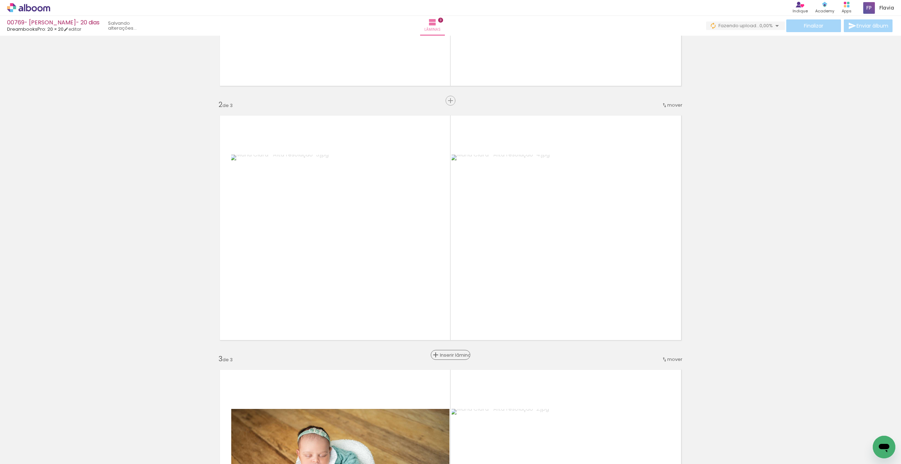
click at [452, 354] on span "Inserir lâmina" at bounding box center [454, 355] width 28 height 5
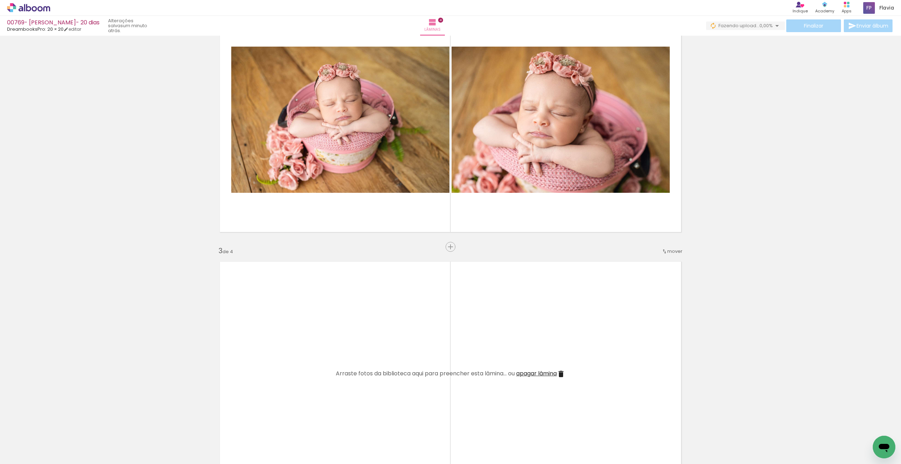
scroll to position [352, 0]
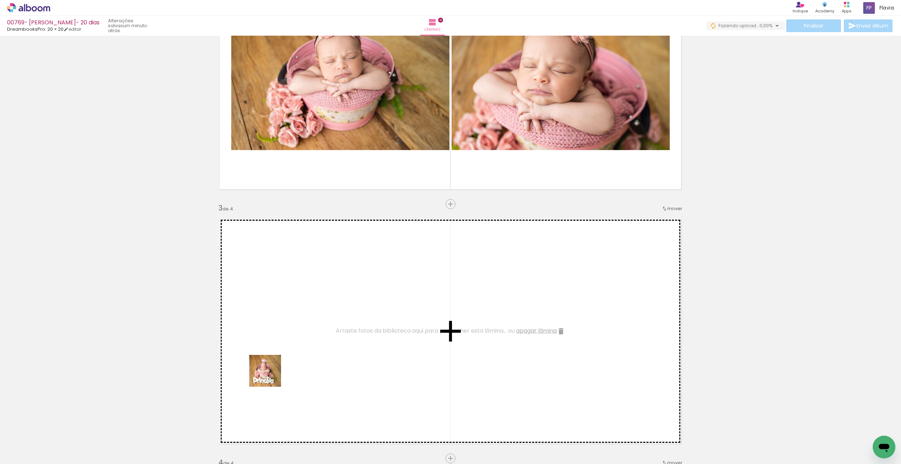
drag, startPoint x: 271, startPoint y: 376, endPoint x: 284, endPoint y: 357, distance: 23.6
click at [284, 357] on quentale-workspace at bounding box center [450, 232] width 901 height 464
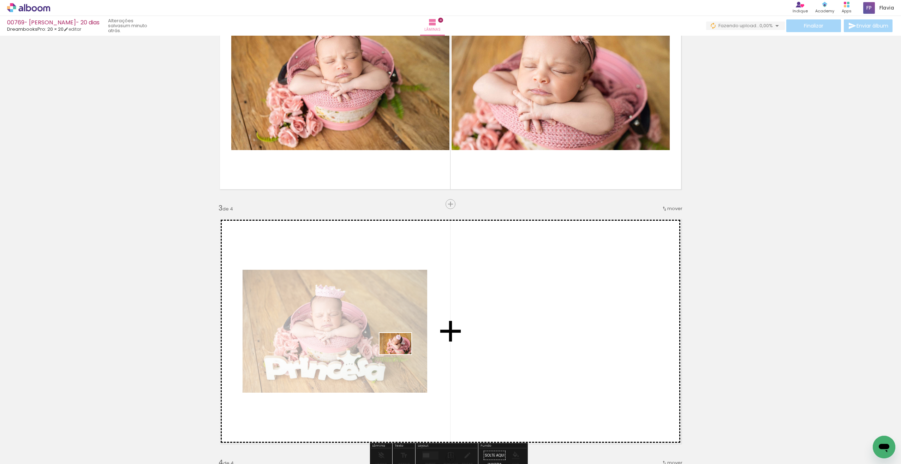
drag, startPoint x: 278, startPoint y: 436, endPoint x: 395, endPoint y: 353, distance: 143.2
click at [398, 355] on quentale-workspace at bounding box center [450, 232] width 901 height 464
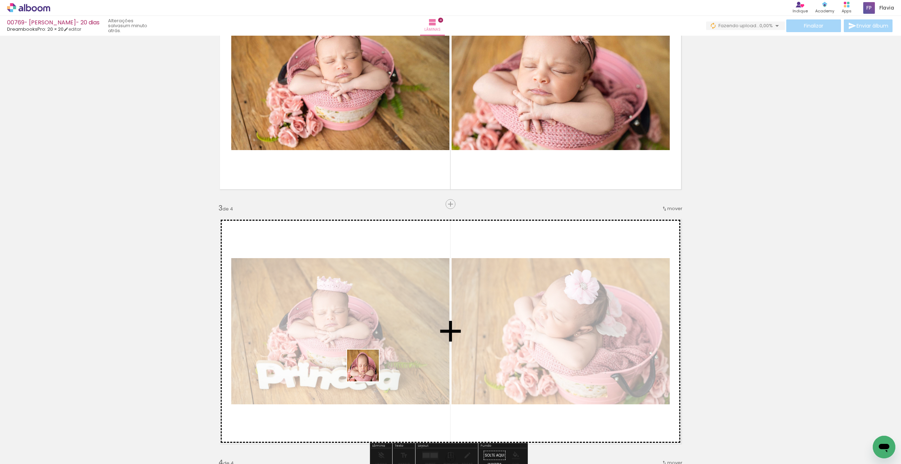
drag, startPoint x: 352, startPoint y: 396, endPoint x: 369, endPoint y: 372, distance: 28.6
click at [369, 371] on quentale-workspace at bounding box center [450, 232] width 901 height 464
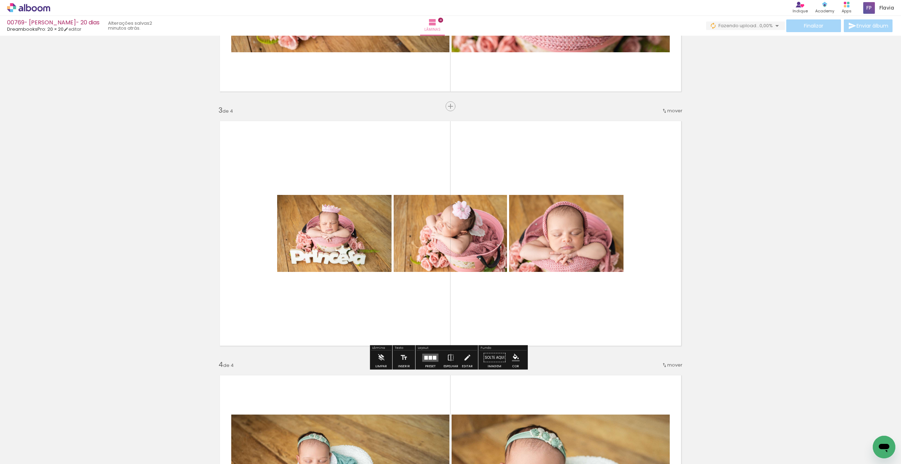
scroll to position [487, 0]
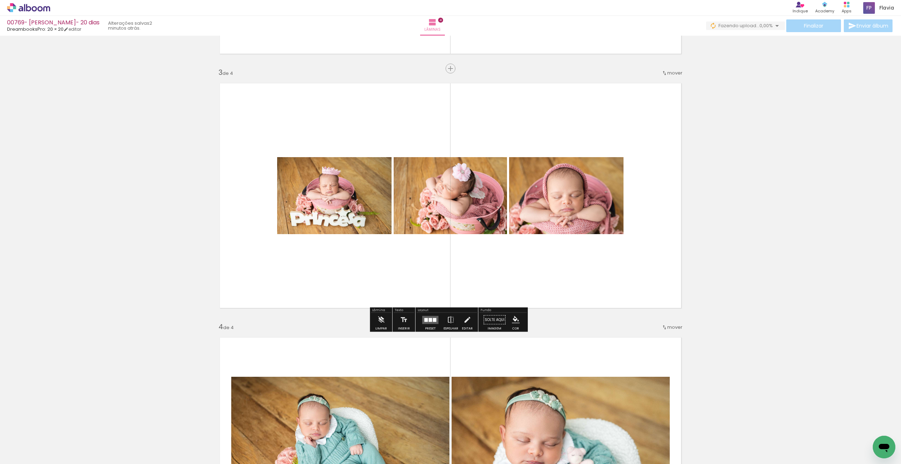
click at [432, 323] on quentale-layouter at bounding box center [430, 320] width 16 height 8
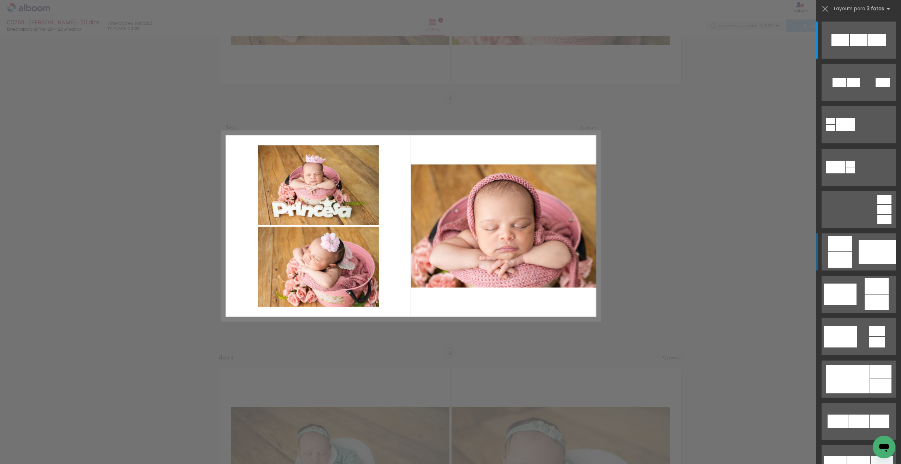
scroll to position [455, 0]
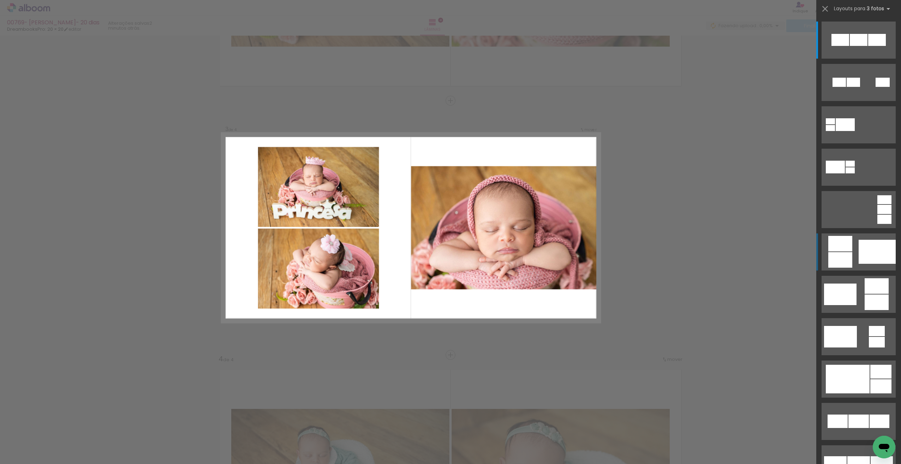
click at [872, 256] on div at bounding box center [877, 252] width 37 height 24
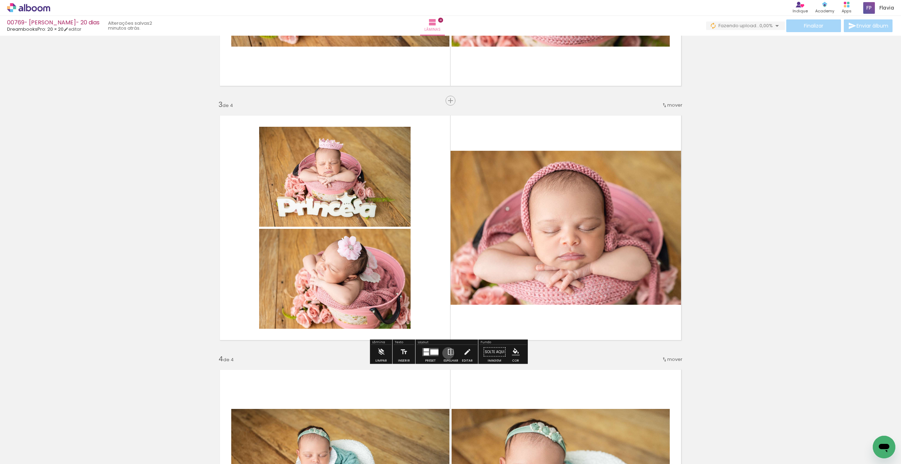
click at [447, 353] on iron-icon at bounding box center [451, 352] width 8 height 14
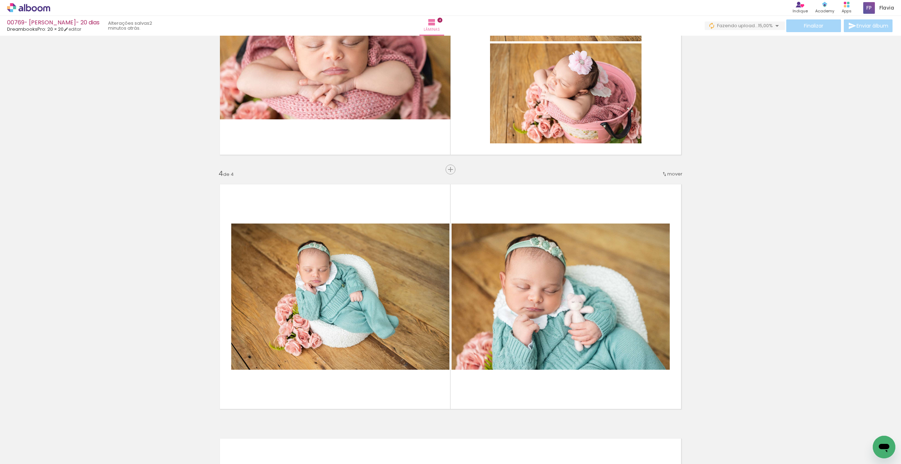
scroll to position [637, 0]
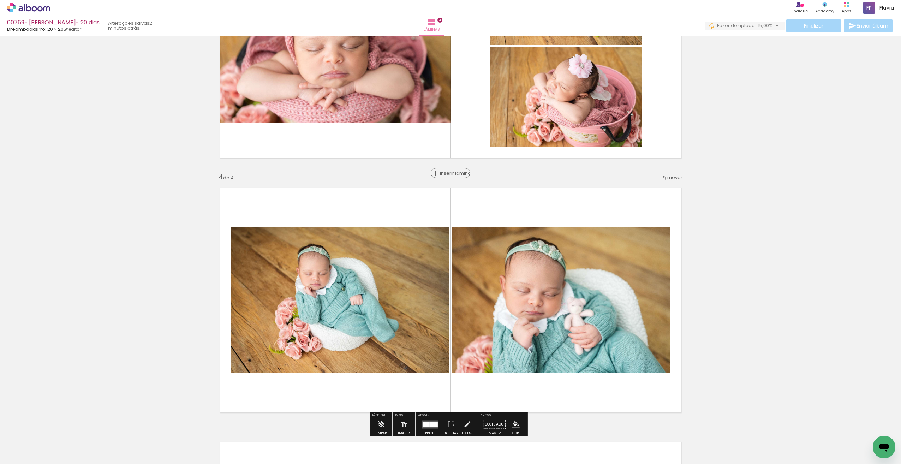
click at [448, 168] on paper-button "Inserir lâmina" at bounding box center [451, 173] width 40 height 10
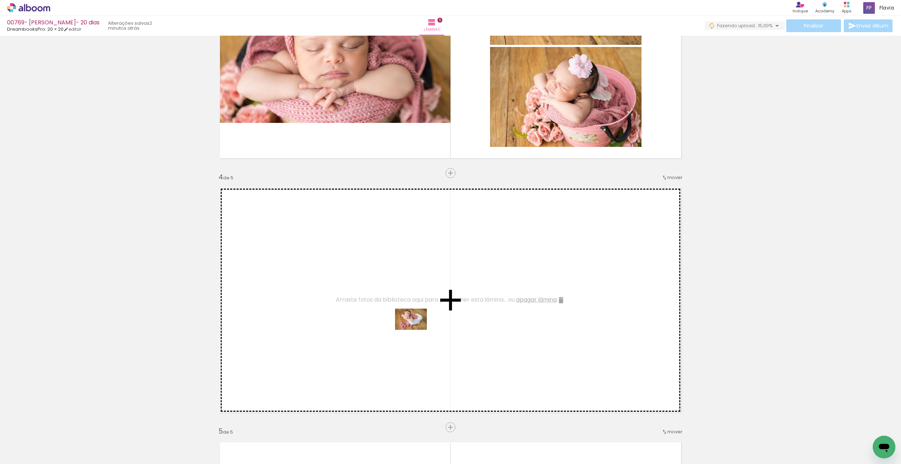
drag, startPoint x: 344, startPoint y: 445, endPoint x: 415, endPoint y: 331, distance: 134.2
click at [415, 331] on quentale-workspace at bounding box center [450, 232] width 901 height 464
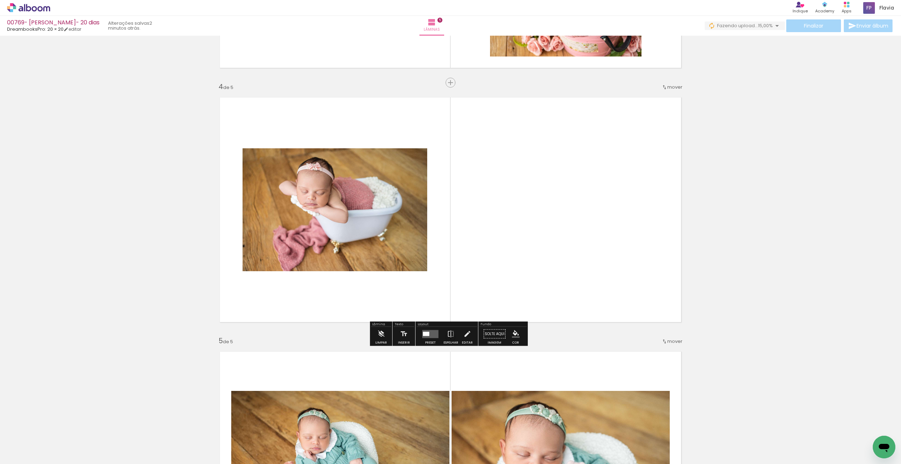
scroll to position [734, 0]
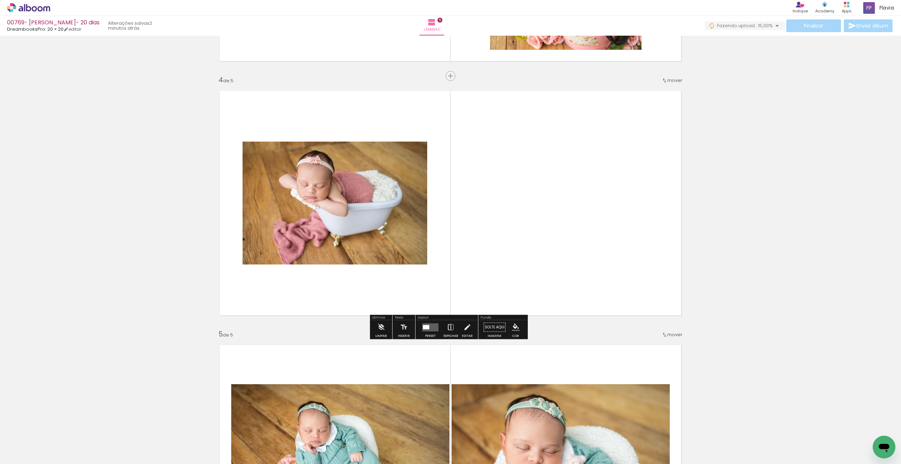
click at [442, 326] on paper-button "Espelhar" at bounding box center [451, 329] width 18 height 18
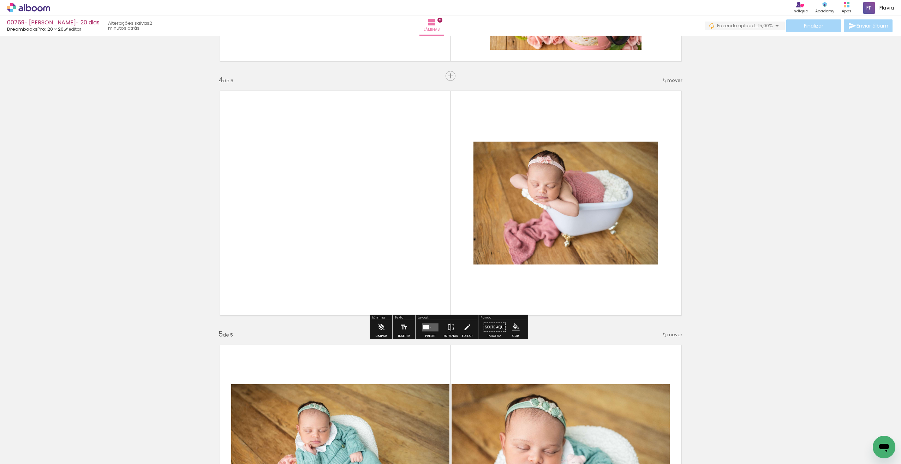
click at [429, 327] on quentale-layouter at bounding box center [430, 327] width 16 height 8
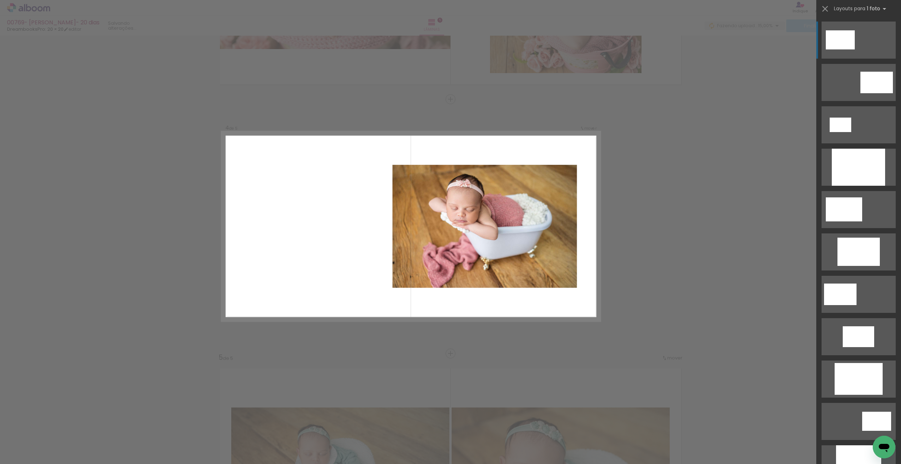
scroll to position [709, 0]
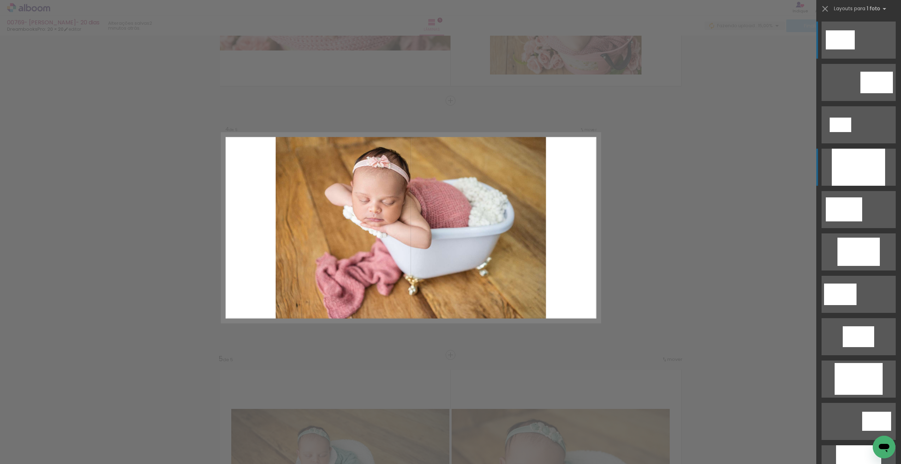
click at [864, 168] on div at bounding box center [858, 167] width 53 height 37
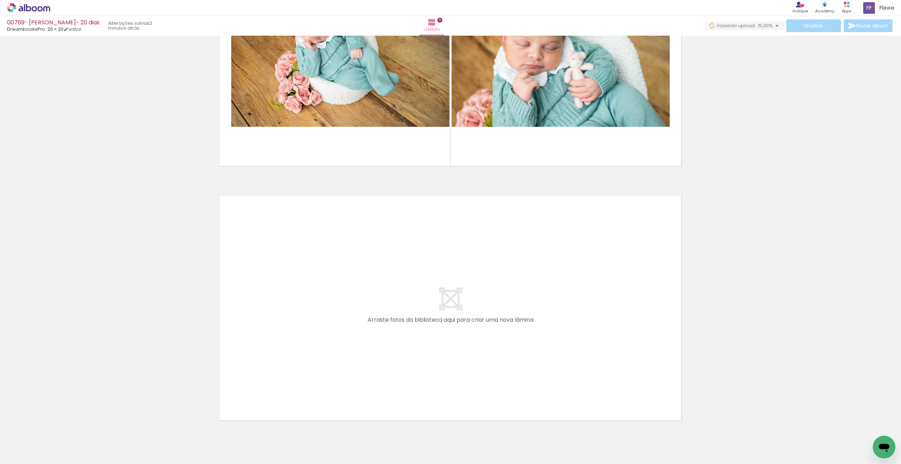
scroll to position [1154, 0]
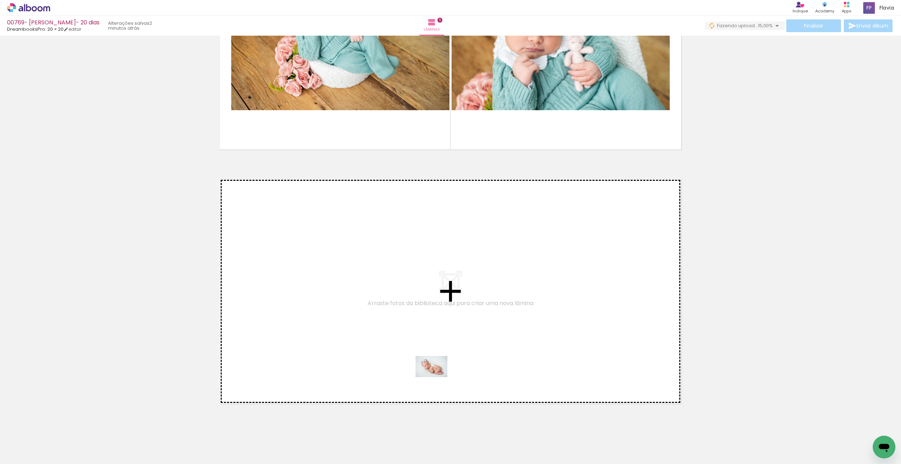
drag, startPoint x: 510, startPoint y: 445, endPoint x: 437, endPoint y: 377, distance: 99.4
click at [437, 377] on quentale-workspace at bounding box center [450, 232] width 901 height 464
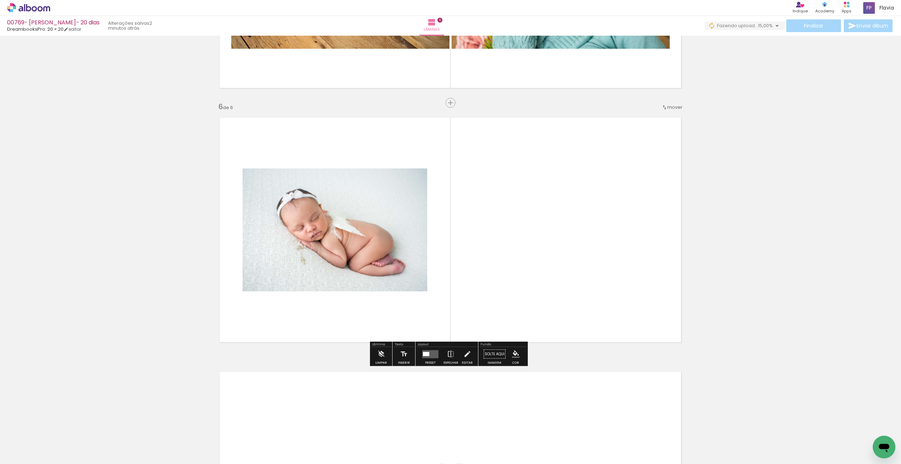
scroll to position [1218, 0]
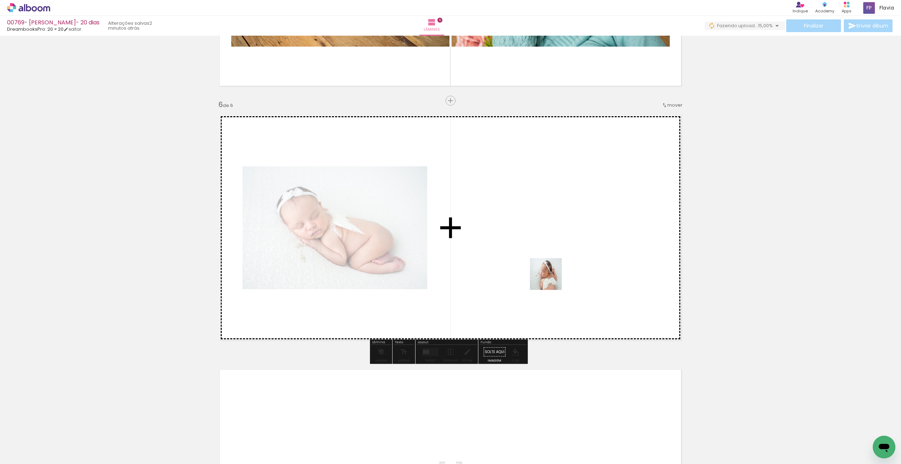
drag, startPoint x: 554, startPoint y: 445, endPoint x: 555, endPoint y: 271, distance: 174.5
click at [555, 271] on quentale-workspace at bounding box center [450, 232] width 901 height 464
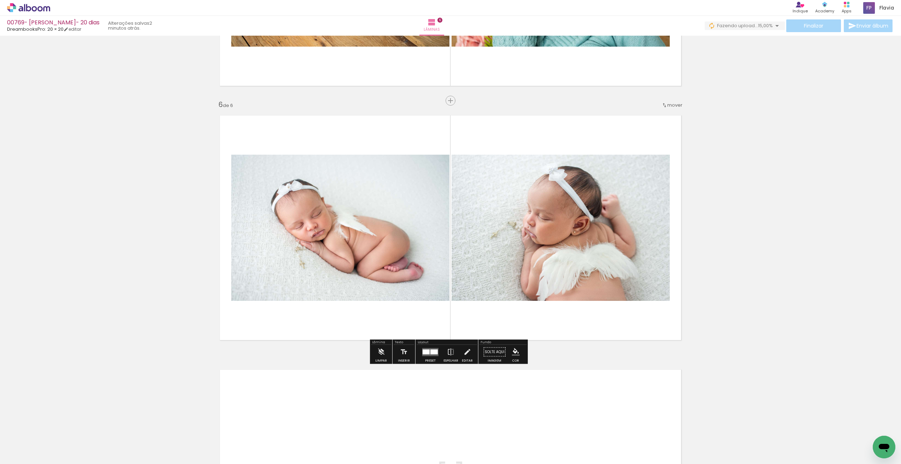
drag, startPoint x: 894, startPoint y: 341, endPoint x: 894, endPoint y: 354, distance: 12.4
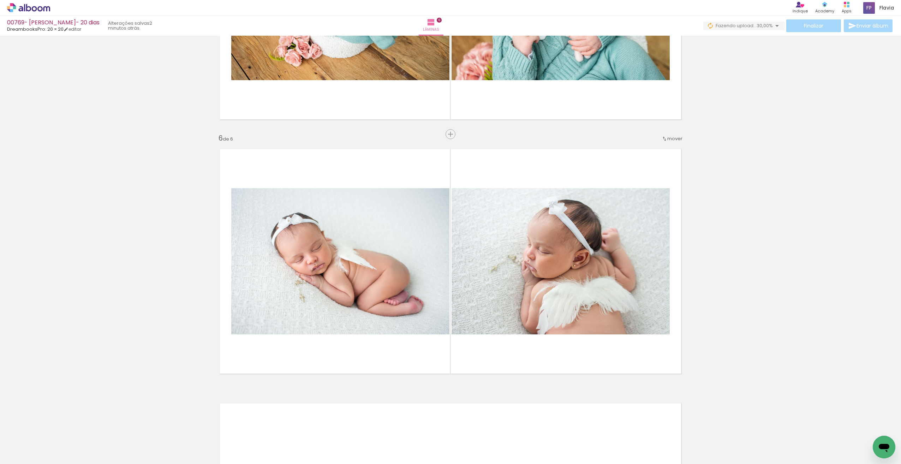
scroll to position [1165, 0]
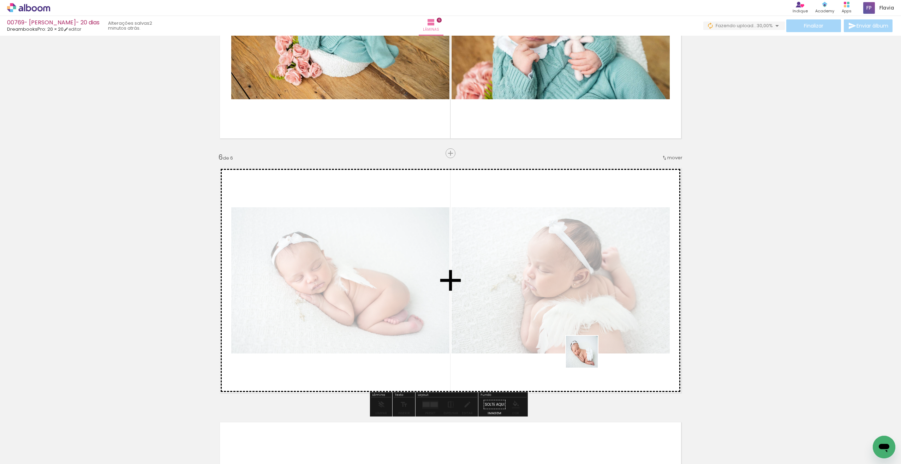
drag, startPoint x: 593, startPoint y: 445, endPoint x: 587, endPoint y: 356, distance: 89.2
click at [587, 356] on quentale-workspace at bounding box center [450, 232] width 901 height 464
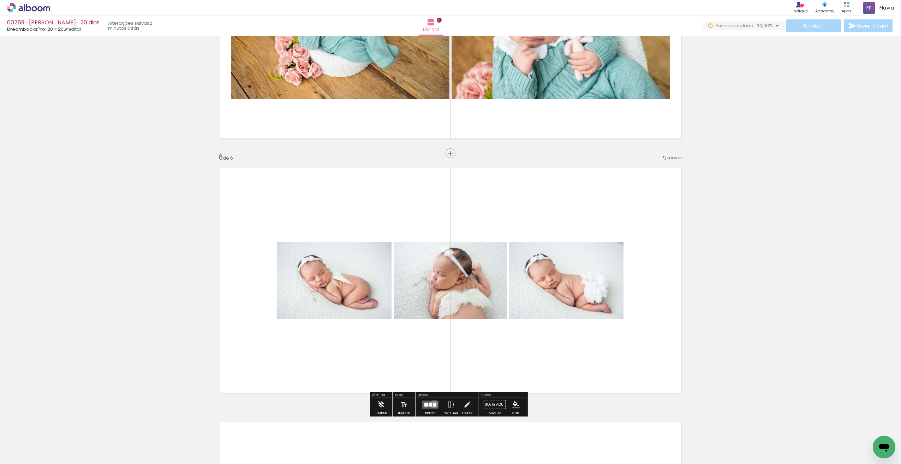
drag, startPoint x: 432, startPoint y: 404, endPoint x: 434, endPoint y: 400, distance: 4.6
click at [433, 403] on div at bounding box center [435, 405] width 4 height 4
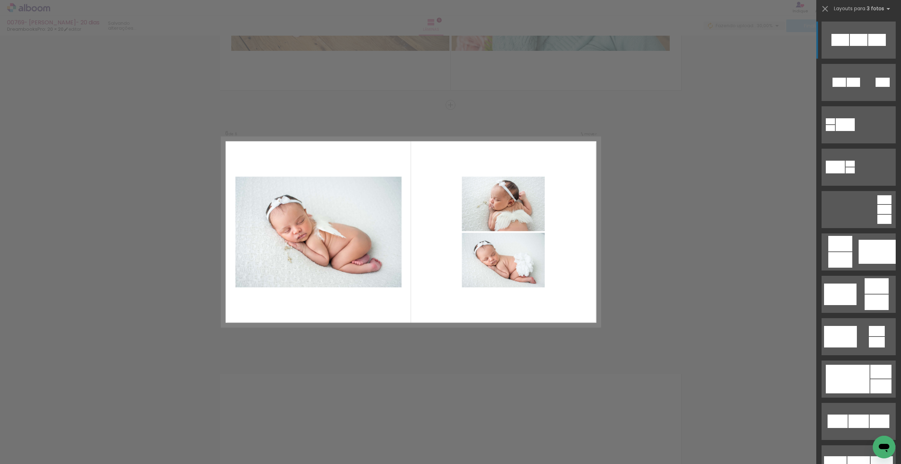
scroll to position [1218, 0]
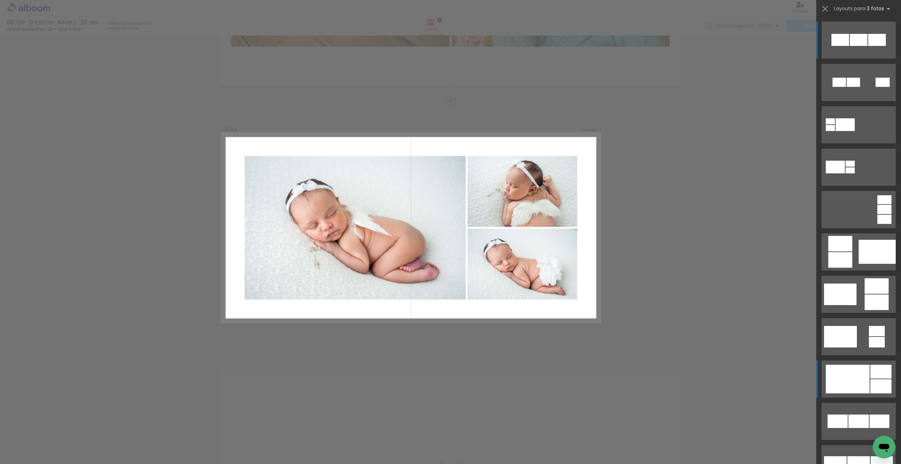
click at [874, 46] on div at bounding box center [877, 40] width 18 height 12
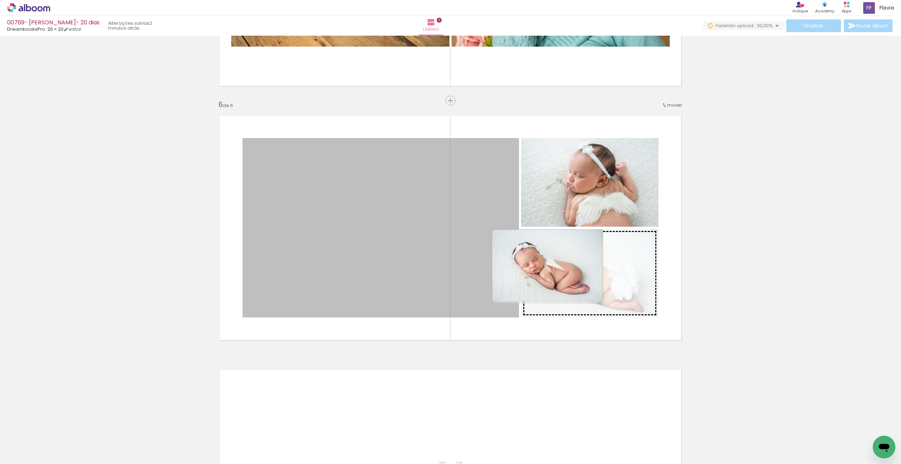
drag, startPoint x: 452, startPoint y: 242, endPoint x: 545, endPoint y: 266, distance: 96.2
click at [0, 0] on slot at bounding box center [0, 0] width 0 height 0
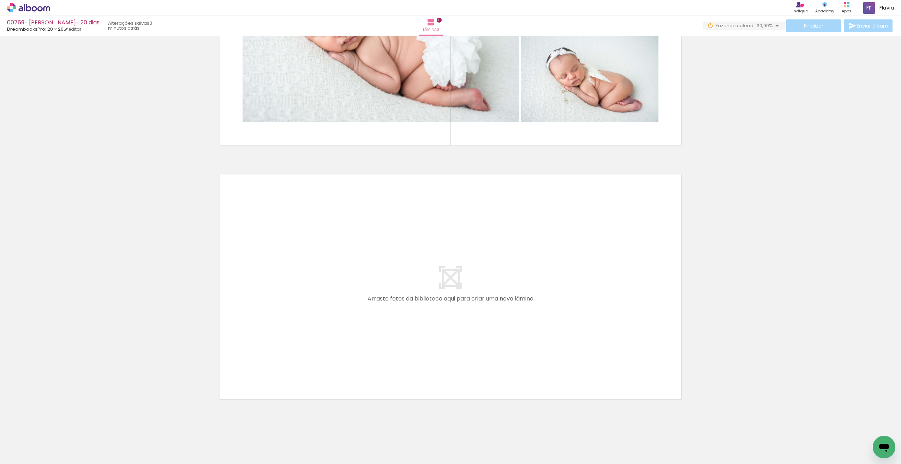
scroll to position [1409, 0]
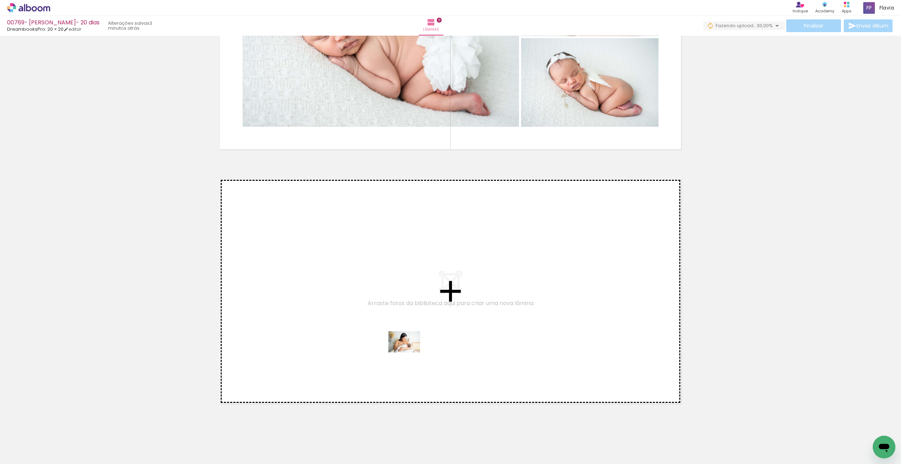
drag, startPoint x: 425, startPoint y: 444, endPoint x: 410, endPoint y: 353, distance: 92.4
click at [410, 353] on quentale-workspace at bounding box center [450, 232] width 901 height 464
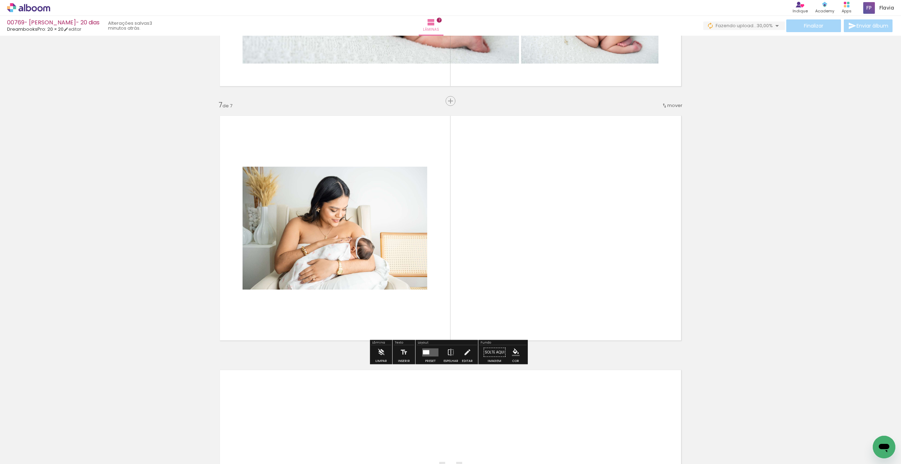
scroll to position [1472, 0]
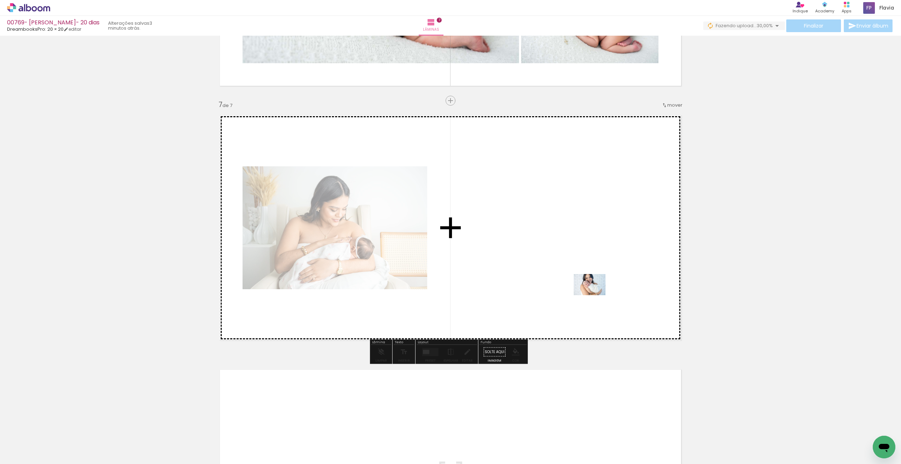
drag, startPoint x: 661, startPoint y: 440, endPoint x: 592, endPoint y: 286, distance: 168.7
click at [592, 286] on quentale-workspace at bounding box center [450, 232] width 901 height 464
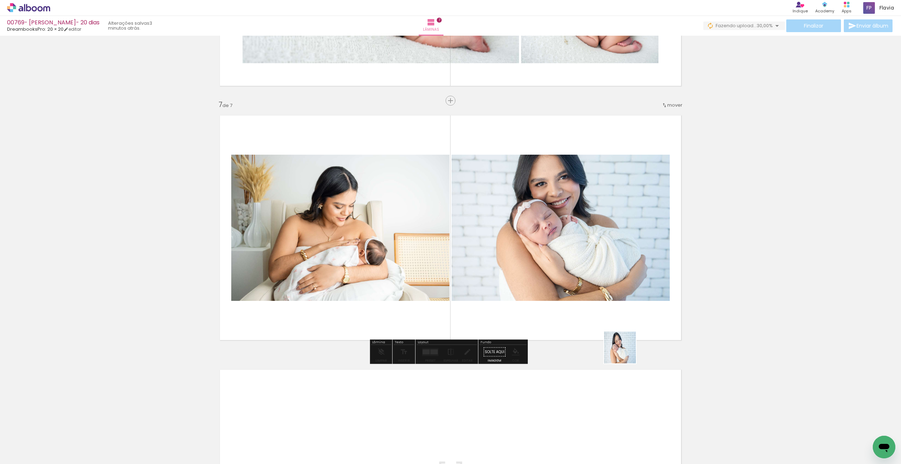
drag, startPoint x: 705, startPoint y: 443, endPoint x: 602, endPoint y: 321, distance: 158.9
click at [601, 321] on quentale-workspace at bounding box center [450, 232] width 901 height 464
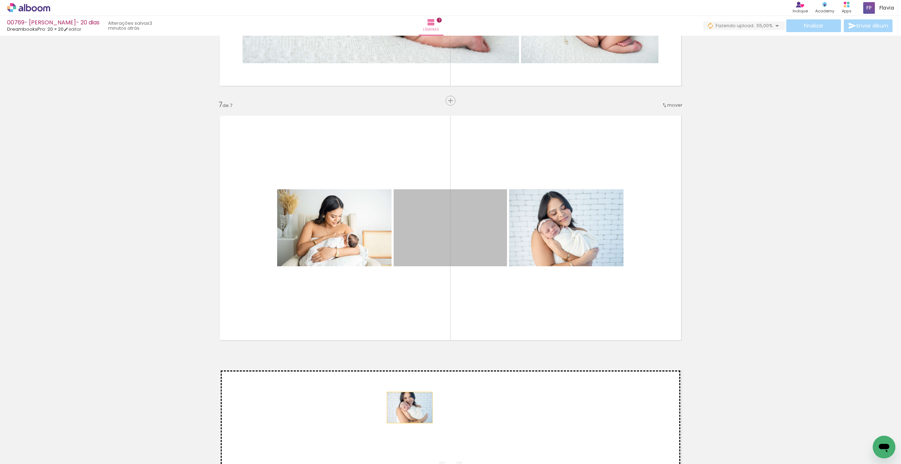
drag, startPoint x: 464, startPoint y: 236, endPoint x: 563, endPoint y: 237, distance: 98.9
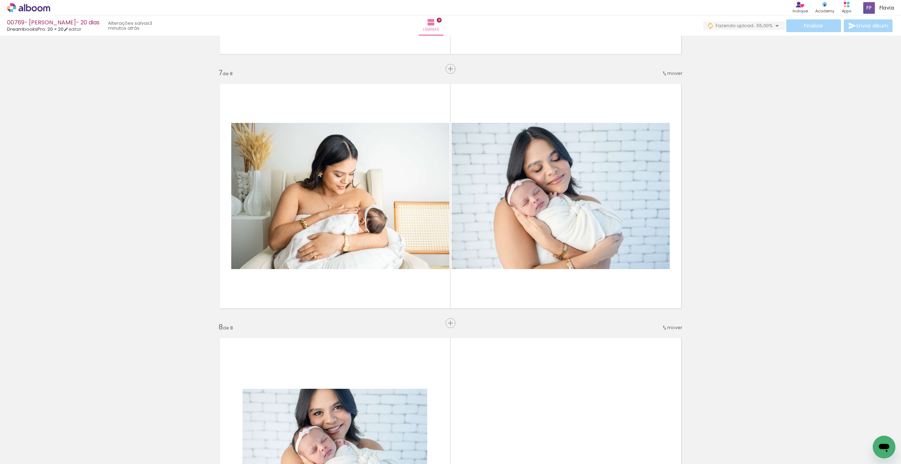
scroll to position [1449, 0]
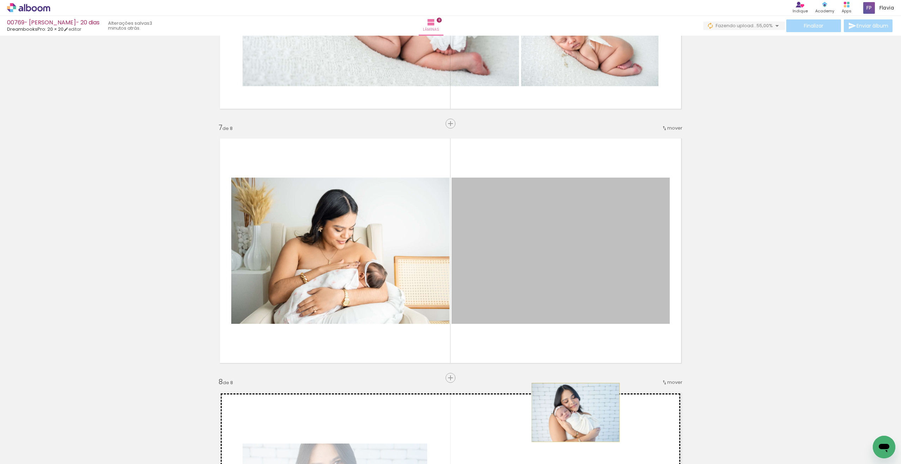
drag, startPoint x: 607, startPoint y: 277, endPoint x: 581, endPoint y: 400, distance: 125.7
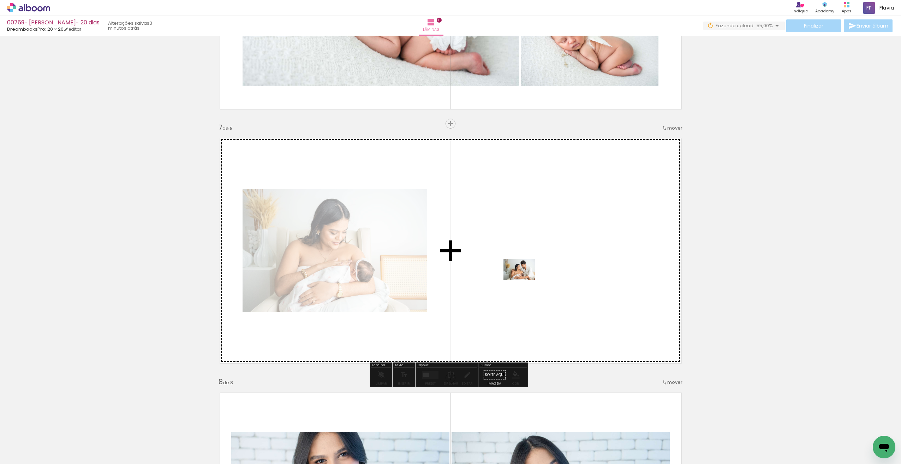
drag, startPoint x: 469, startPoint y: 442, endPoint x: 523, endPoint y: 281, distance: 169.6
click at [523, 281] on quentale-workspace at bounding box center [450, 232] width 901 height 464
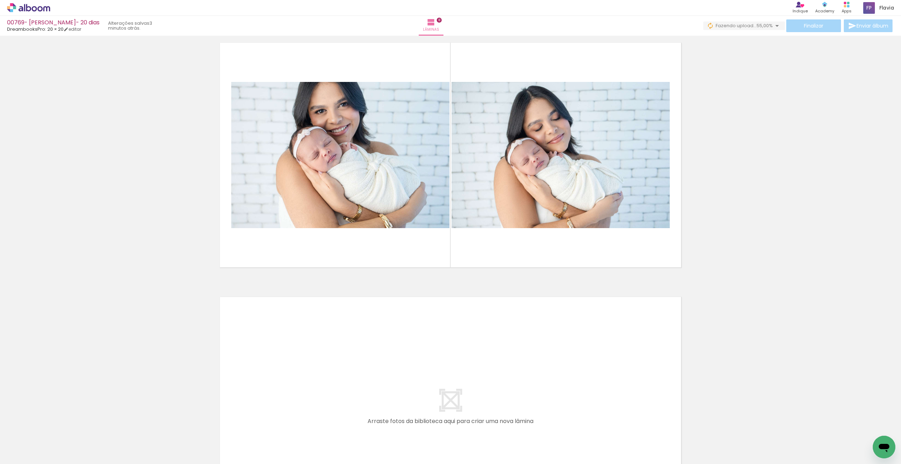
scroll to position [1801, 0]
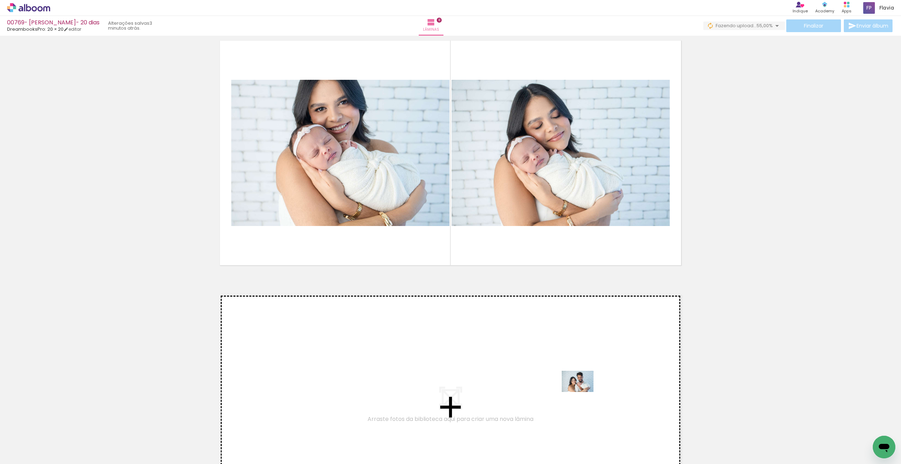
drag, startPoint x: 744, startPoint y: 444, endPoint x: 585, endPoint y: 392, distance: 167.0
click at [585, 392] on quentale-workspace at bounding box center [450, 232] width 901 height 464
